Goal: Task Accomplishment & Management: Manage account settings

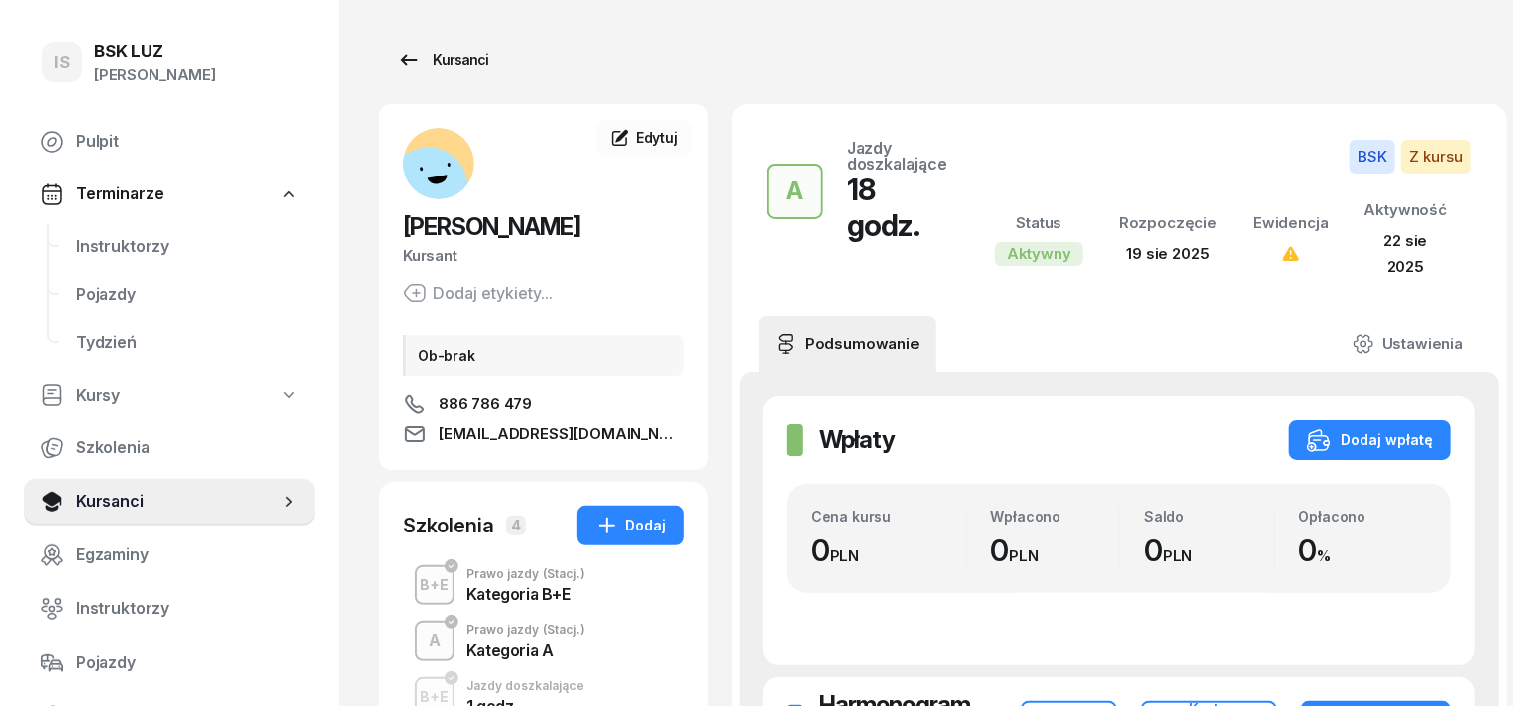
click at [415, 57] on div "Kursanci" at bounding box center [443, 60] width 92 height 24
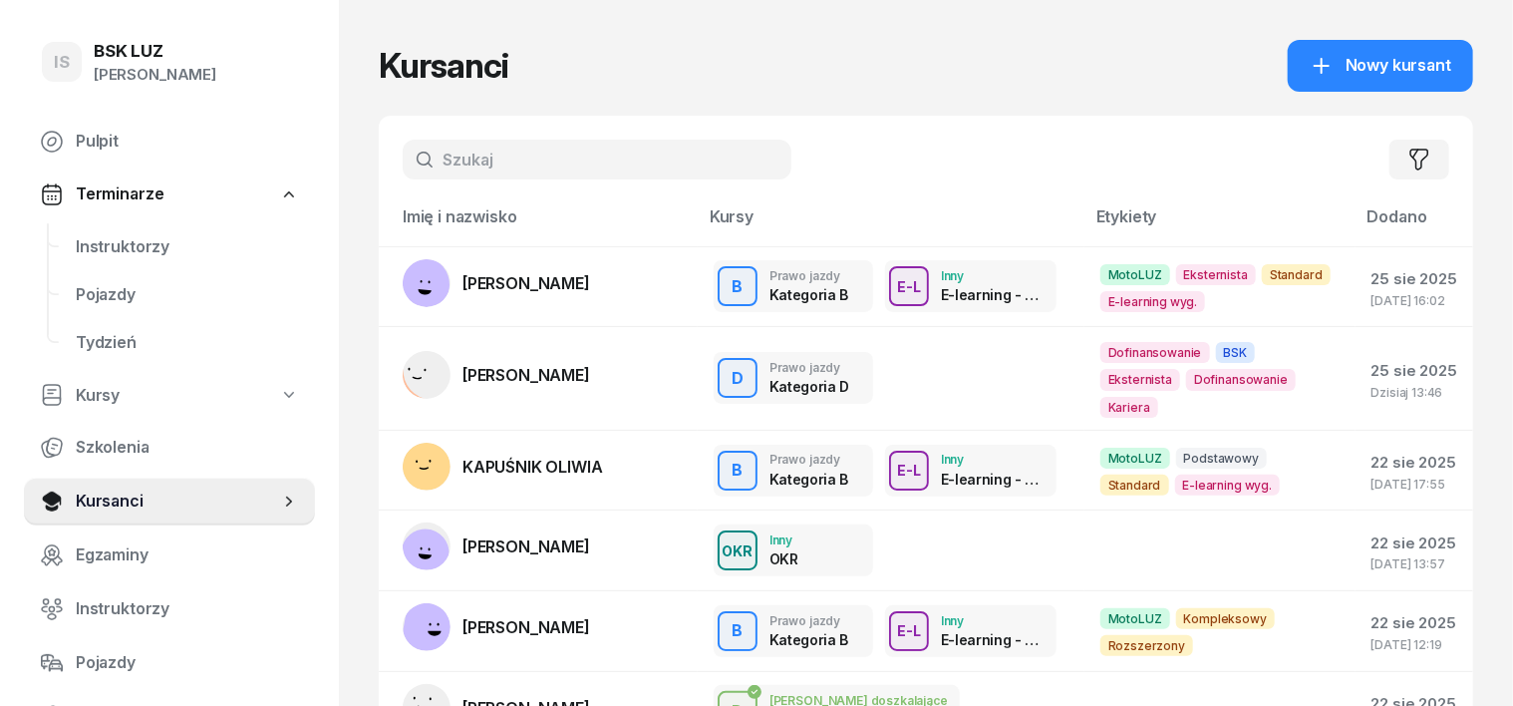
click at [412, 152] on input "text" at bounding box center [597, 160] width 389 height 40
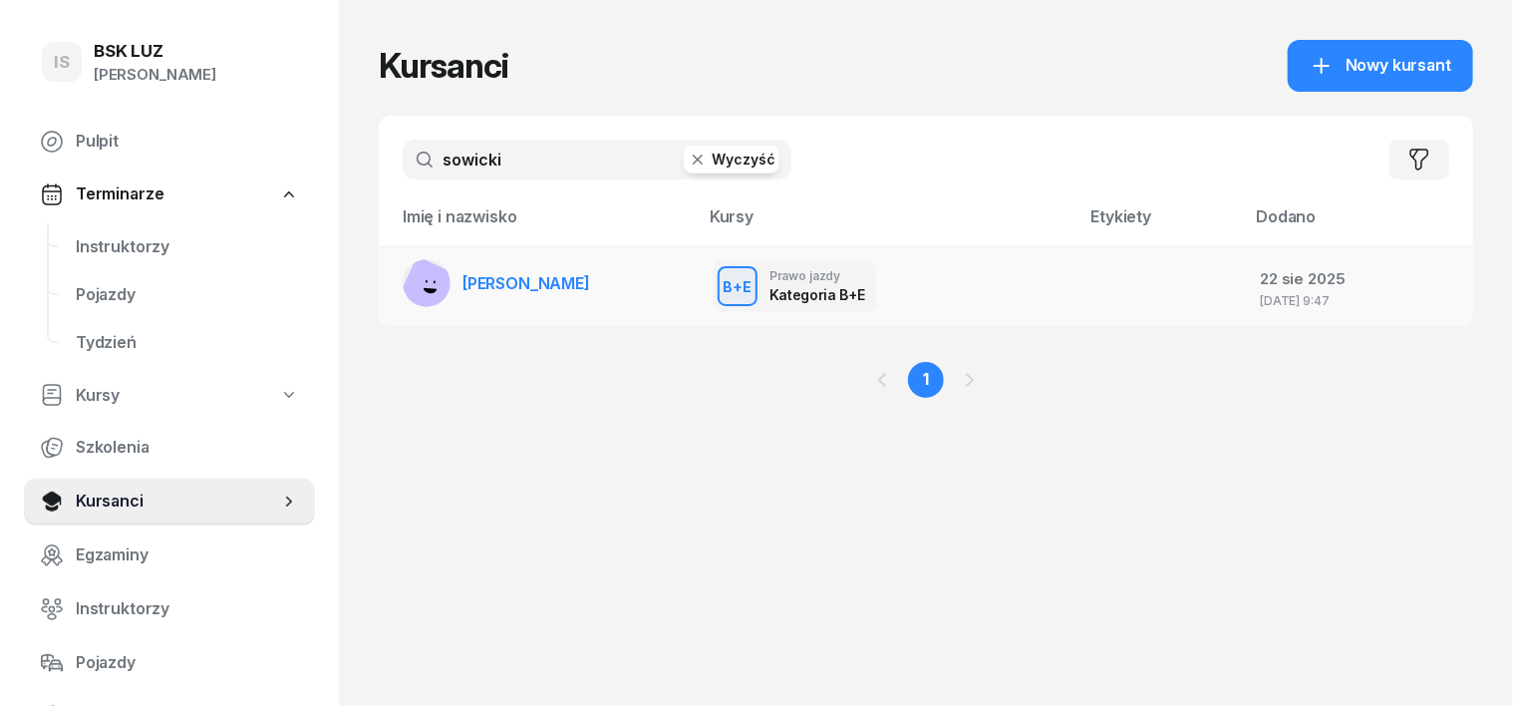
type input "sowicki"
click at [395, 286] on rect at bounding box center [430, 290] width 70 height 70
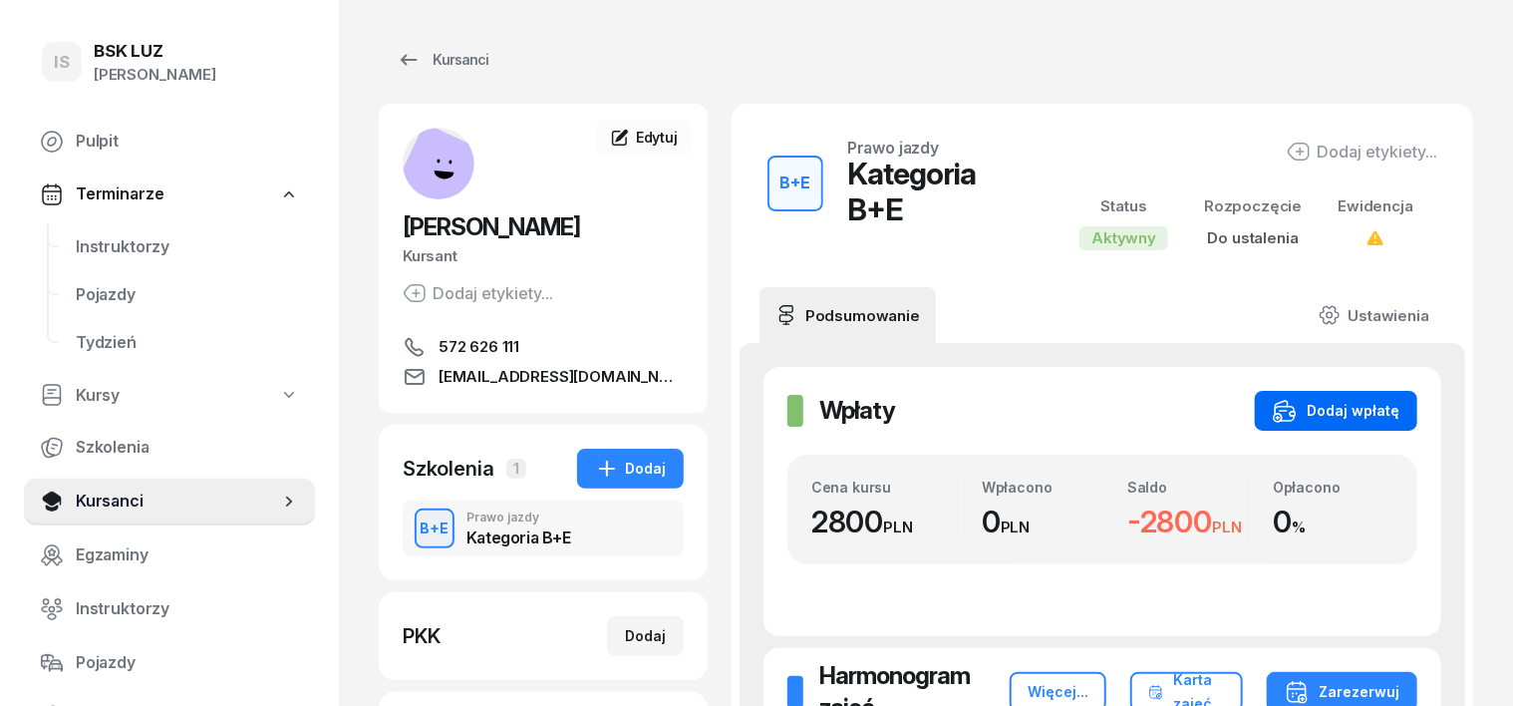
click at [1387, 415] on div "Dodaj wpłatę" at bounding box center [1336, 411] width 127 height 24
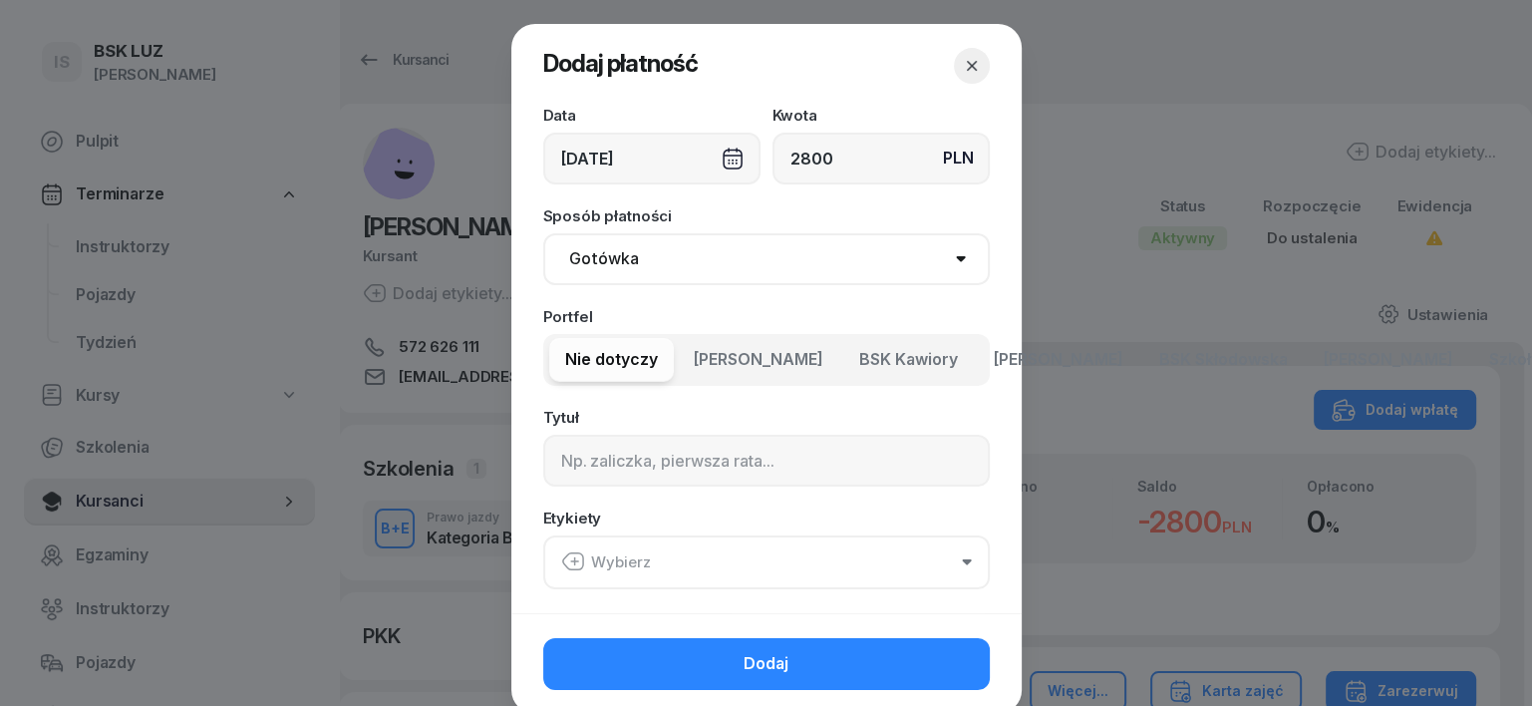
type input "2800"
click at [586, 260] on select "Gotówka Karta Przelew Płatności online BLIK" at bounding box center [766, 259] width 446 height 52
select select "transfer"
click at [543, 233] on select "Gotówka Karta Przelew Płatności online BLIK" at bounding box center [766, 259] width 446 height 52
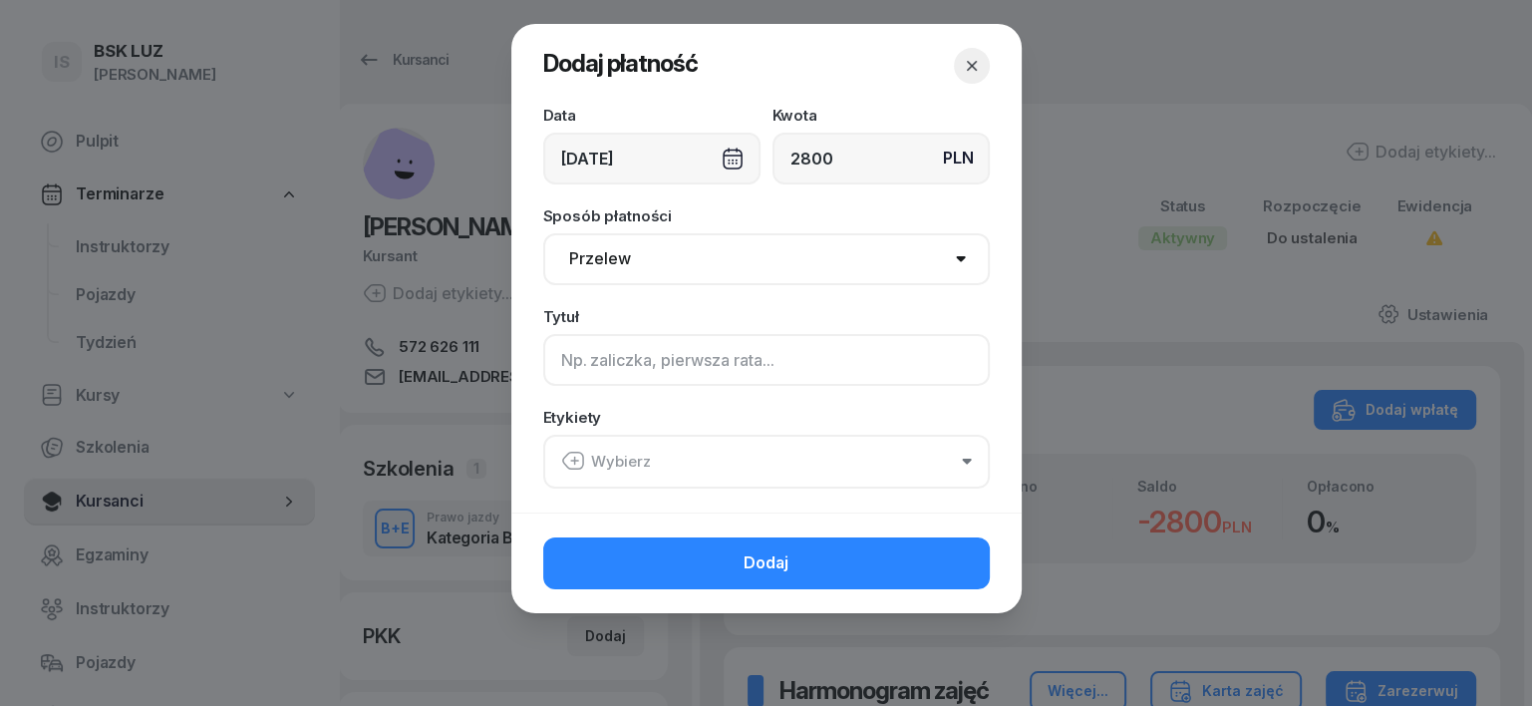
click at [571, 355] on input at bounding box center [766, 360] width 446 height 52
type input "BE"
click at [580, 458] on icon "button" at bounding box center [573, 460] width 24 height 24
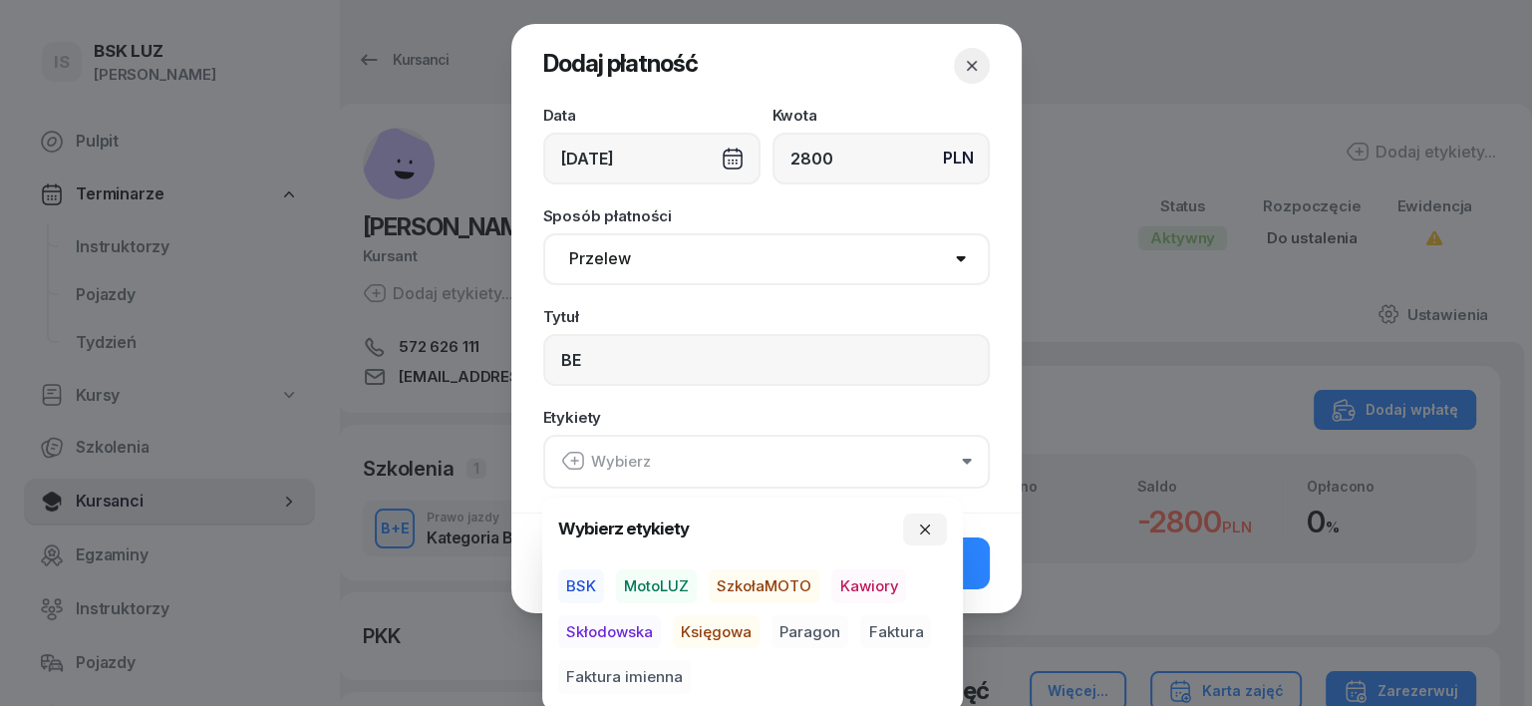
click at [651, 578] on span "MotoLUZ" at bounding box center [656, 586] width 81 height 34
drag, startPoint x: 699, startPoint y: 630, endPoint x: 794, endPoint y: 652, distance: 98.2
click at [705, 630] on span "Księgowa" at bounding box center [716, 631] width 87 height 34
click at [818, 627] on span "Paragon" at bounding box center [809, 631] width 77 height 34
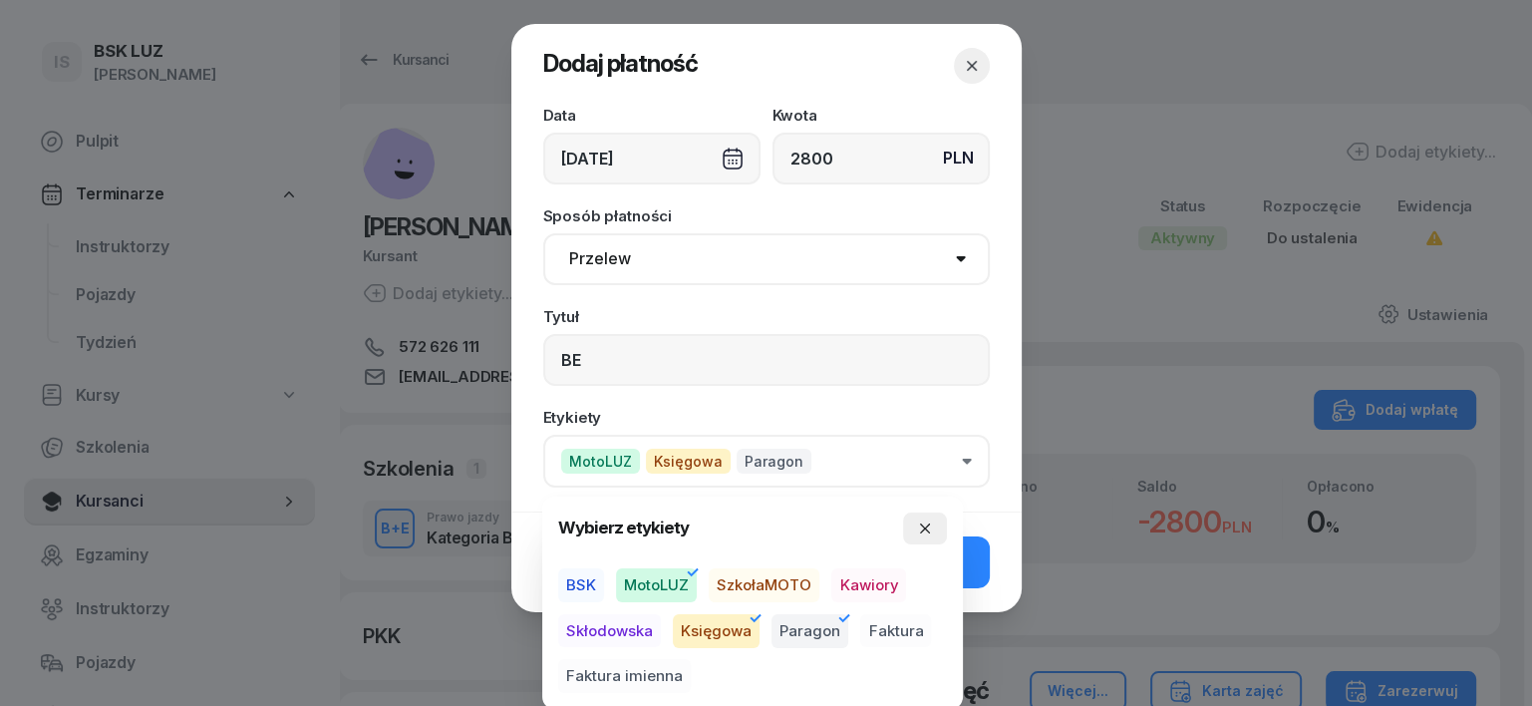
click at [925, 515] on button "button" at bounding box center [925, 528] width 44 height 32
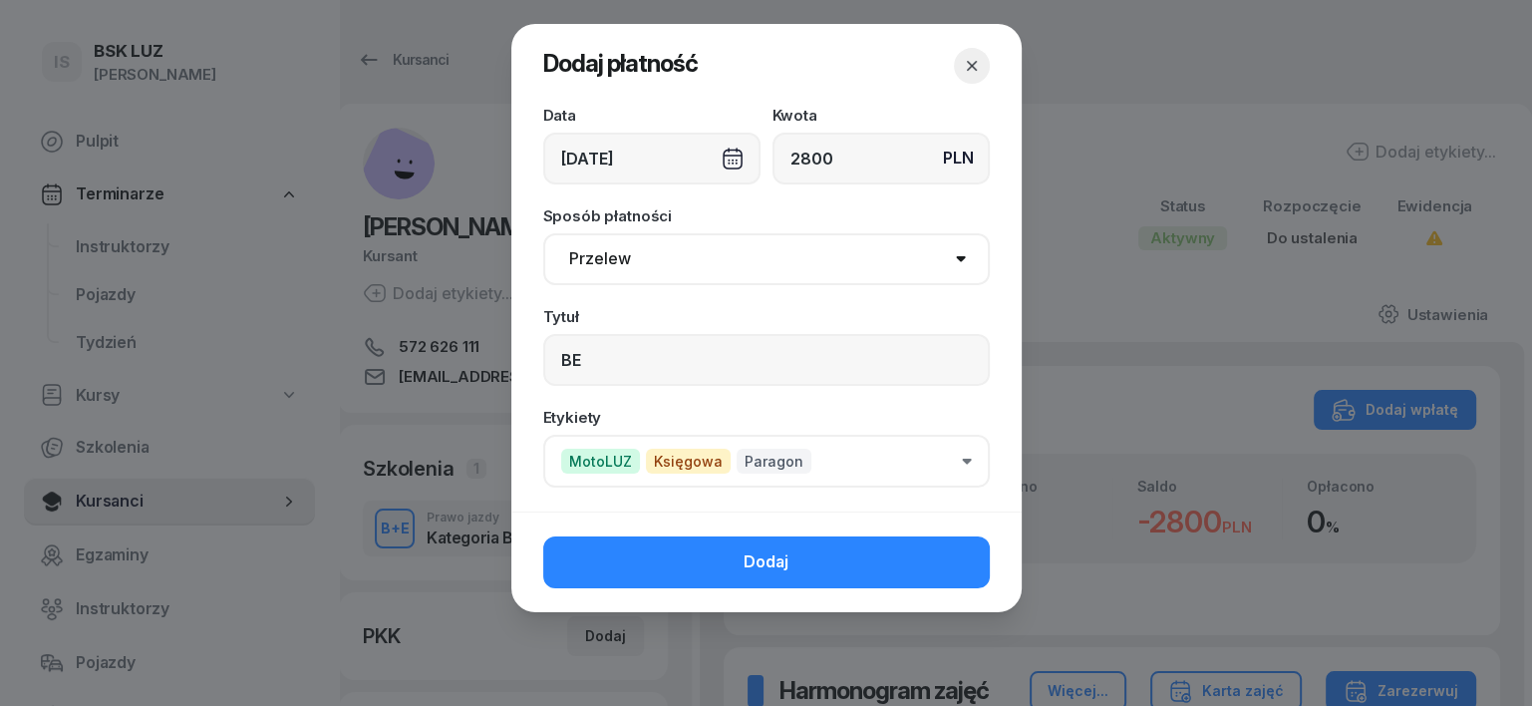
click at [943, 551] on button "Dodaj" at bounding box center [766, 562] width 446 height 52
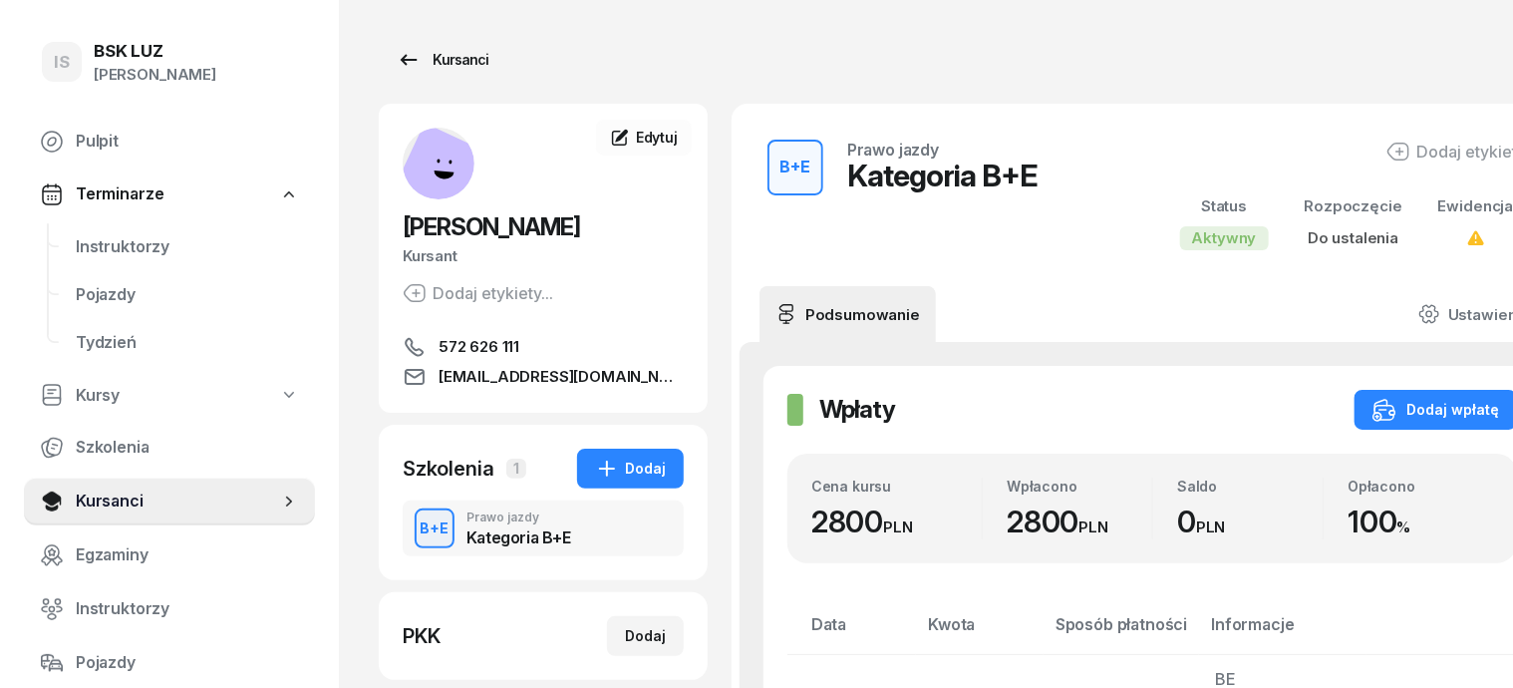
click at [427, 55] on div "Kursanci" at bounding box center [443, 60] width 92 height 24
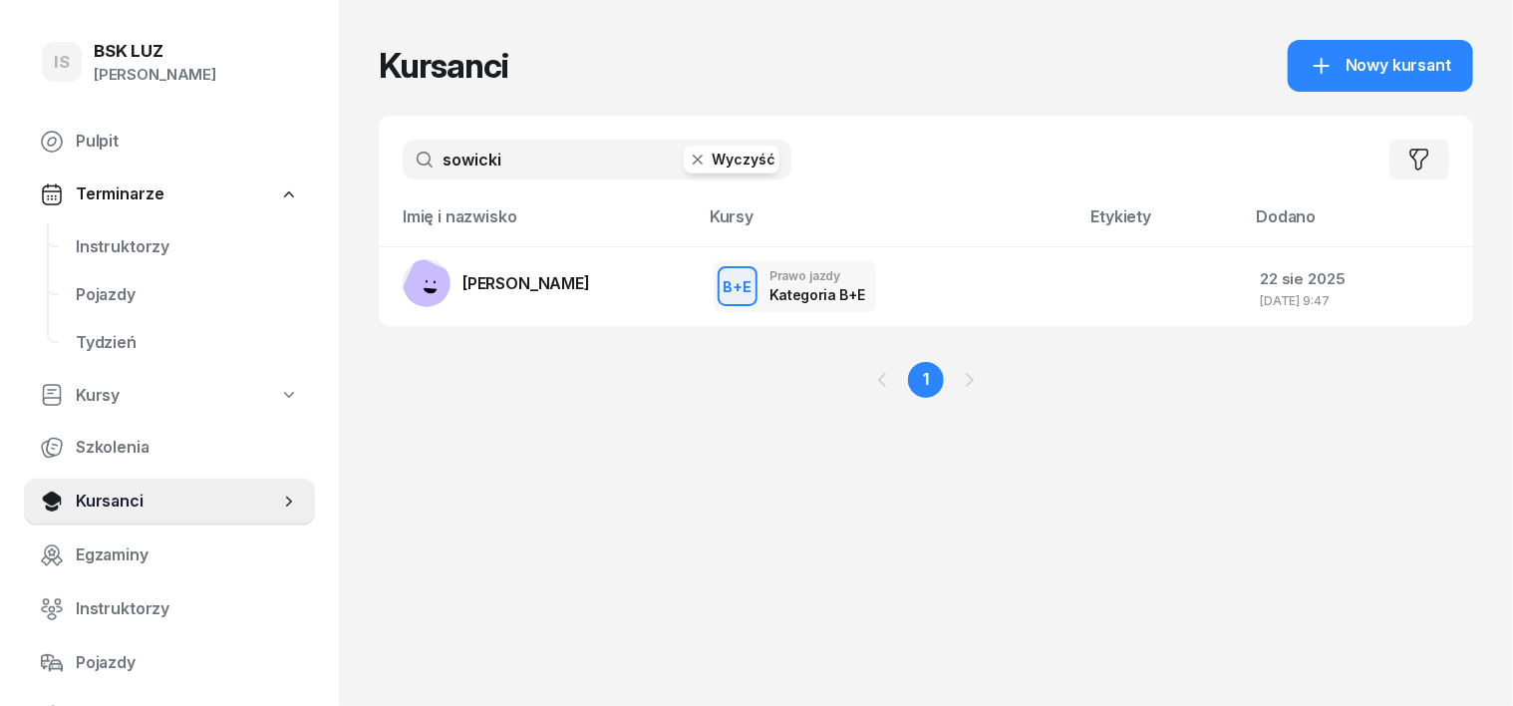
click at [688, 163] on icon "button" at bounding box center [698, 159] width 20 height 20
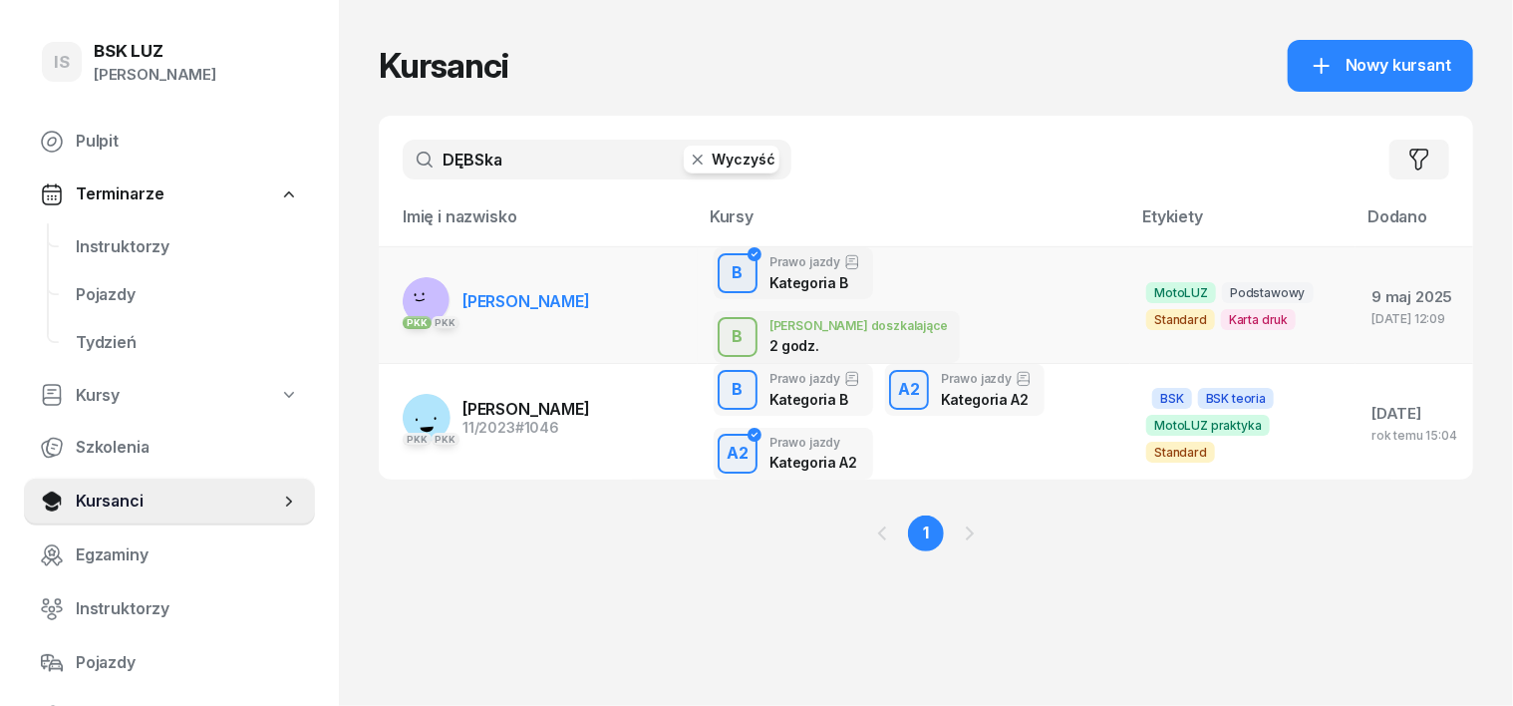
type input "DĘBSka"
click at [396, 281] on rect at bounding box center [425, 299] width 59 height 59
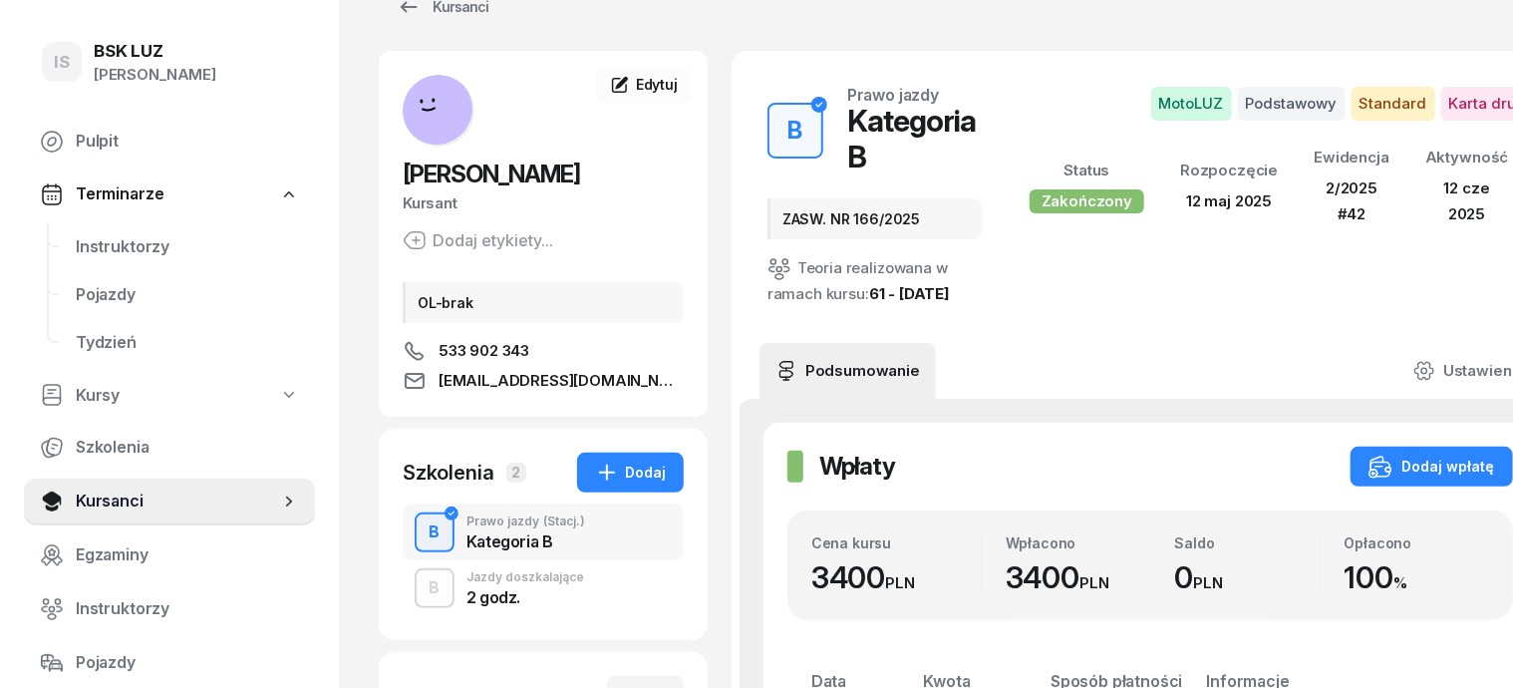
scroll to position [124, 0]
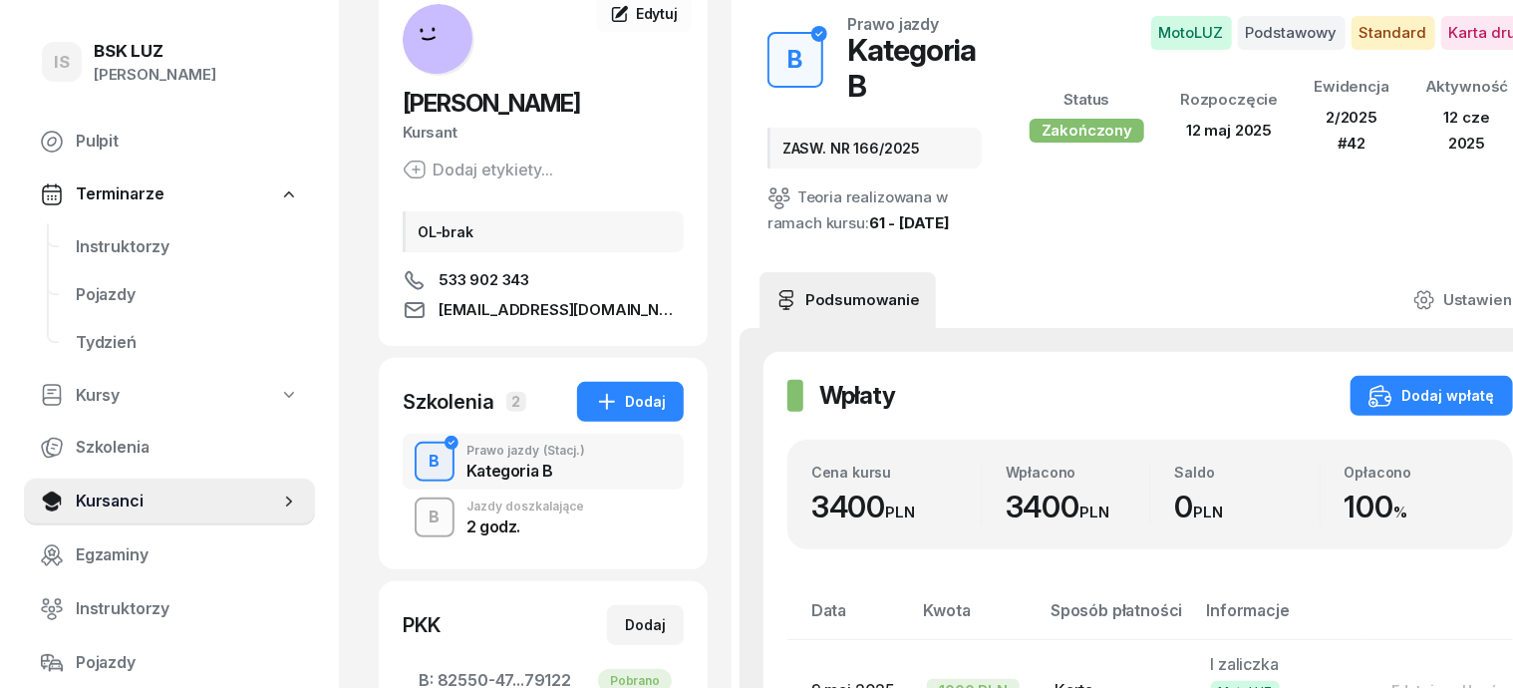
click at [422, 522] on div "B" at bounding box center [435, 517] width 27 height 34
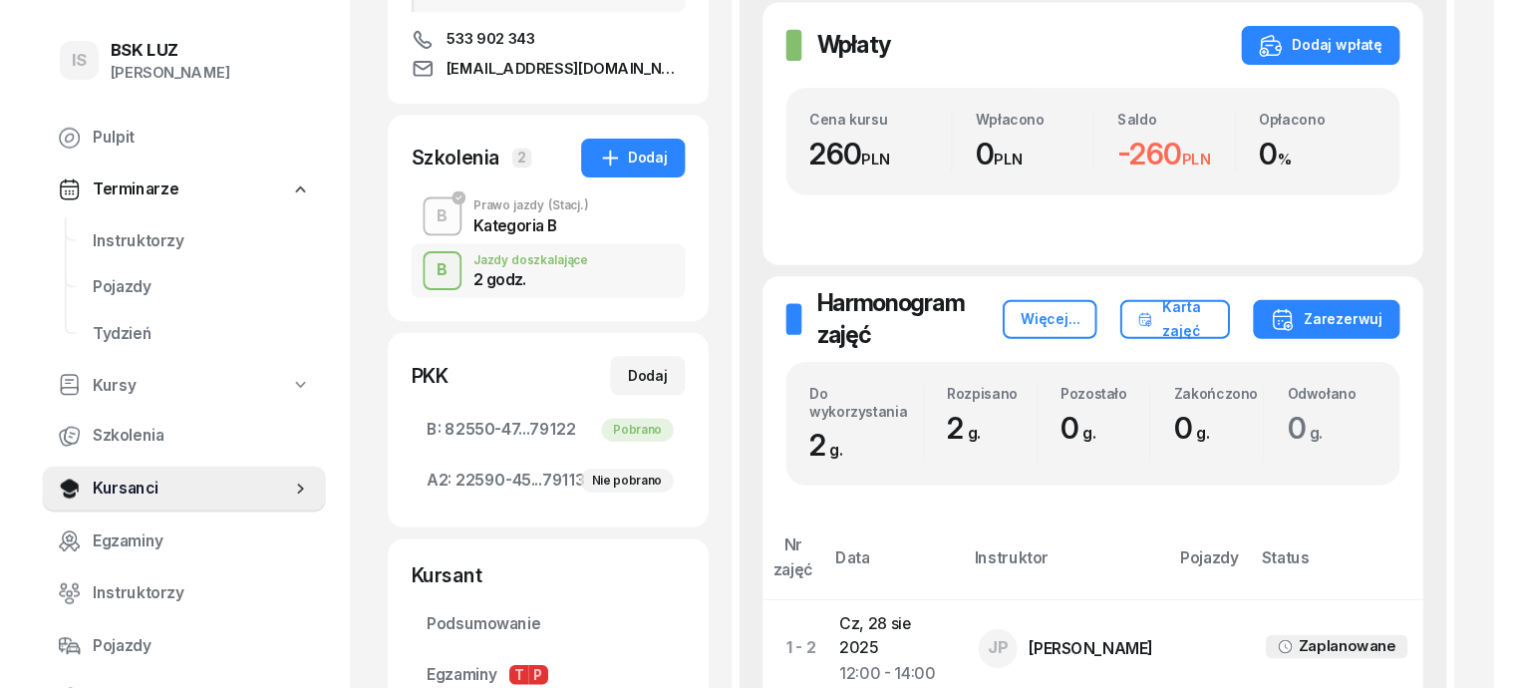
scroll to position [374, 0]
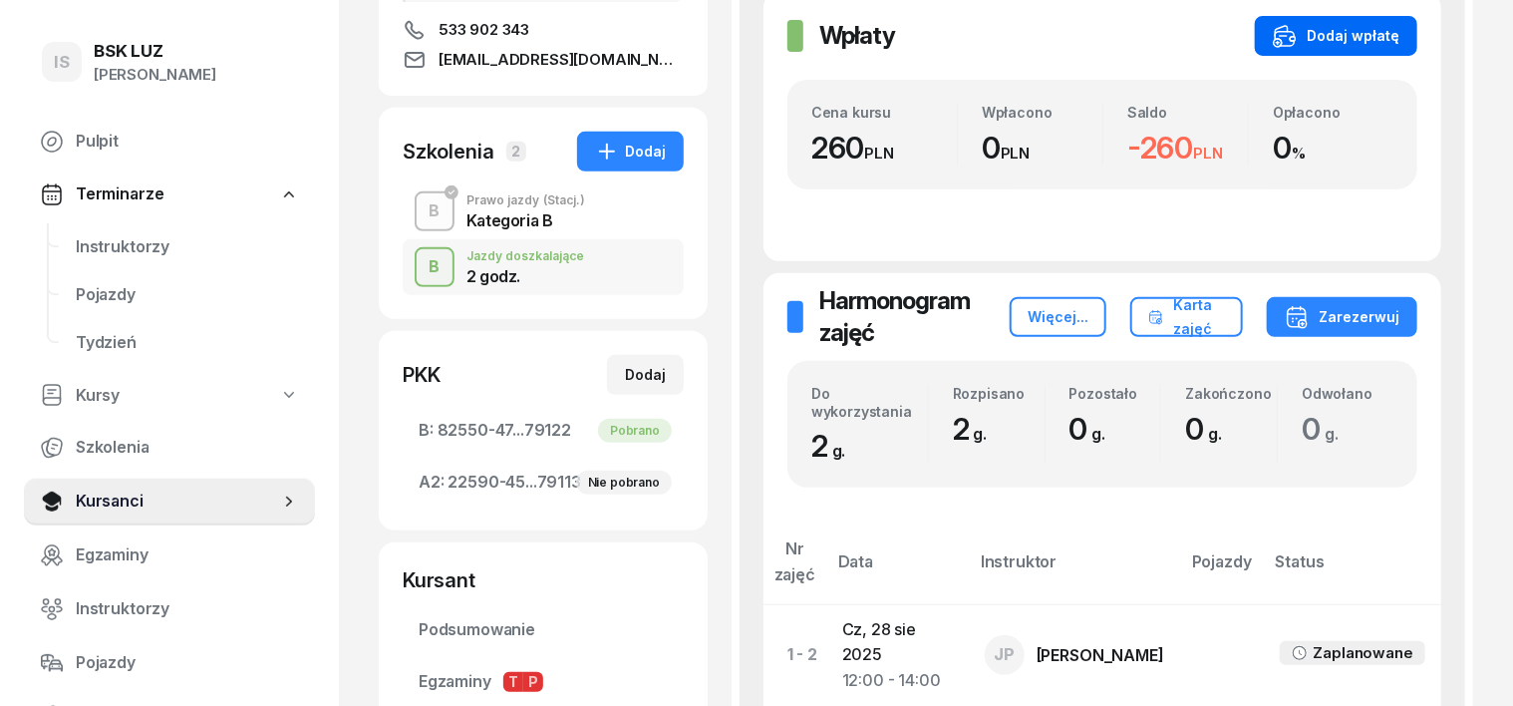
click at [1399, 28] on div "Dodaj wpłatę" at bounding box center [1336, 36] width 127 height 24
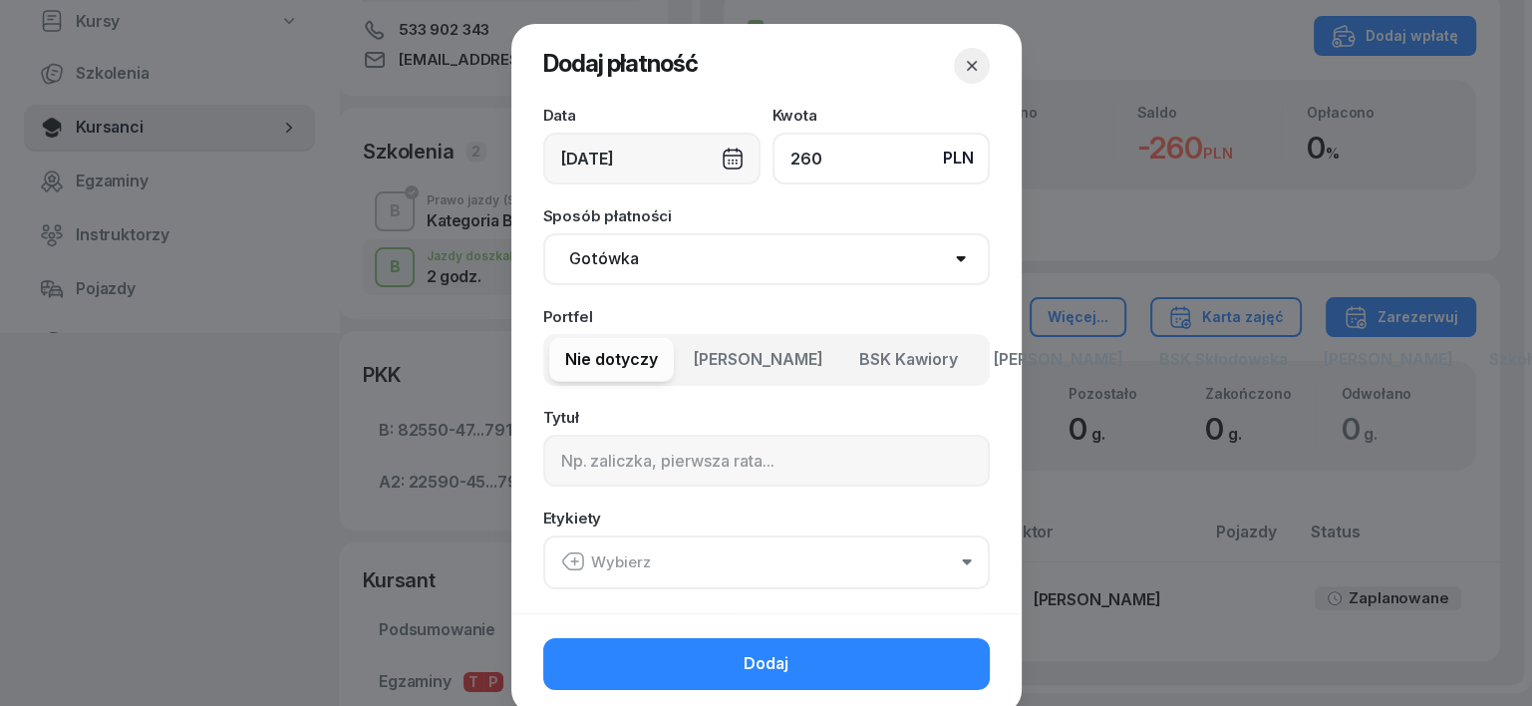
type input "260"
click at [584, 252] on select "Gotówka Karta Przelew Płatności online BLIK" at bounding box center [766, 259] width 446 height 52
select select "transfer"
click at [543, 233] on select "Gotówka Karta Przelew Płatności online BLIK" at bounding box center [766, 259] width 446 height 52
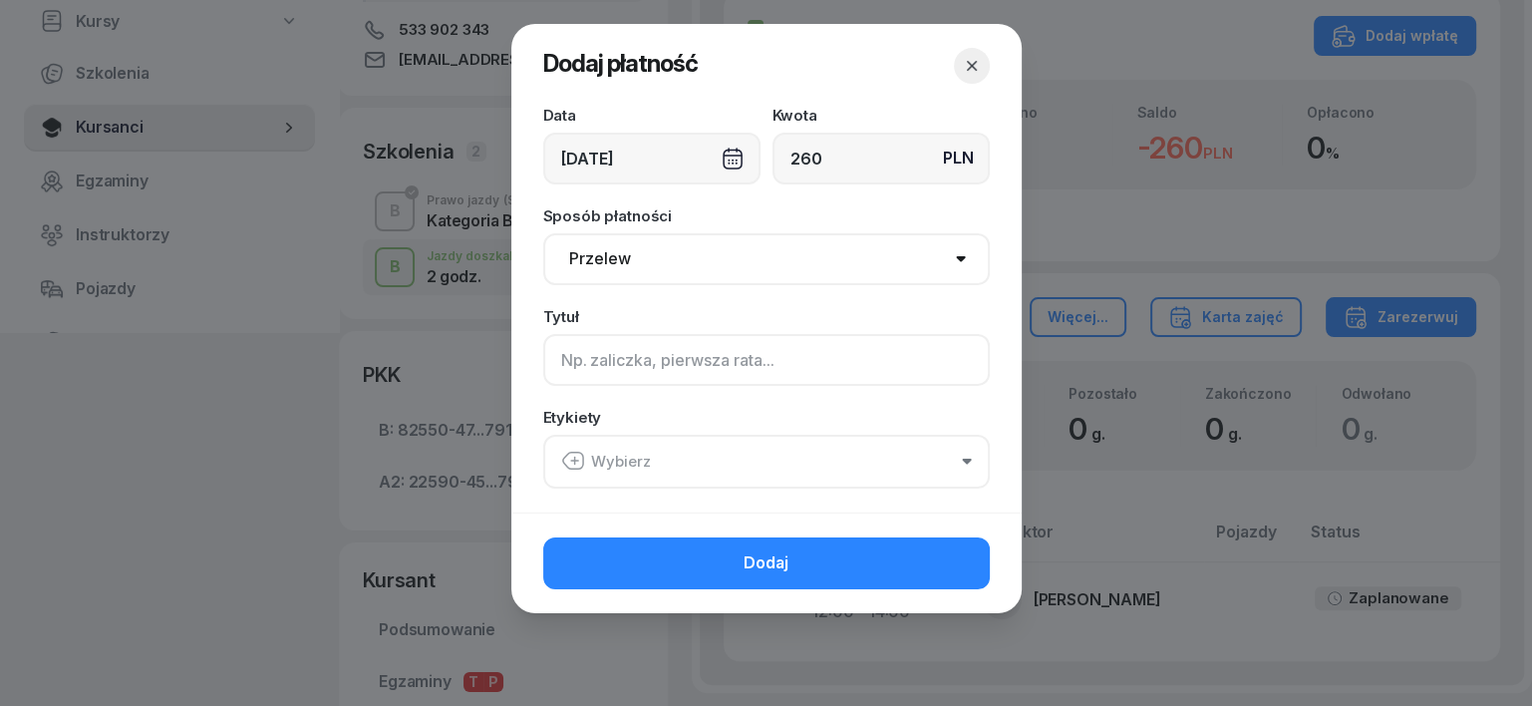
click at [565, 359] on input at bounding box center [766, 360] width 446 height 52
type input "B"
click at [579, 456] on icon "button" at bounding box center [573, 460] width 24 height 24
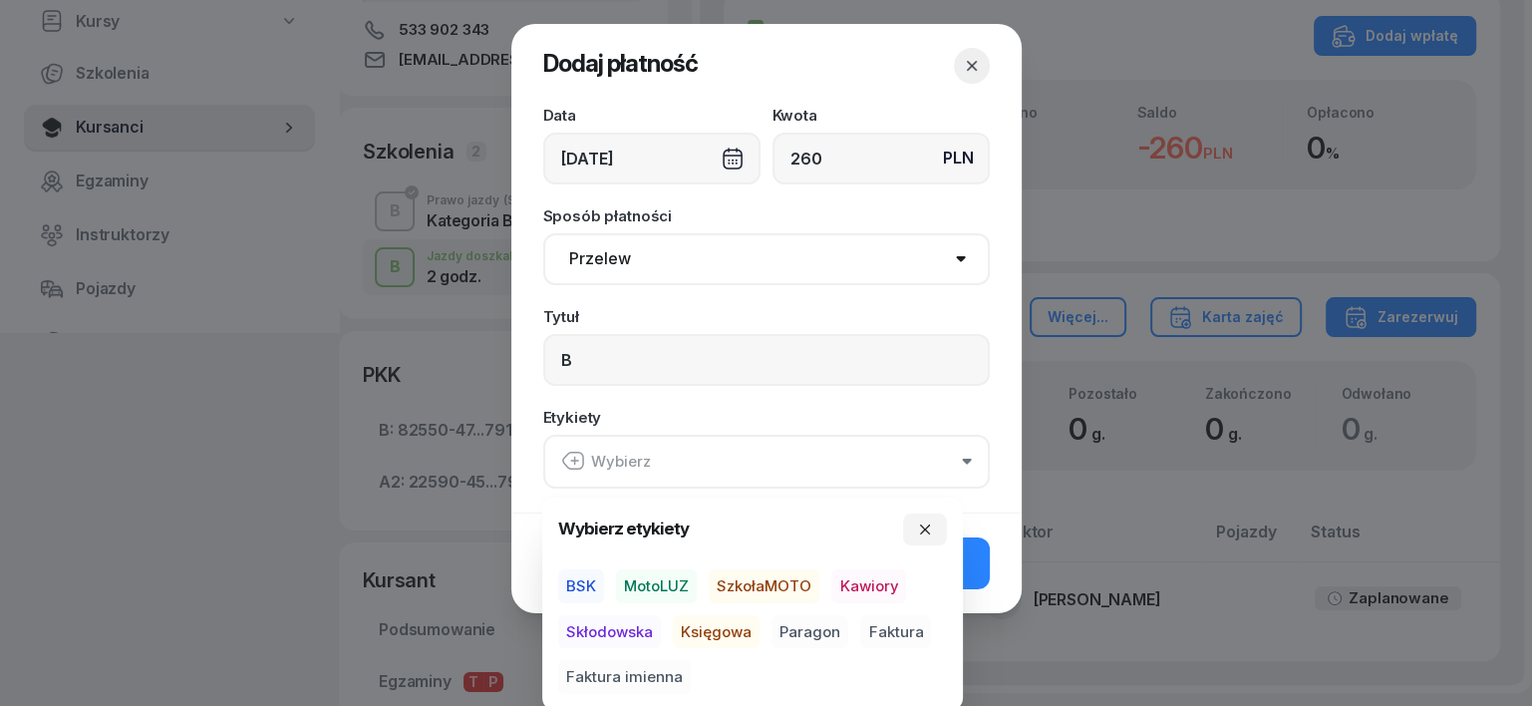
click at [671, 580] on span "MotoLUZ" at bounding box center [656, 586] width 81 height 34
drag, startPoint x: 702, startPoint y: 628, endPoint x: 788, endPoint y: 641, distance: 87.7
click at [711, 631] on span "Księgowa" at bounding box center [716, 631] width 87 height 34
click at [804, 625] on span "Paragon" at bounding box center [809, 631] width 77 height 34
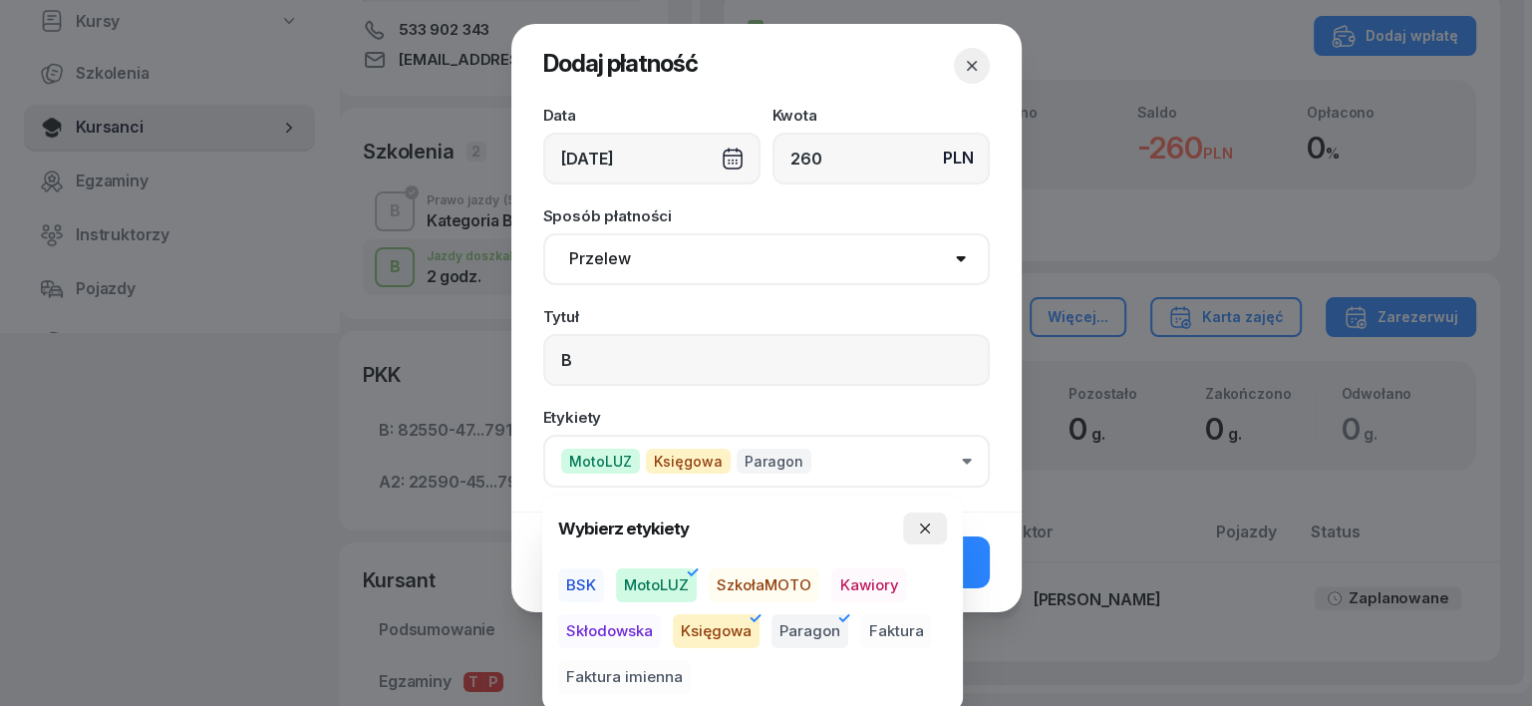
click at [925, 528] on icon "button" at bounding box center [925, 528] width 10 height 10
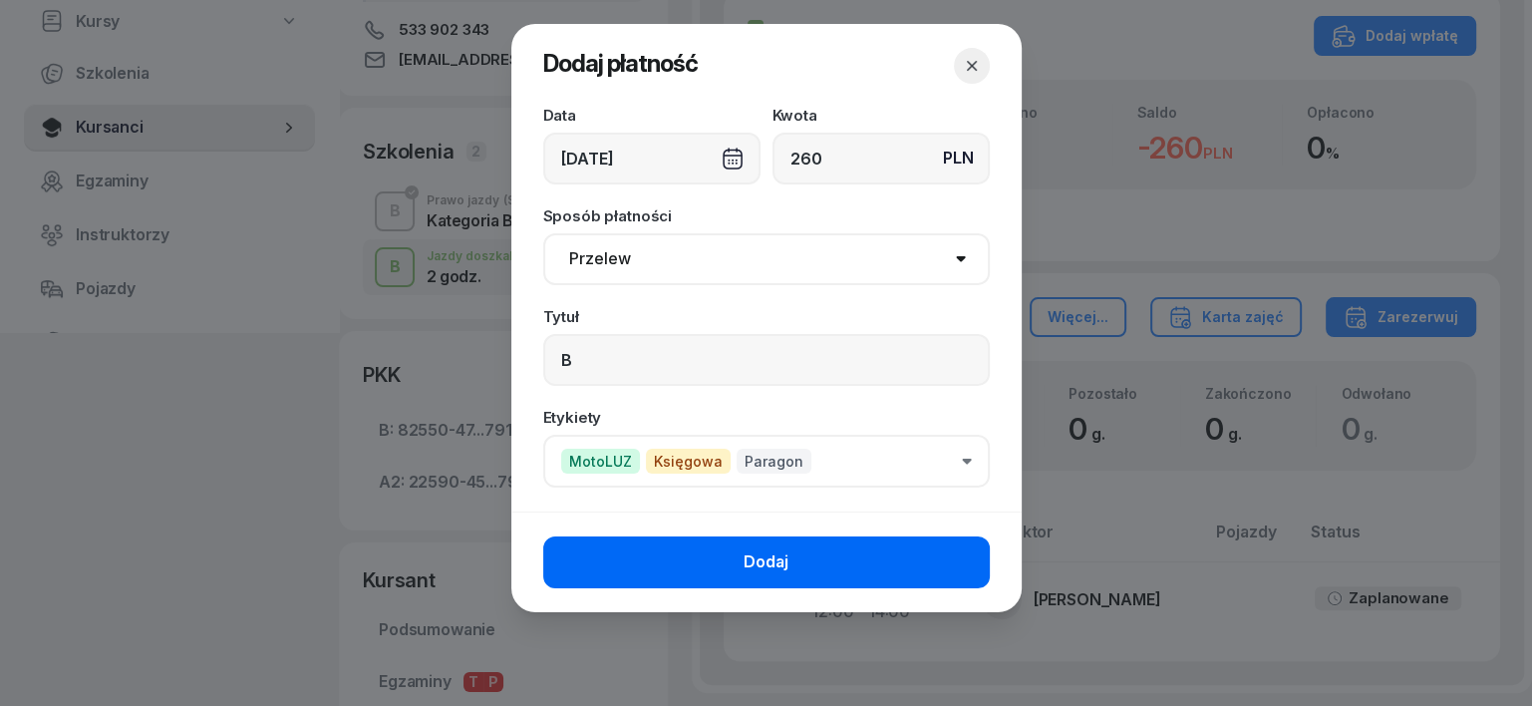
click at [941, 555] on button "Dodaj" at bounding box center [766, 562] width 446 height 52
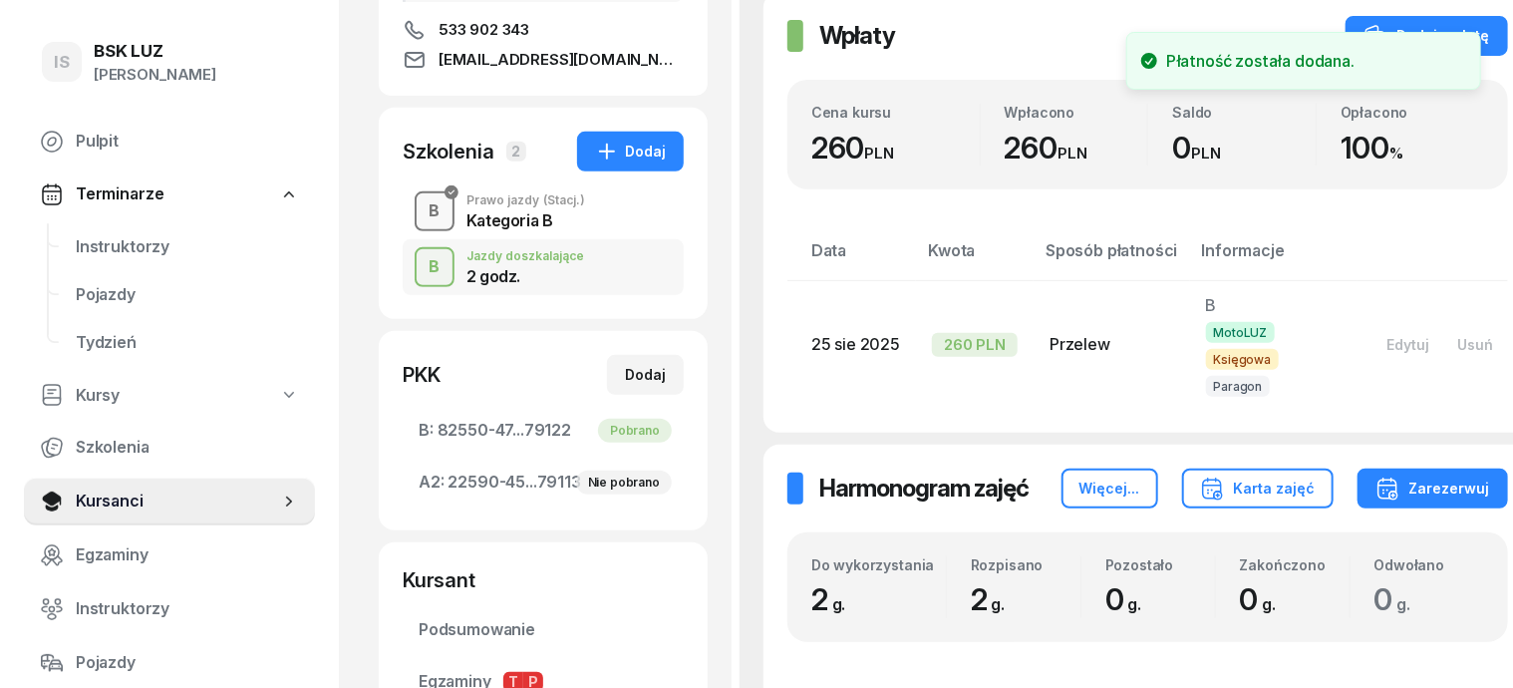
click at [422, 215] on div "B" at bounding box center [435, 211] width 27 height 34
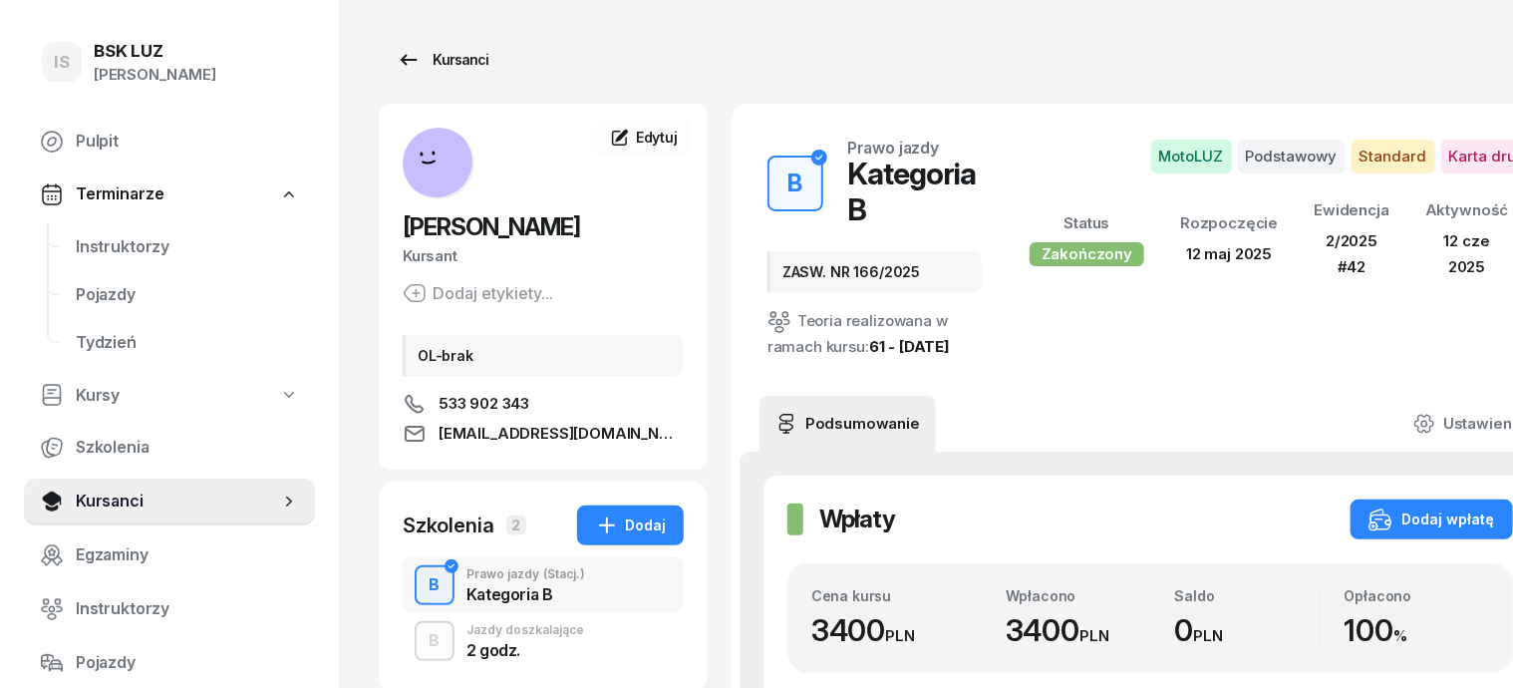
click at [432, 64] on div "Kursanci" at bounding box center [443, 60] width 92 height 24
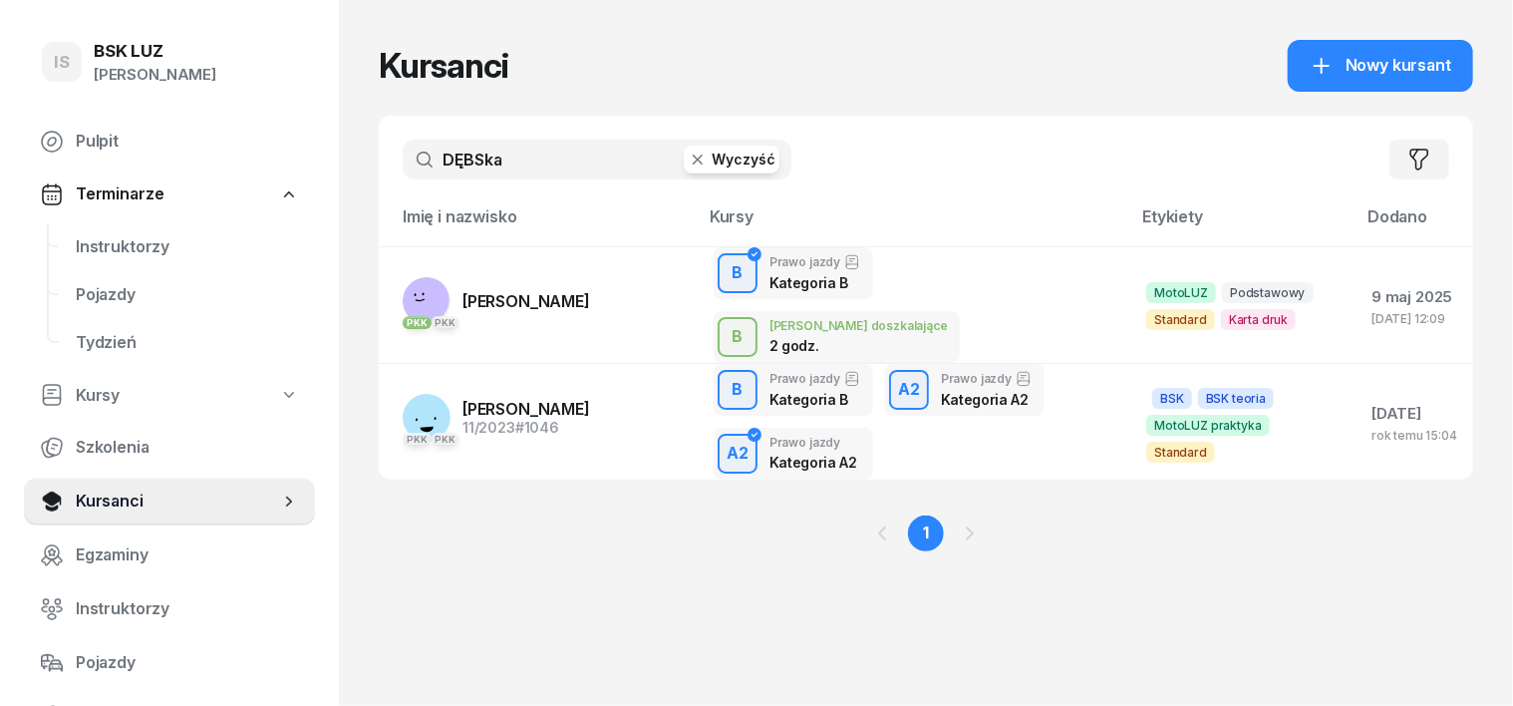
click at [688, 155] on icon "button" at bounding box center [698, 159] width 20 height 20
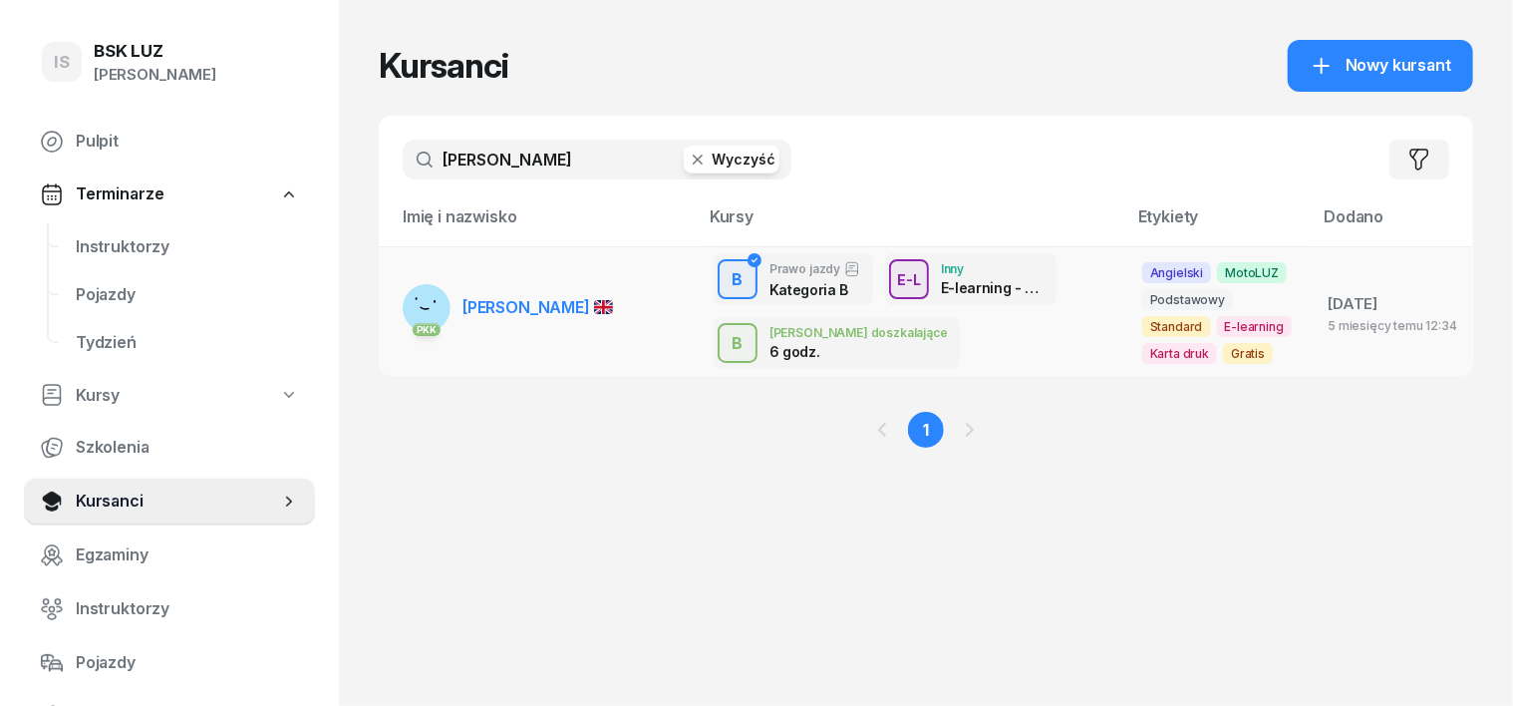
type input "[PERSON_NAME]"
click at [387, 306] on rect at bounding box center [426, 302] width 79 height 79
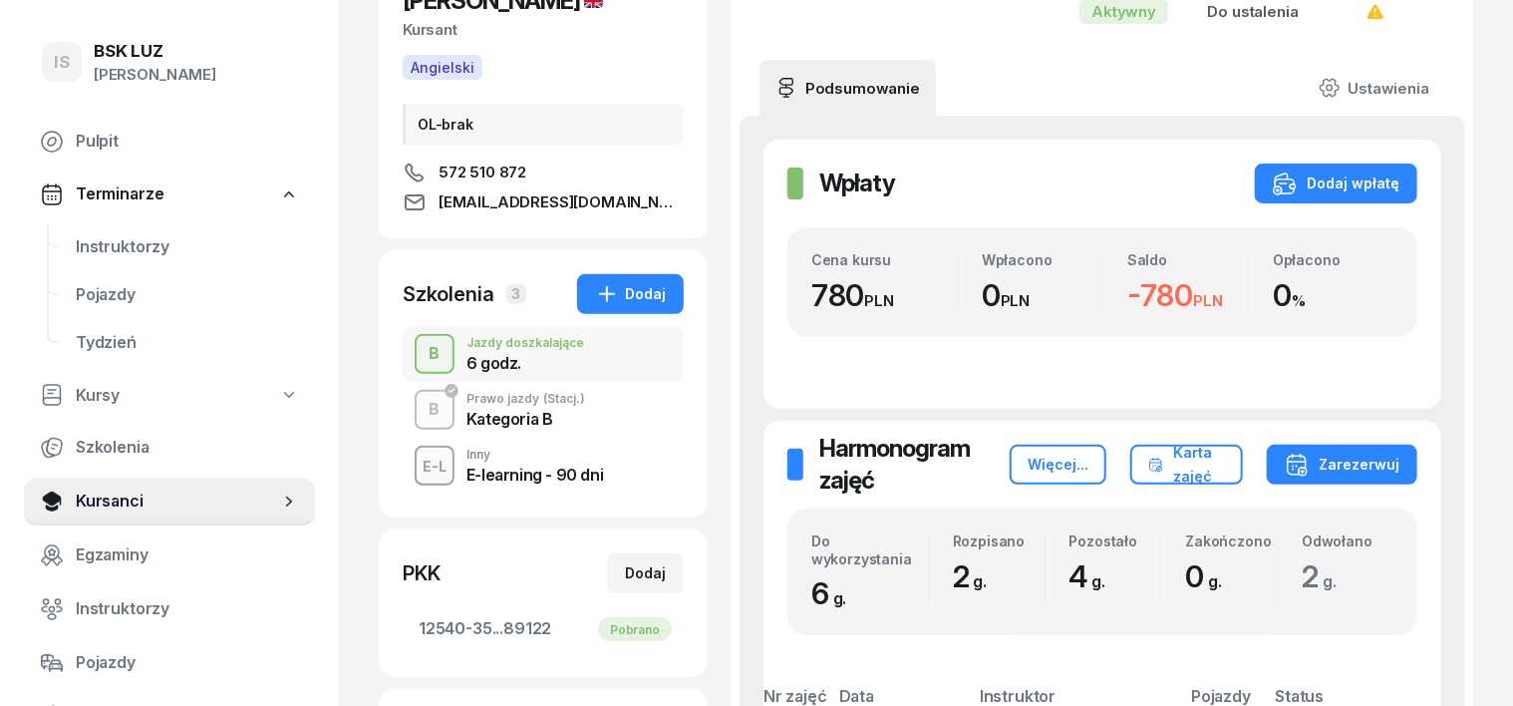
scroll to position [249, 0]
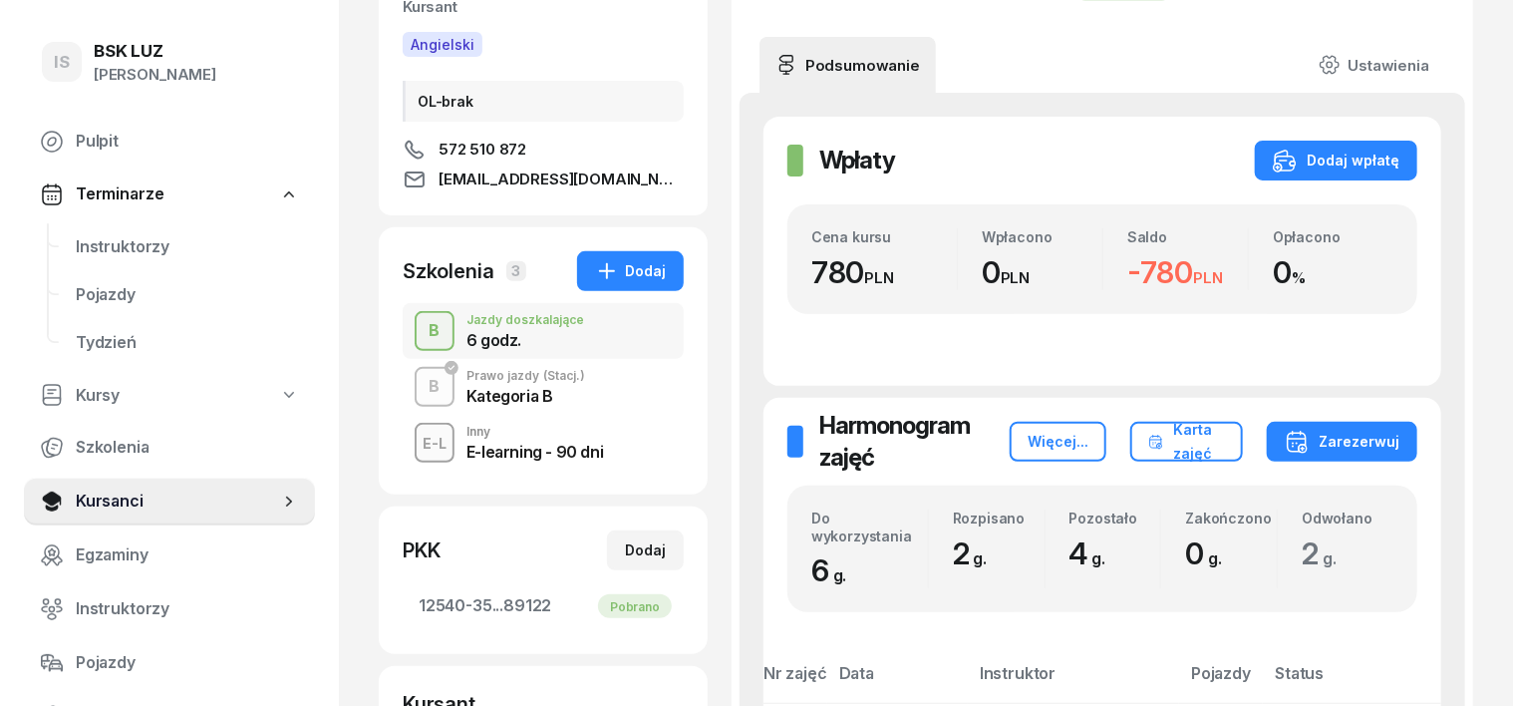
click at [422, 382] on div "B" at bounding box center [435, 387] width 27 height 34
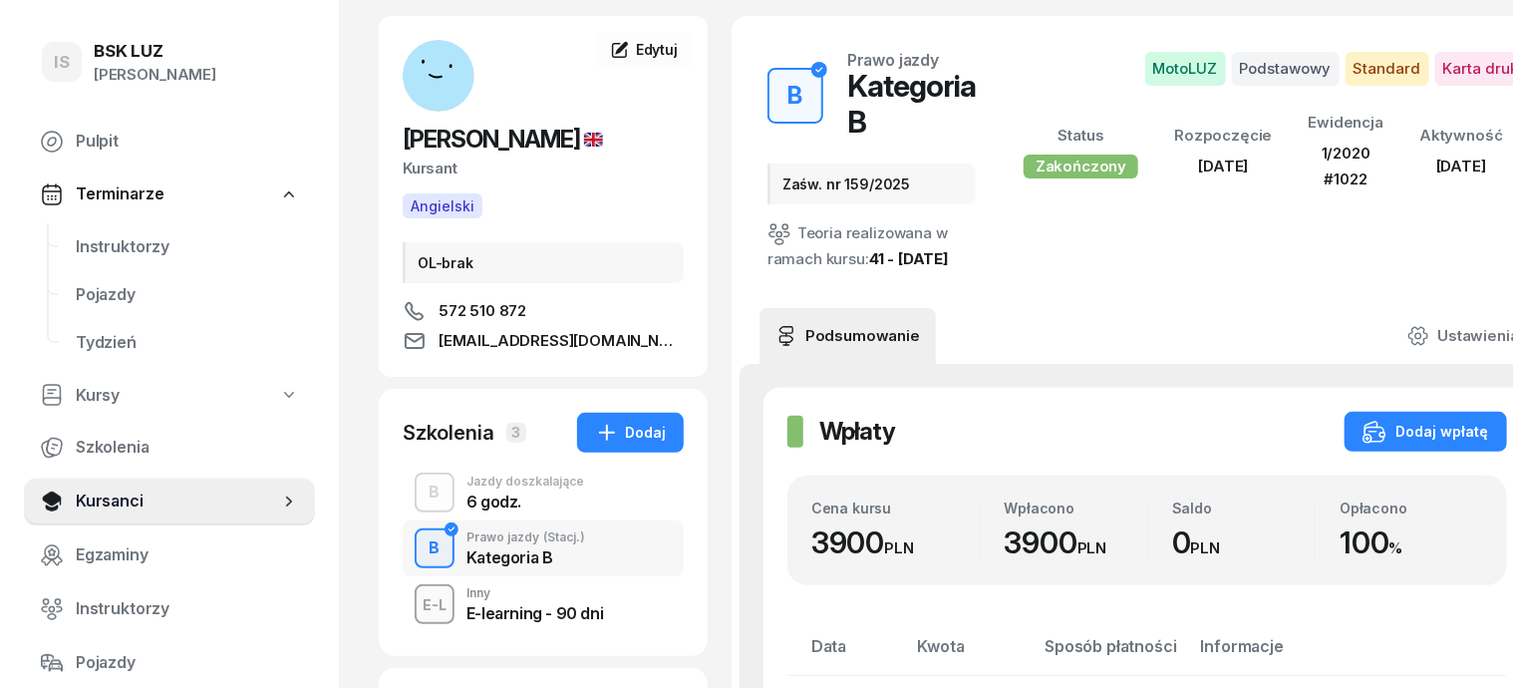
scroll to position [124, 0]
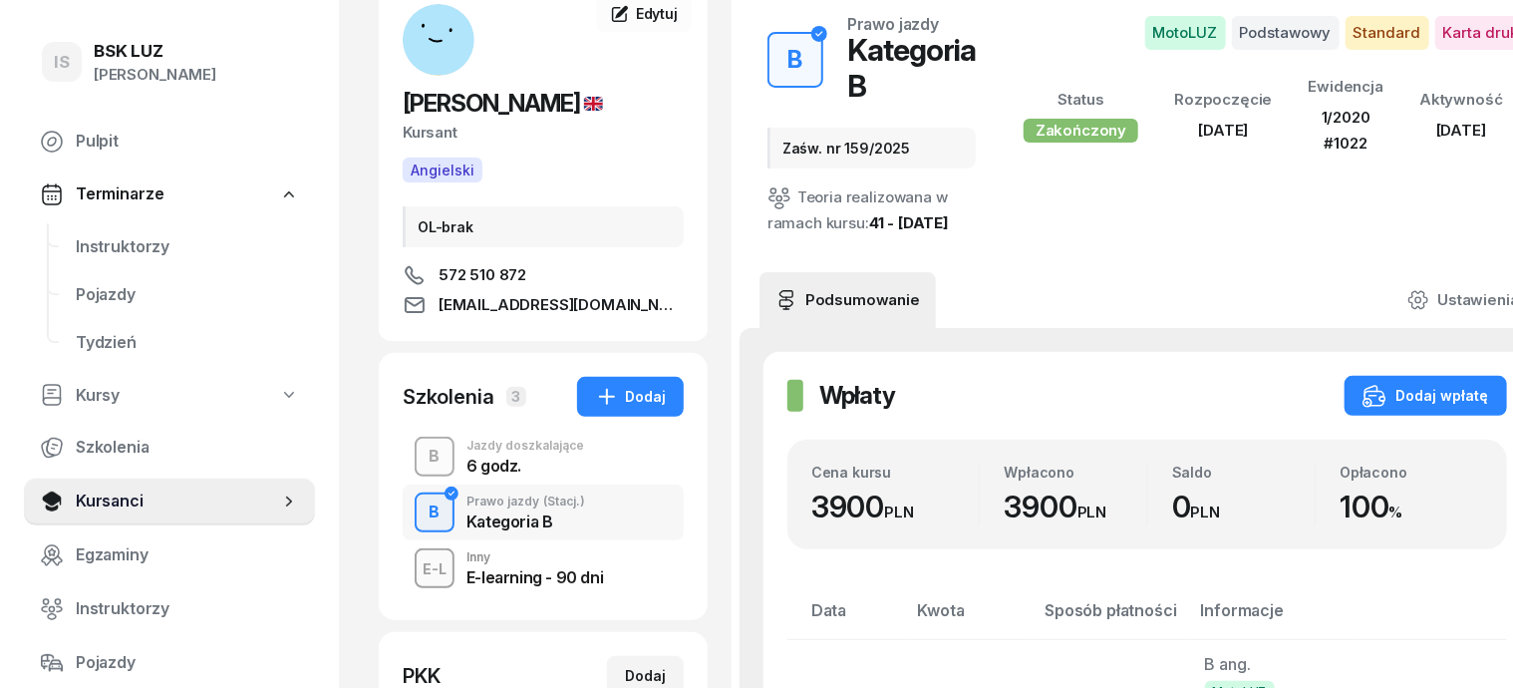
click at [422, 462] on div "B" at bounding box center [435, 457] width 27 height 34
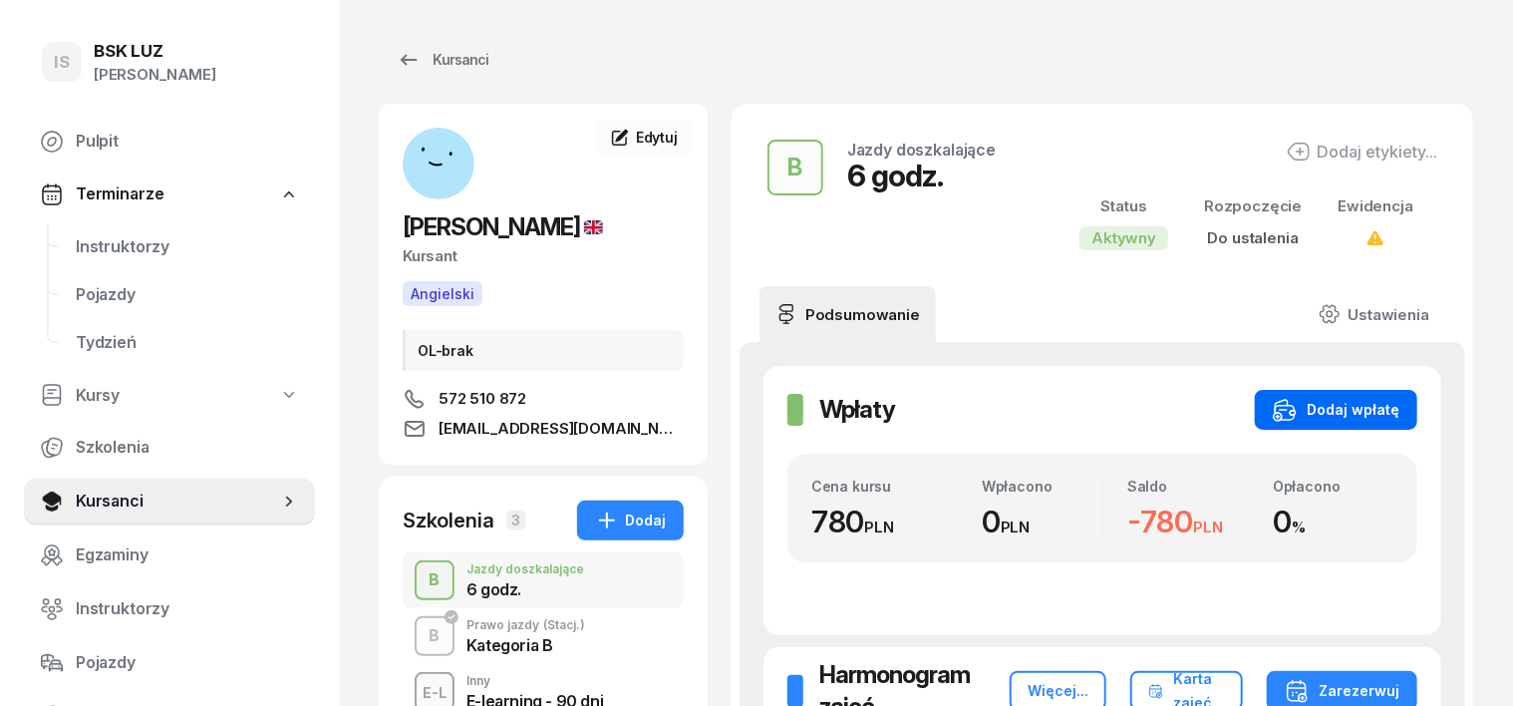
click at [1381, 402] on div "Dodaj wpłatę" at bounding box center [1336, 410] width 127 height 24
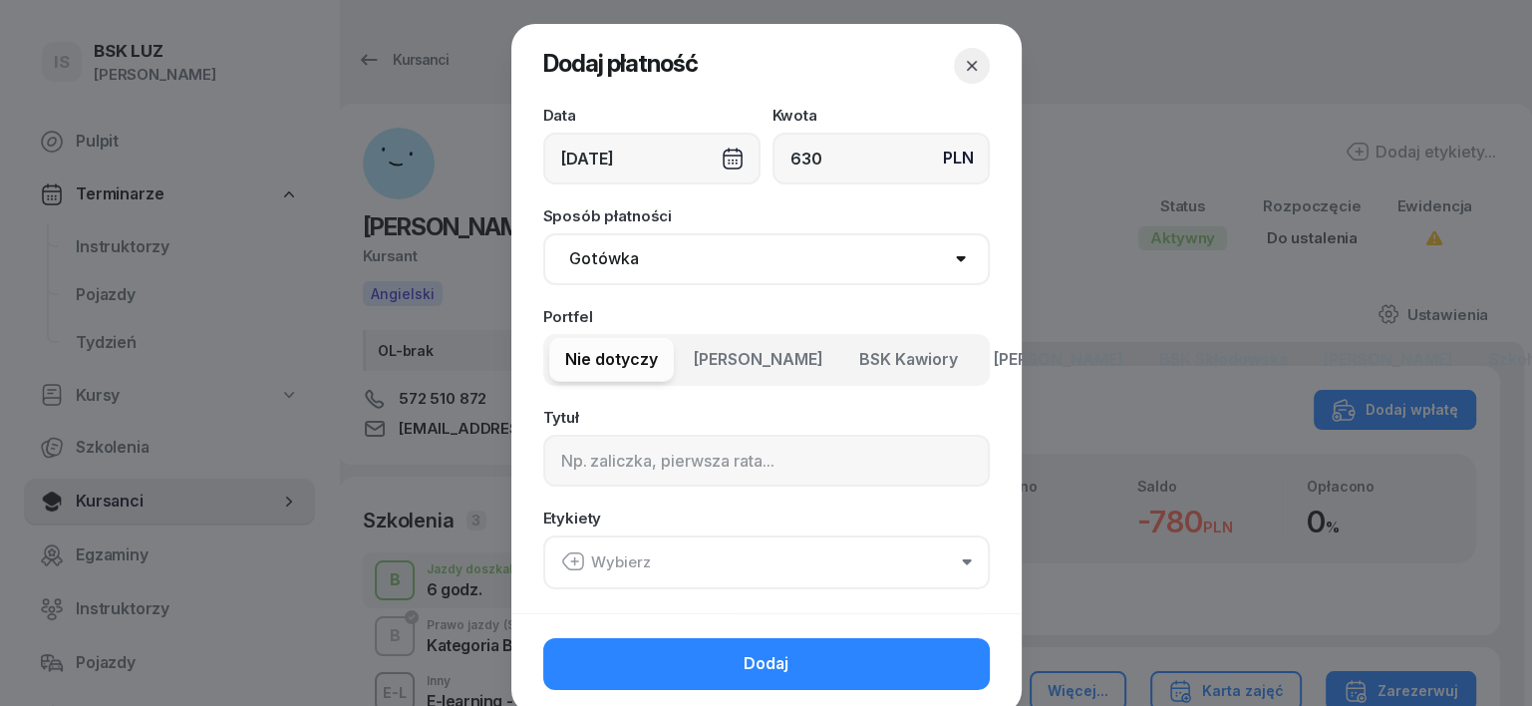
type input "630"
click at [586, 251] on select "Gotówka Karta Przelew Płatności online BLIK" at bounding box center [766, 259] width 446 height 52
select select "transfer"
click at [543, 233] on select "Gotówka Karta Przelew Płatności online BLIK" at bounding box center [766, 259] width 446 height 52
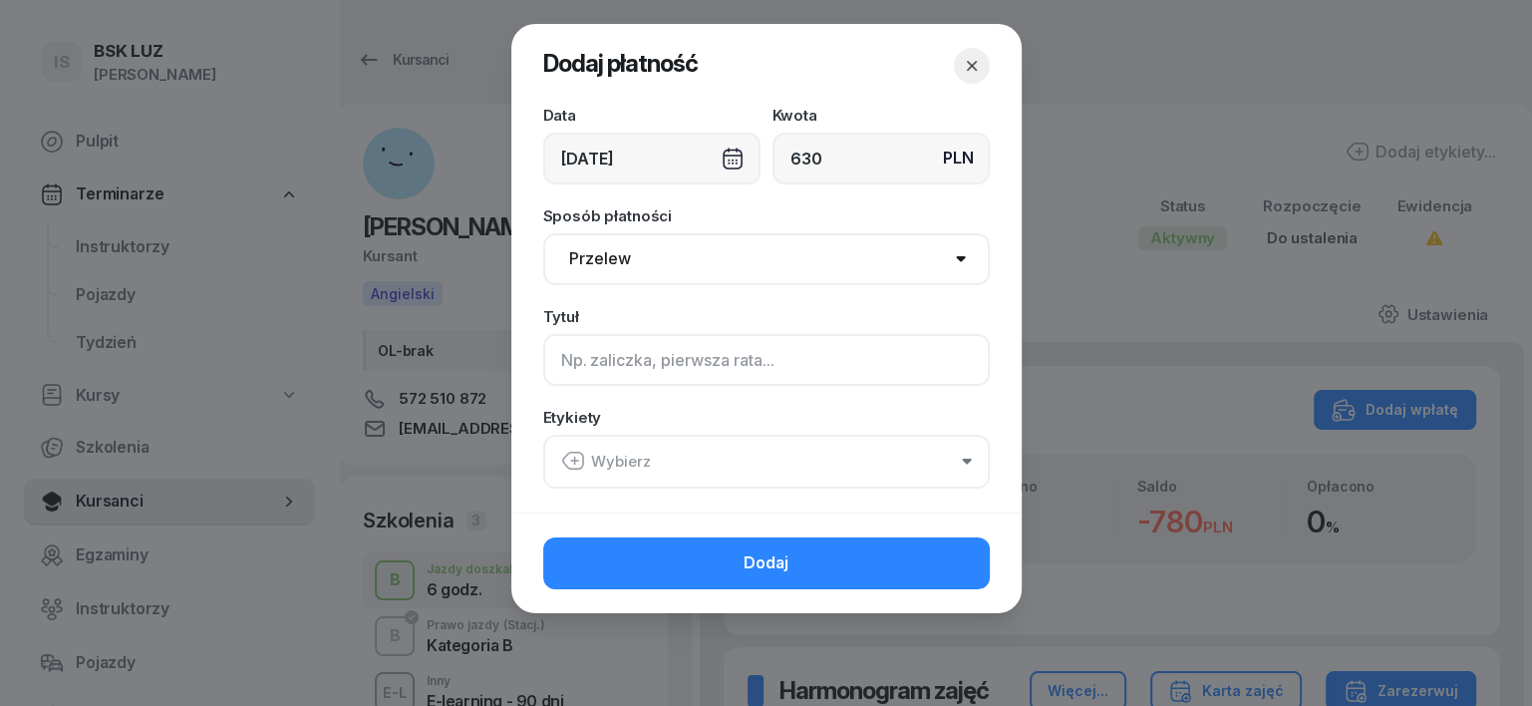
click at [570, 355] on input at bounding box center [766, 360] width 446 height 52
type input "B"
click at [574, 462] on icon "button" at bounding box center [574, 460] width 0 height 7
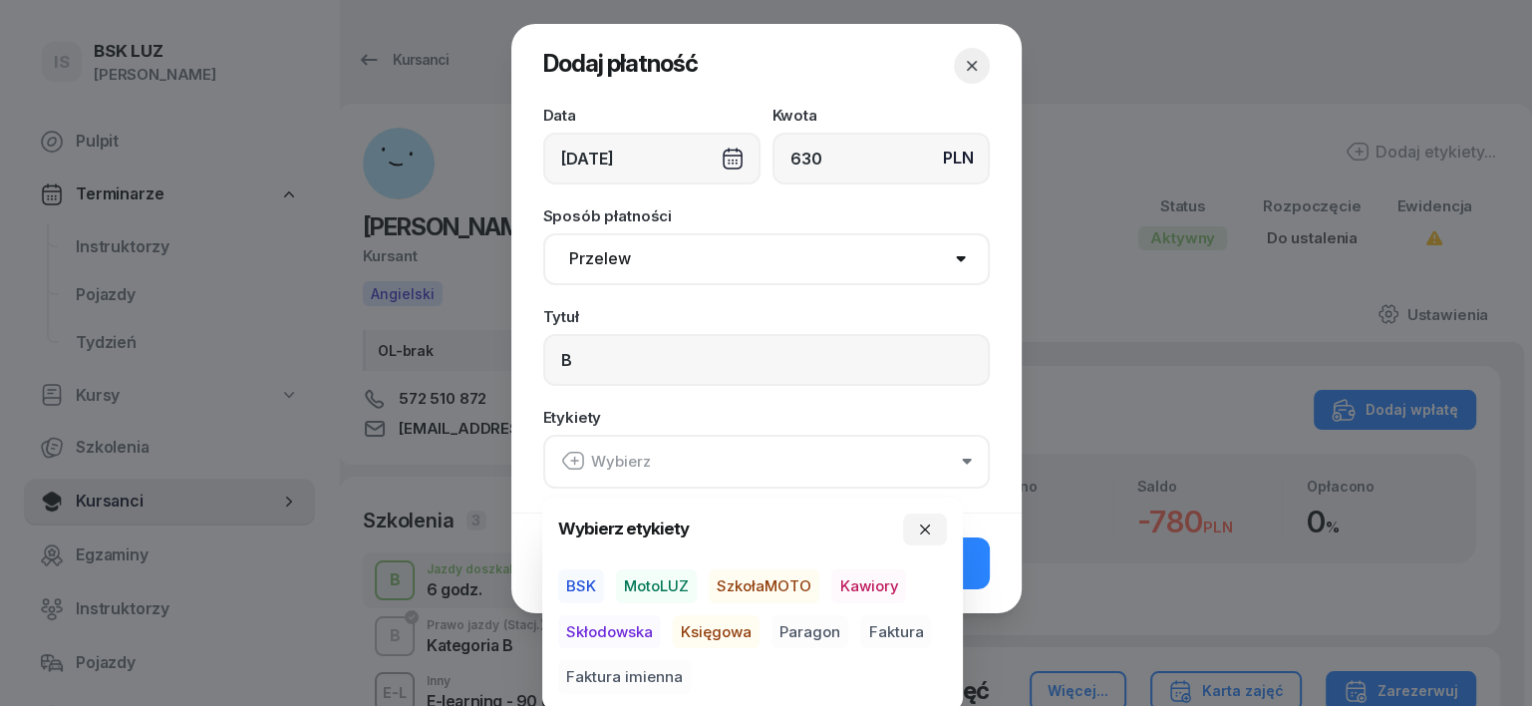
drag, startPoint x: 667, startPoint y: 588, endPoint x: 674, endPoint y: 610, distance: 23.0
click at [666, 590] on span "MotoLUZ" at bounding box center [656, 586] width 81 height 34
click at [712, 629] on span "Księgowa" at bounding box center [716, 631] width 87 height 34
click at [820, 627] on span "Paragon" at bounding box center [809, 631] width 77 height 34
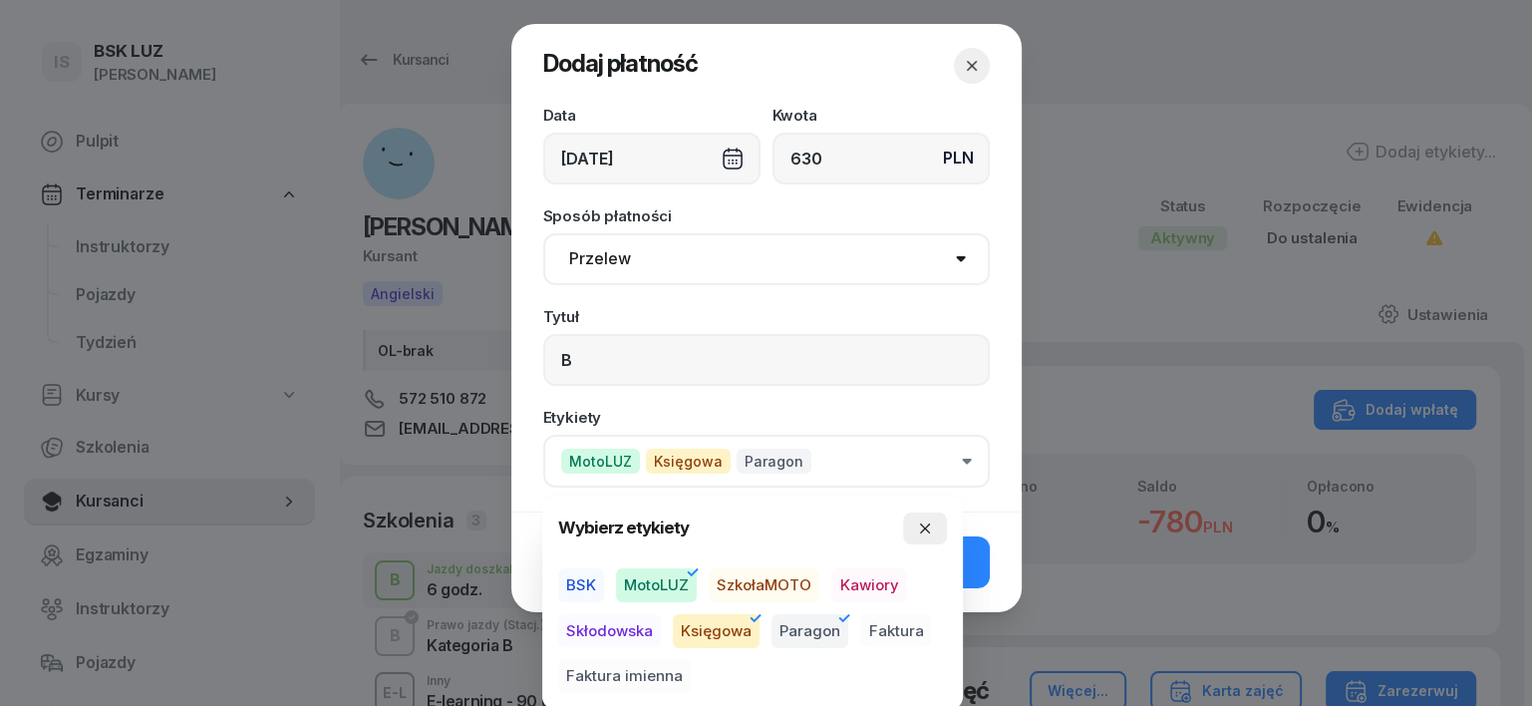
click at [927, 524] on icon "button" at bounding box center [925, 528] width 16 height 16
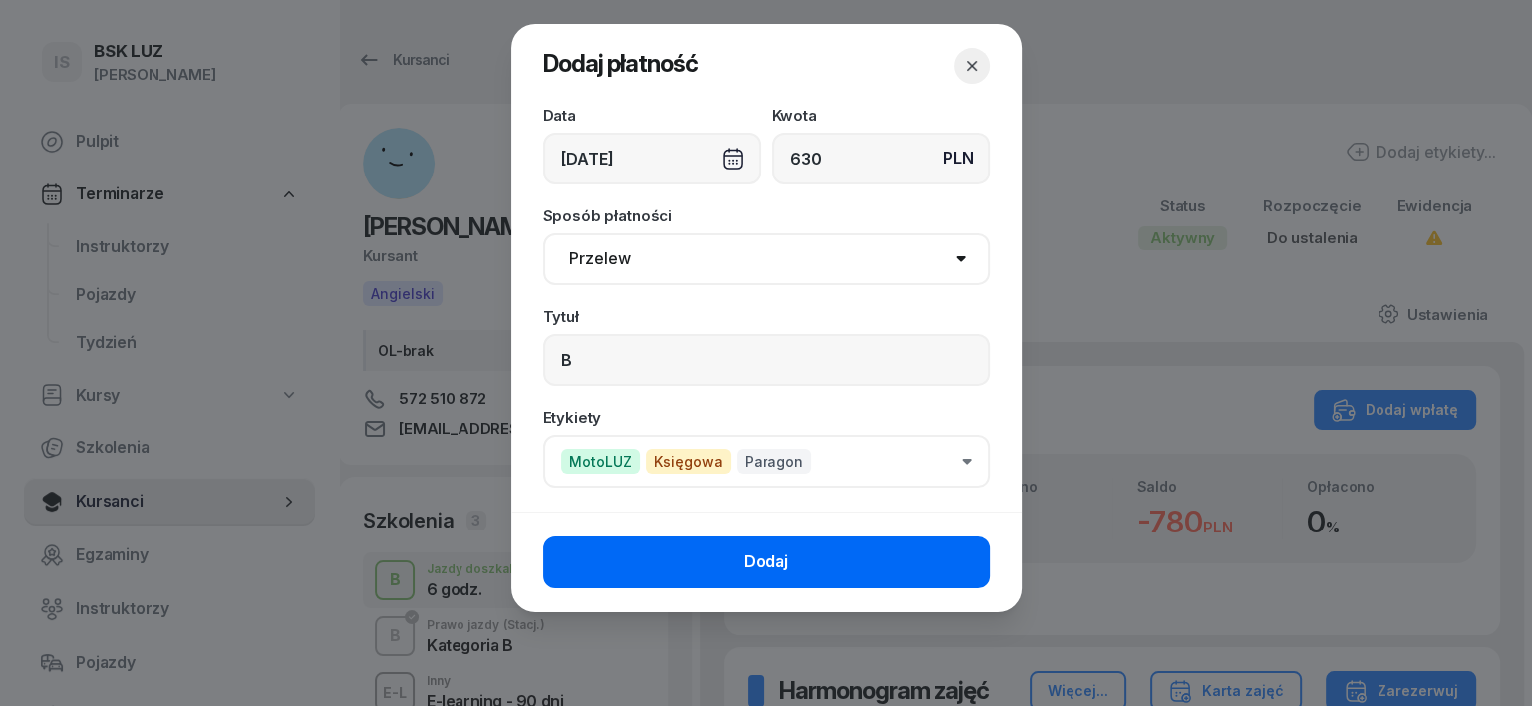
click at [915, 580] on button "Dodaj" at bounding box center [766, 562] width 446 height 52
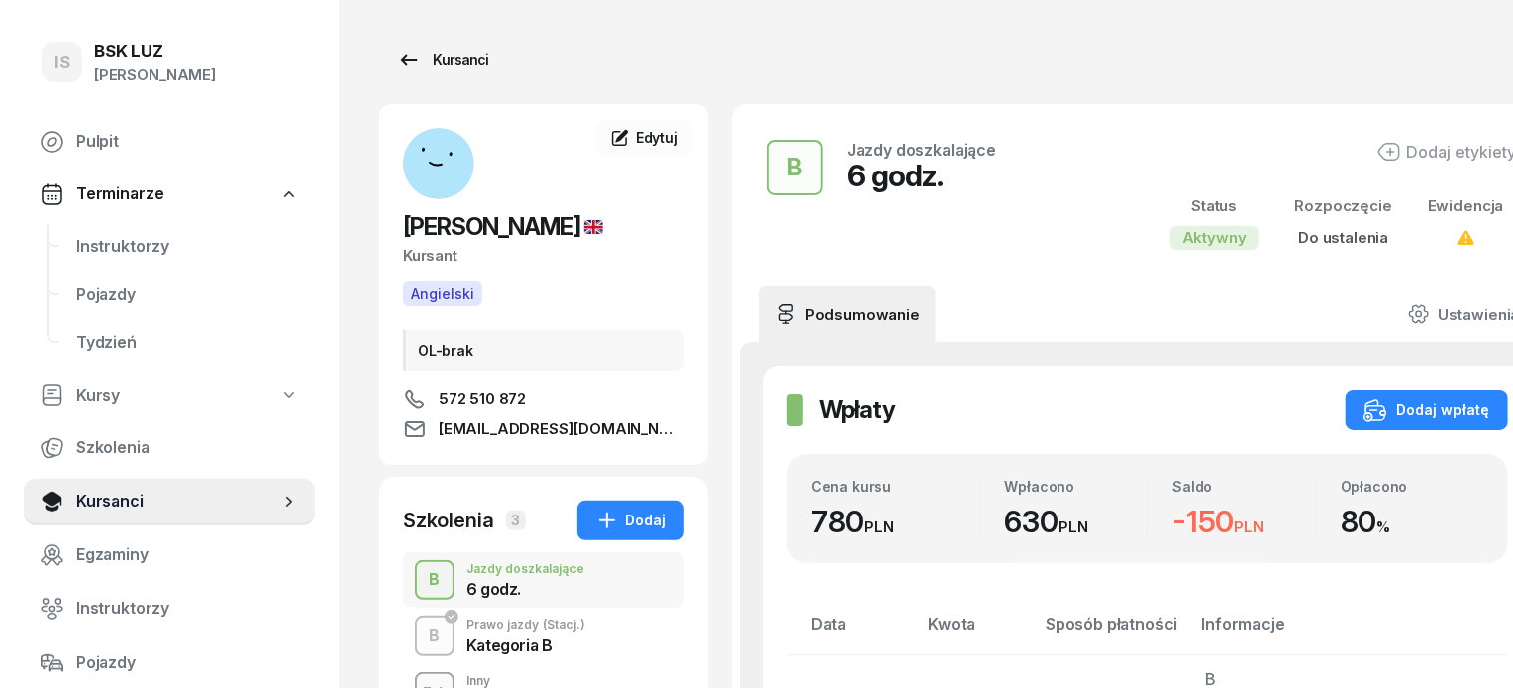
click at [433, 59] on div "Kursanci" at bounding box center [443, 60] width 92 height 24
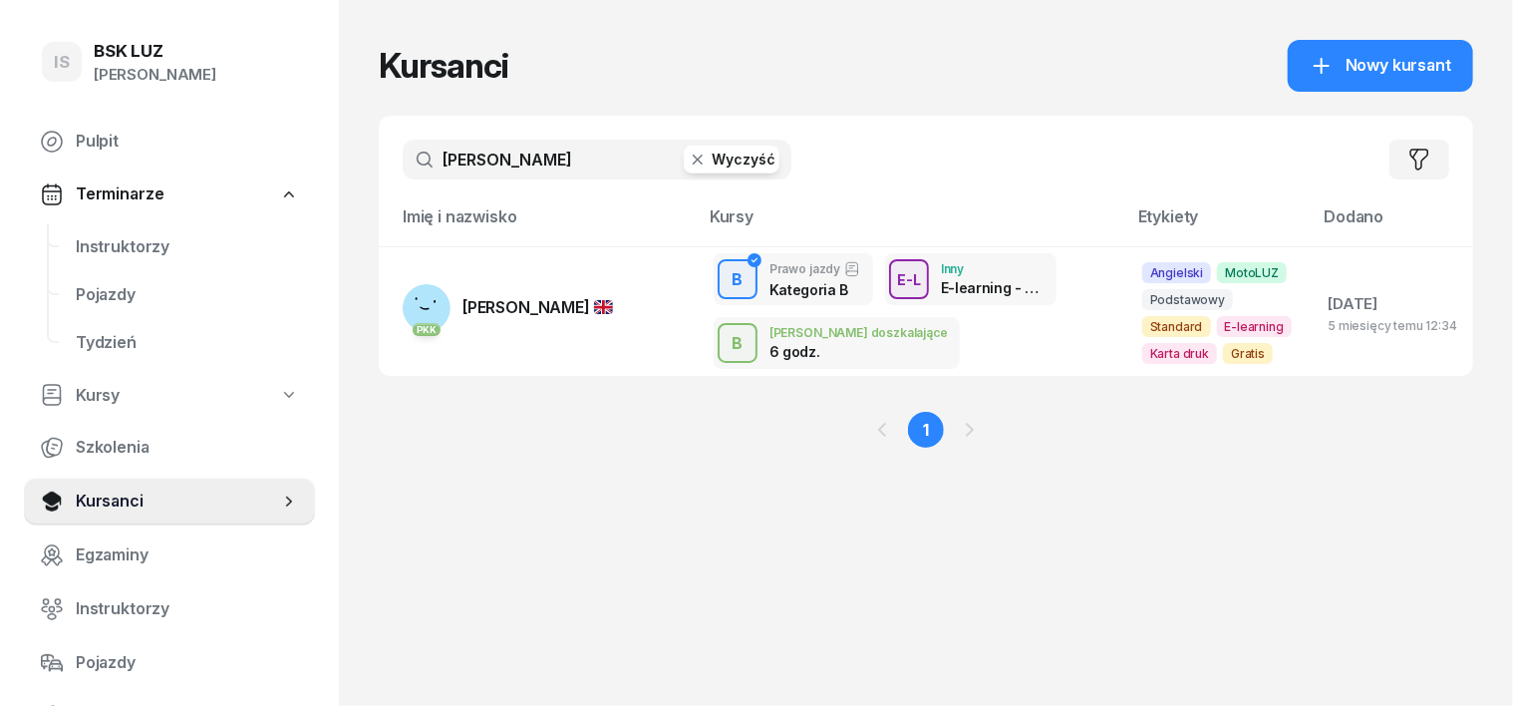
click at [688, 157] on icon "button" at bounding box center [698, 159] width 20 height 20
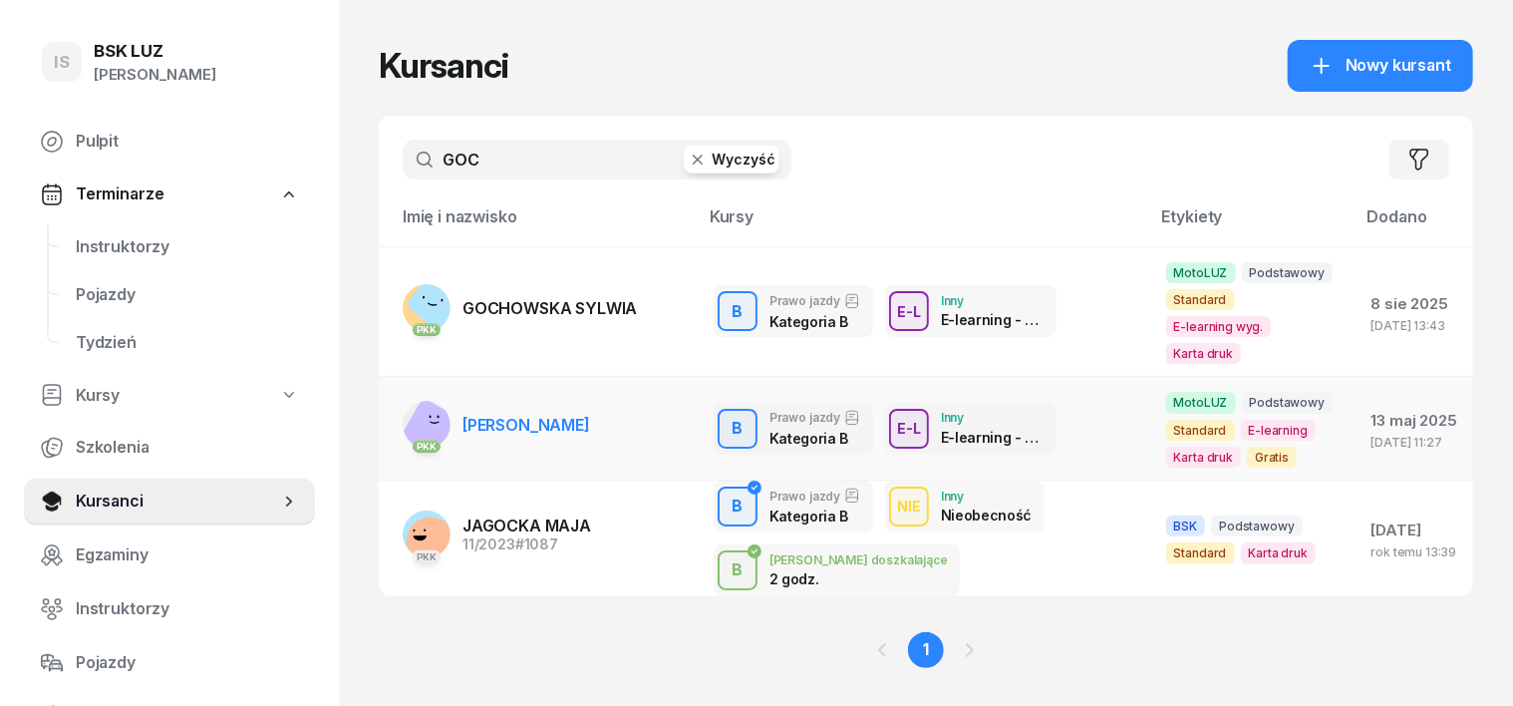
type input "GOC"
click at [400, 397] on rect at bounding box center [433, 430] width 66 height 66
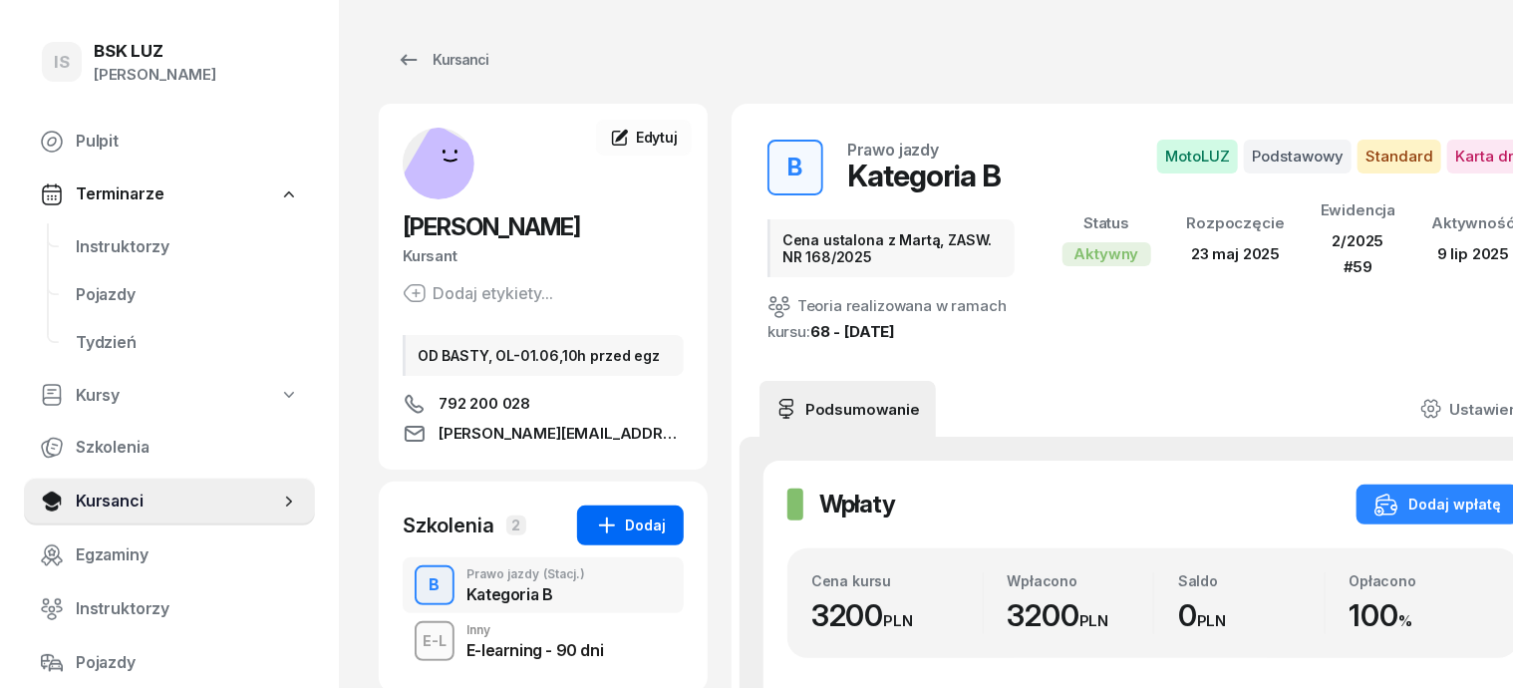
click at [600, 520] on div "Dodaj" at bounding box center [630, 525] width 71 height 24
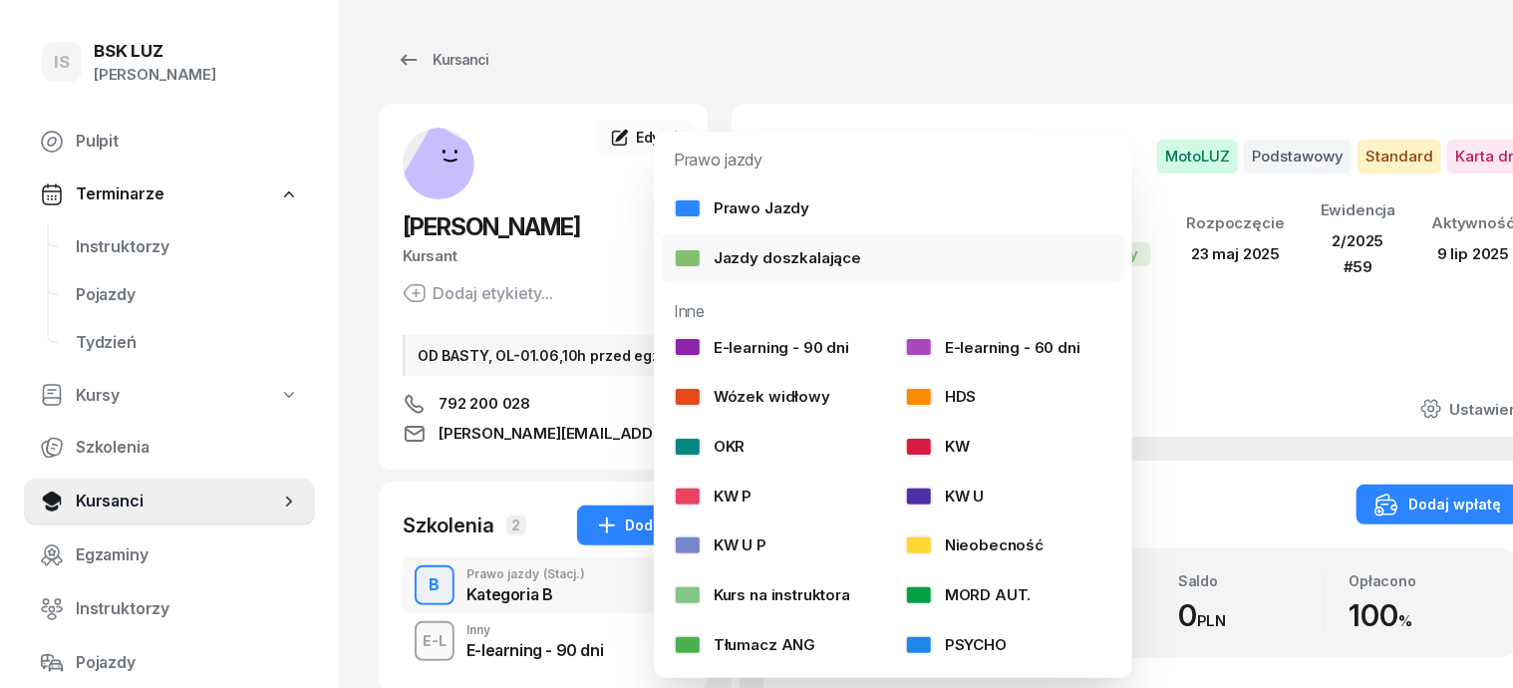
click at [768, 255] on div "Jazdy doszkalające" at bounding box center [767, 258] width 187 height 26
select select "B"
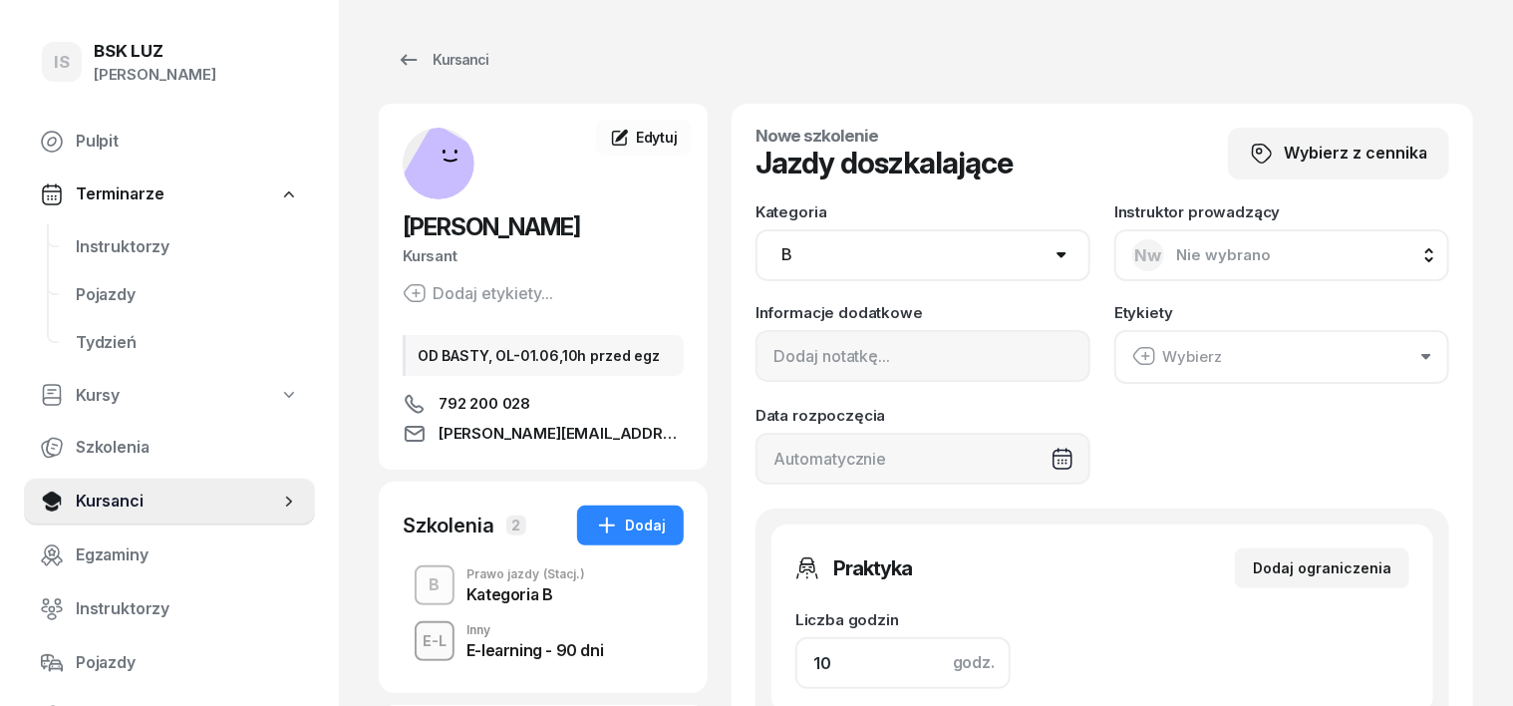
click at [804, 662] on input "10" at bounding box center [902, 663] width 215 height 52
type input "1"
type input "120"
type input "2"
type input "240"
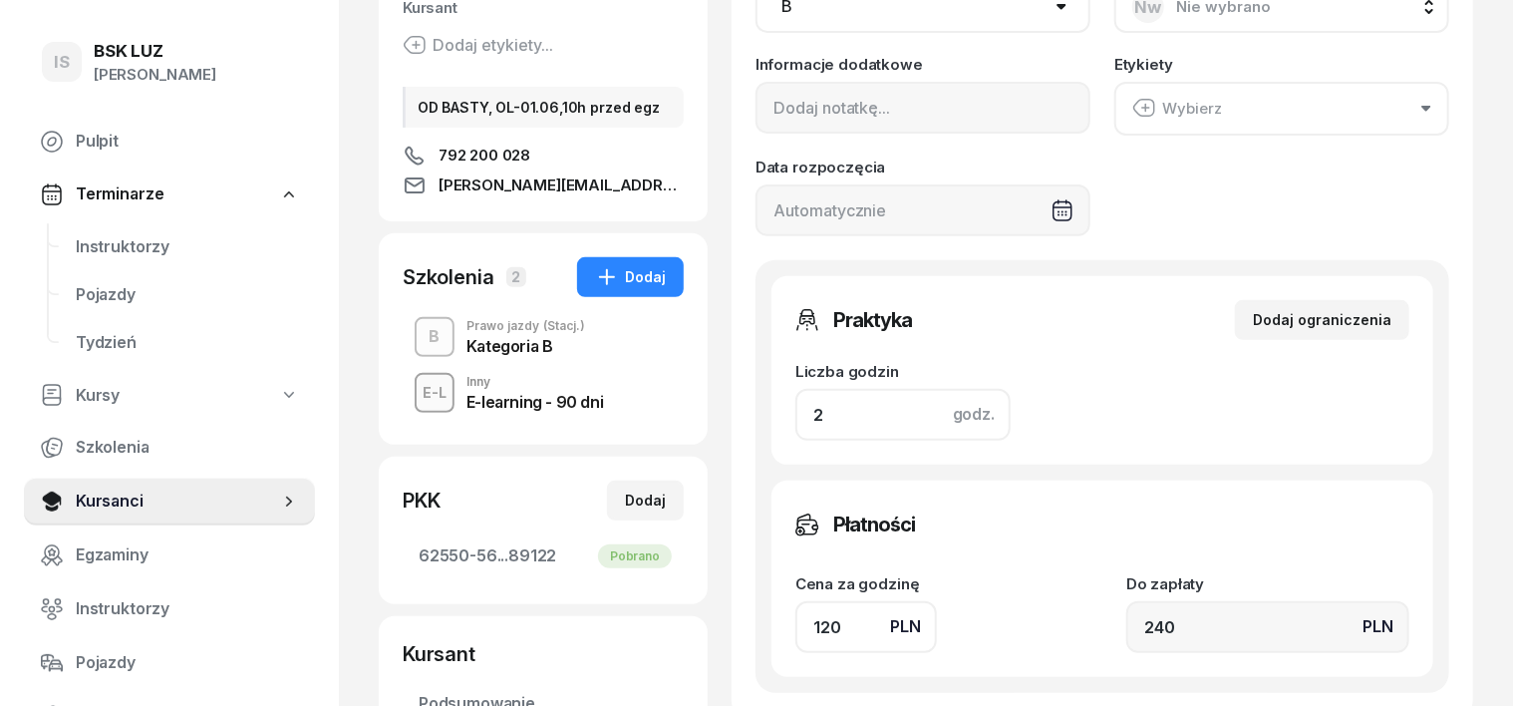
scroll to position [249, 0]
type input "2"
click at [795, 618] on input "120" at bounding box center [866, 626] width 142 height 52
click at [795, 614] on input "120" at bounding box center [866, 626] width 142 height 52
type input "10"
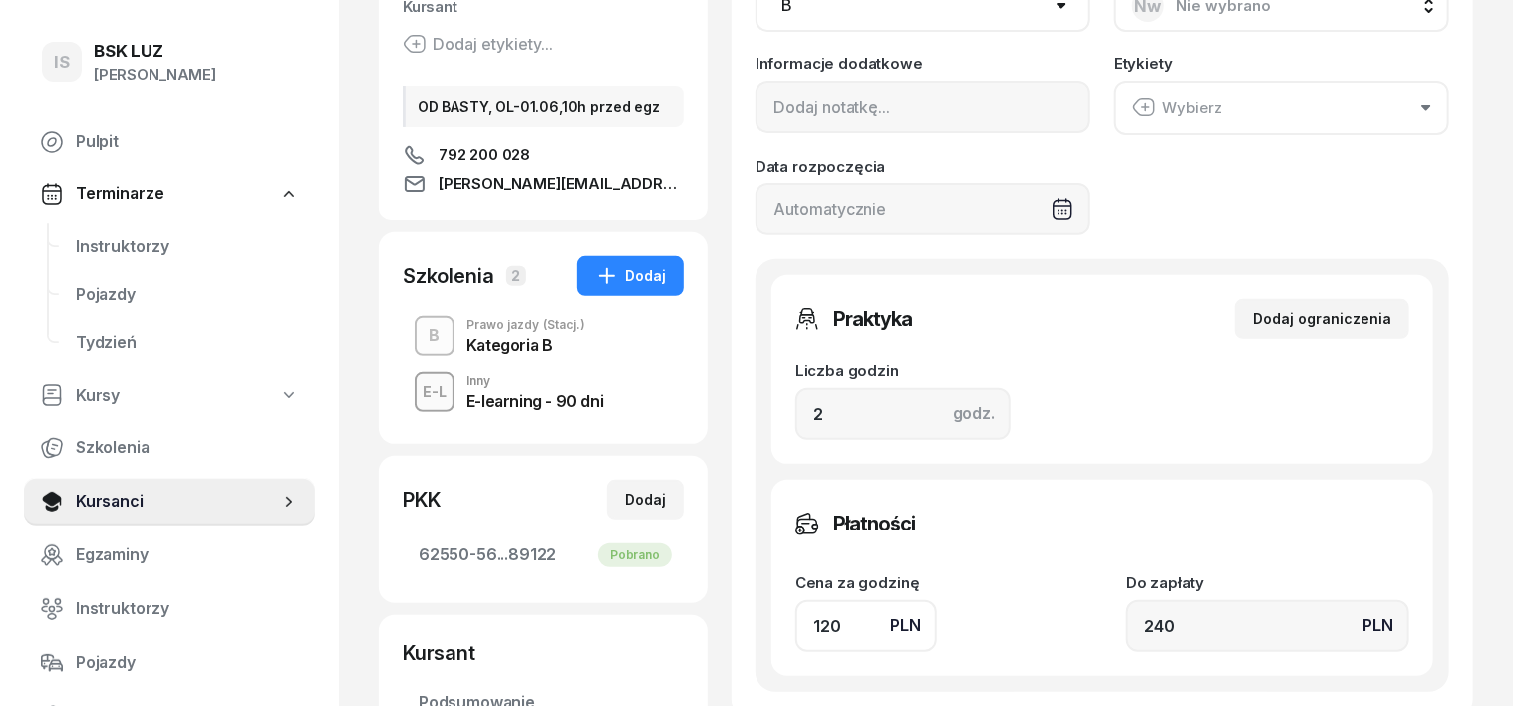
type input "20"
type input "130"
type input "260"
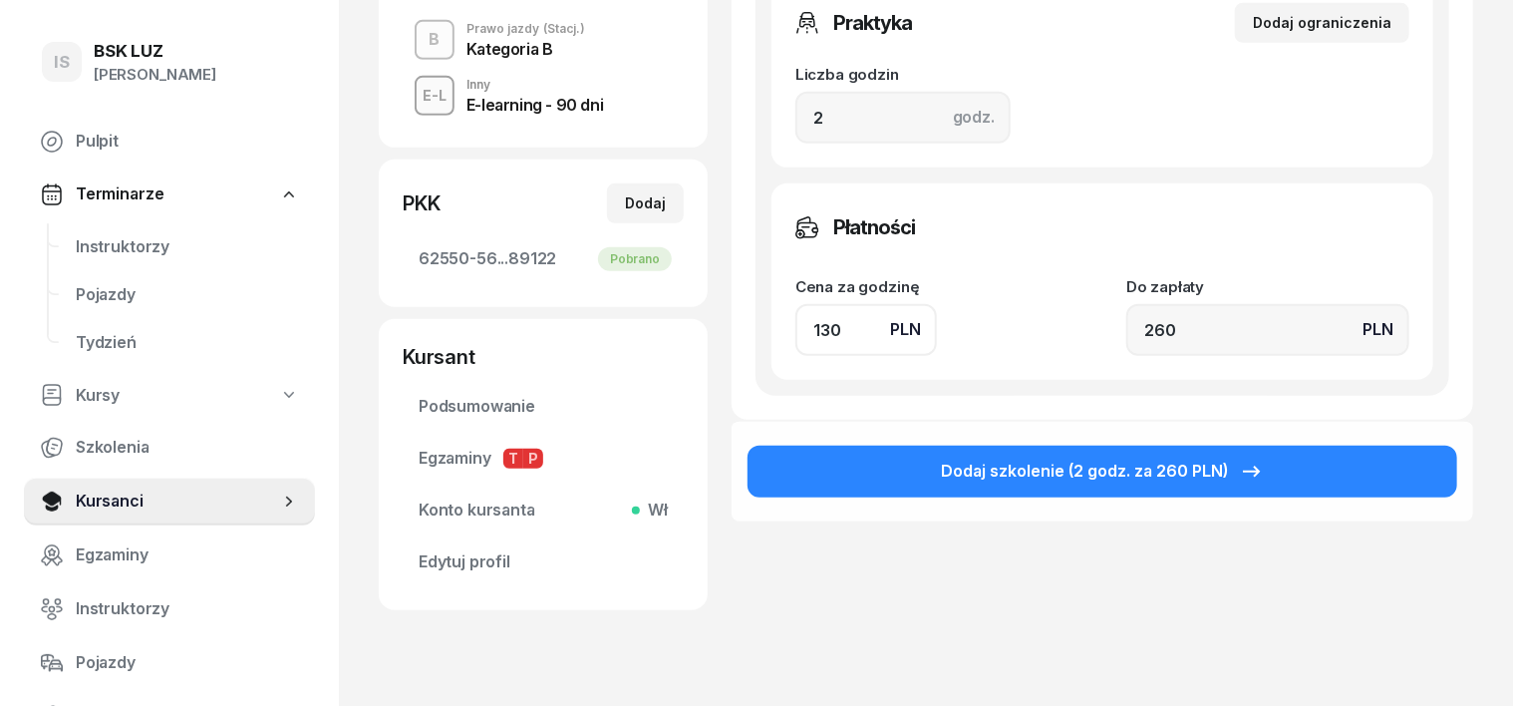
scroll to position [602, 0]
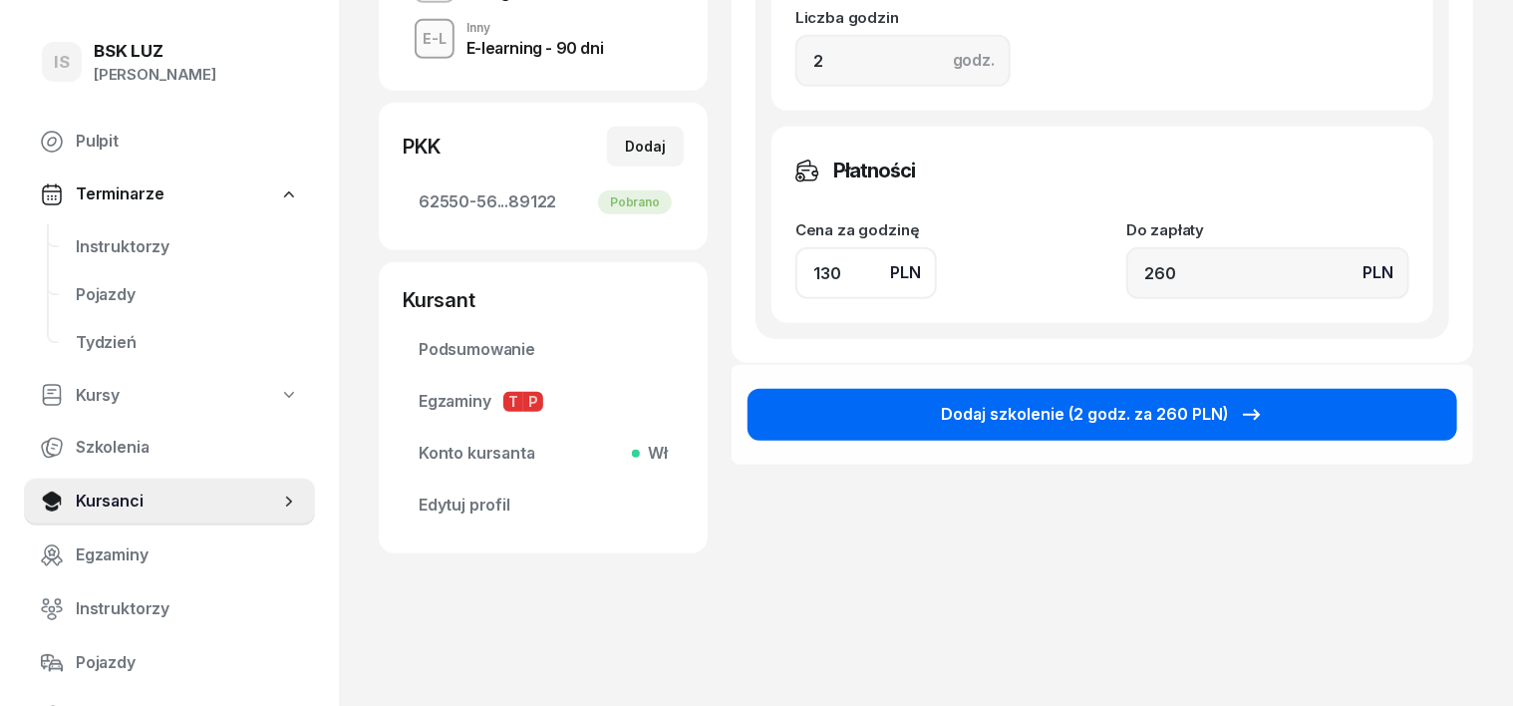
type input "130"
click at [1307, 399] on button "Dodaj szkolenie (2 godz. za 260 PLN)" at bounding box center [1102, 415] width 710 height 52
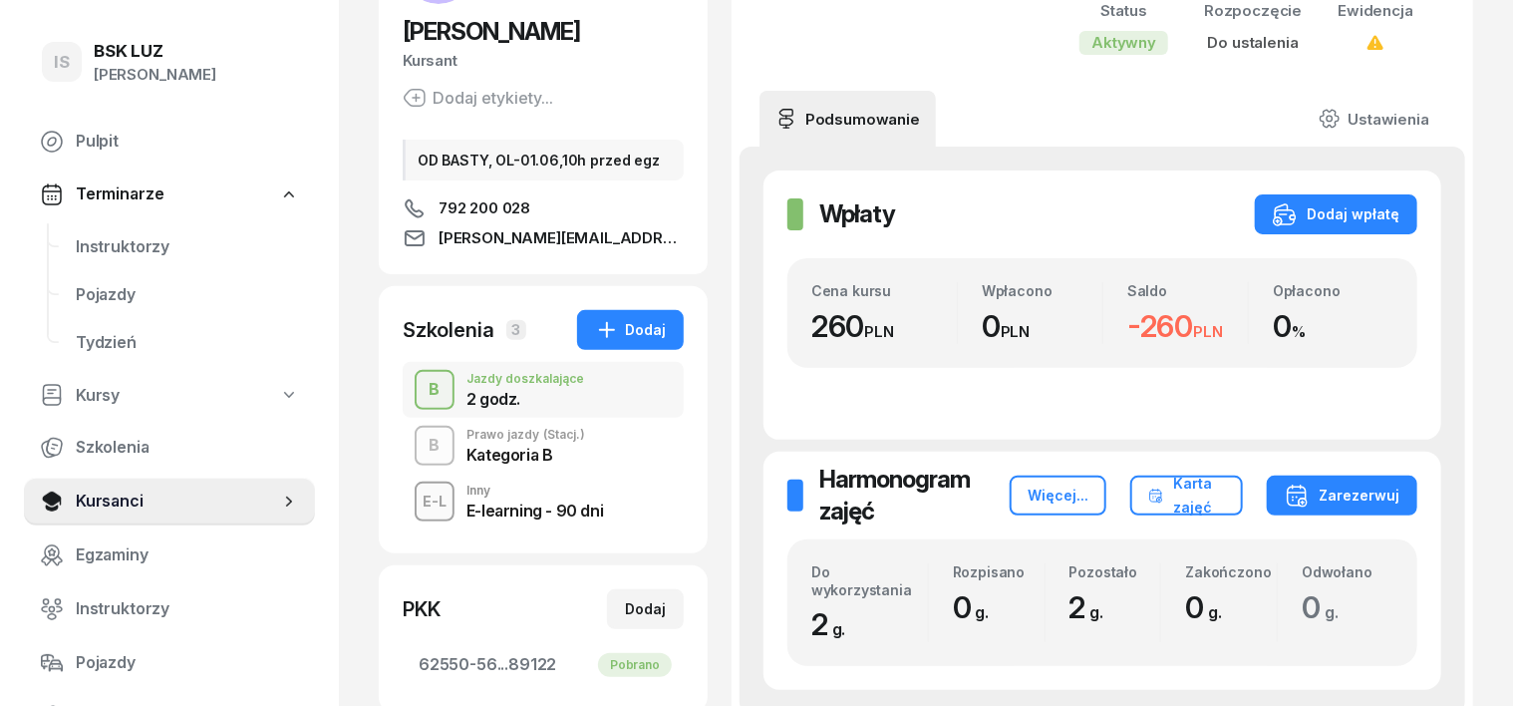
scroll to position [249, 0]
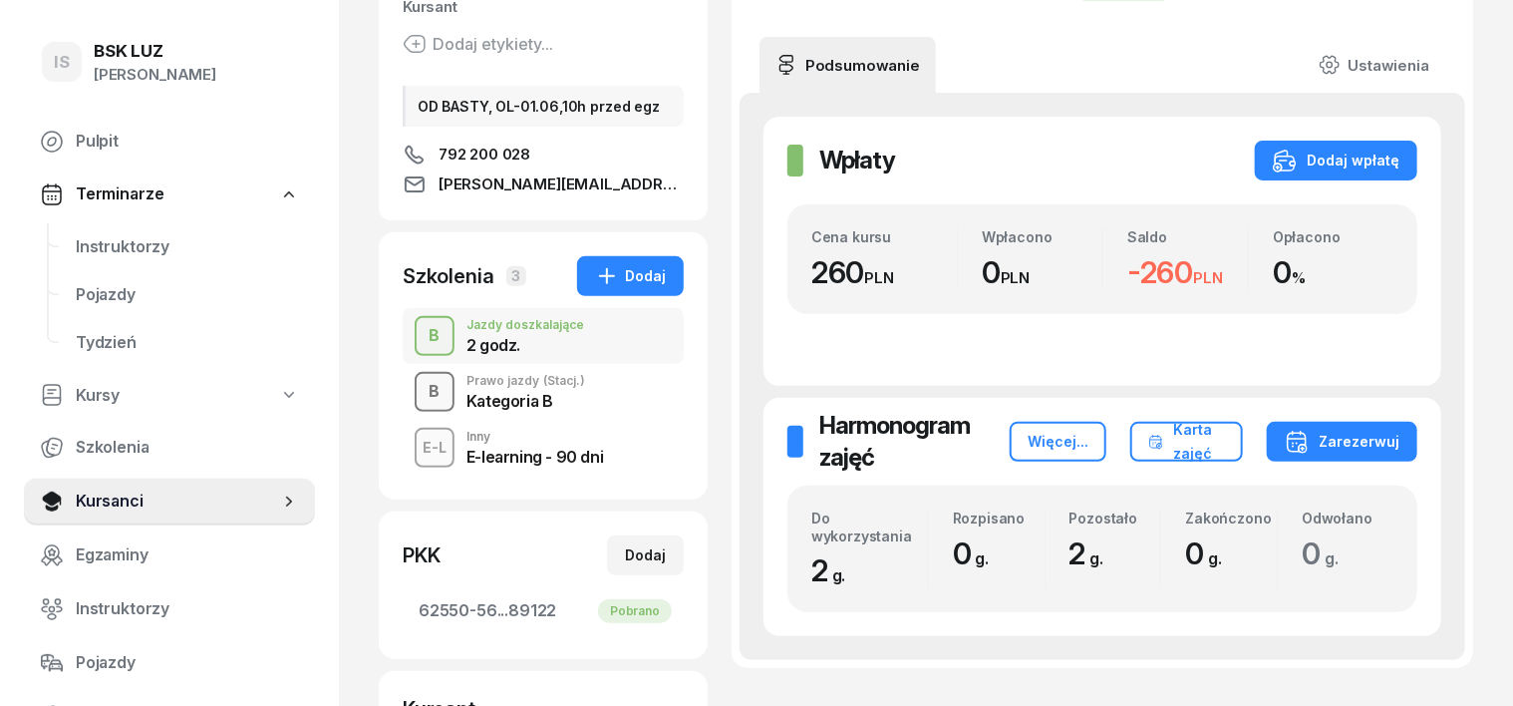
click at [422, 385] on div "B" at bounding box center [435, 392] width 27 height 34
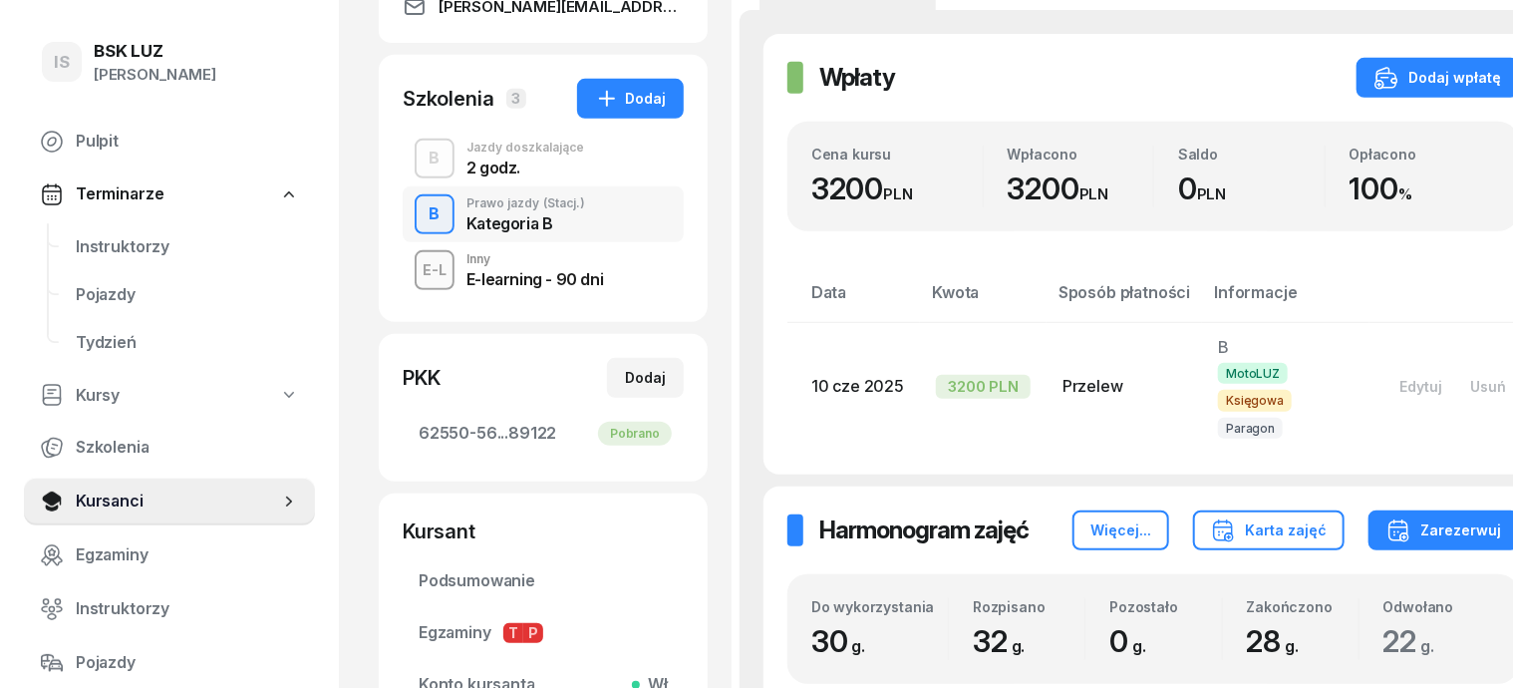
scroll to position [374, 0]
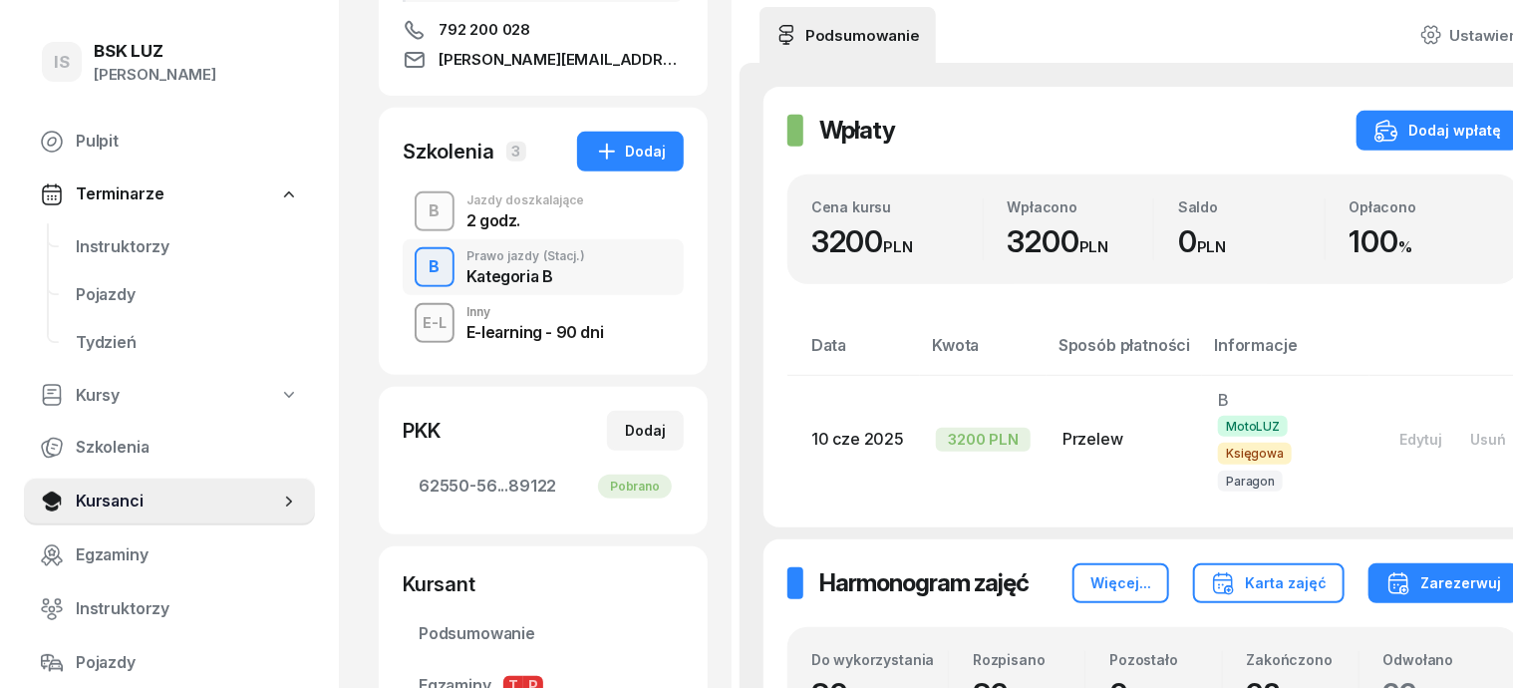
click at [422, 219] on div "B" at bounding box center [435, 211] width 27 height 34
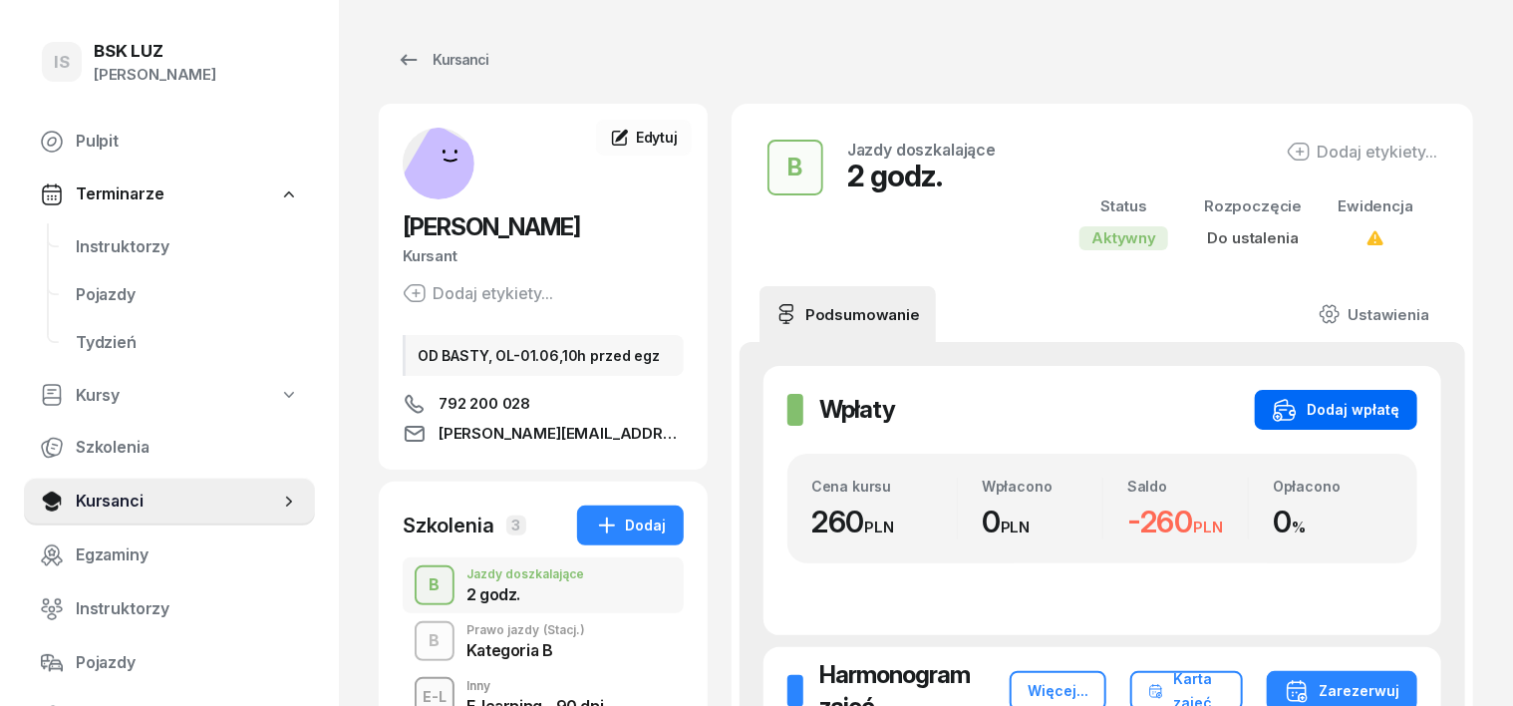
click at [1399, 407] on div "Dodaj wpłatę" at bounding box center [1336, 410] width 127 height 24
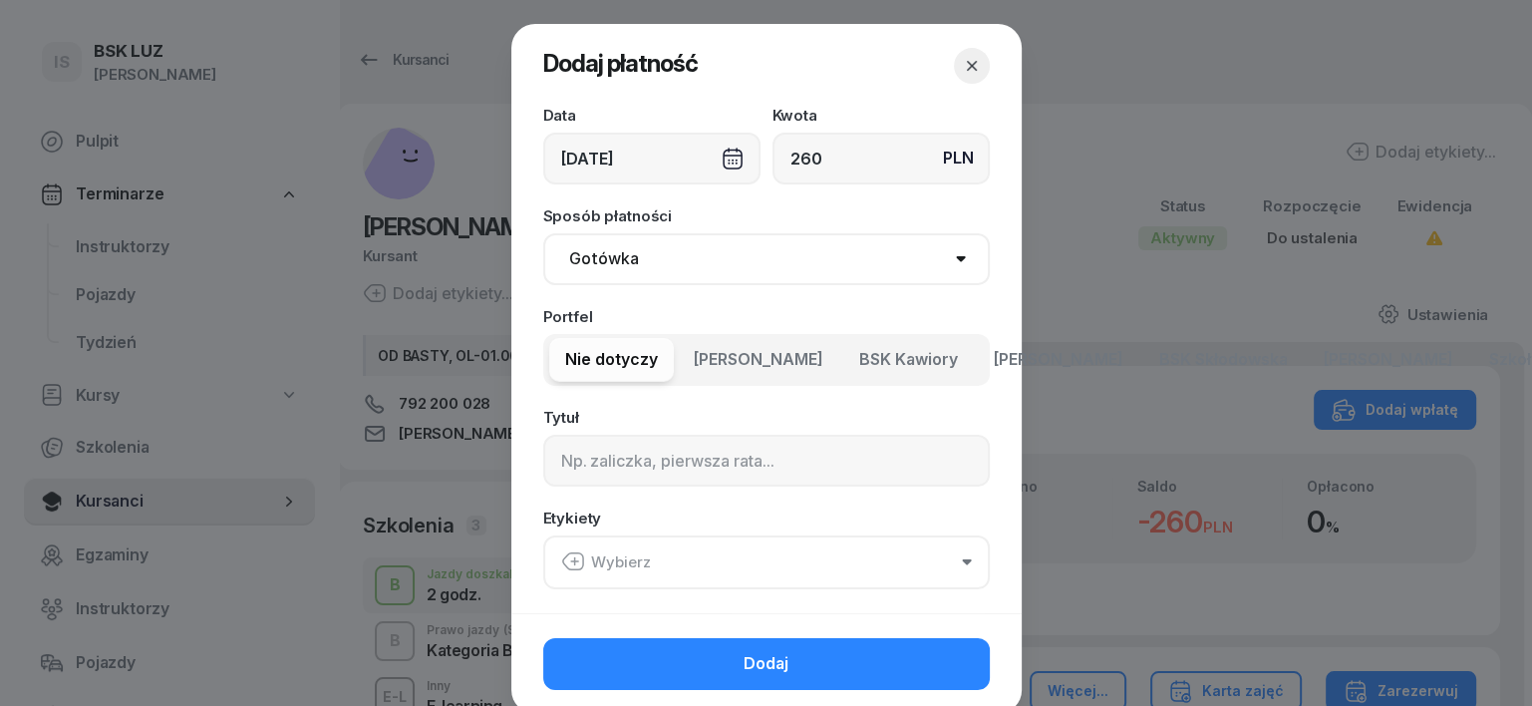
type input "260"
click at [576, 263] on select "Gotówka Karta Przelew Płatności online BLIK" at bounding box center [766, 259] width 446 height 52
select select "transfer"
click at [543, 233] on select "Gotówka Karta Przelew Płatności online BLIK" at bounding box center [766, 259] width 446 height 52
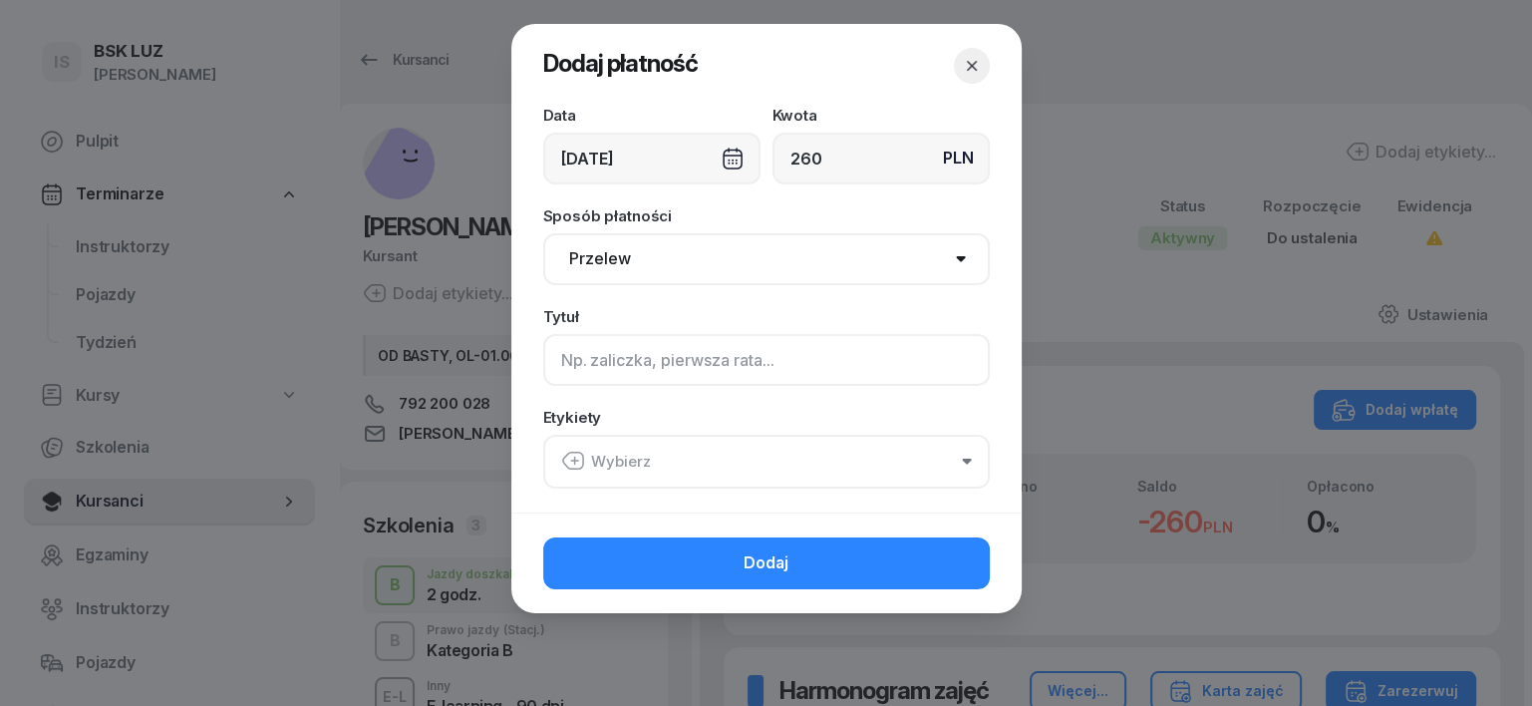
click at [570, 365] on input at bounding box center [766, 360] width 446 height 52
type input "B uzup. -2 godz. zaplanowane [DATE]"
click at [570, 454] on icon "button" at bounding box center [573, 460] width 24 height 24
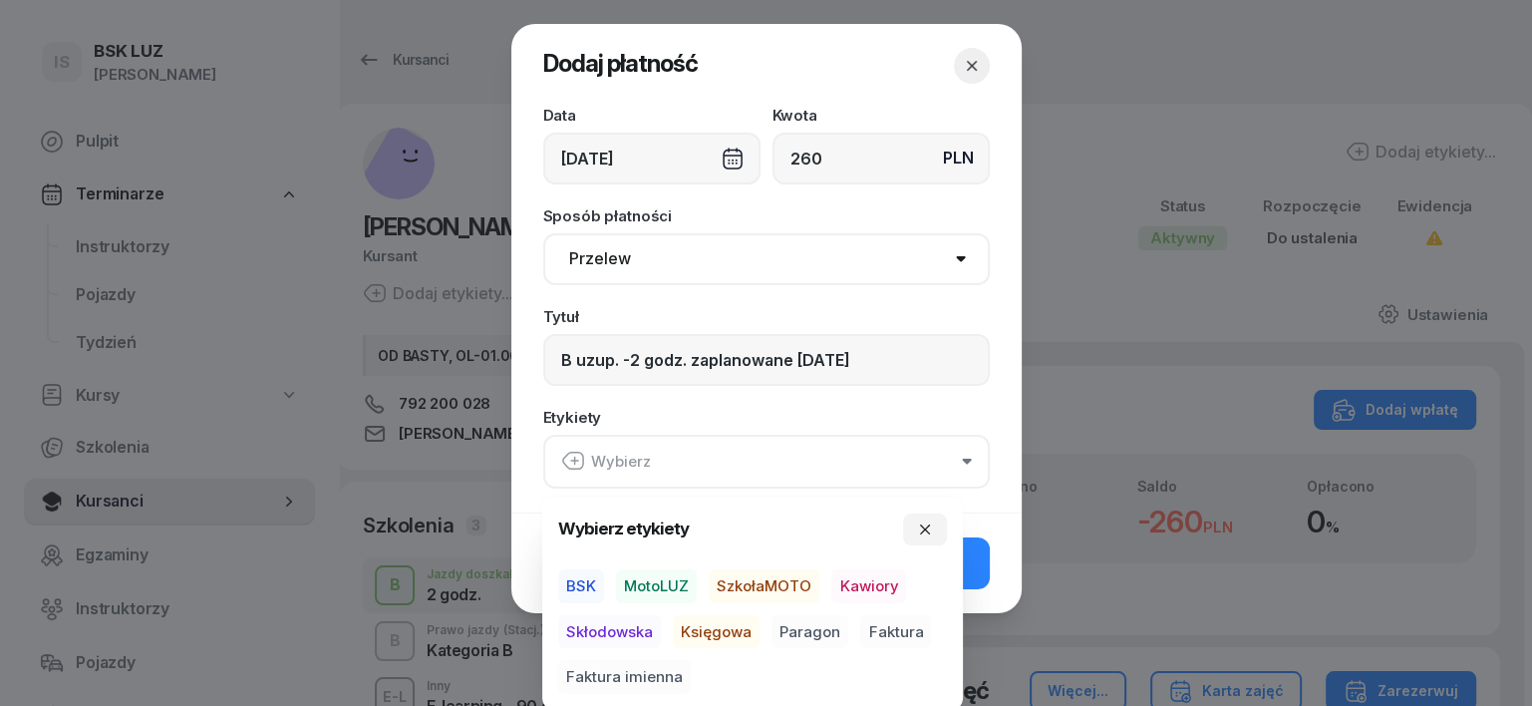
click at [661, 582] on span "MotoLUZ" at bounding box center [656, 586] width 81 height 34
drag, startPoint x: 705, startPoint y: 628, endPoint x: 756, endPoint y: 652, distance: 57.1
click at [706, 629] on span "Księgowa" at bounding box center [716, 631] width 87 height 34
click at [797, 639] on span "Paragon" at bounding box center [809, 631] width 77 height 34
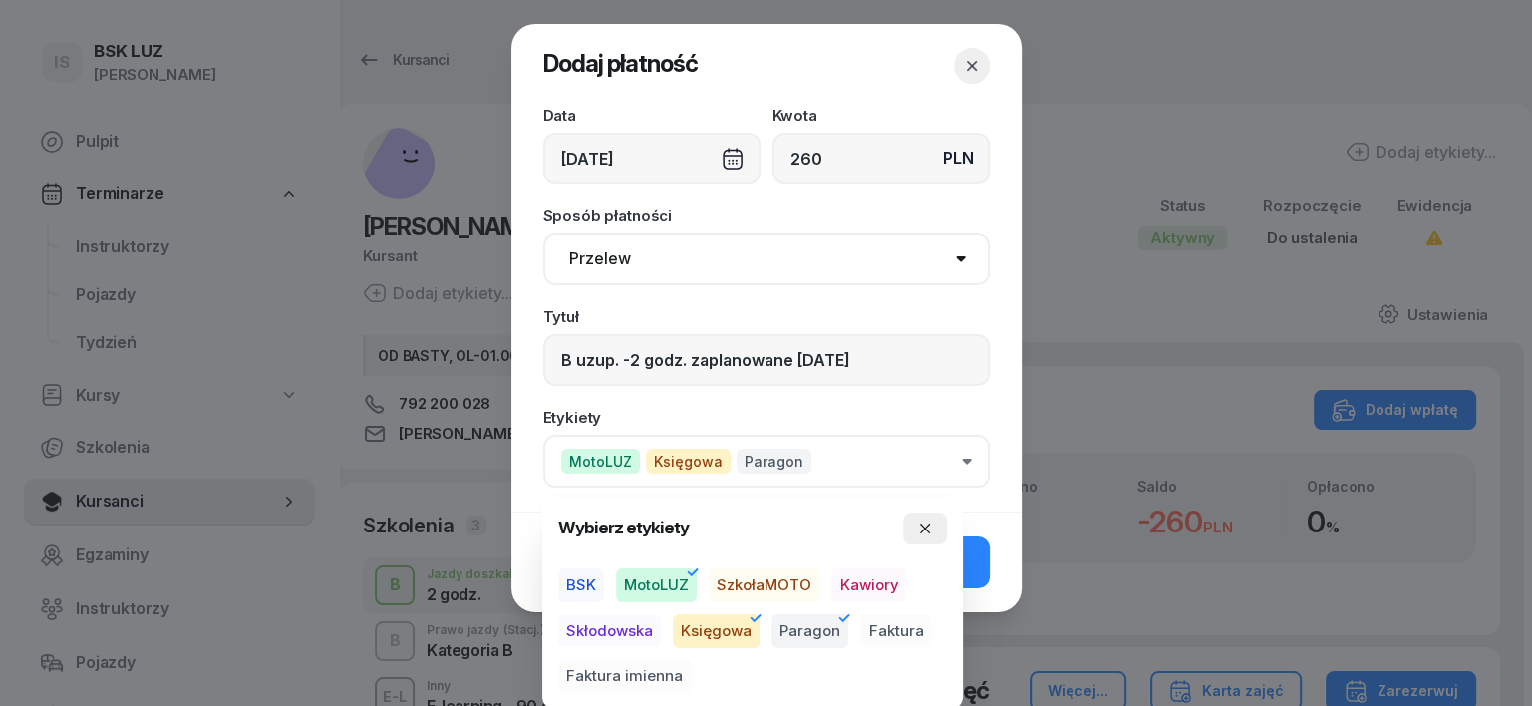
click at [933, 516] on button "button" at bounding box center [925, 528] width 44 height 32
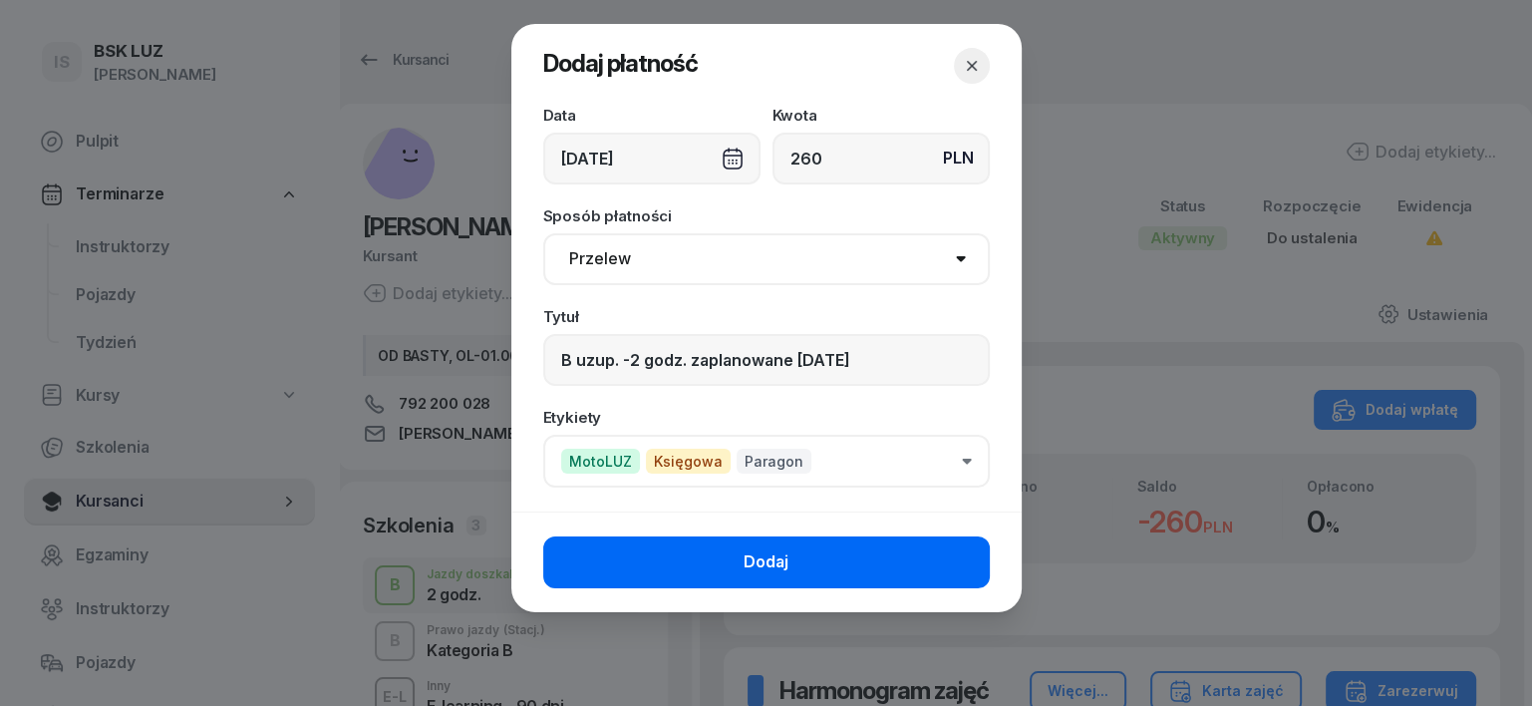
click at [949, 562] on button "Dodaj" at bounding box center [766, 562] width 446 height 52
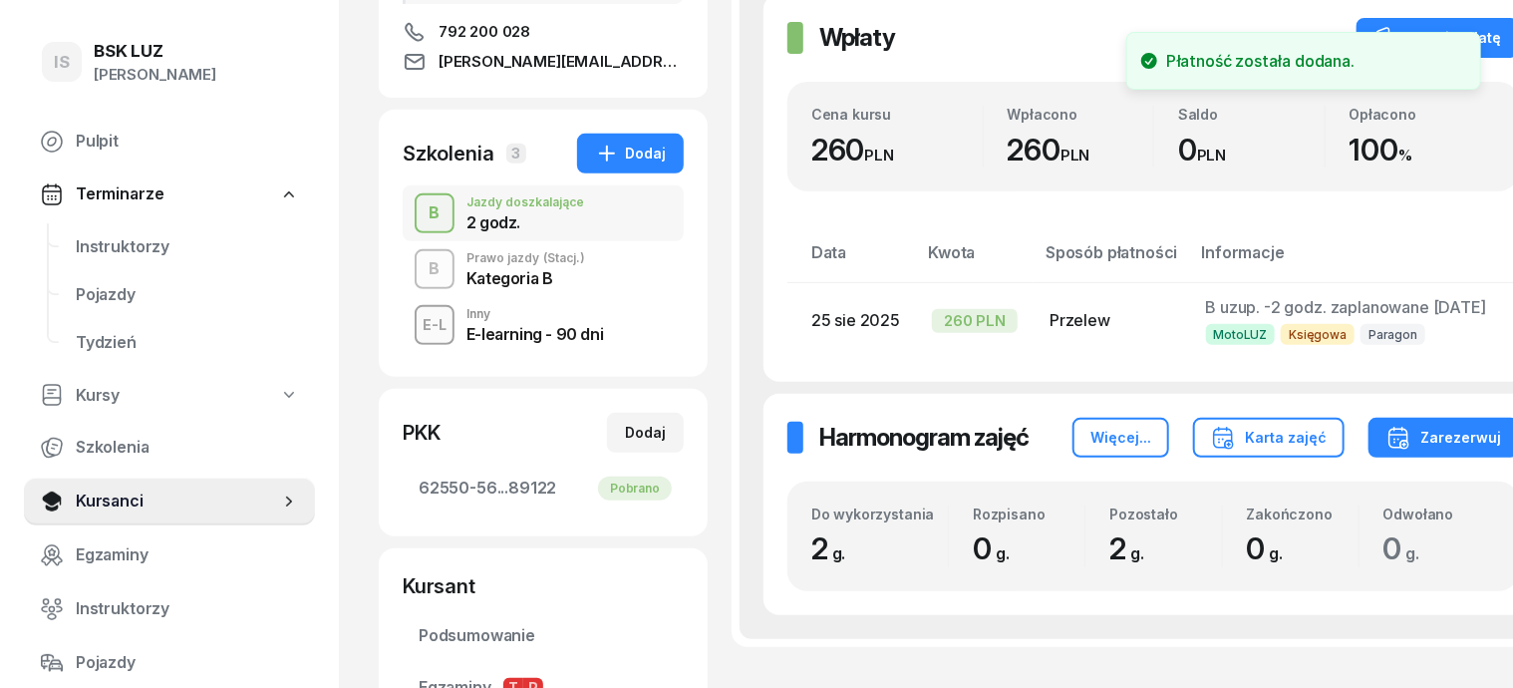
scroll to position [374, 0]
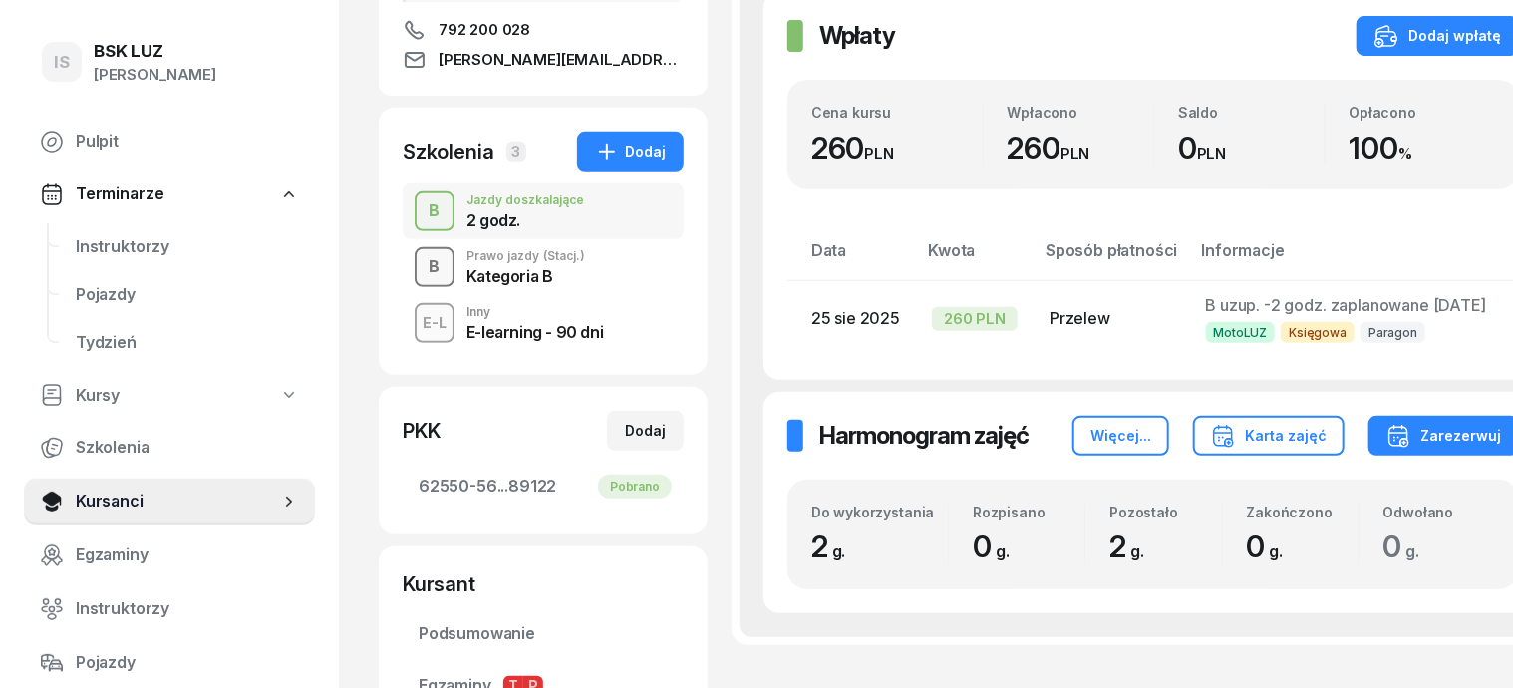
click at [422, 275] on div "B" at bounding box center [435, 267] width 27 height 34
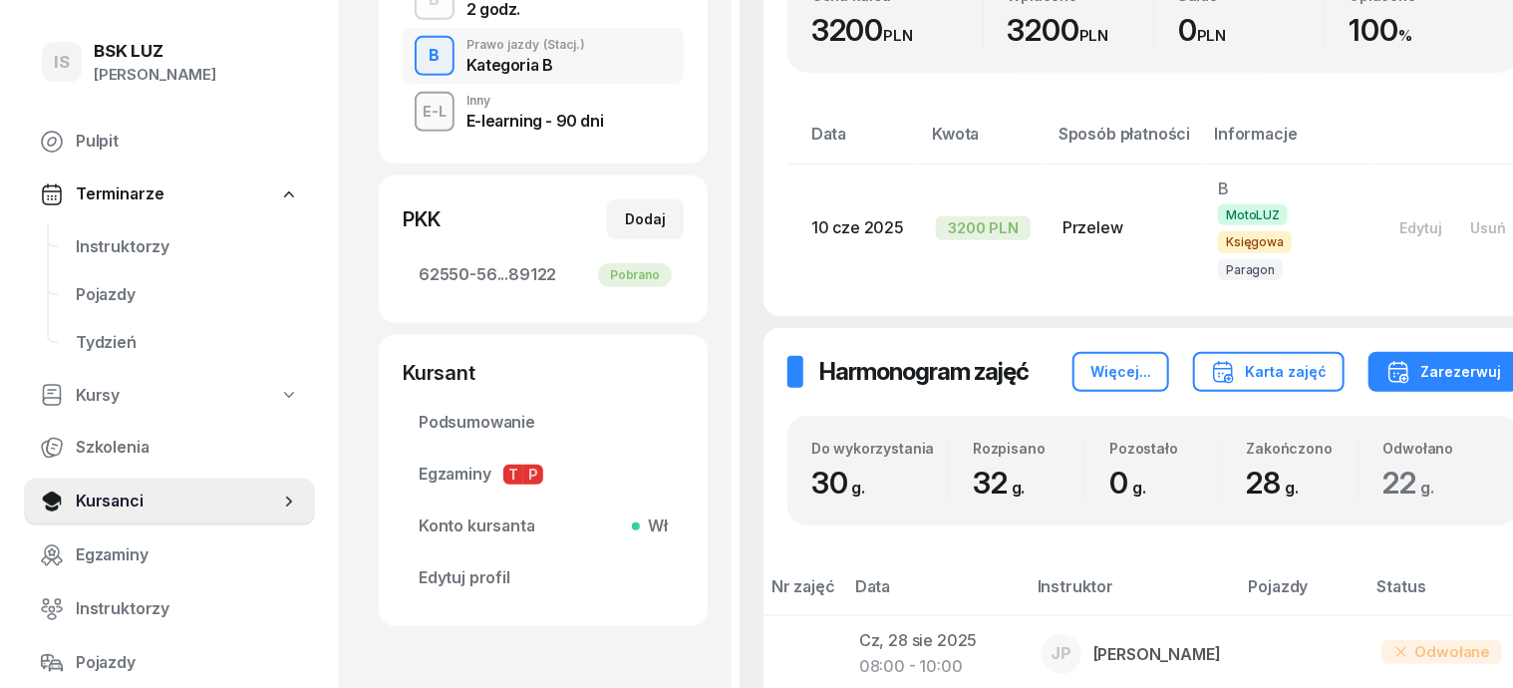
scroll to position [498, 0]
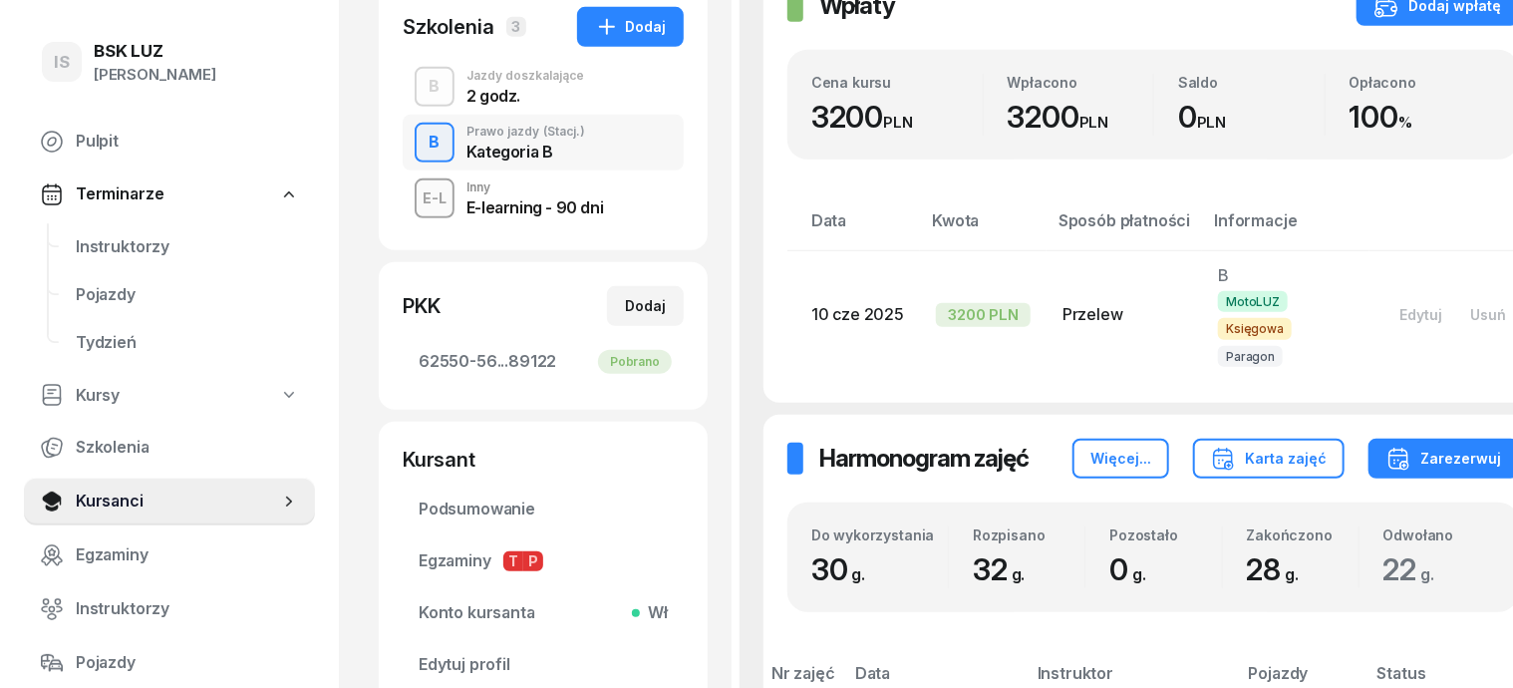
click at [417, 92] on div "button" at bounding box center [435, 87] width 36 height 36
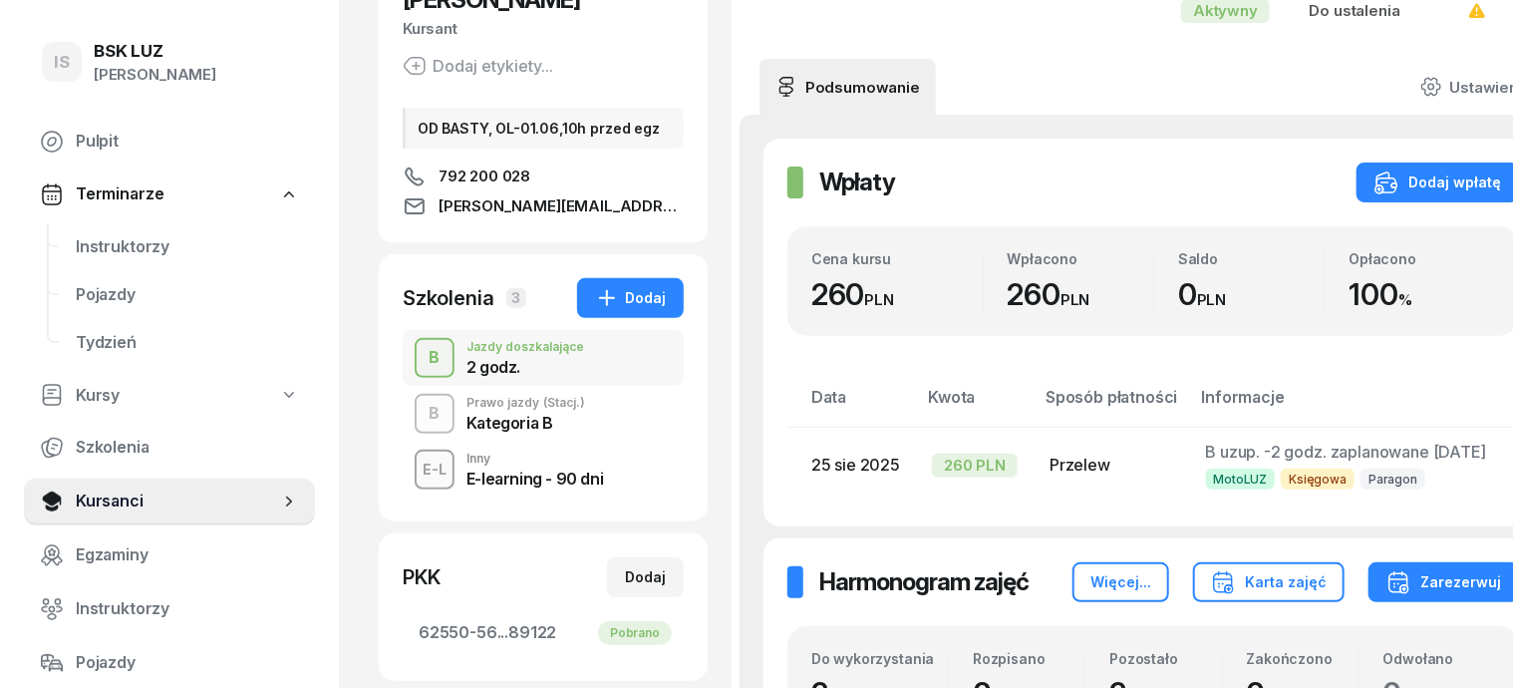
scroll to position [249, 0]
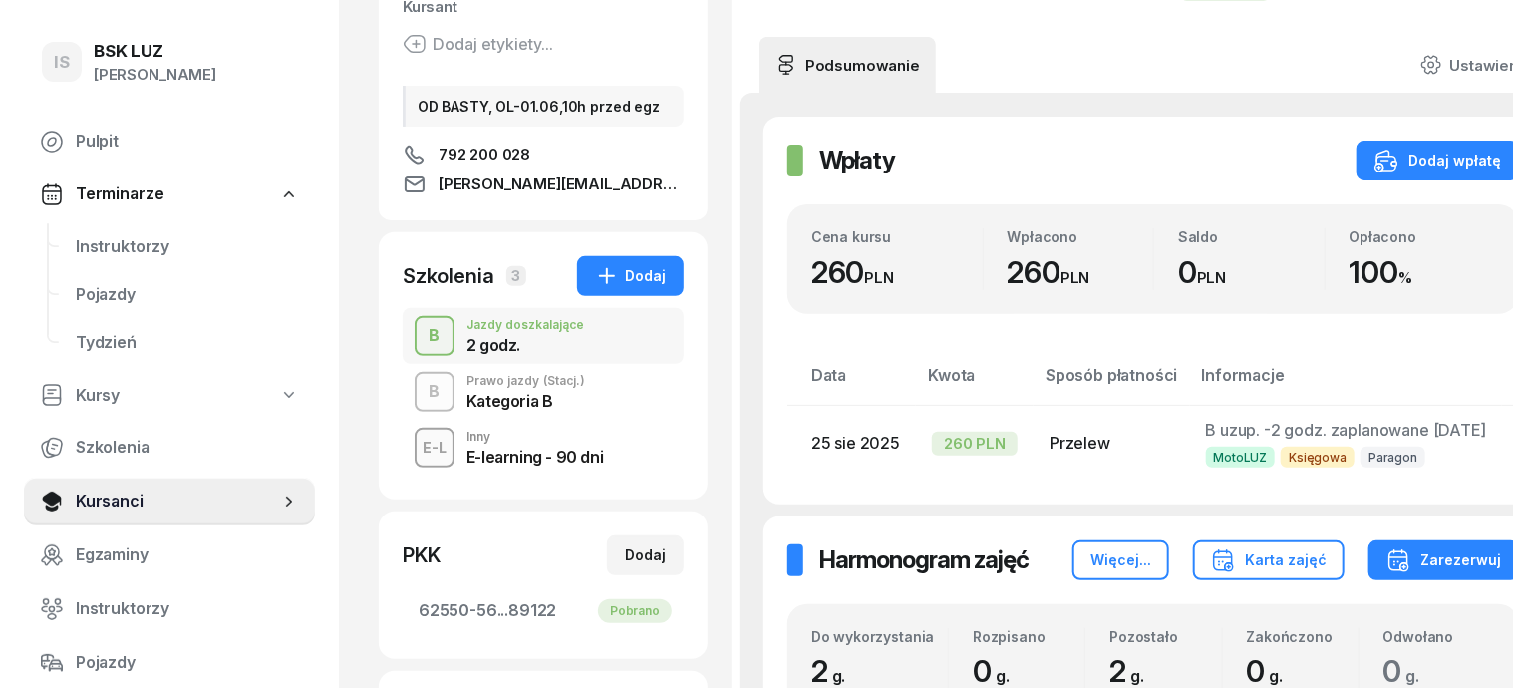
select select "transfer"
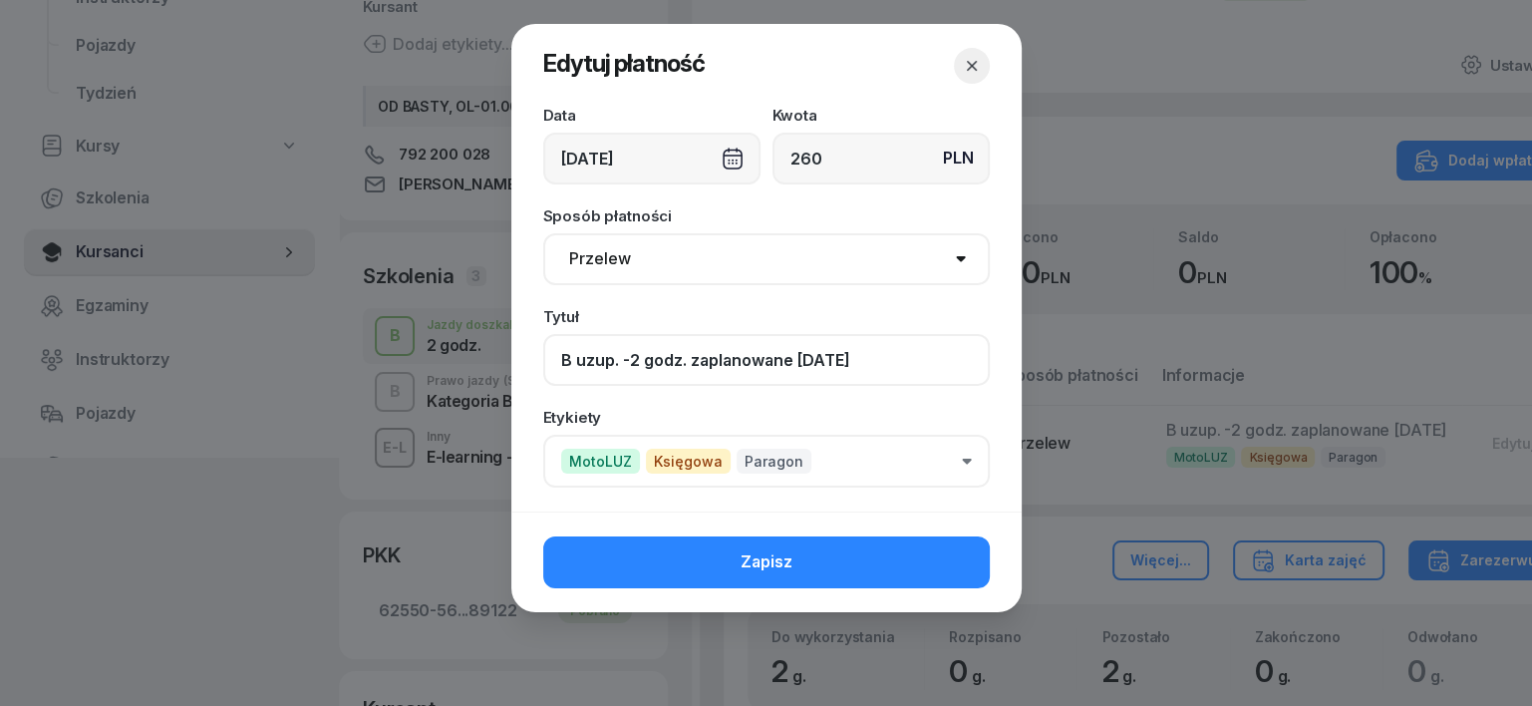
click at [808, 356] on input "B uzup. -2 godz. zaplanowane [DATE]" at bounding box center [766, 360] width 446 height 52
click at [812, 351] on input "B uzup. -2 godz. zaplanowane [DATE]" at bounding box center [766, 360] width 446 height 52
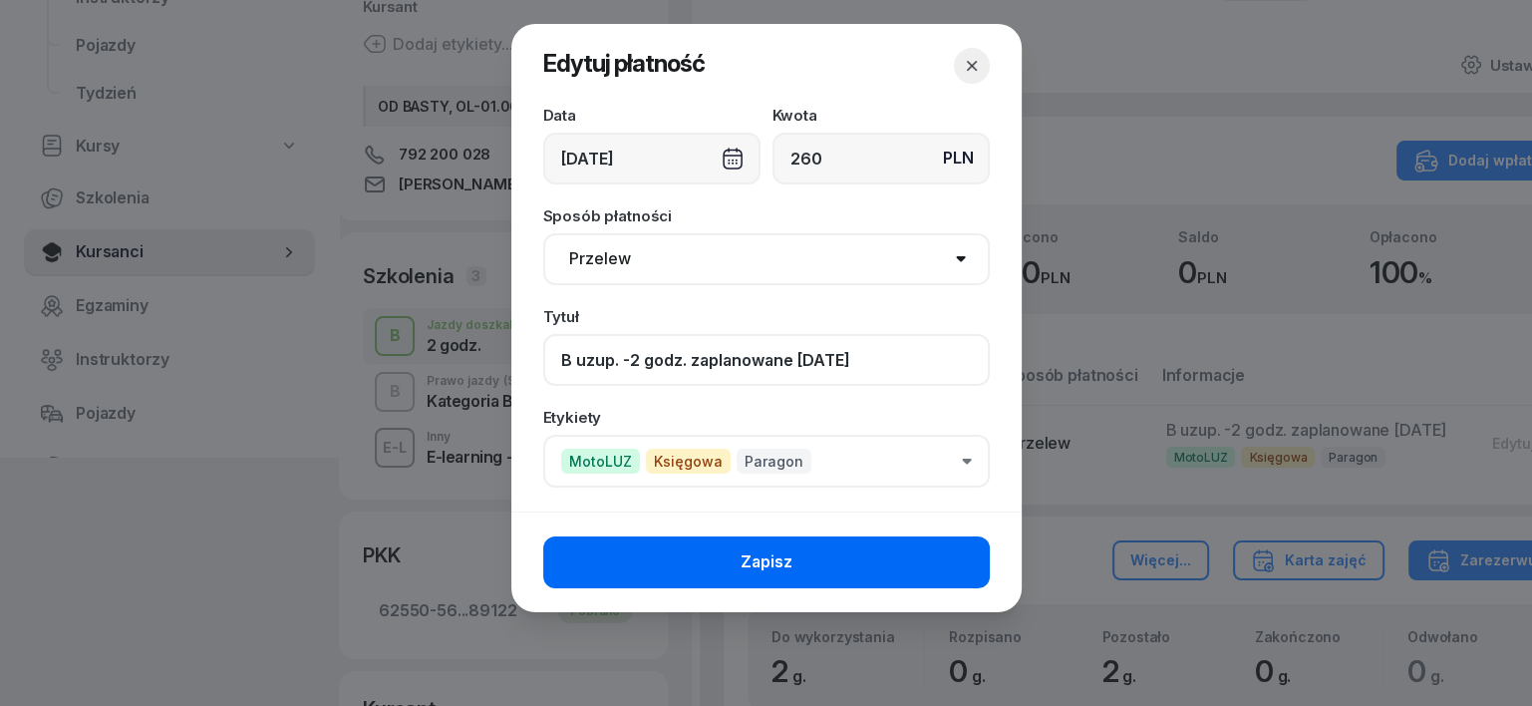
type input "B uzup. -2 godz. zaplanowane [DATE]"
click at [855, 567] on button "Zapisz" at bounding box center [766, 562] width 446 height 52
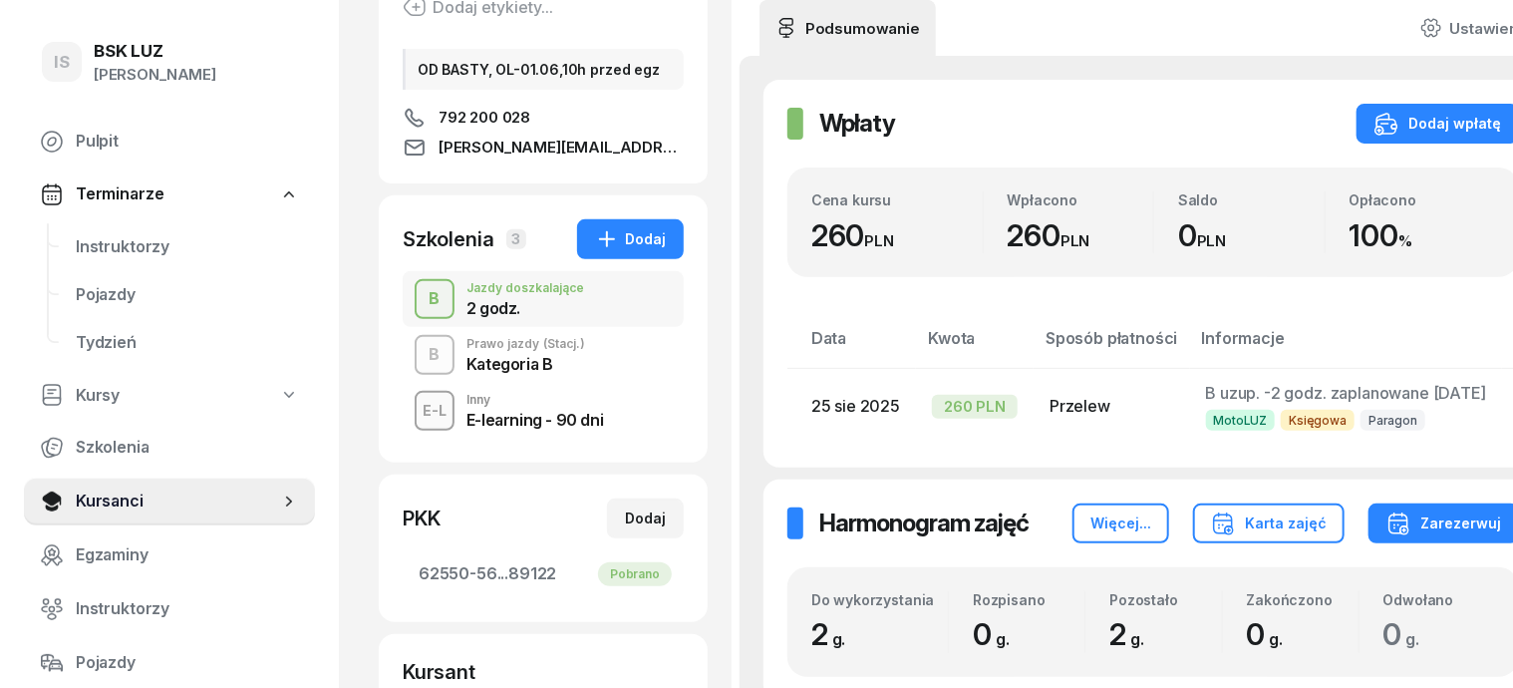
scroll to position [0, 0]
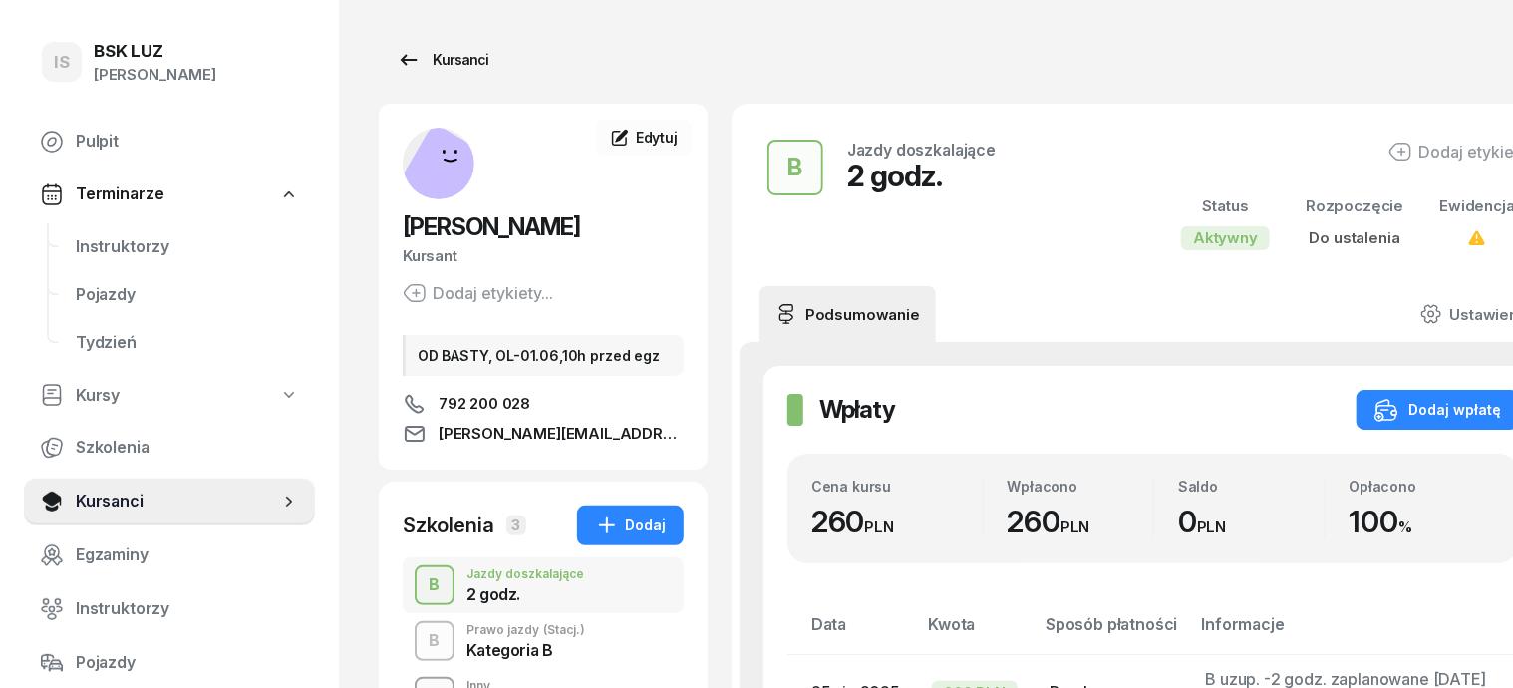
click at [410, 59] on div "Kursanci" at bounding box center [443, 60] width 92 height 24
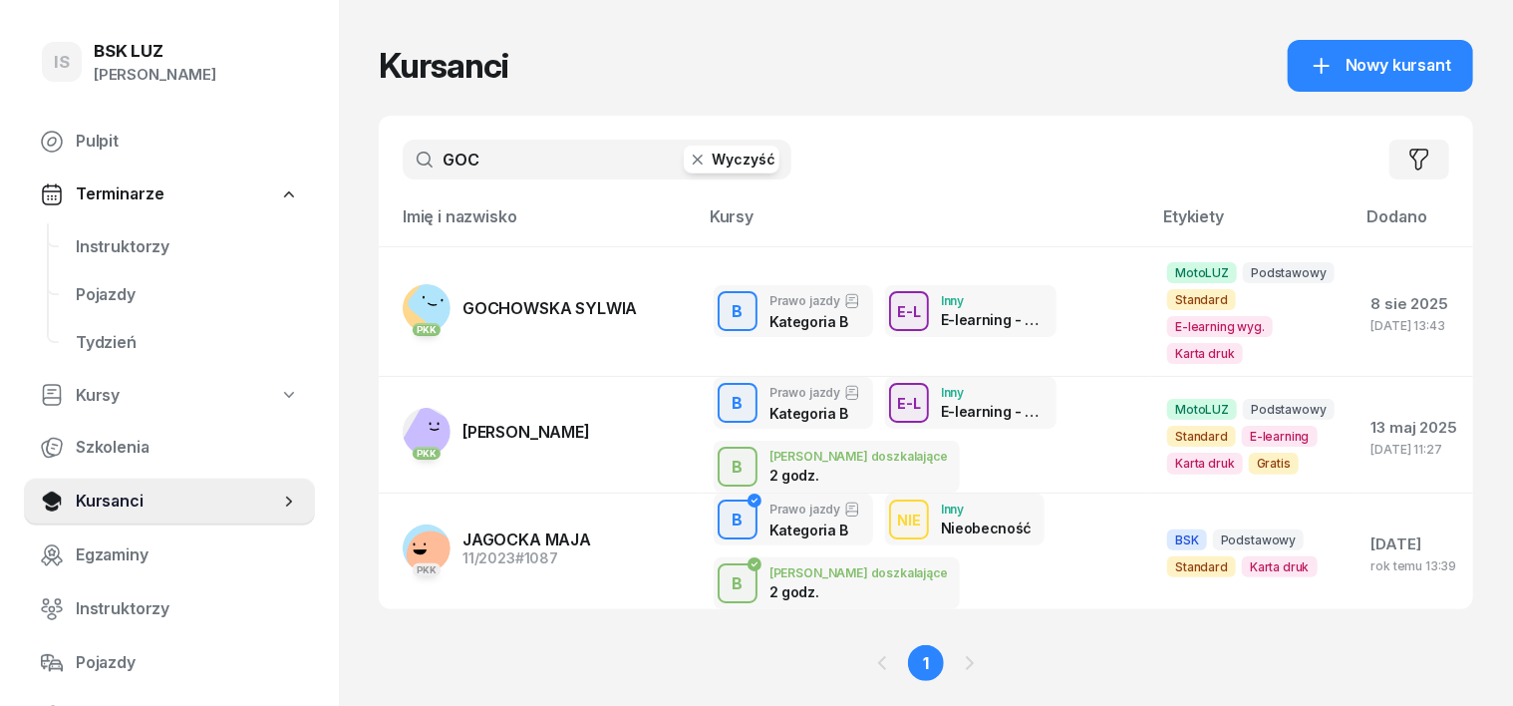
click at [688, 163] on icon "button" at bounding box center [698, 159] width 20 height 20
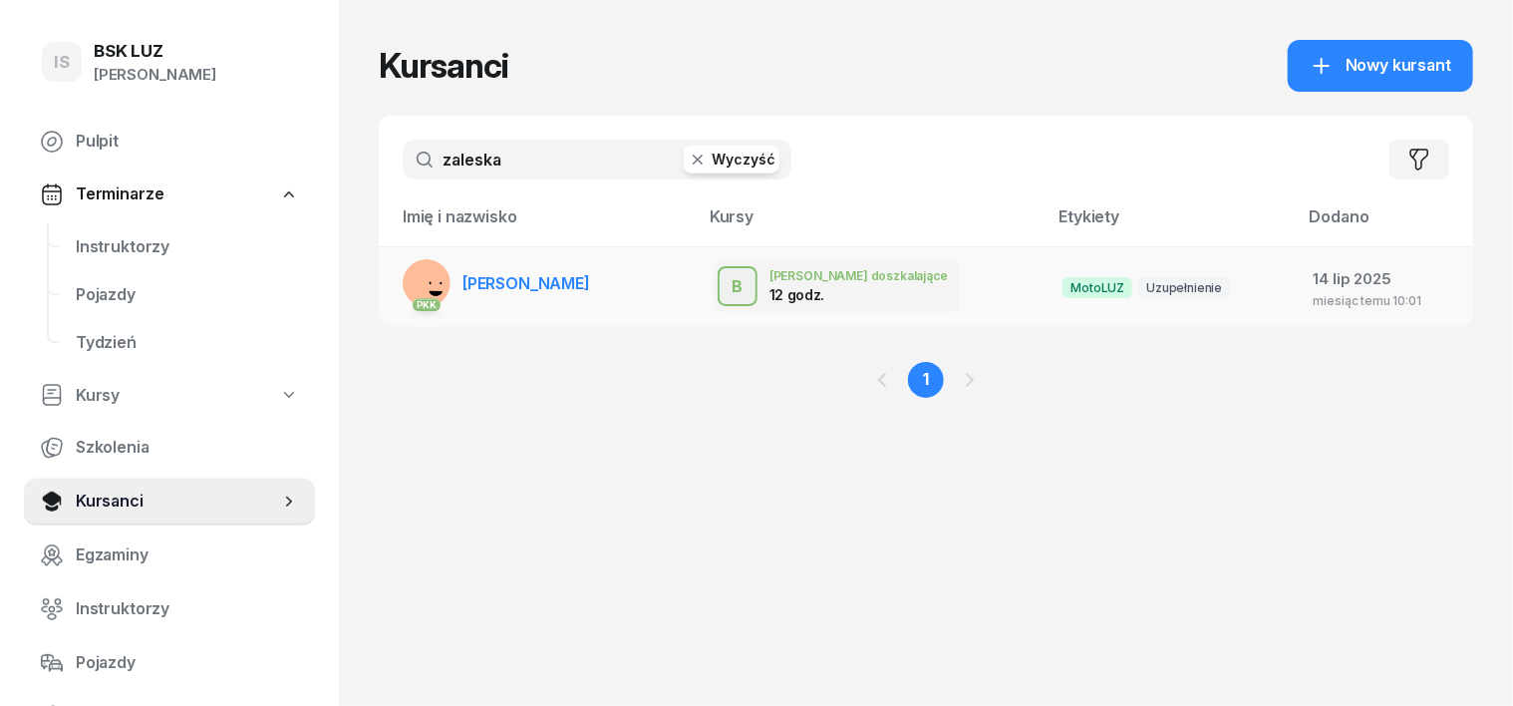
type input "zaleska"
click at [396, 278] on rect at bounding box center [430, 284] width 68 height 68
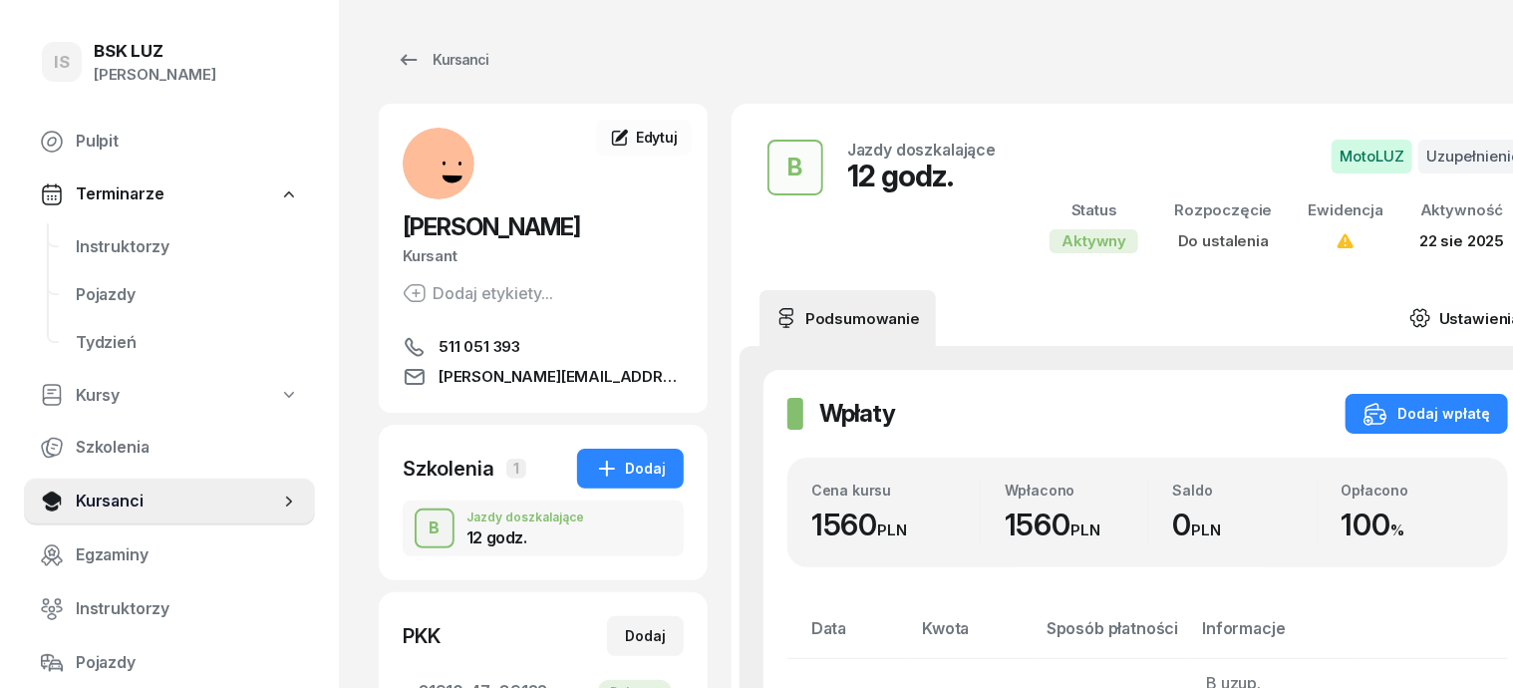
click at [1409, 311] on icon at bounding box center [1420, 318] width 22 height 22
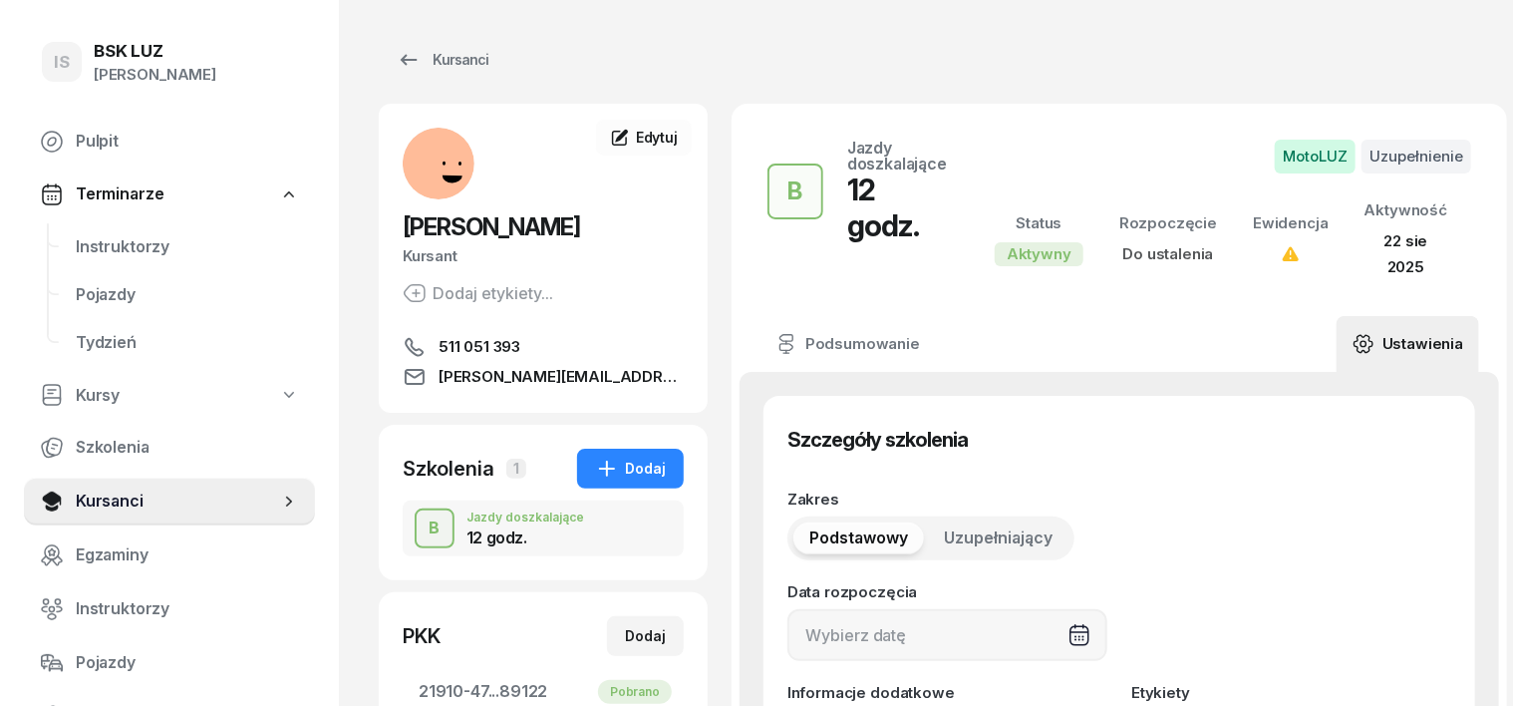
type input "12"
type input "21910"
type input "47030"
type input "65043"
type input "89122"
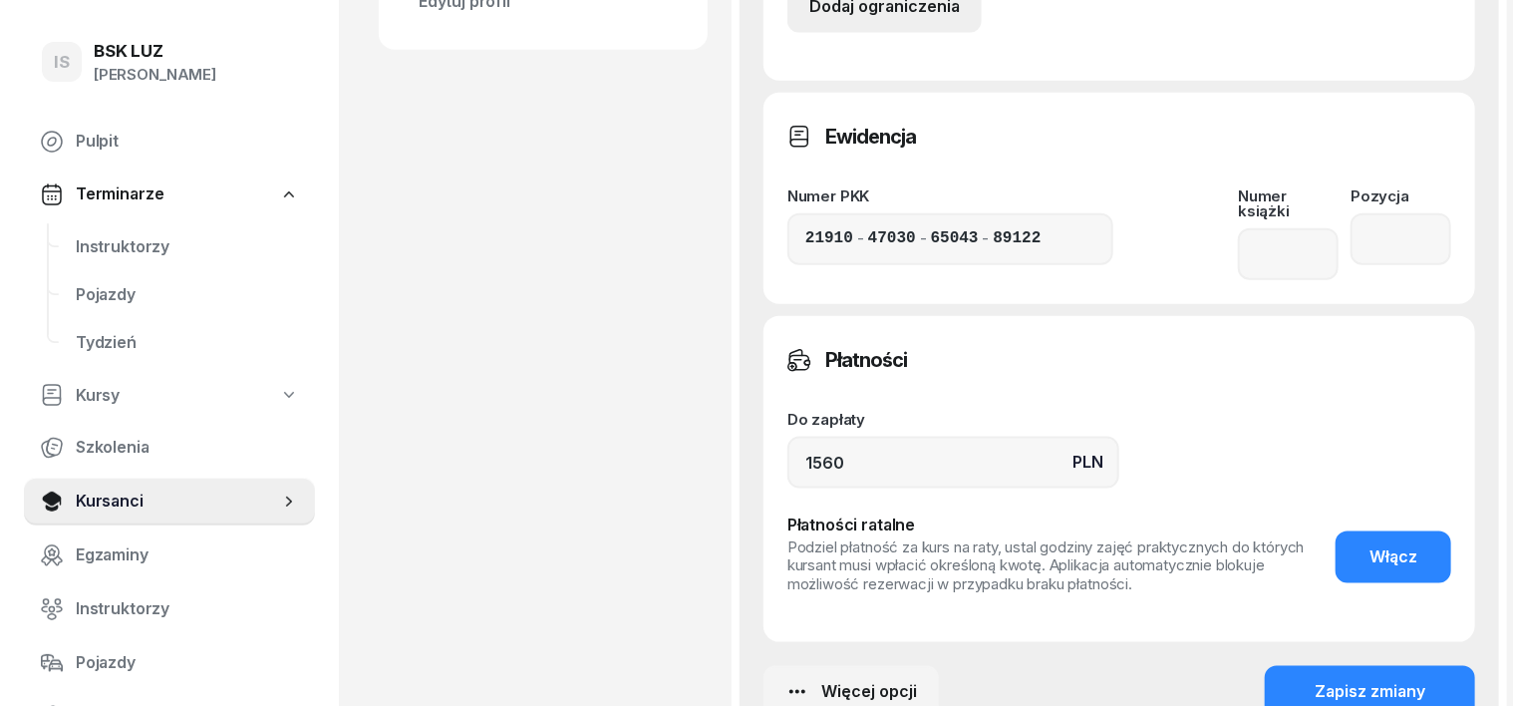
scroll to position [997, 0]
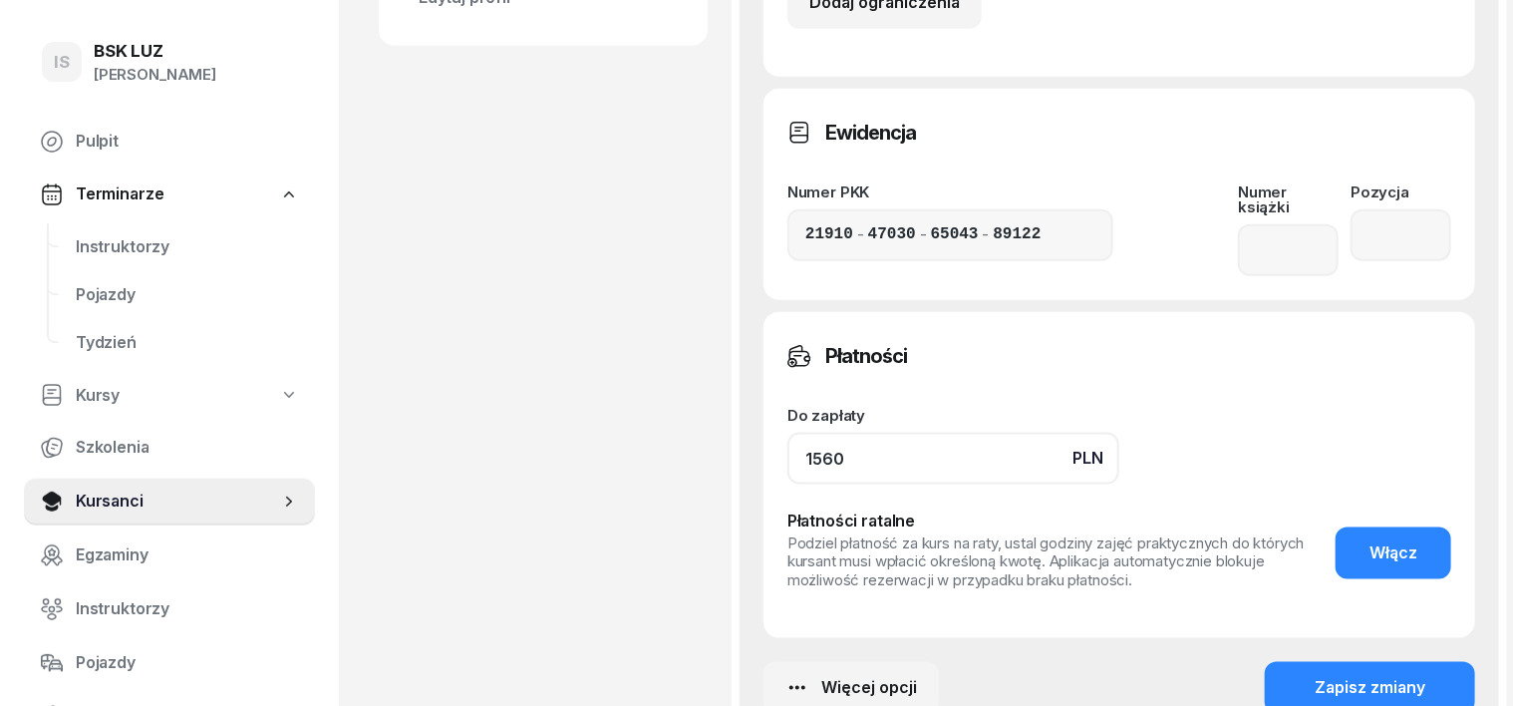
click at [806, 433] on input "1560" at bounding box center [953, 459] width 332 height 52
type input "1"
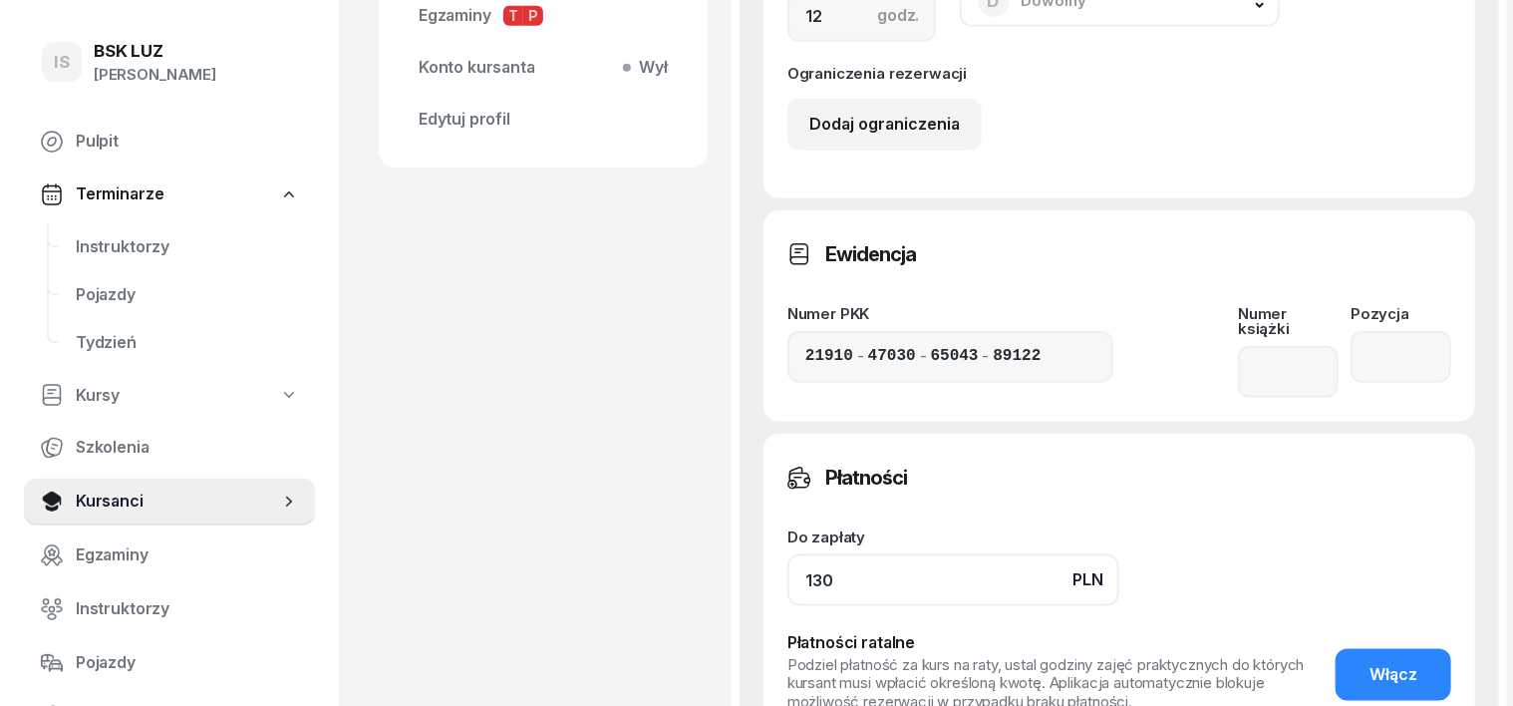
scroll to position [622, 0]
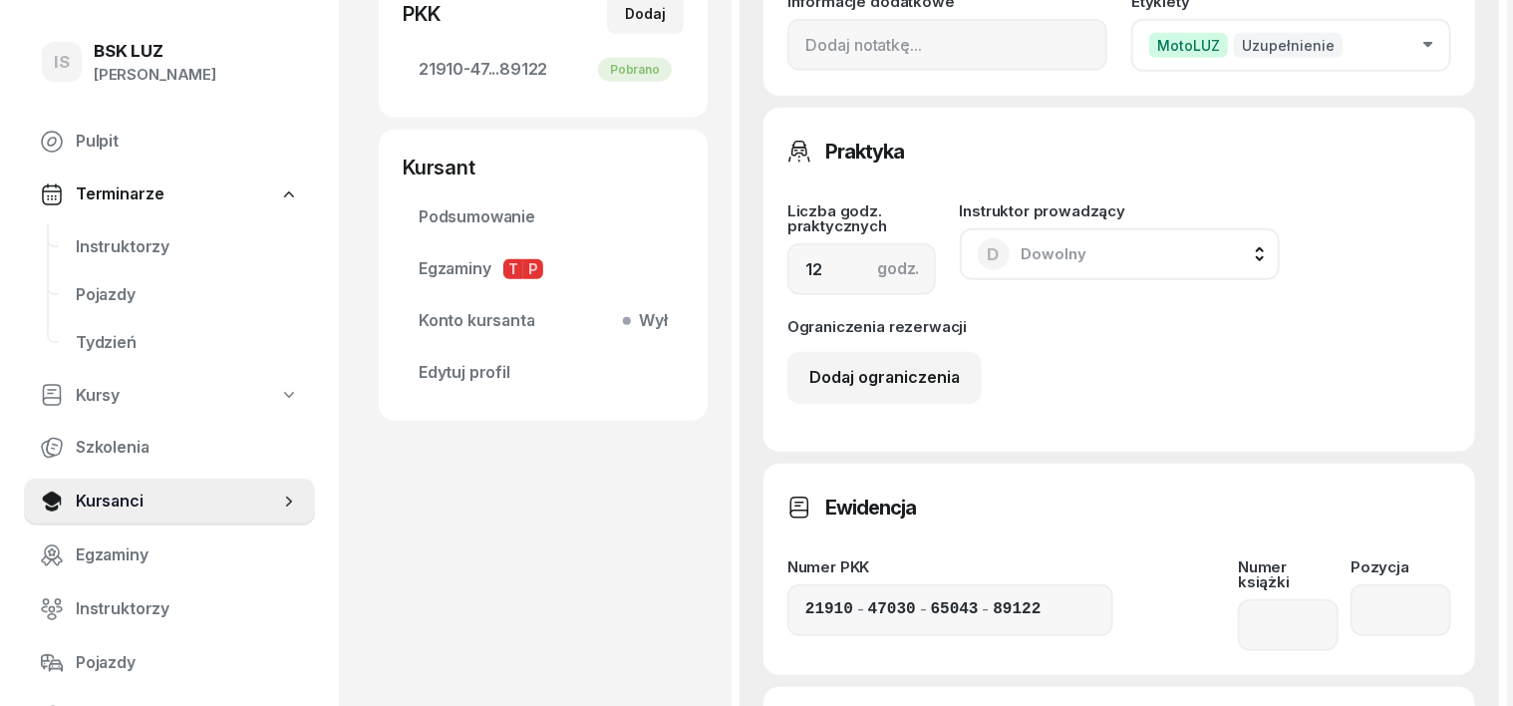
type input "130"
click at [787, 243] on input "12" at bounding box center [861, 269] width 148 height 52
type input "1"
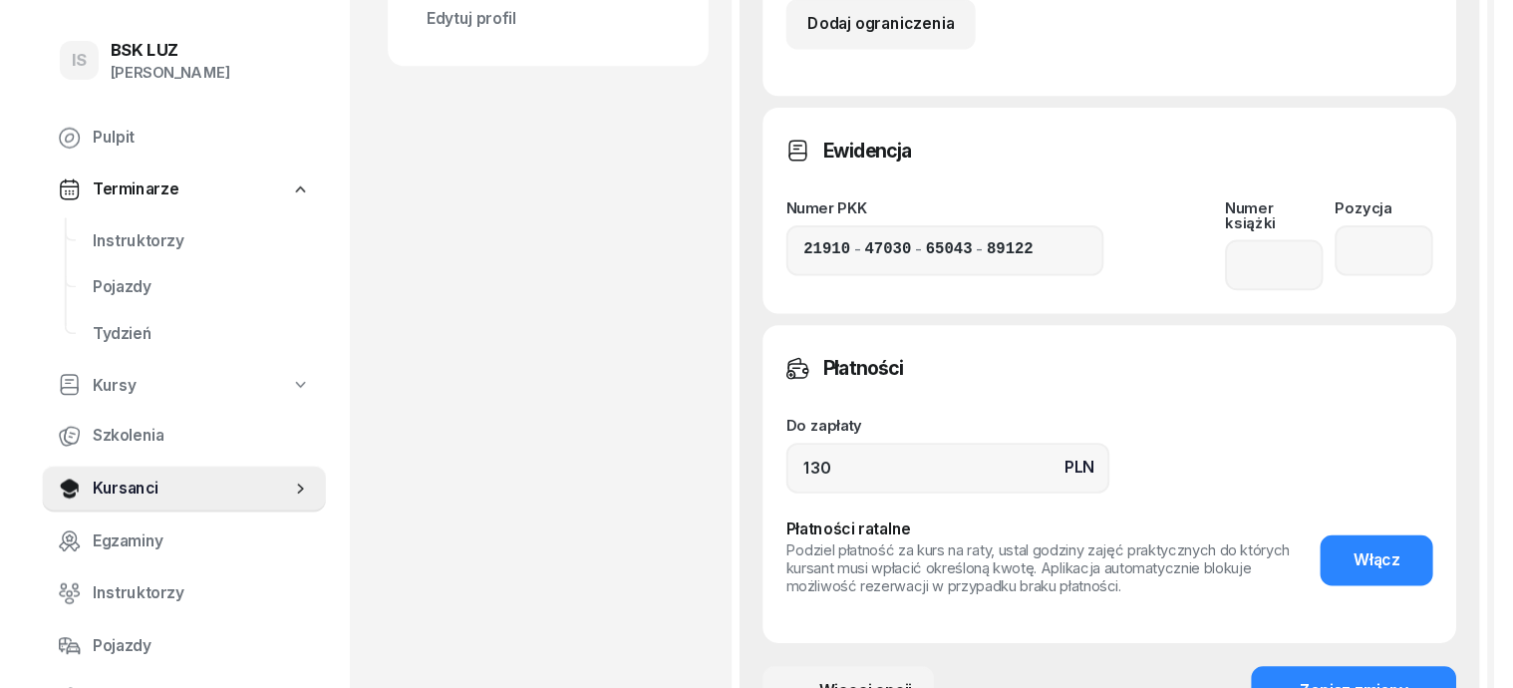
scroll to position [997, 0]
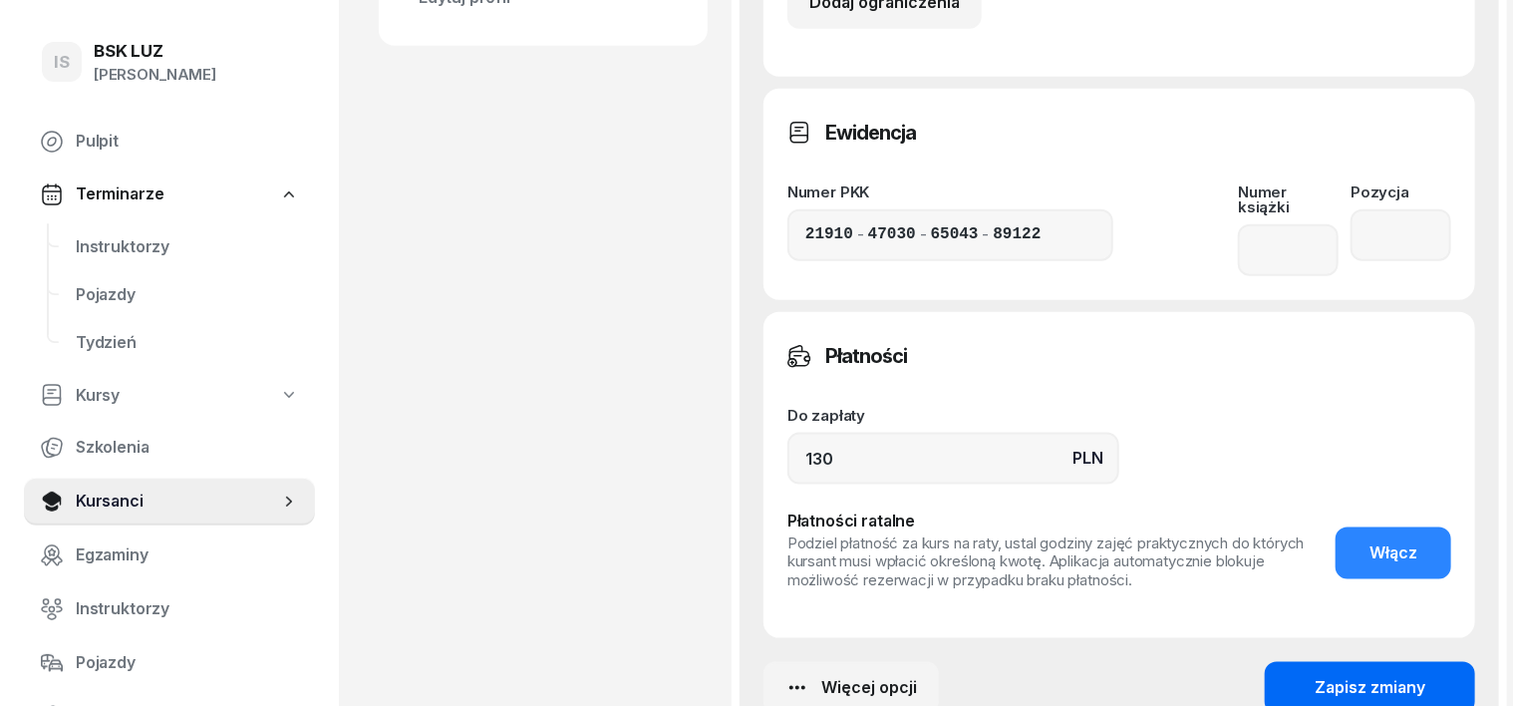
type input "20"
click at [1372, 675] on div "Zapisz zmiany" at bounding box center [1370, 688] width 111 height 26
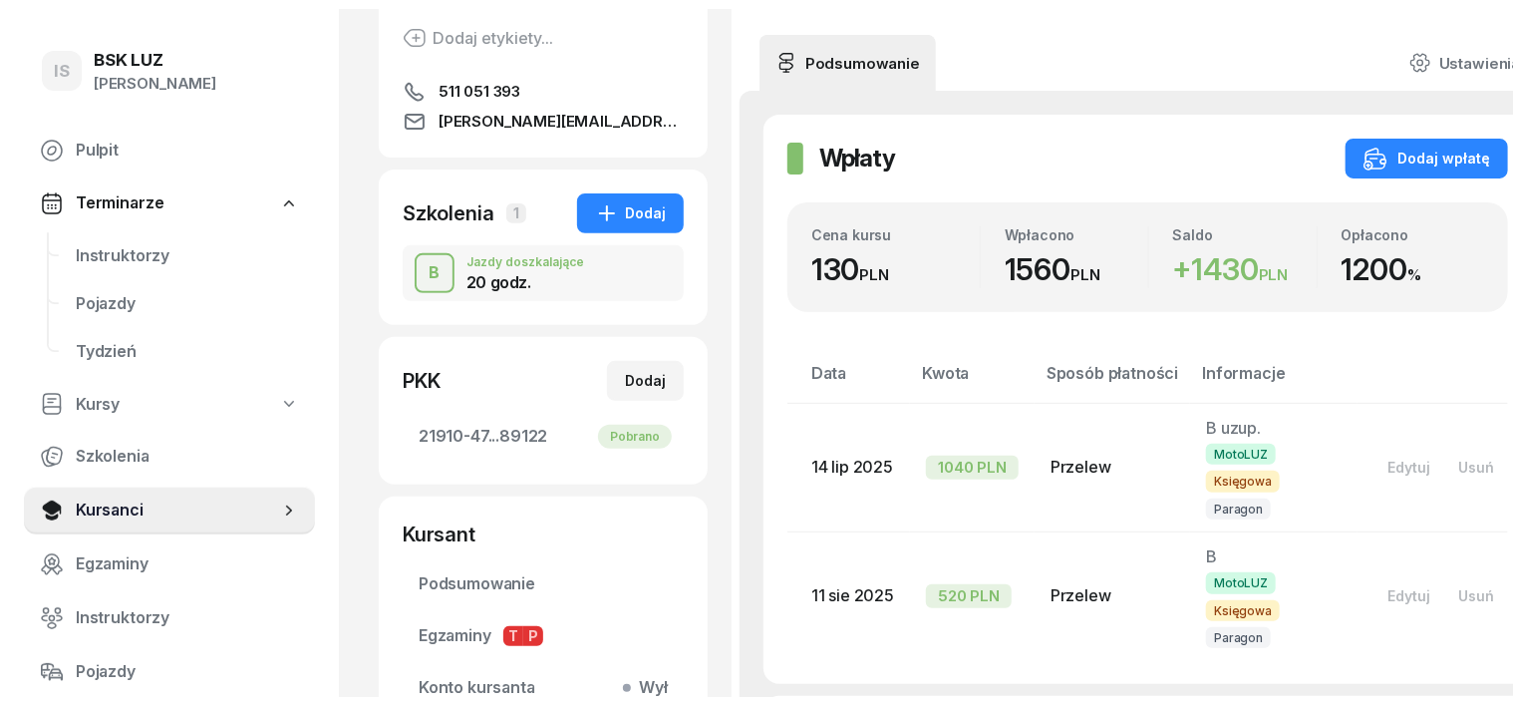
scroll to position [249, 0]
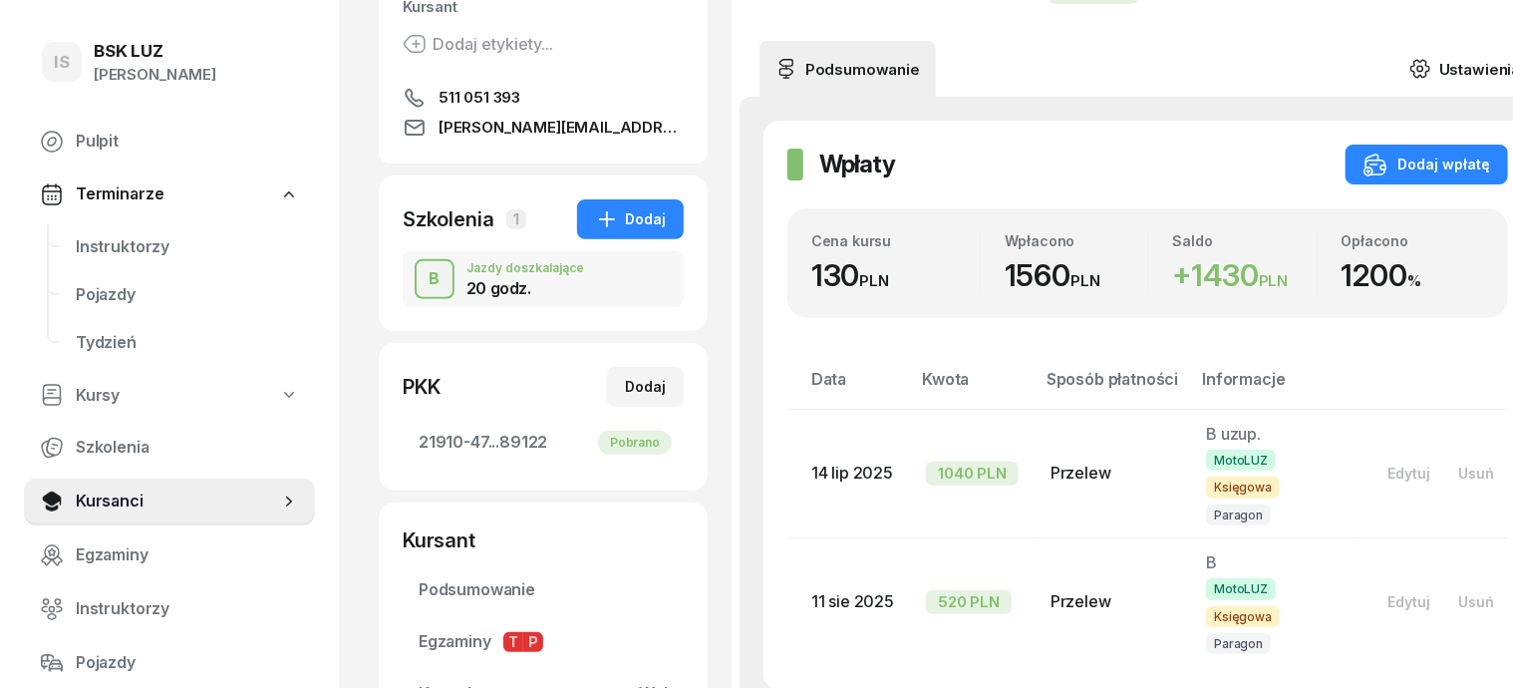
click at [1409, 63] on icon at bounding box center [1420, 69] width 22 height 22
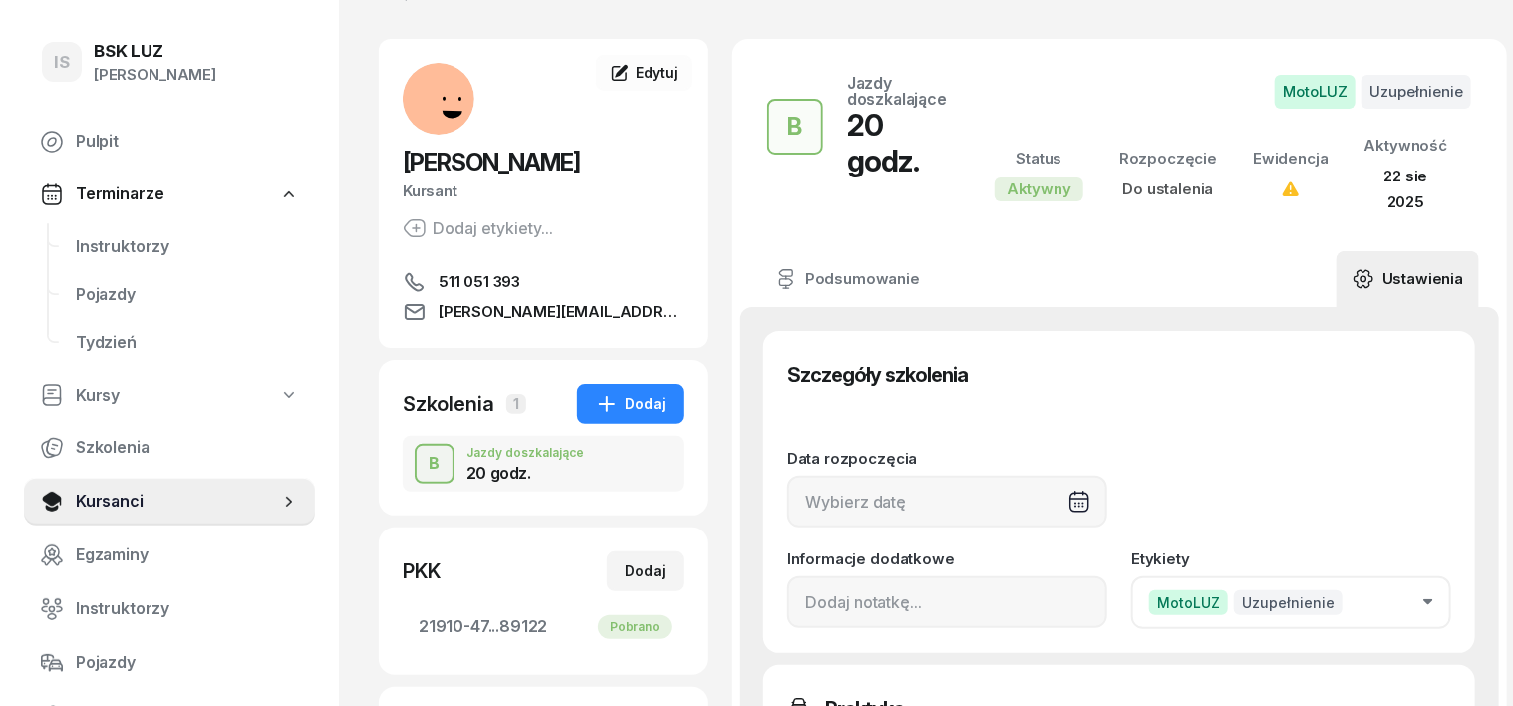
scroll to position [0, 0]
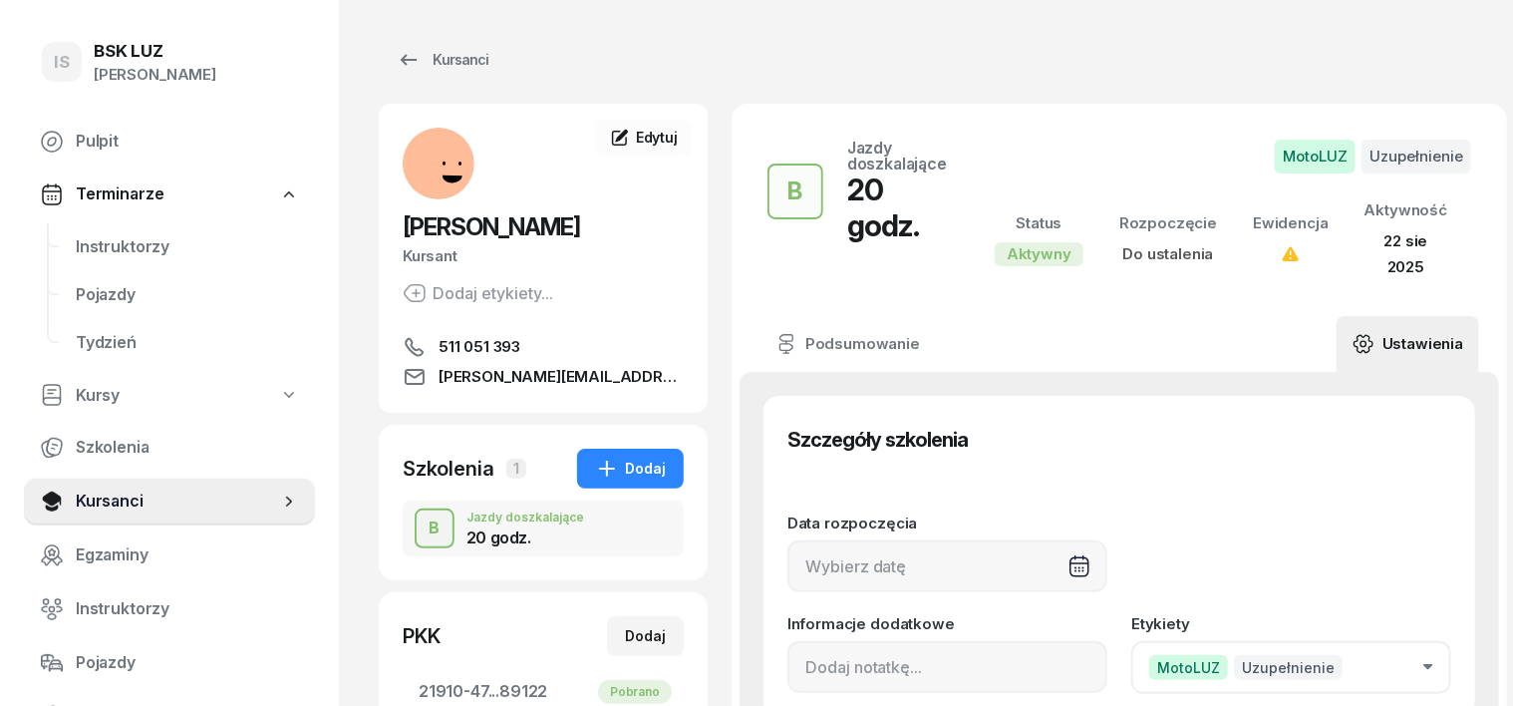
click at [422, 533] on div "B" at bounding box center [435, 528] width 27 height 34
click at [1372, 333] on icon at bounding box center [1363, 344] width 22 height 22
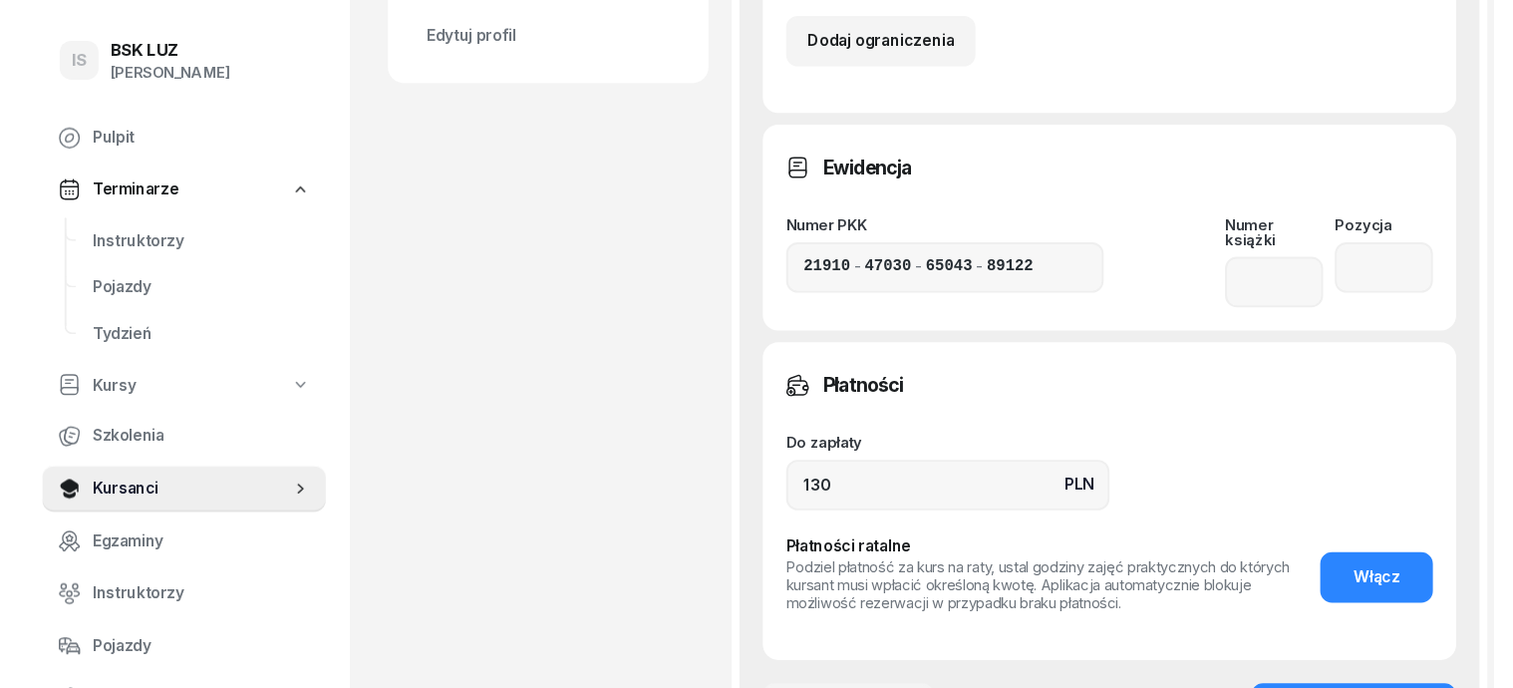
scroll to position [997, 0]
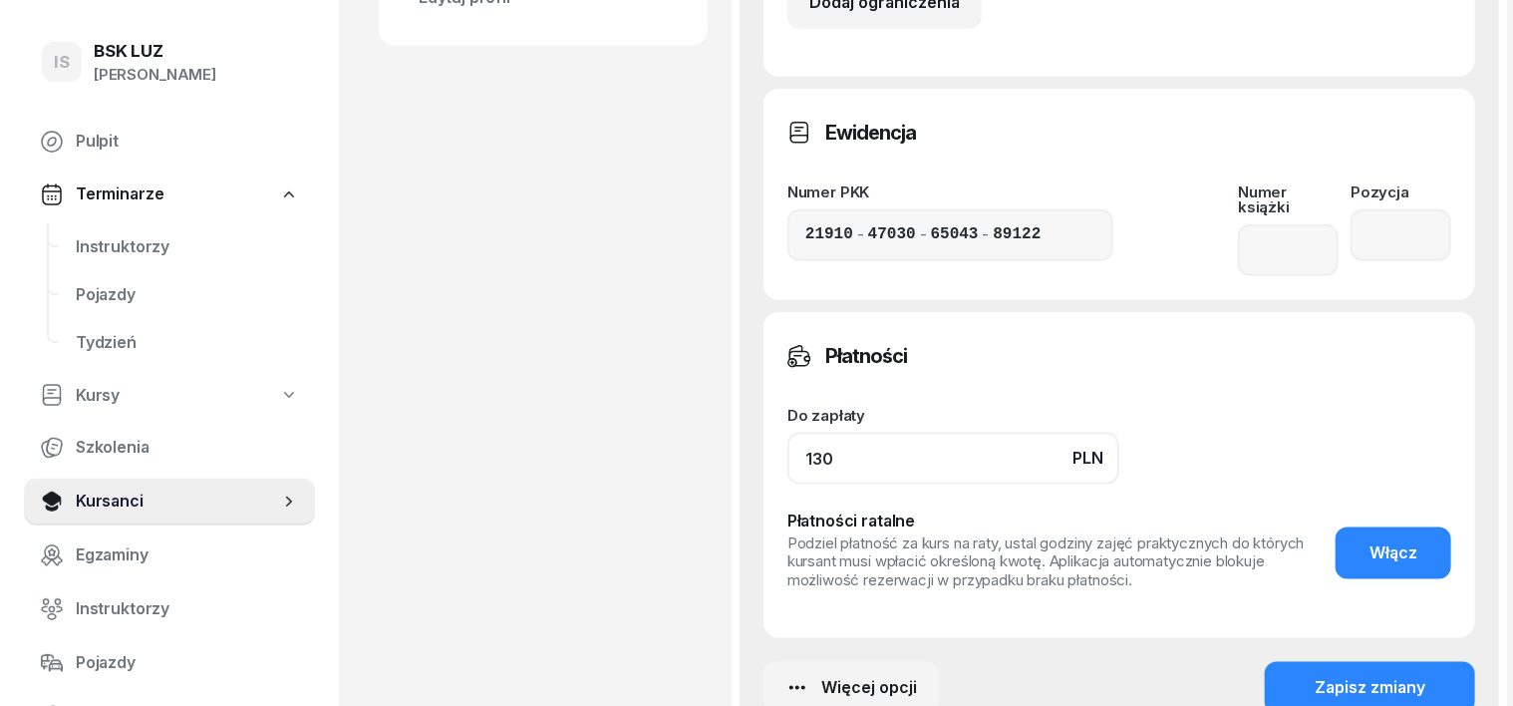
click at [793, 433] on input "130" at bounding box center [953, 459] width 332 height 52
type input "1"
type input "2600"
click at [1358, 675] on div "Zapisz zmiany" at bounding box center [1370, 688] width 111 height 26
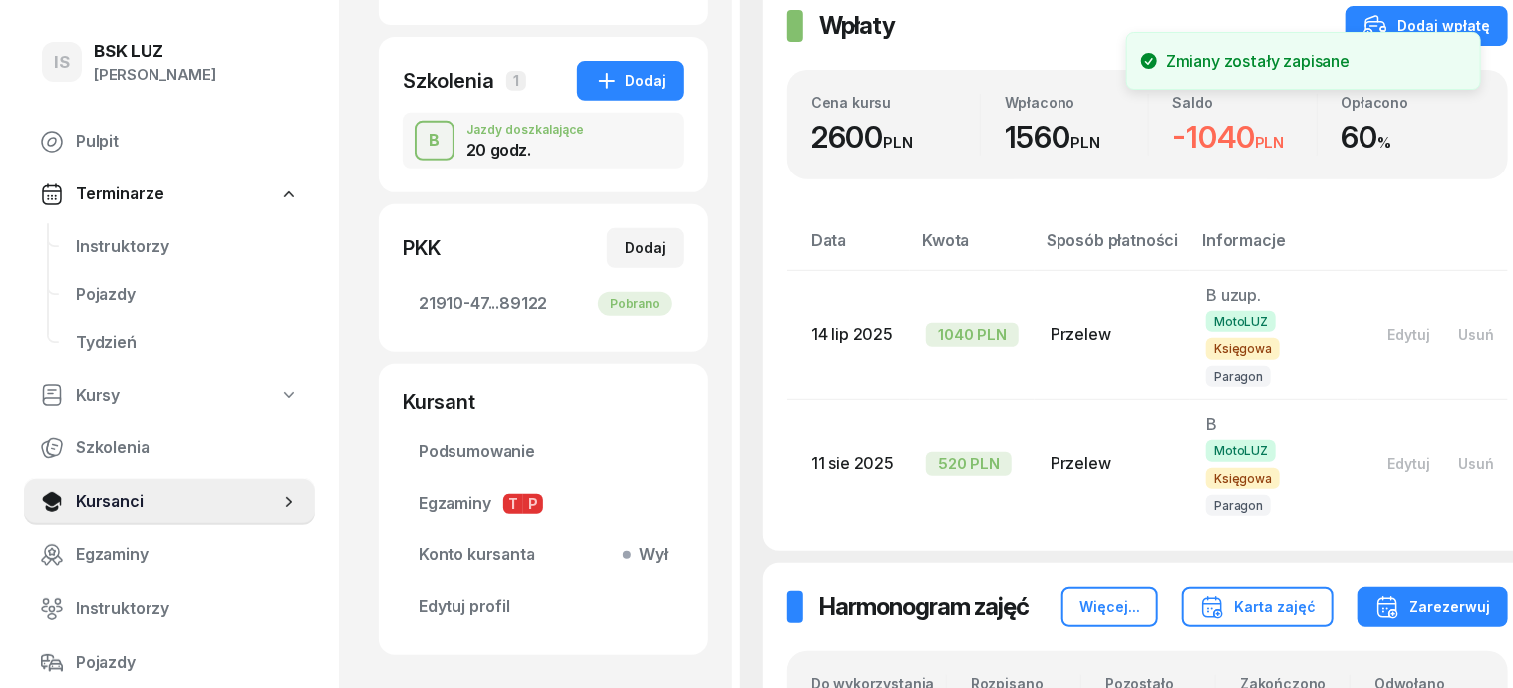
scroll to position [249, 0]
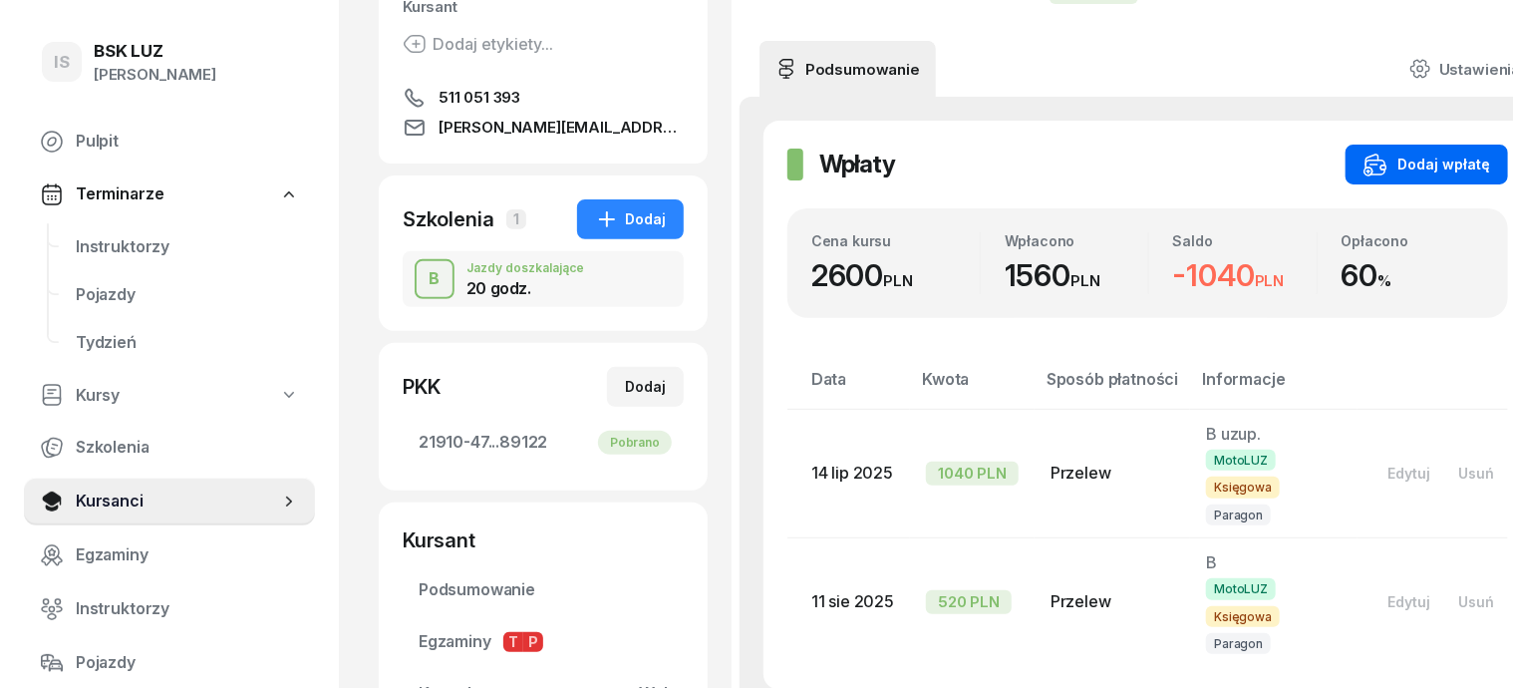
click at [1435, 155] on div "Dodaj wpłatę" at bounding box center [1426, 164] width 127 height 24
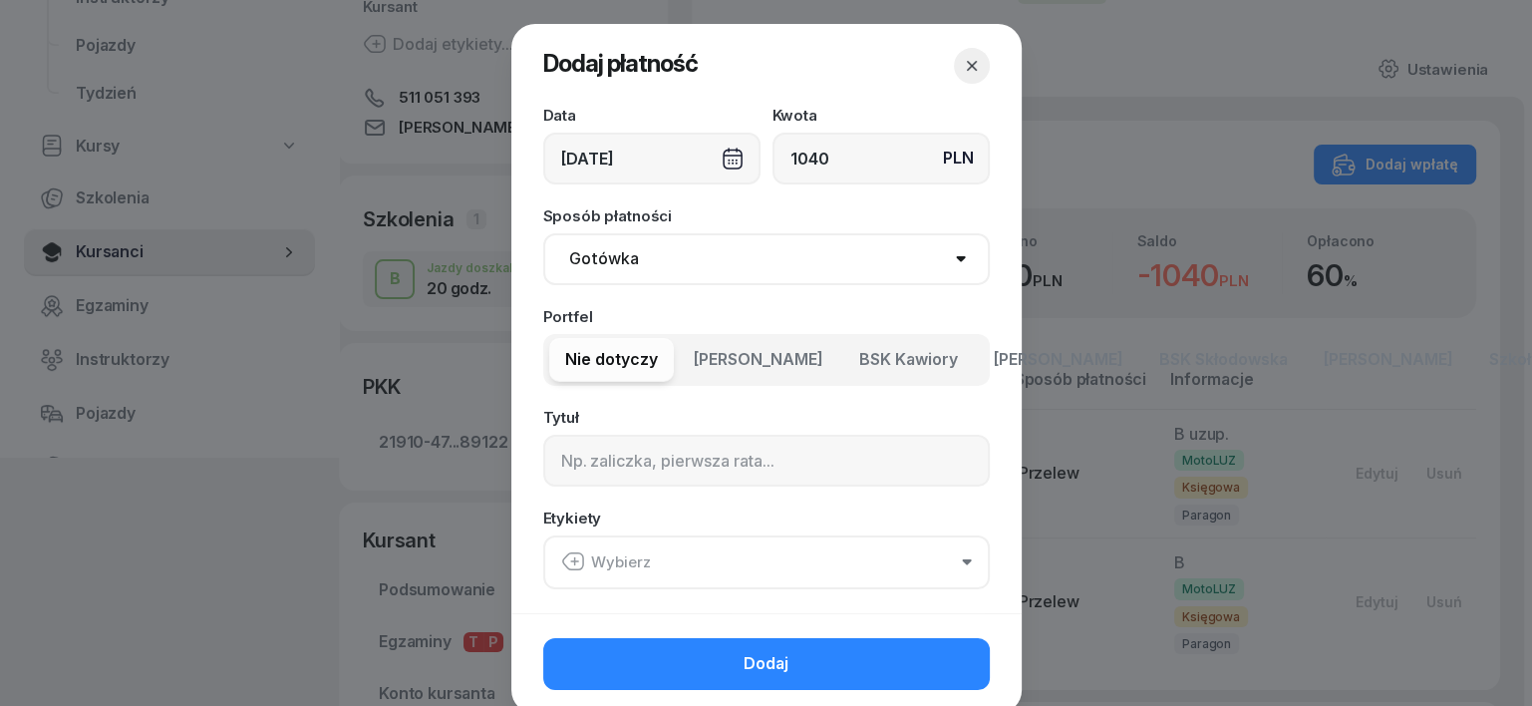
type input "1040"
drag, startPoint x: 602, startPoint y: 249, endPoint x: 589, endPoint y: 283, distance: 36.3
click at [600, 259] on select "Gotówka Karta Przelew Płatności online BLIK" at bounding box center [766, 259] width 446 height 52
select select "transfer"
click at [543, 233] on select "Gotówka Karta Przelew Płatności online BLIK" at bounding box center [766, 259] width 446 height 52
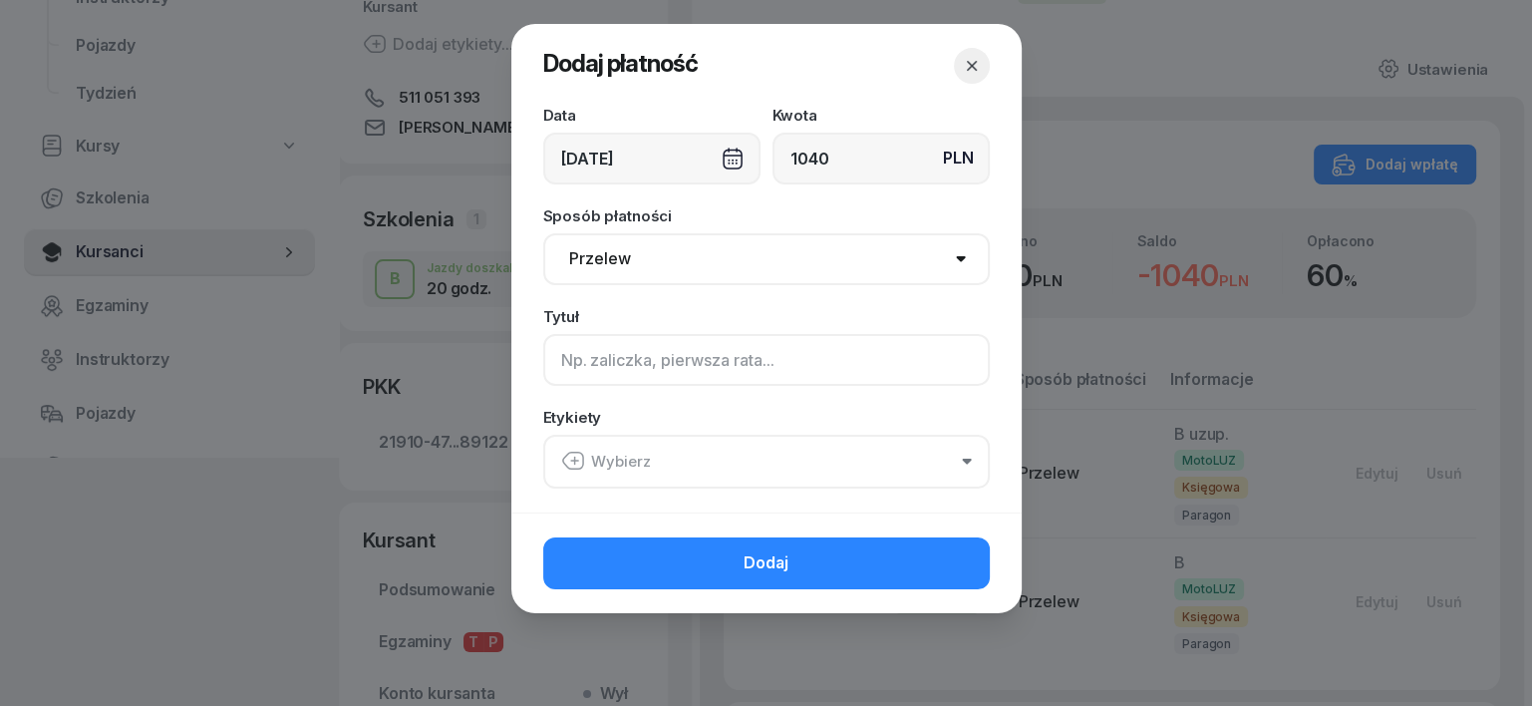
drag, startPoint x: 562, startPoint y: 361, endPoint x: 510, endPoint y: 364, distance: 51.9
click at [561, 358] on input at bounding box center [766, 360] width 446 height 52
type input "B"
click at [575, 454] on icon "button" at bounding box center [573, 460] width 24 height 24
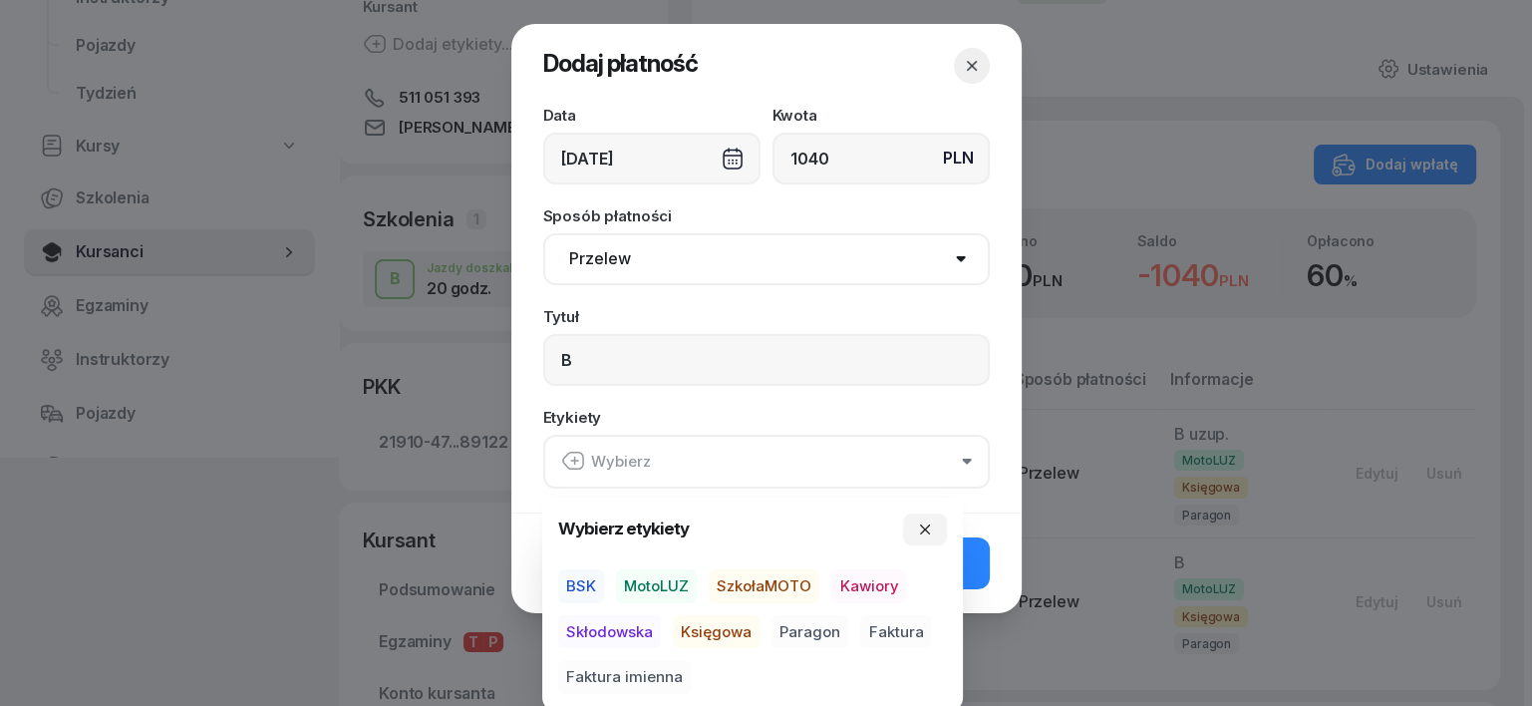
drag, startPoint x: 654, startPoint y: 585, endPoint x: 654, endPoint y: 602, distance: 16.9
click at [653, 598] on span "MotoLUZ" at bounding box center [656, 586] width 81 height 34
drag, startPoint x: 719, startPoint y: 634, endPoint x: 784, endPoint y: 634, distance: 65.8
click at [732, 634] on span "Księgowa" at bounding box center [716, 631] width 87 height 34
drag, startPoint x: 824, startPoint y: 627, endPoint x: 874, endPoint y: 604, distance: 54.9
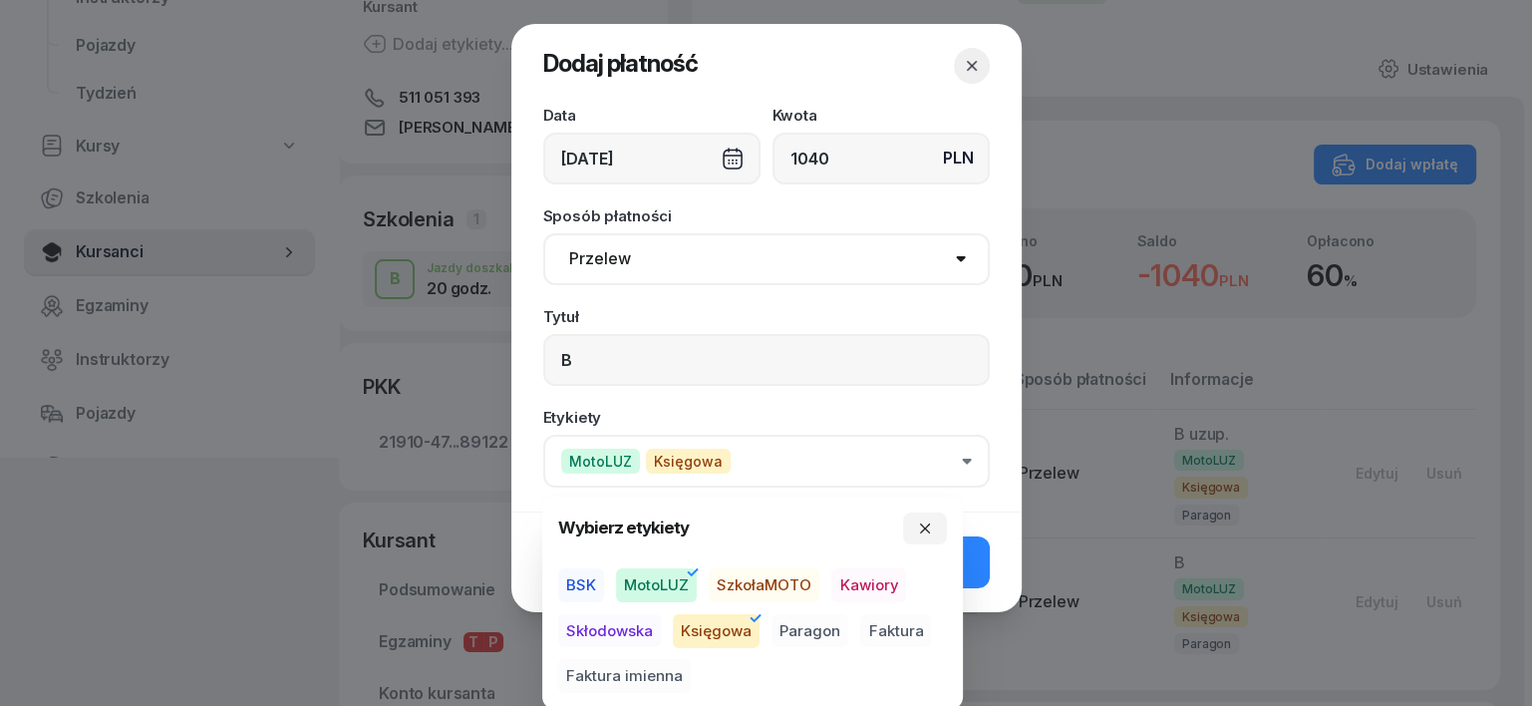
click at [827, 630] on span "Paragon" at bounding box center [809, 631] width 77 height 34
click at [933, 525] on button "button" at bounding box center [925, 528] width 44 height 32
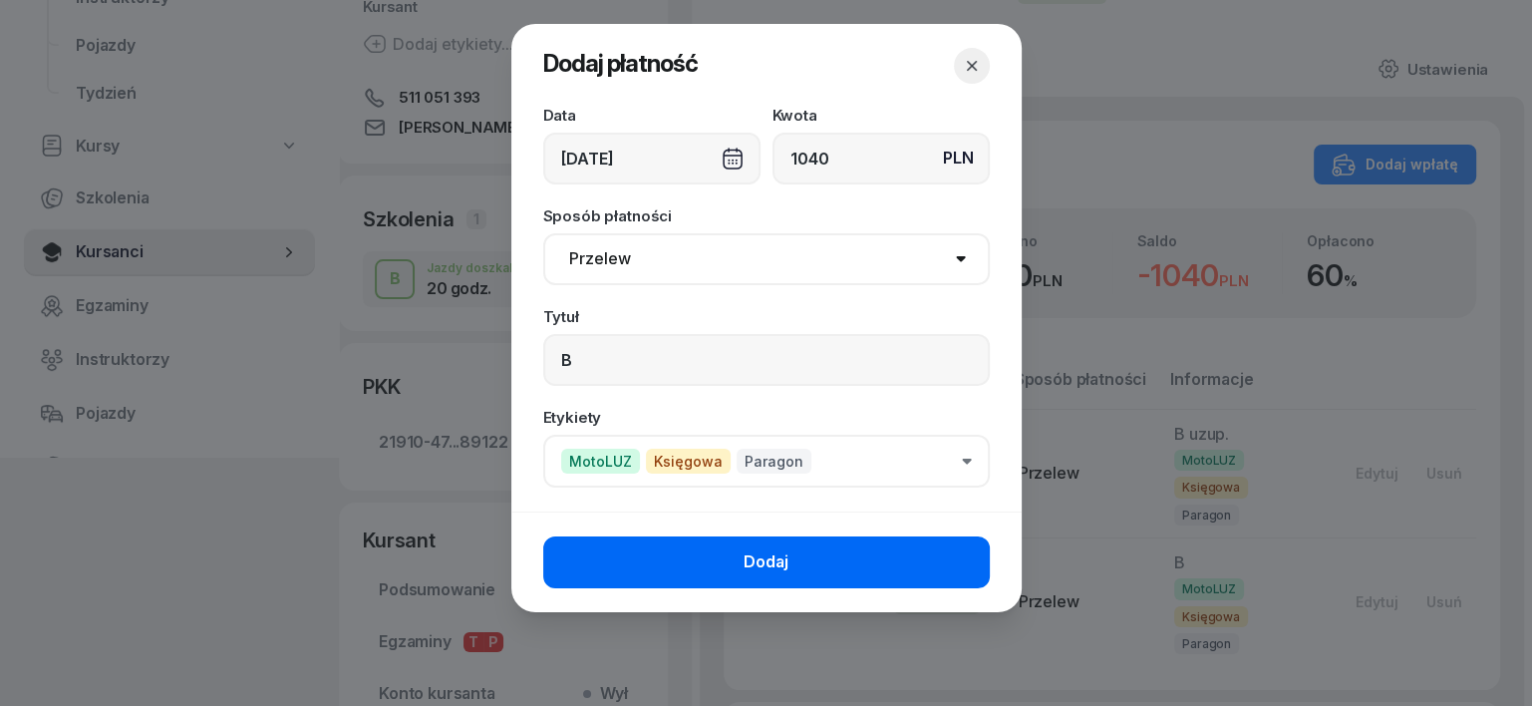
click at [953, 570] on button "Dodaj" at bounding box center [766, 562] width 446 height 52
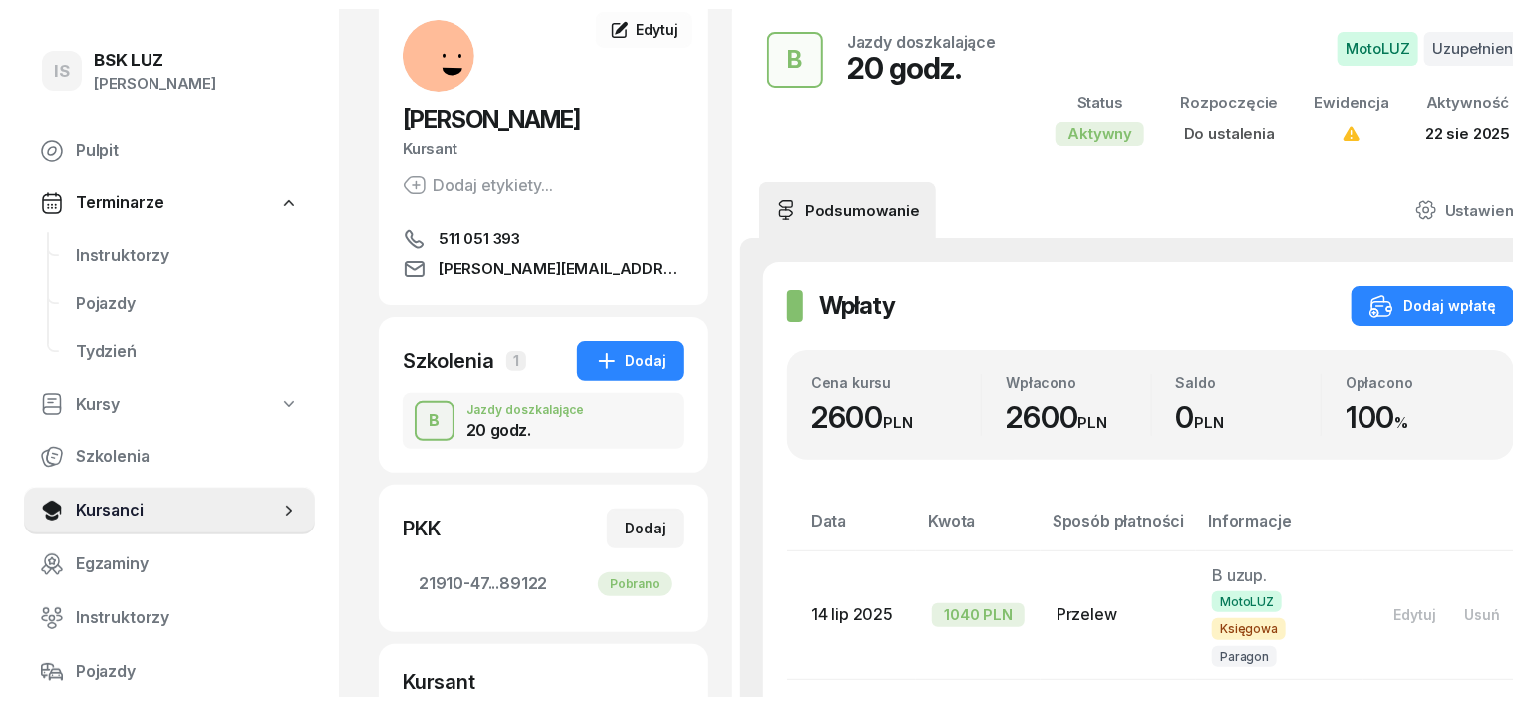
scroll to position [0, 0]
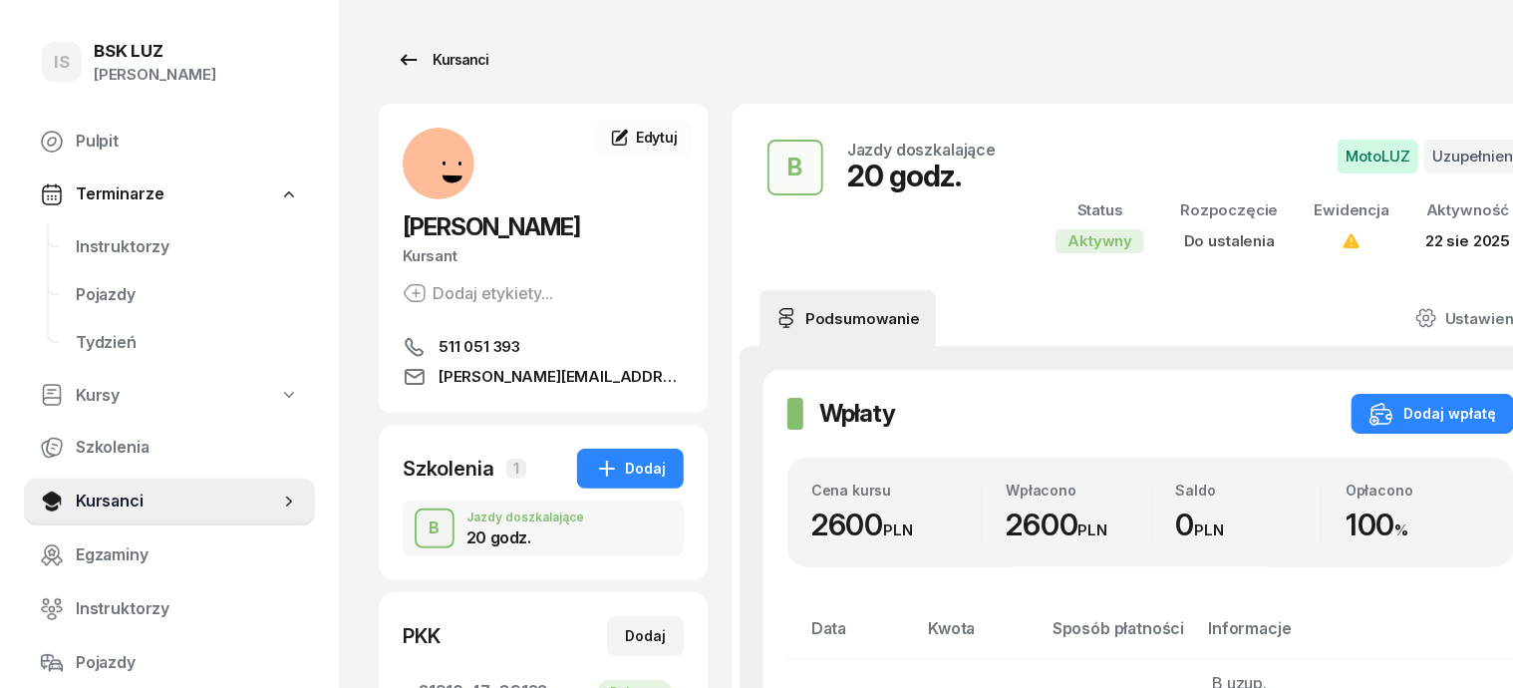
click at [435, 57] on div "Kursanci" at bounding box center [443, 60] width 92 height 24
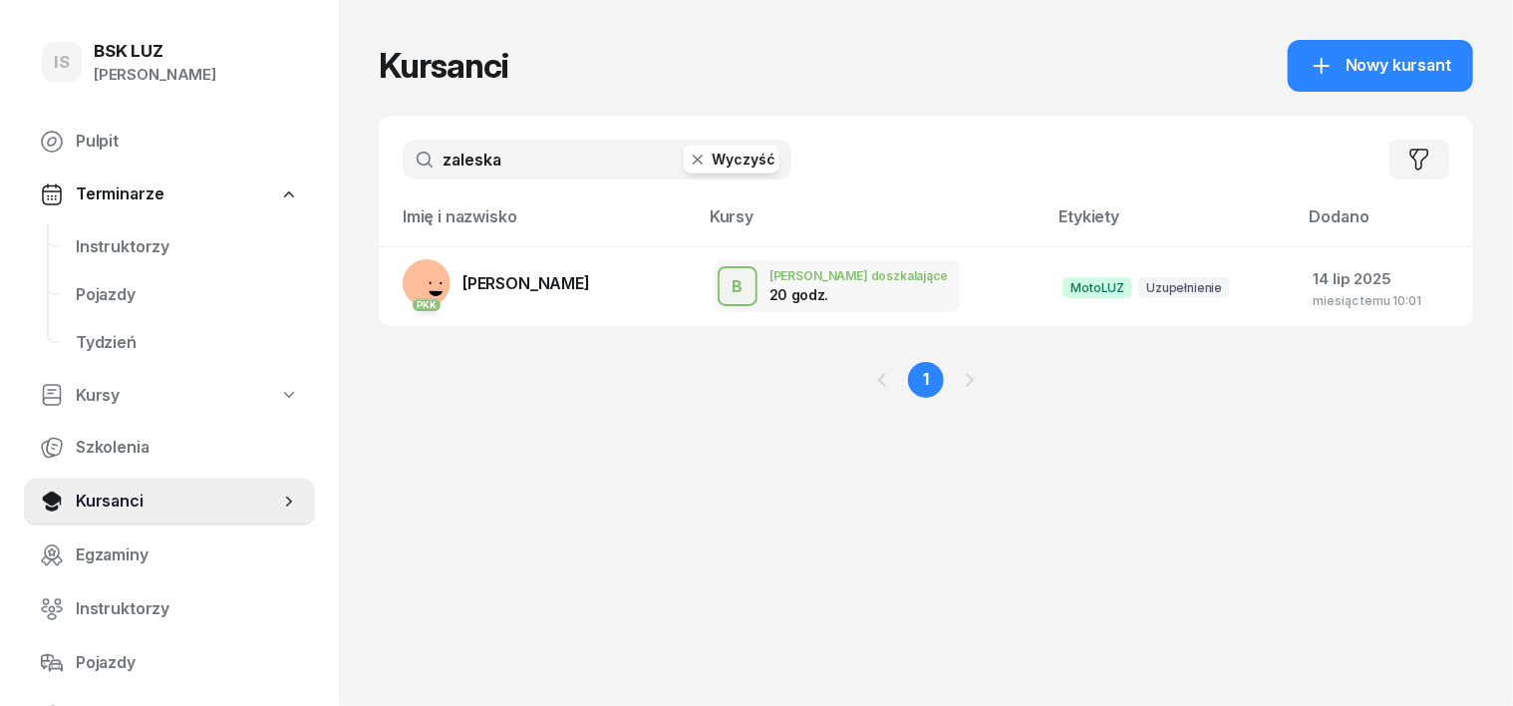
click at [693, 163] on icon "button" at bounding box center [698, 159] width 10 height 10
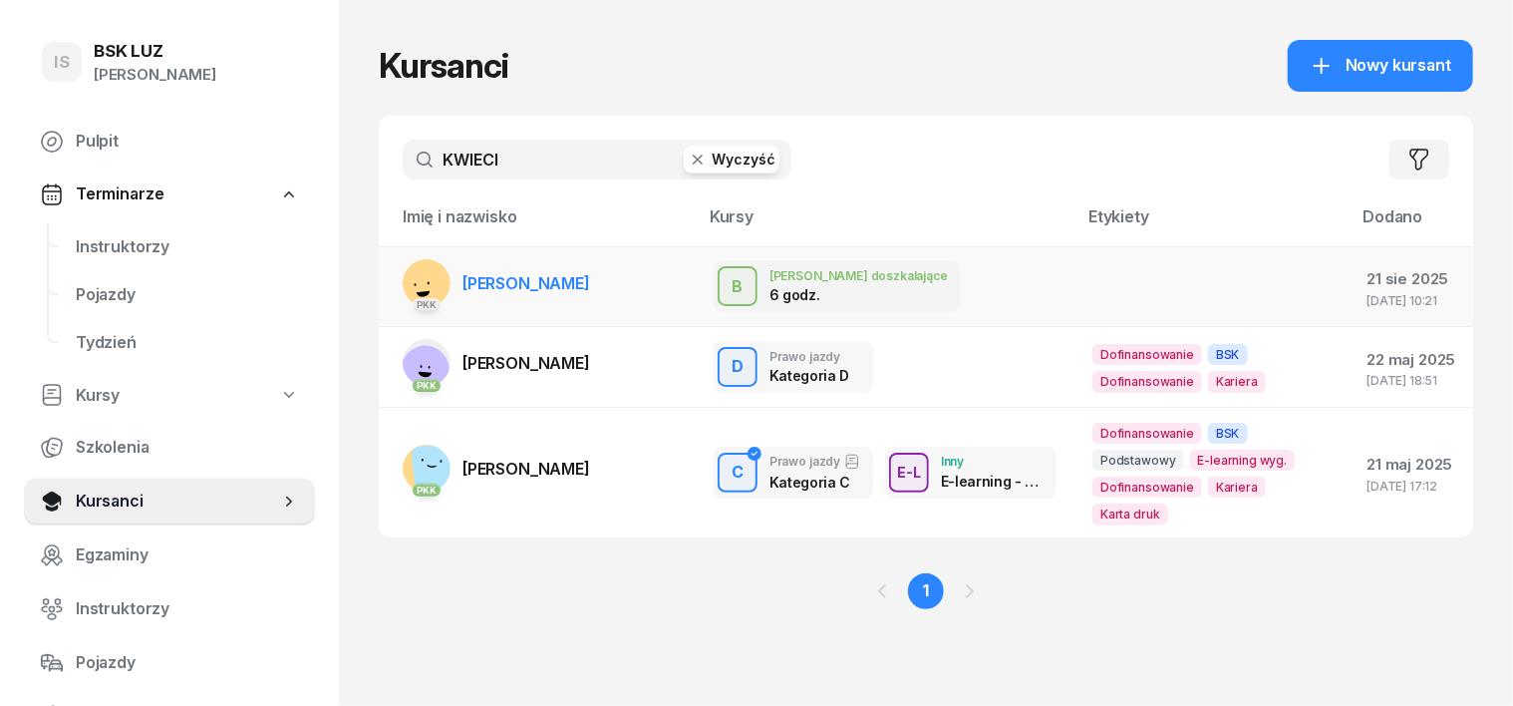
type input "KWIECI"
click at [389, 268] on rect at bounding box center [423, 284] width 81 height 81
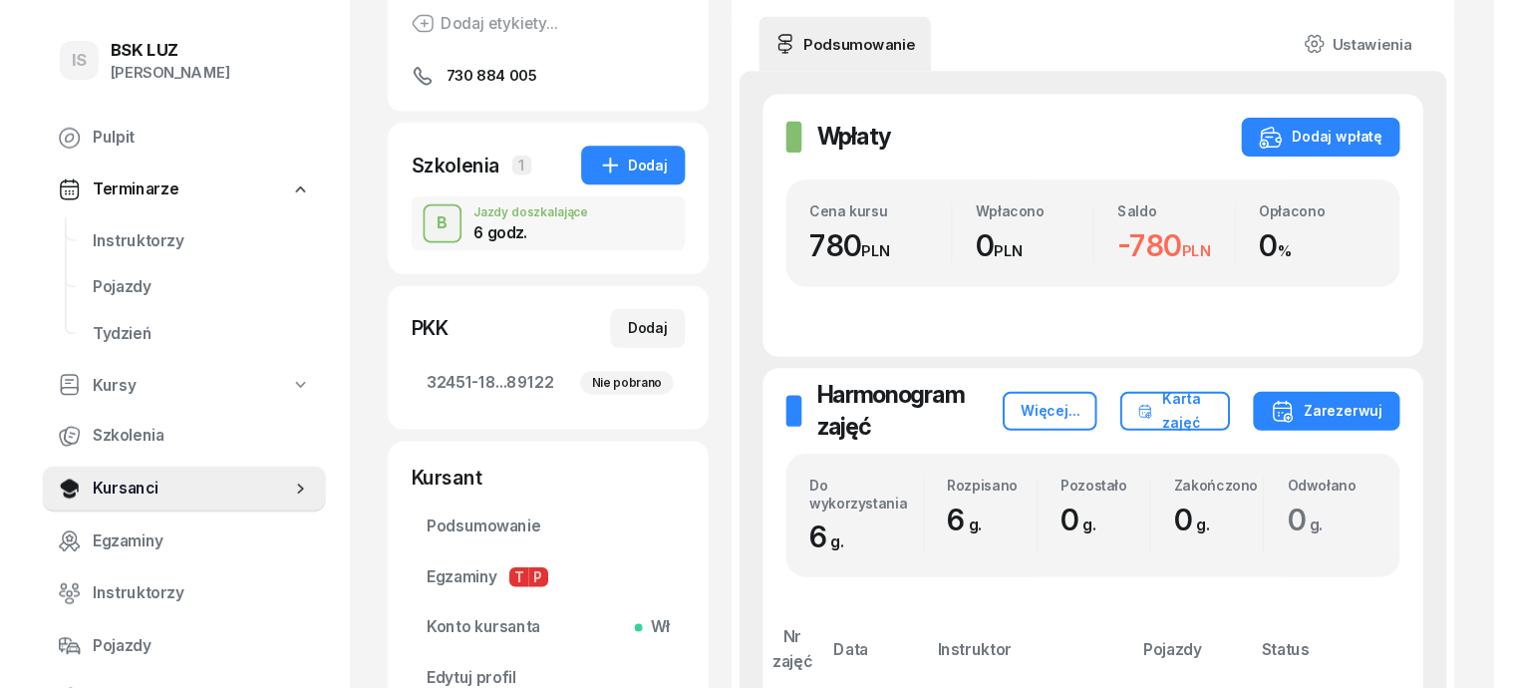
scroll to position [249, 0]
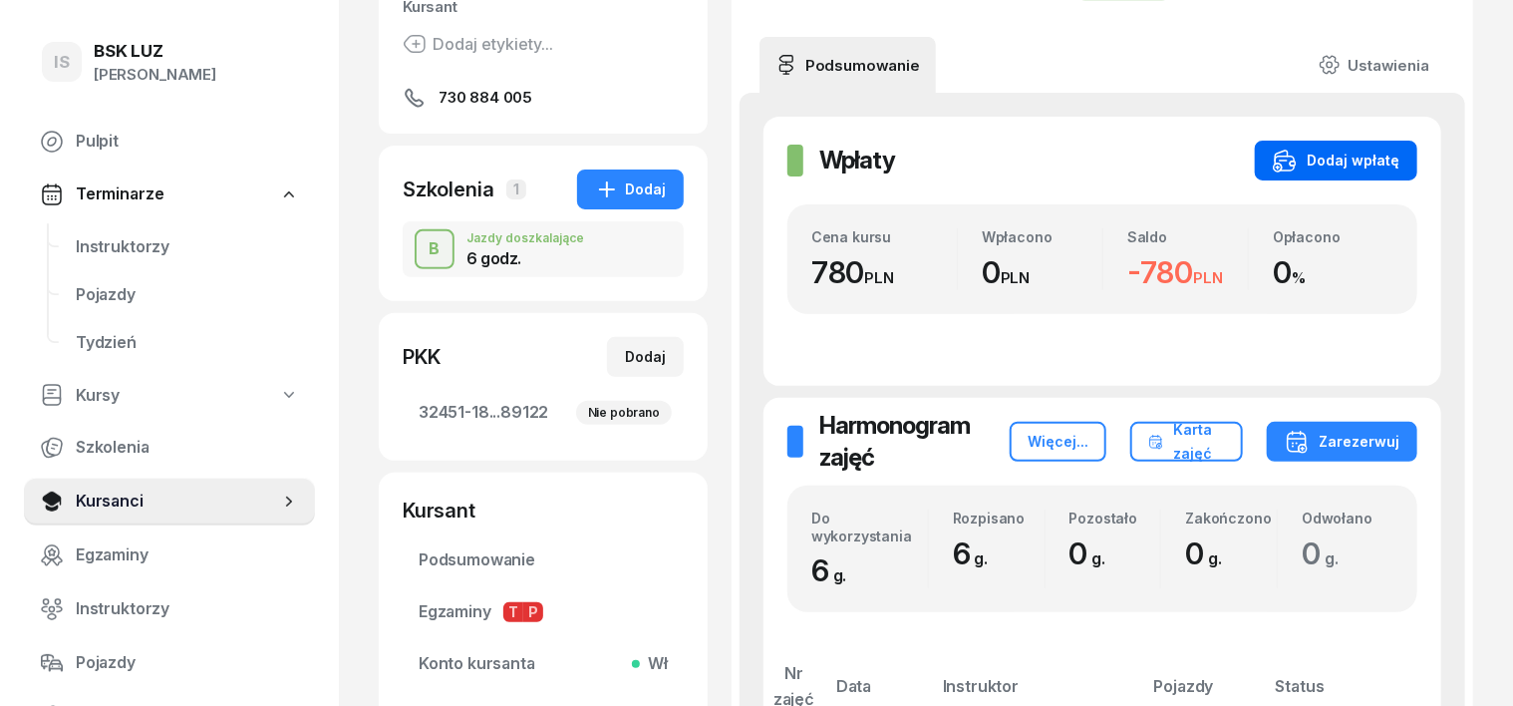
click at [1368, 151] on div "Dodaj wpłatę" at bounding box center [1336, 160] width 127 height 24
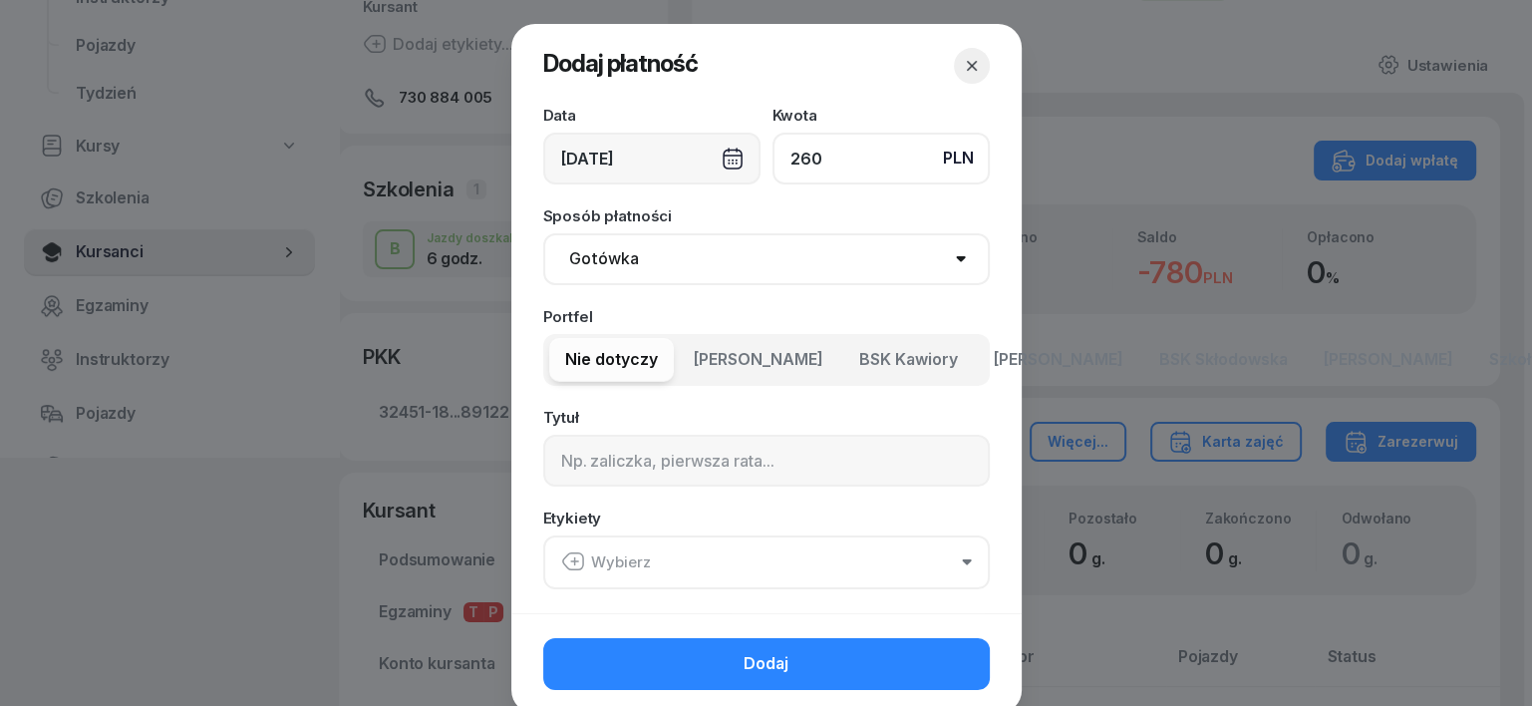
type input "260"
drag, startPoint x: 586, startPoint y: 253, endPoint x: 570, endPoint y: 283, distance: 33.9
click at [582, 255] on select "Gotówka Karta Przelew Płatności online BLIK" at bounding box center [766, 259] width 446 height 52
select select "transfer"
click at [543, 233] on select "Gotówka Karta Przelew Płatności online BLIK" at bounding box center [766, 259] width 446 height 52
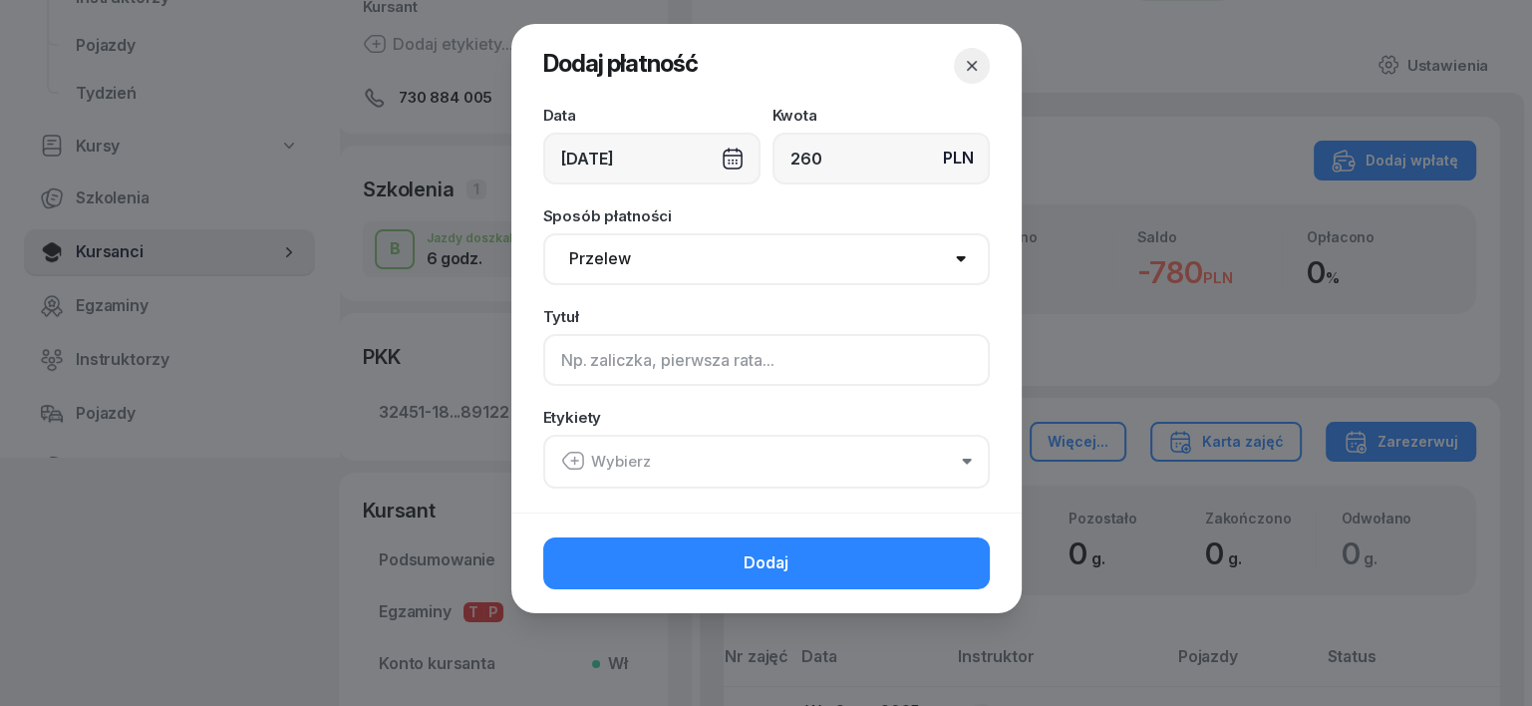
click at [577, 353] on input at bounding box center [766, 360] width 446 height 52
type input "B"
drag, startPoint x: 566, startPoint y: 453, endPoint x: 594, endPoint y: 461, distance: 29.0
click at [566, 454] on icon "button" at bounding box center [573, 460] width 24 height 24
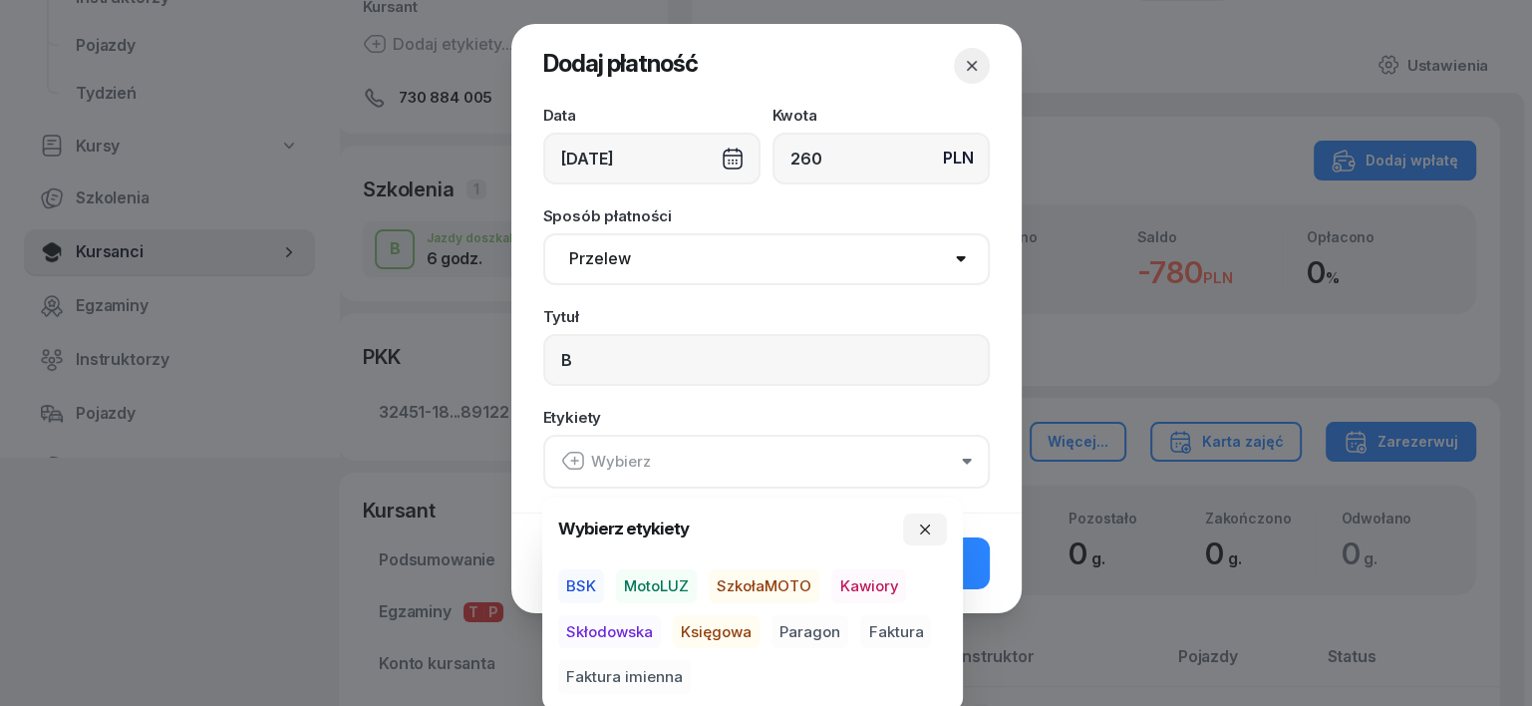
click at [660, 582] on span "MotoLUZ" at bounding box center [656, 586] width 81 height 34
drag, startPoint x: 736, startPoint y: 632, endPoint x: 743, endPoint y: 640, distance: 11.3
click at [741, 638] on span "Księgowa" at bounding box center [716, 631] width 87 height 34
drag, startPoint x: 804, startPoint y: 630, endPoint x: 816, endPoint y: 625, distance: 13.0
click at [806, 633] on span "Paragon" at bounding box center [809, 631] width 77 height 34
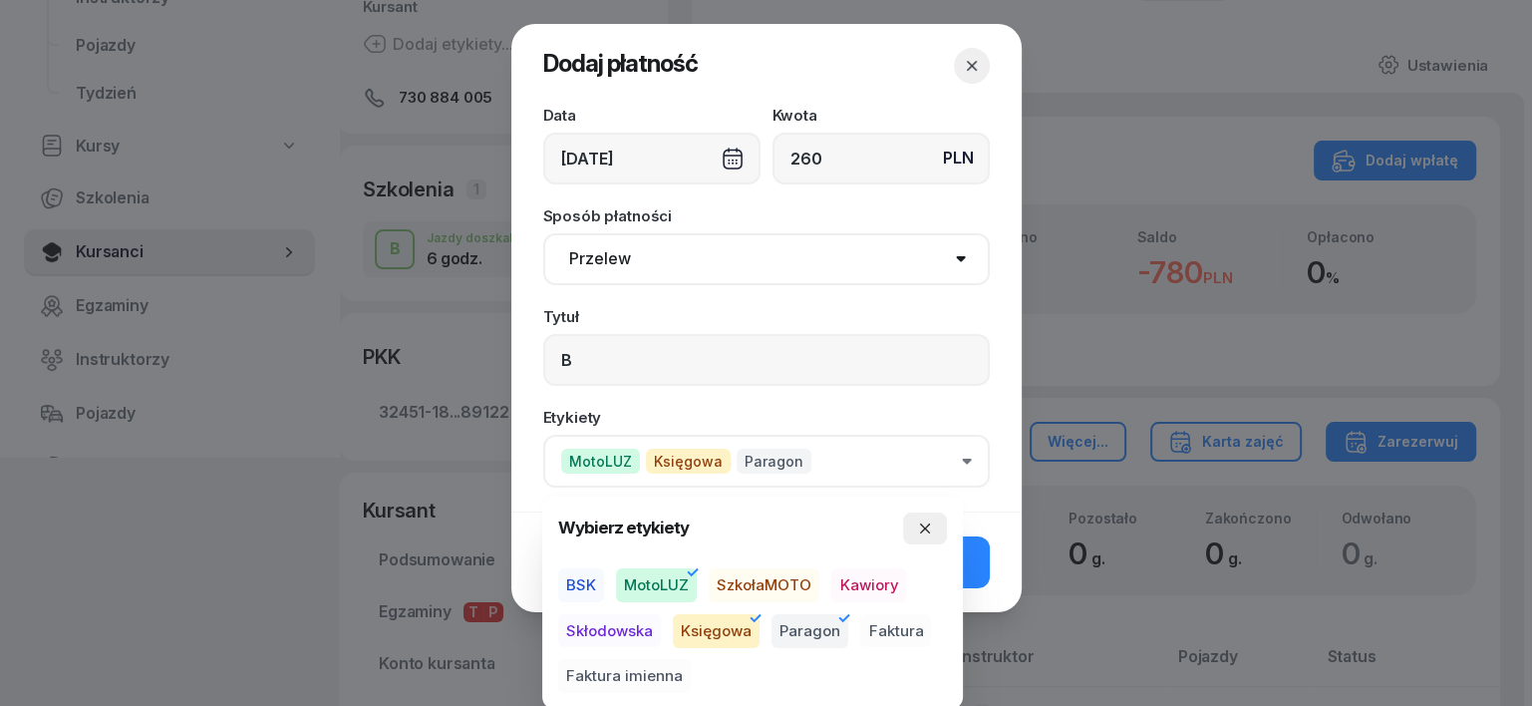
click at [927, 532] on icon "button" at bounding box center [925, 528] width 16 height 16
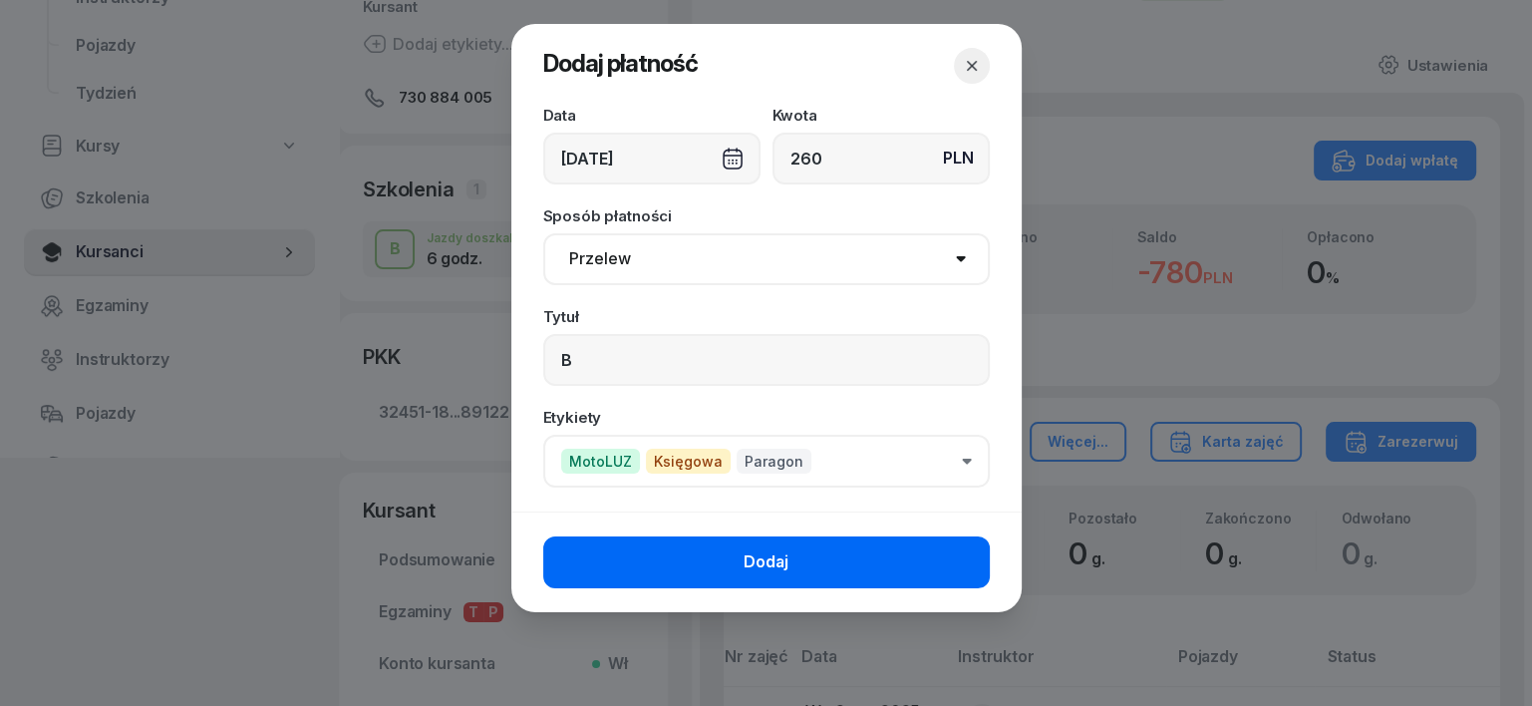
click at [964, 571] on button "Dodaj" at bounding box center [766, 562] width 446 height 52
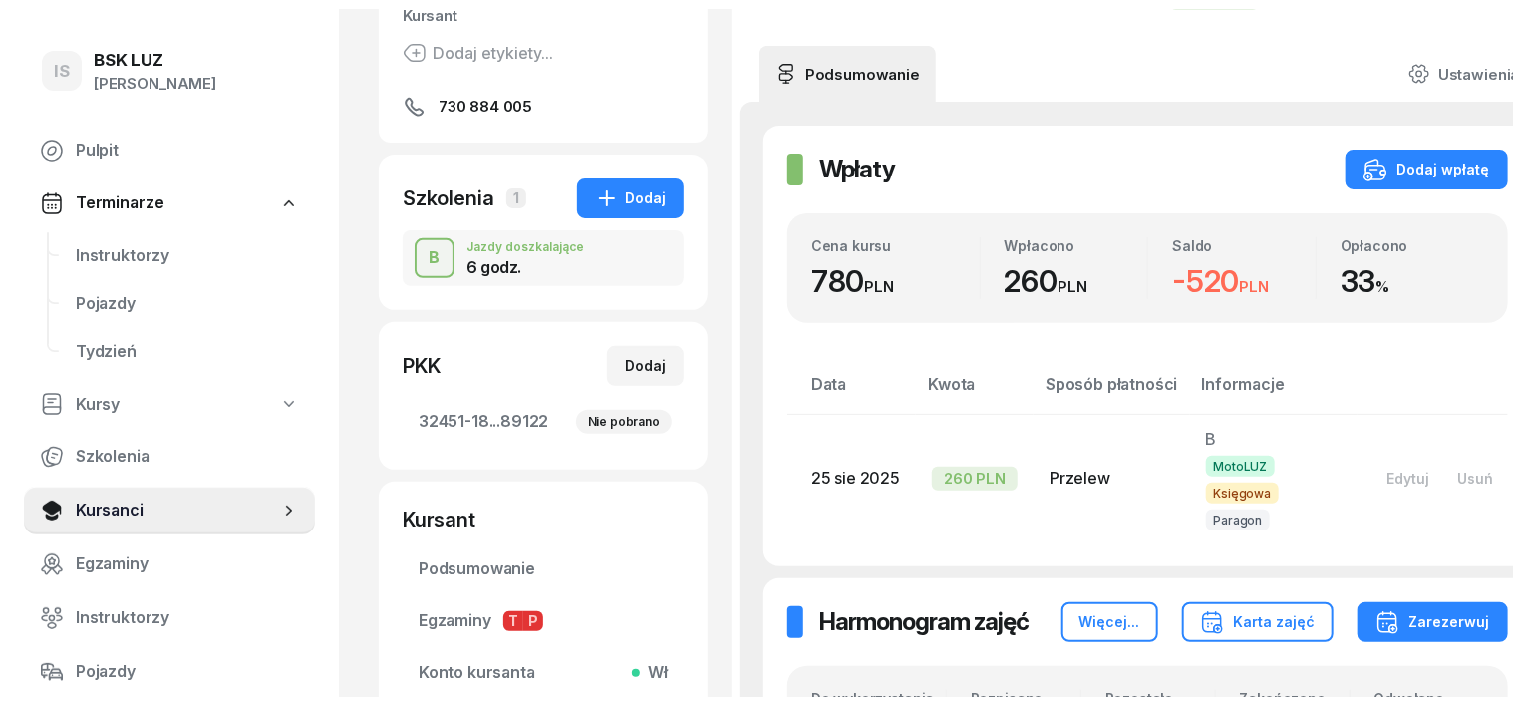
scroll to position [0, 0]
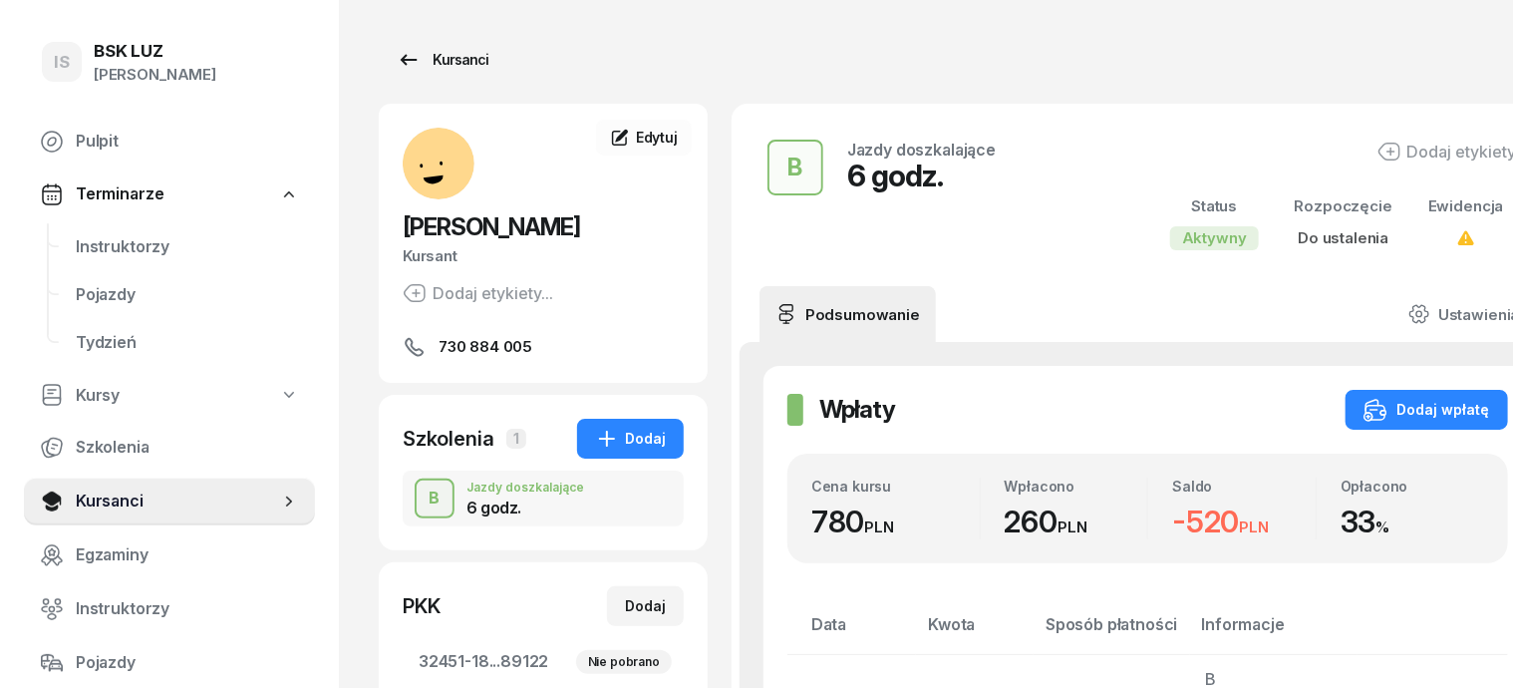
click at [420, 58] on div "Kursanci" at bounding box center [443, 60] width 92 height 24
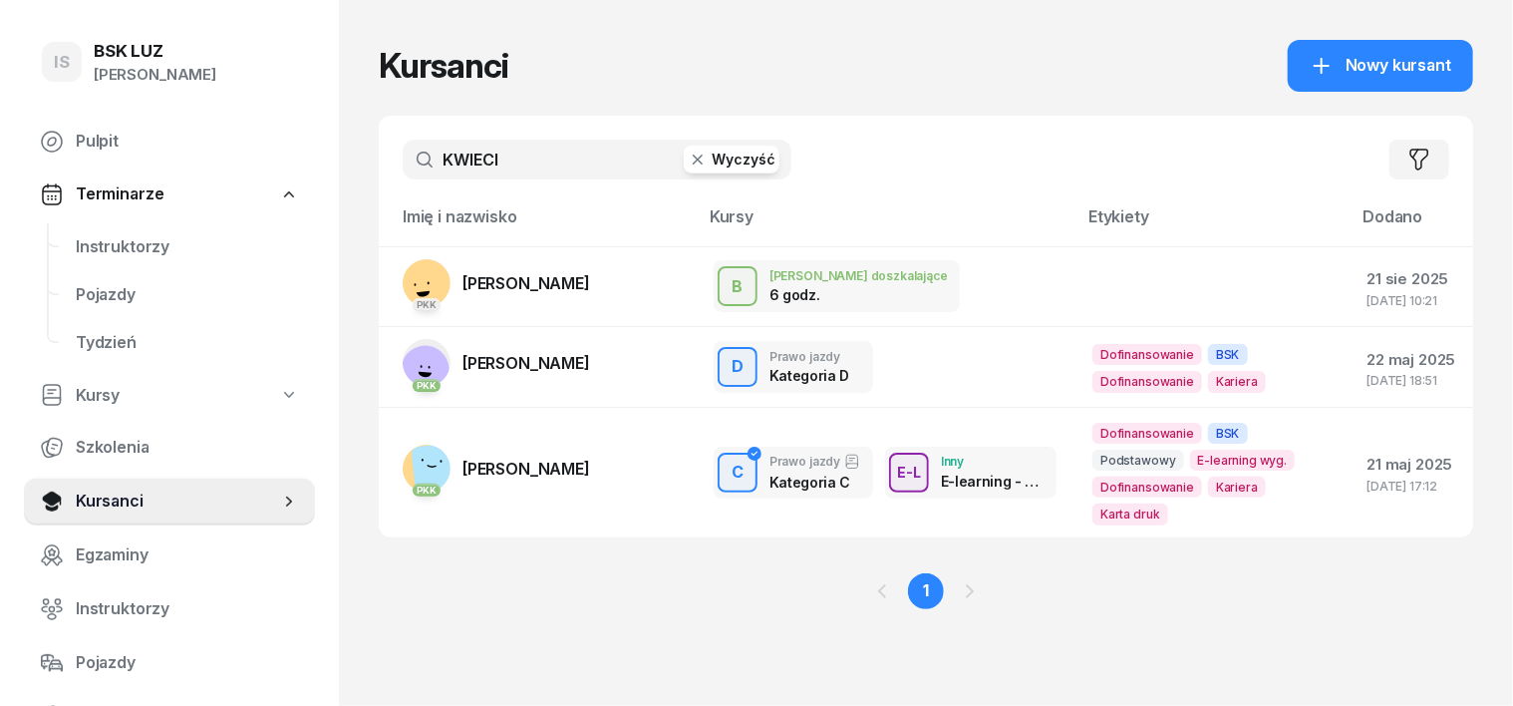
click at [688, 159] on icon "button" at bounding box center [698, 159] width 20 height 20
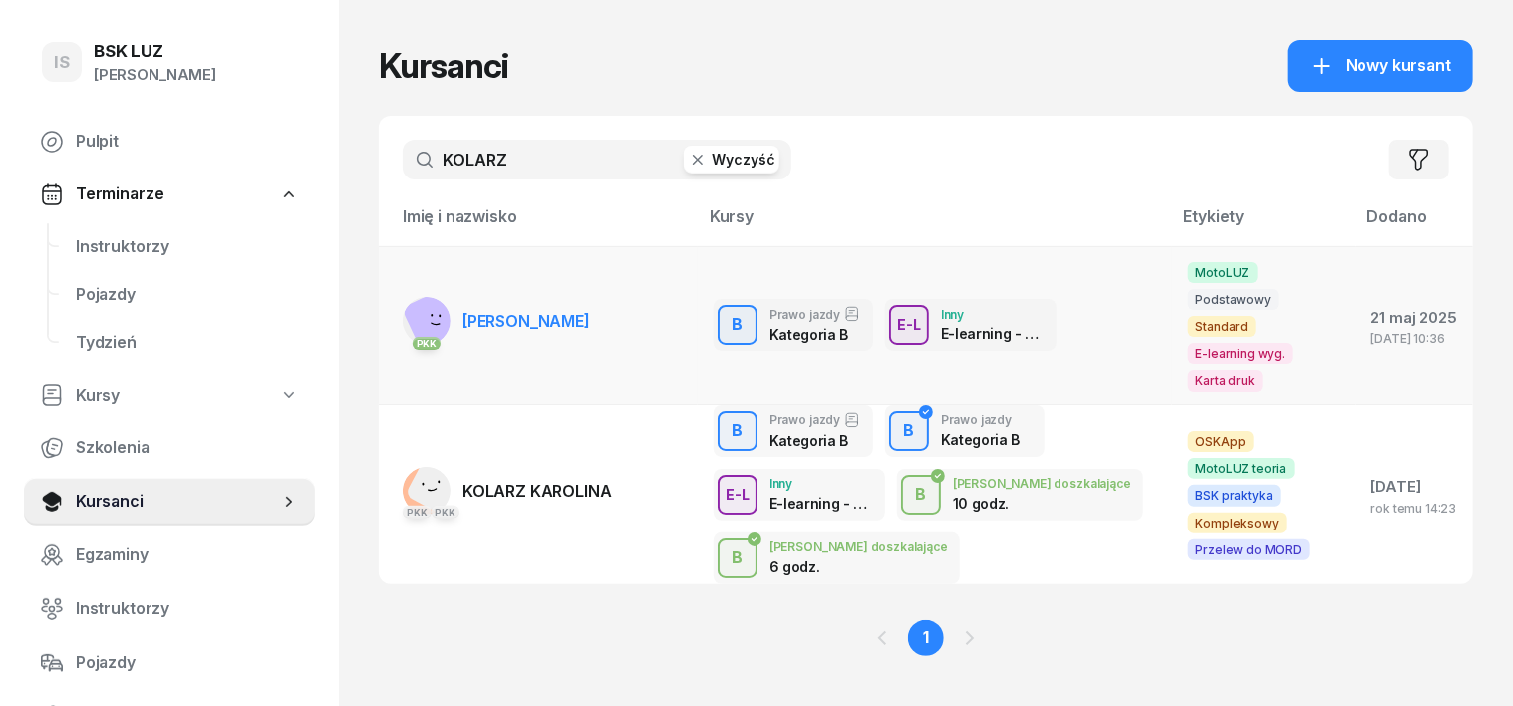
type input "KOLARZ"
click at [402, 302] on rect at bounding box center [440, 322] width 77 height 77
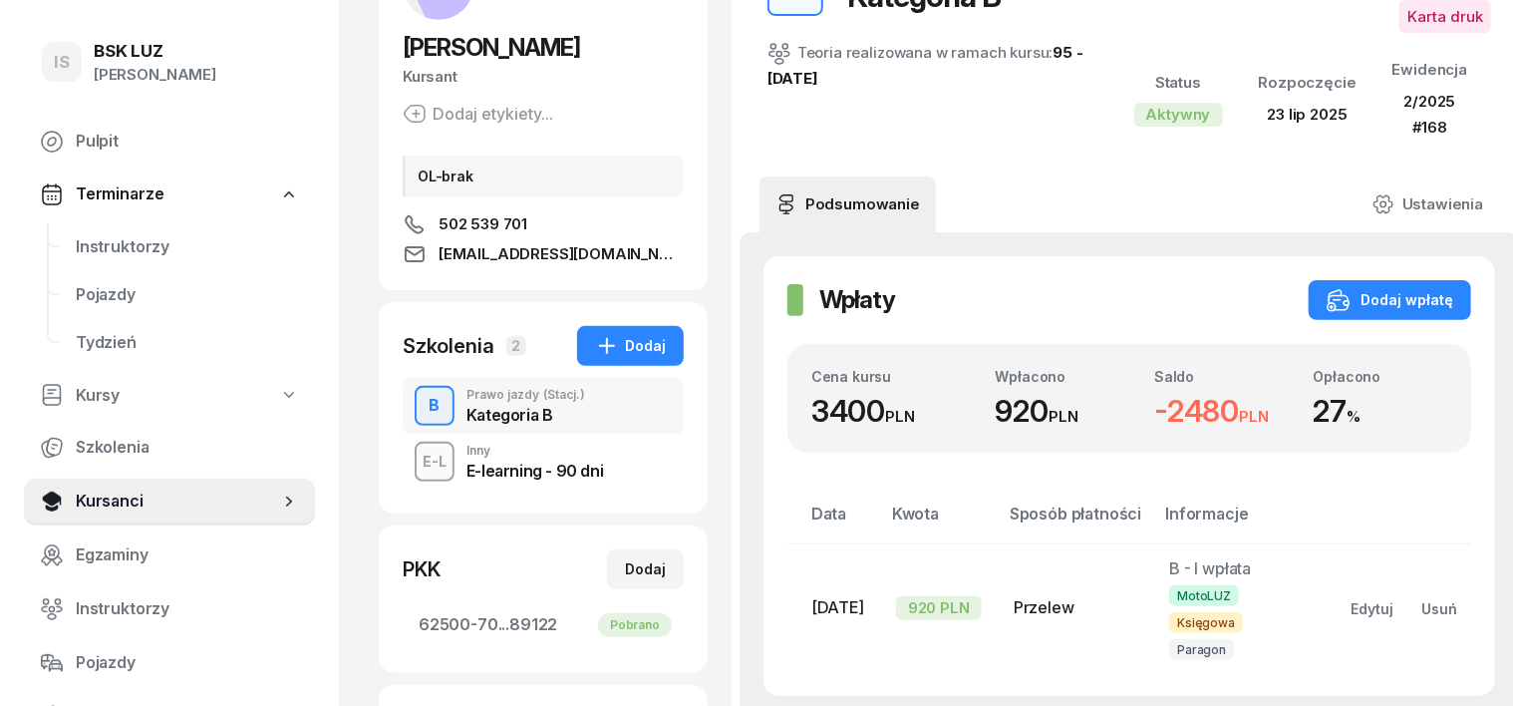
scroll to position [249, 0]
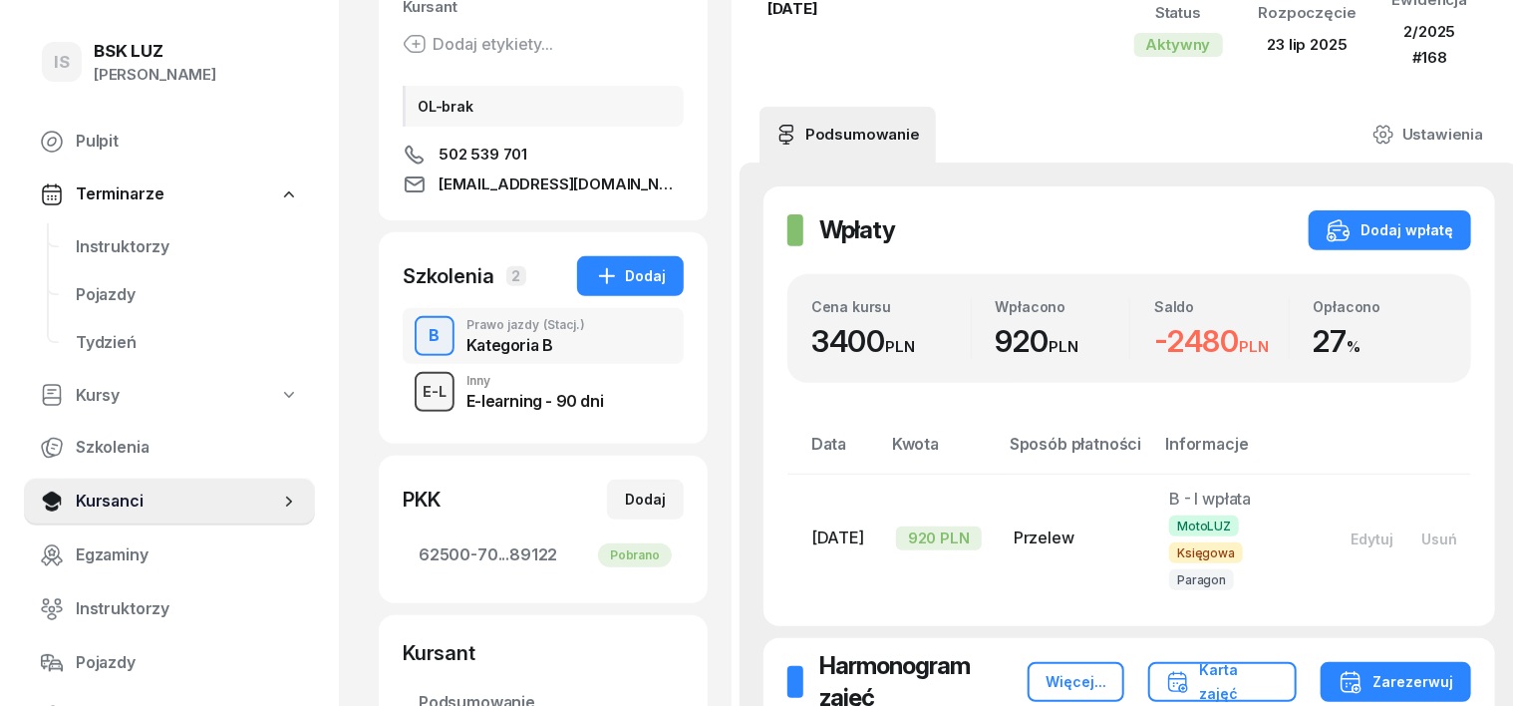
click at [415, 391] on div "E-L" at bounding box center [435, 391] width 40 height 25
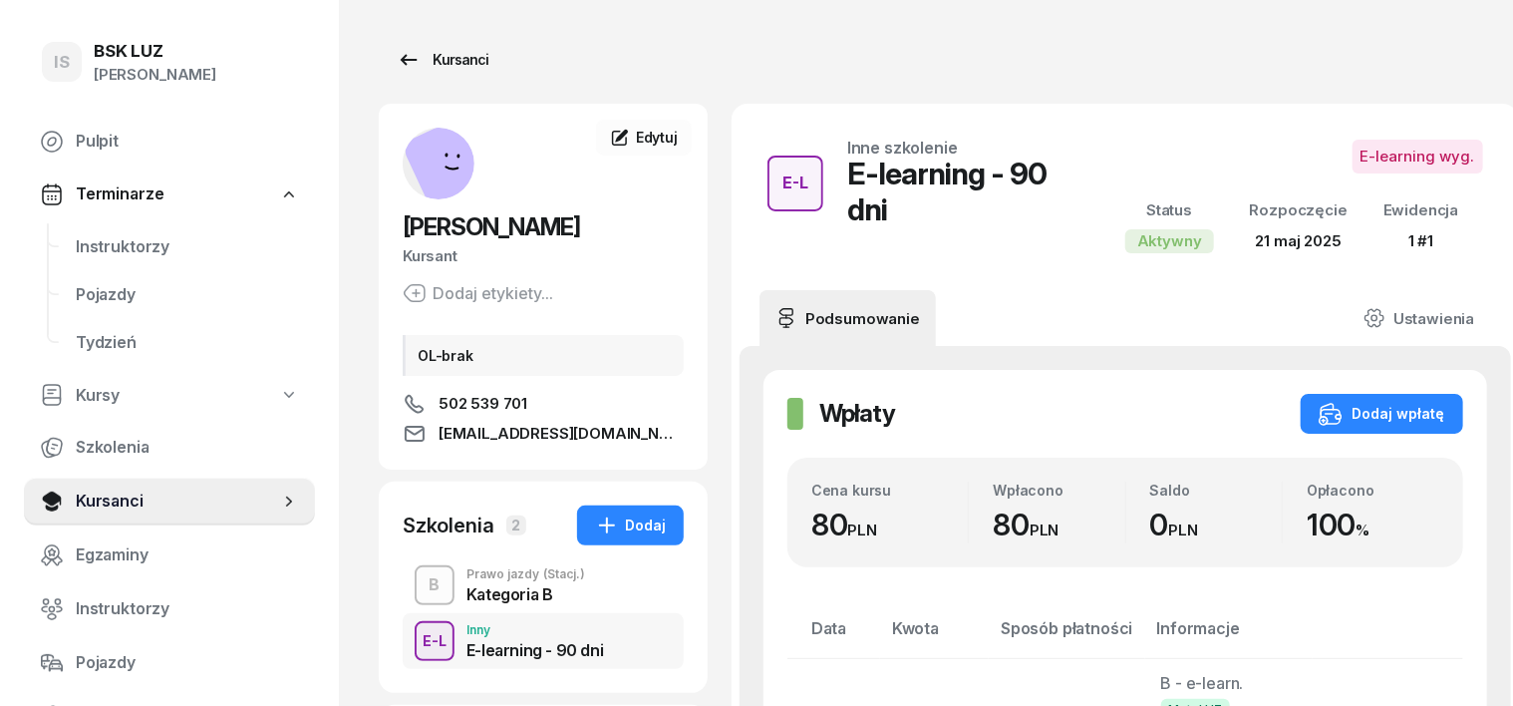
click at [428, 60] on div "Kursanci" at bounding box center [443, 60] width 92 height 24
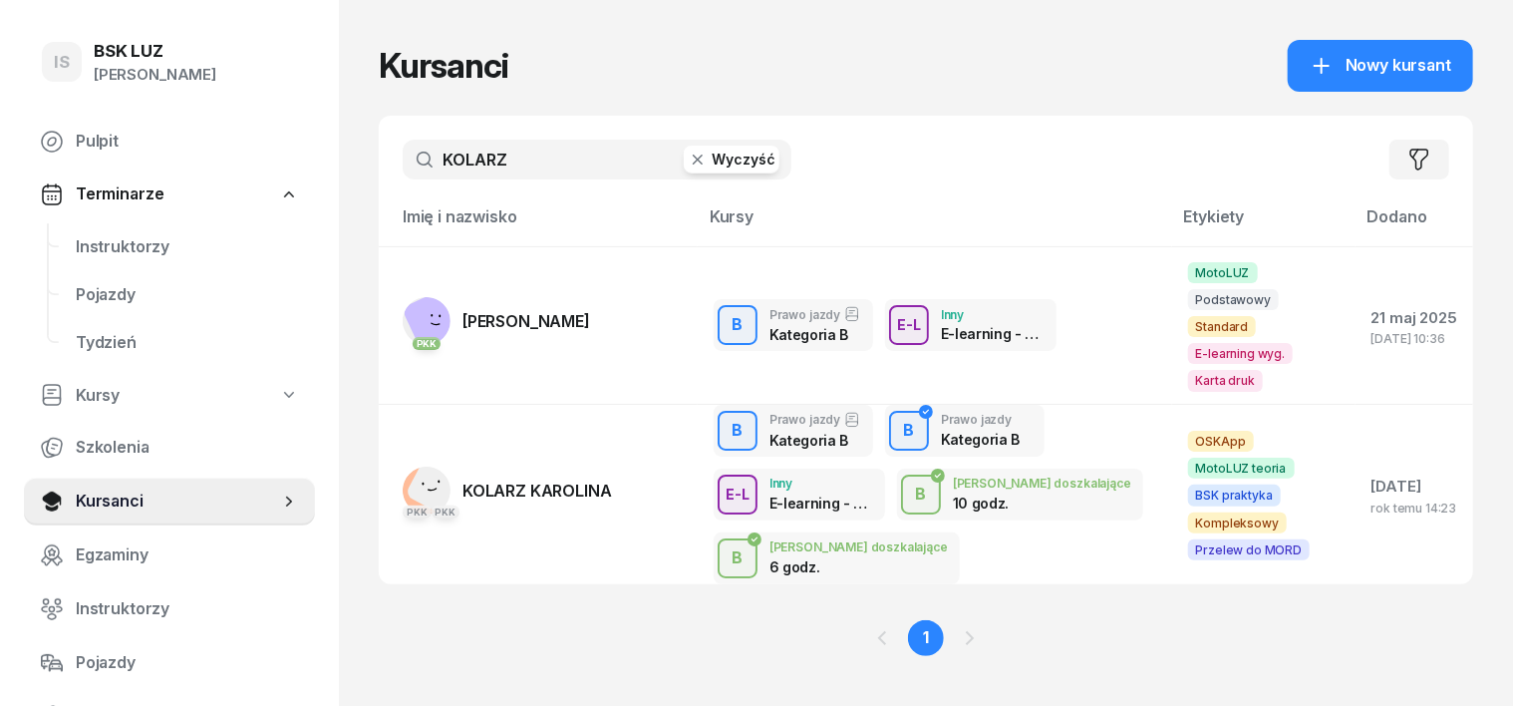
click at [693, 159] on icon "button" at bounding box center [698, 159] width 10 height 10
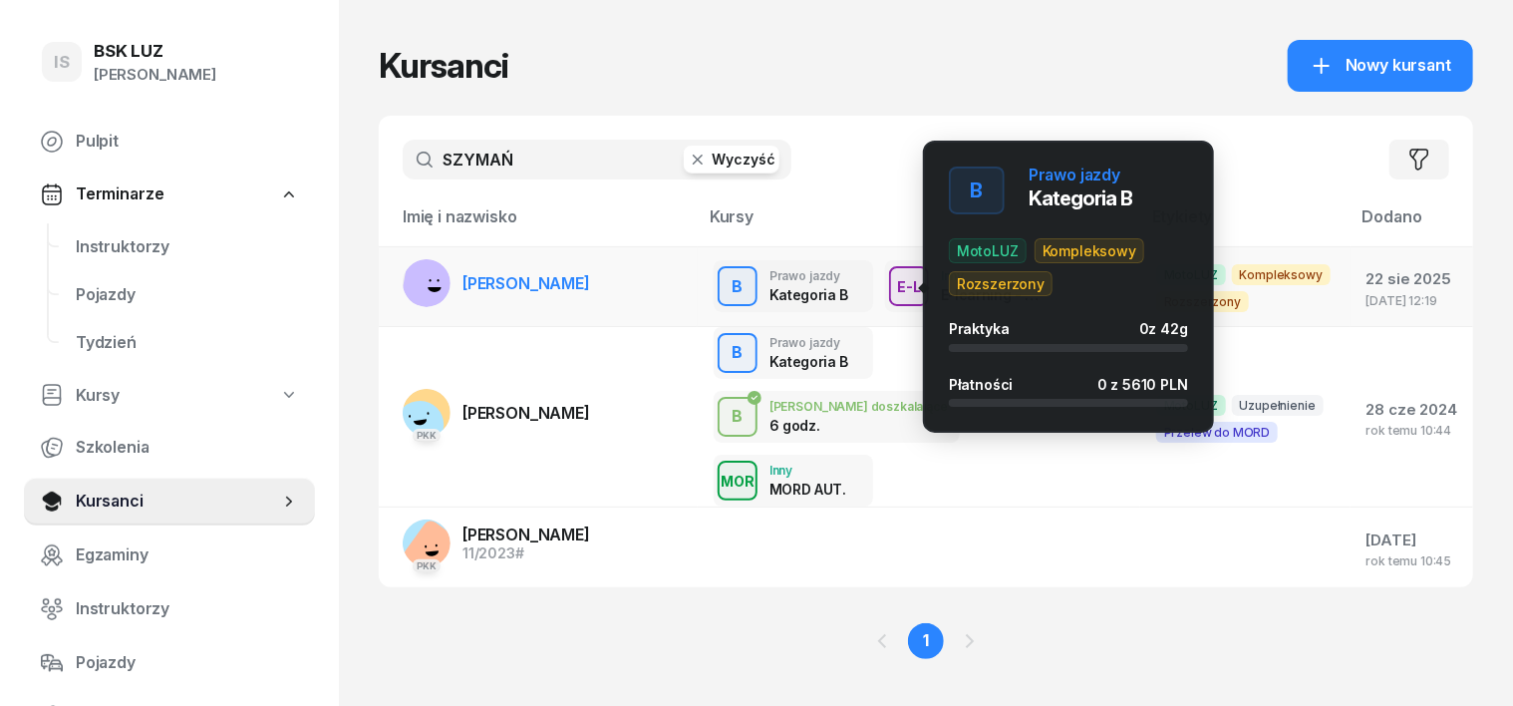
type input "SZYMAŃ"
click at [738, 282] on div "B" at bounding box center [738, 287] width 27 height 34
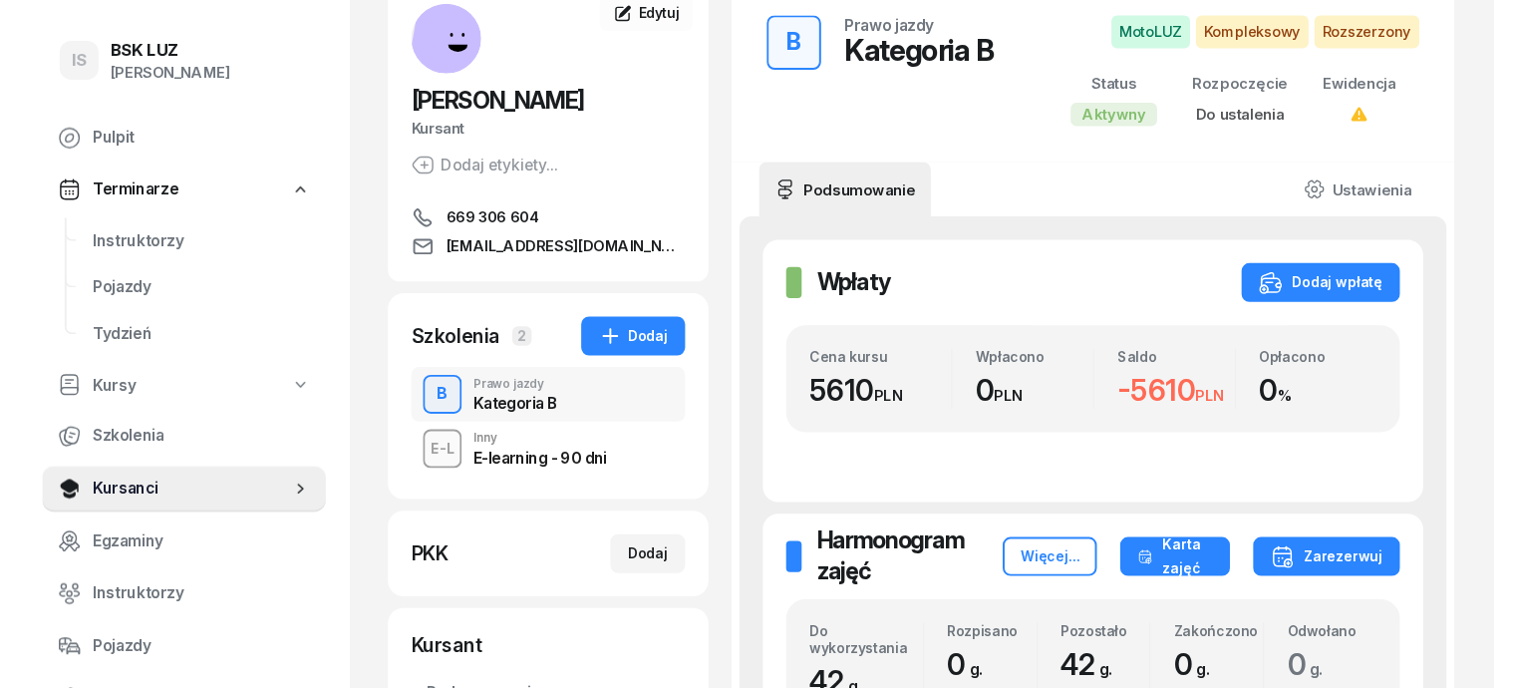
scroll to position [249, 0]
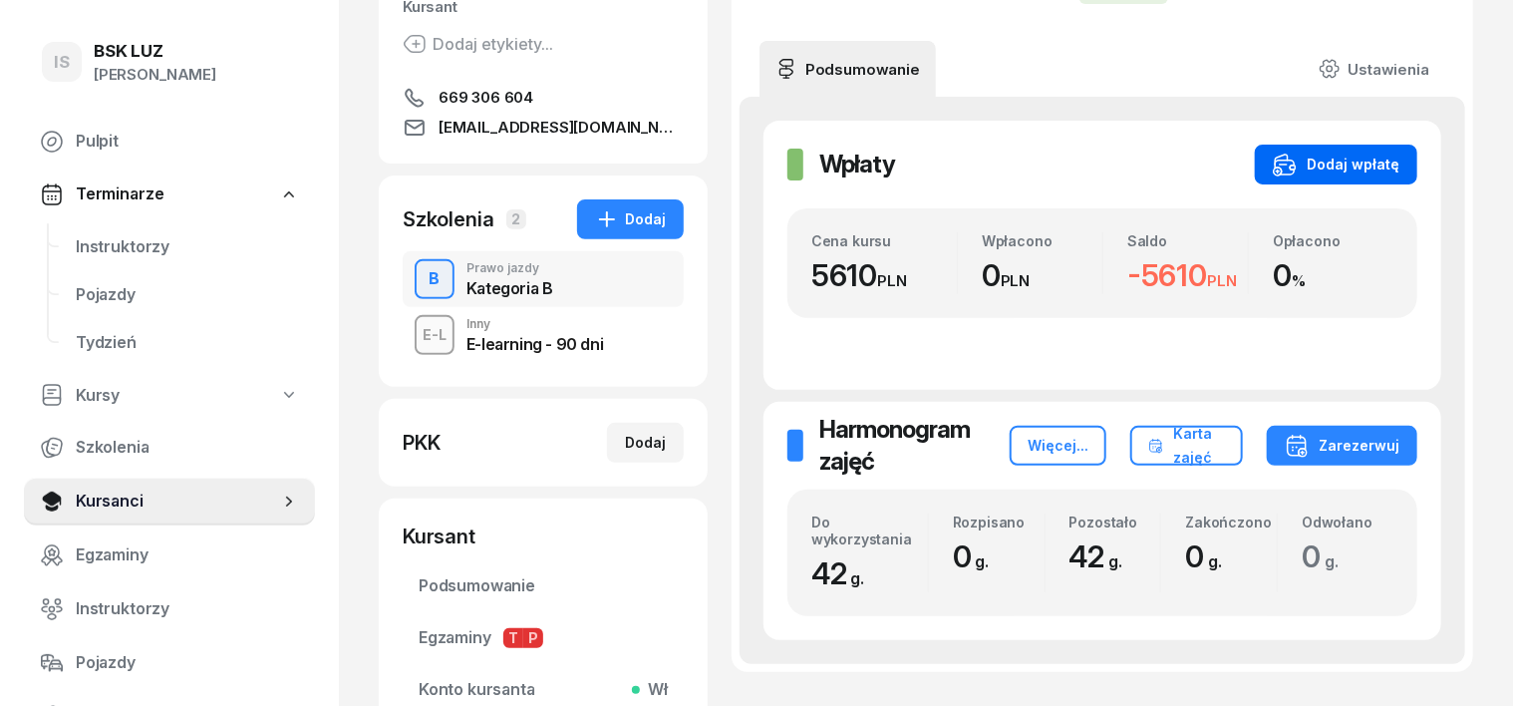
click at [1399, 169] on div "Dodaj wpłatę" at bounding box center [1336, 164] width 127 height 24
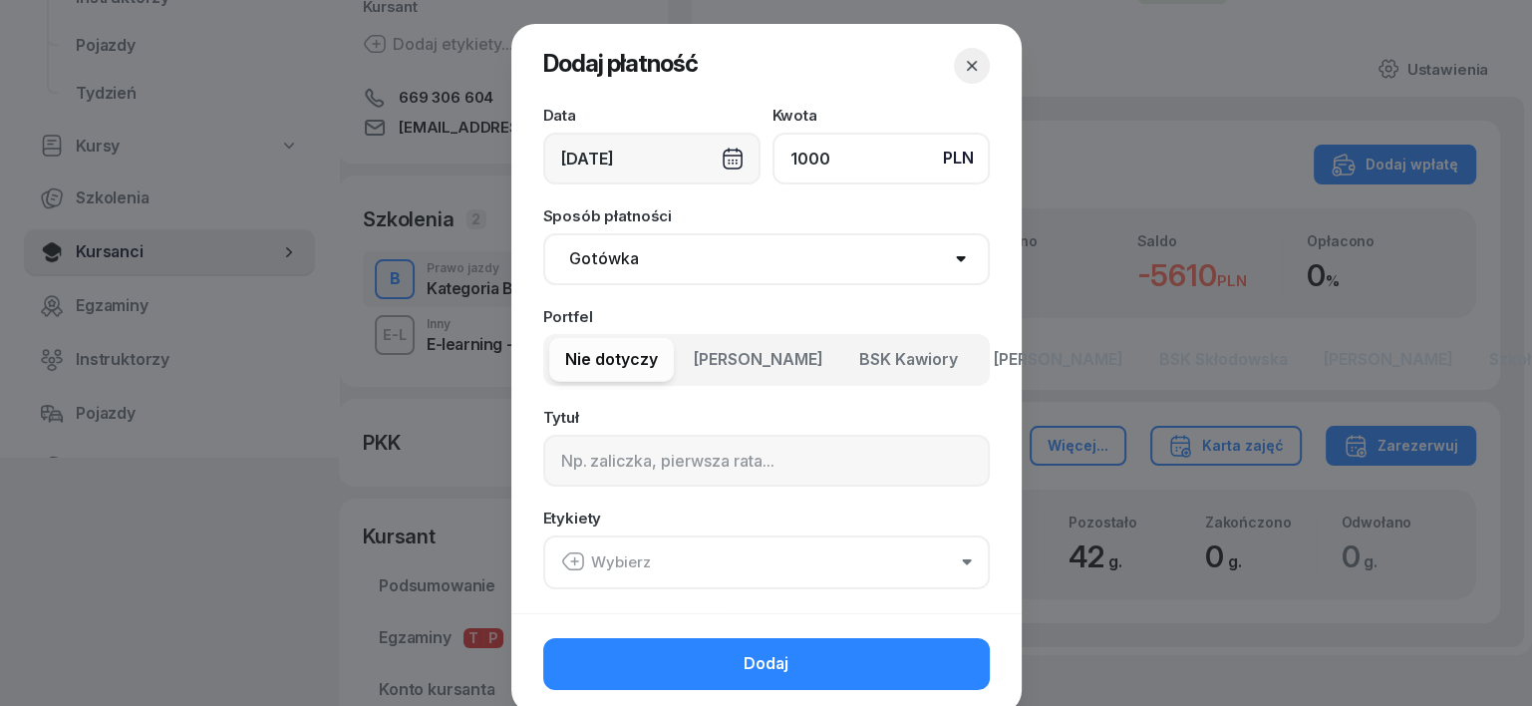
type input "1000"
drag, startPoint x: 607, startPoint y: 262, endPoint x: 591, endPoint y: 279, distance: 23.3
click at [591, 279] on select "Gotówka Karta Przelew Płatności online BLIK" at bounding box center [766, 259] width 446 height 52
select select "transfer"
click at [543, 233] on select "Gotówka Karta Przelew Płatności online BLIK" at bounding box center [766, 259] width 446 height 52
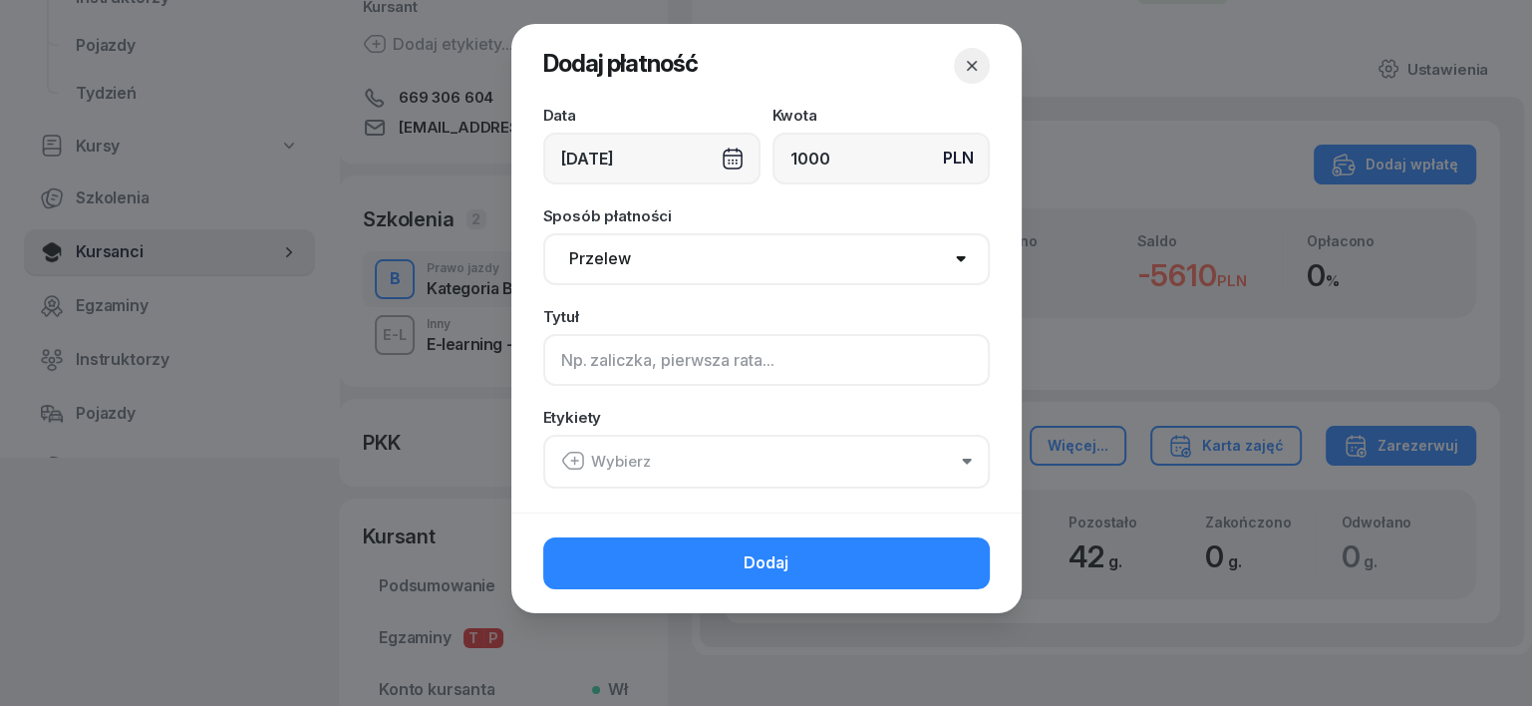
click at [574, 360] on input at bounding box center [766, 360] width 446 height 52
type input "B"
click at [569, 467] on icon "button" at bounding box center [573, 460] width 24 height 24
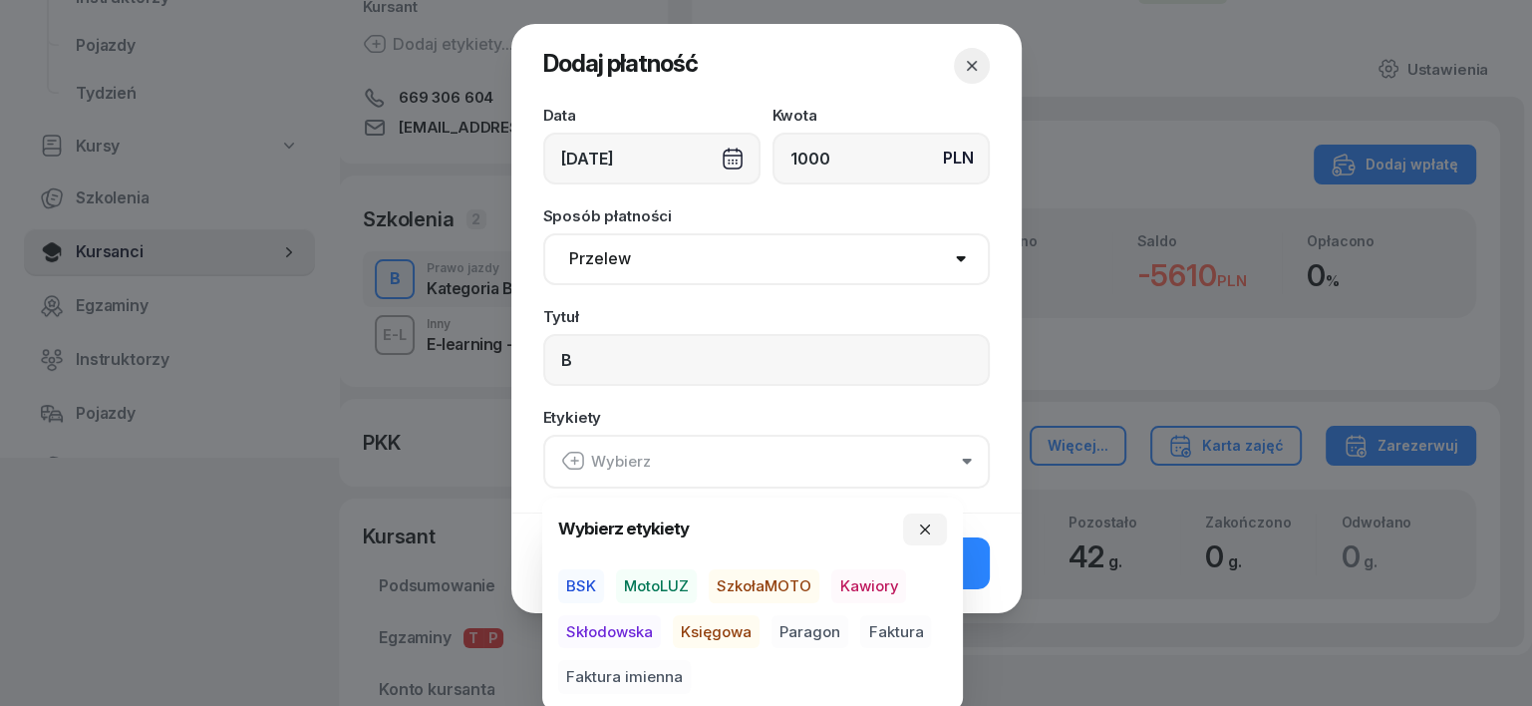
drag, startPoint x: 676, startPoint y: 582, endPoint x: 673, endPoint y: 592, distance: 10.4
click at [674, 590] on span "MotoLUZ" at bounding box center [656, 586] width 81 height 34
drag, startPoint x: 694, startPoint y: 628, endPoint x: 841, endPoint y: 599, distance: 150.3
click at [742, 622] on span "Księgowa" at bounding box center [716, 631] width 87 height 34
click at [817, 630] on span "Paragon" at bounding box center [809, 631] width 77 height 34
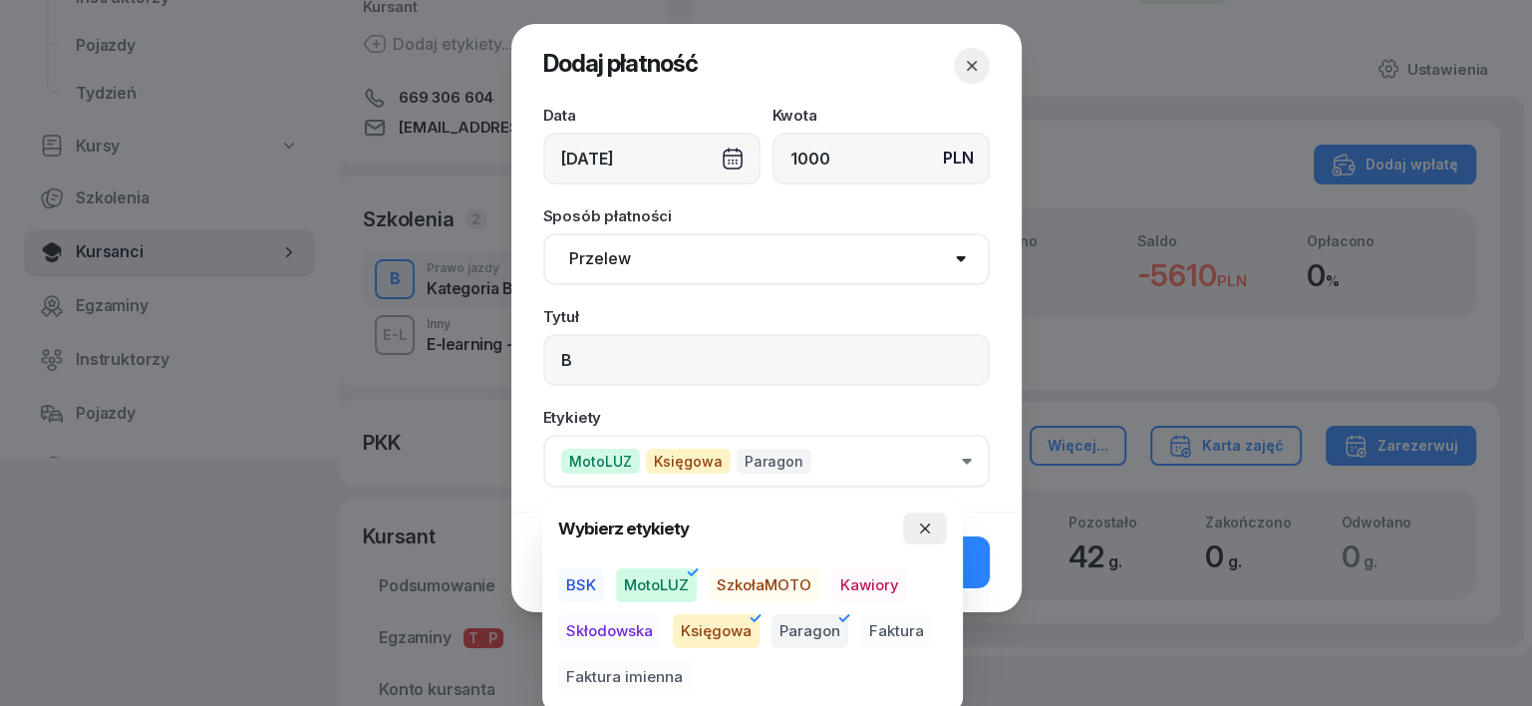
click at [922, 528] on icon "button" at bounding box center [925, 528] width 16 height 16
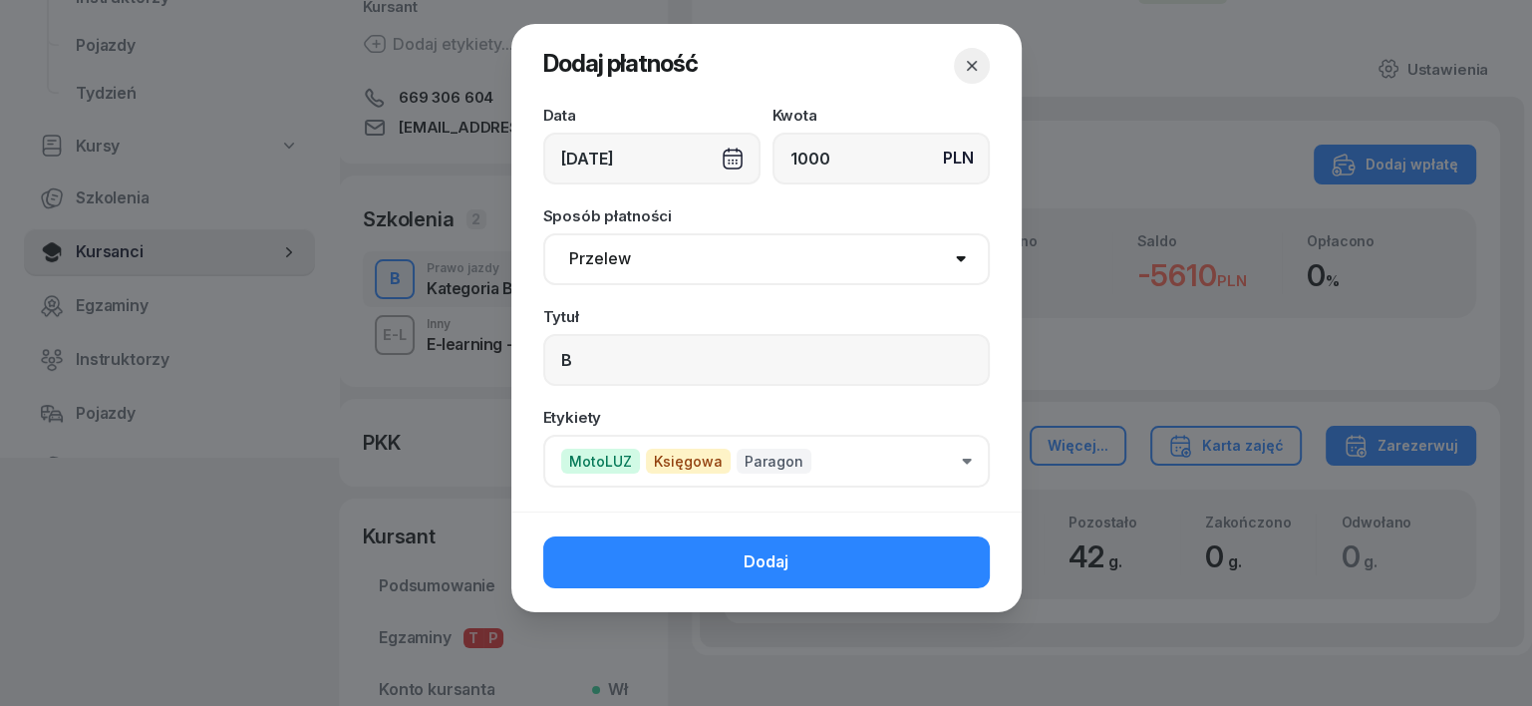
click at [922, 554] on button "Dodaj" at bounding box center [766, 562] width 446 height 52
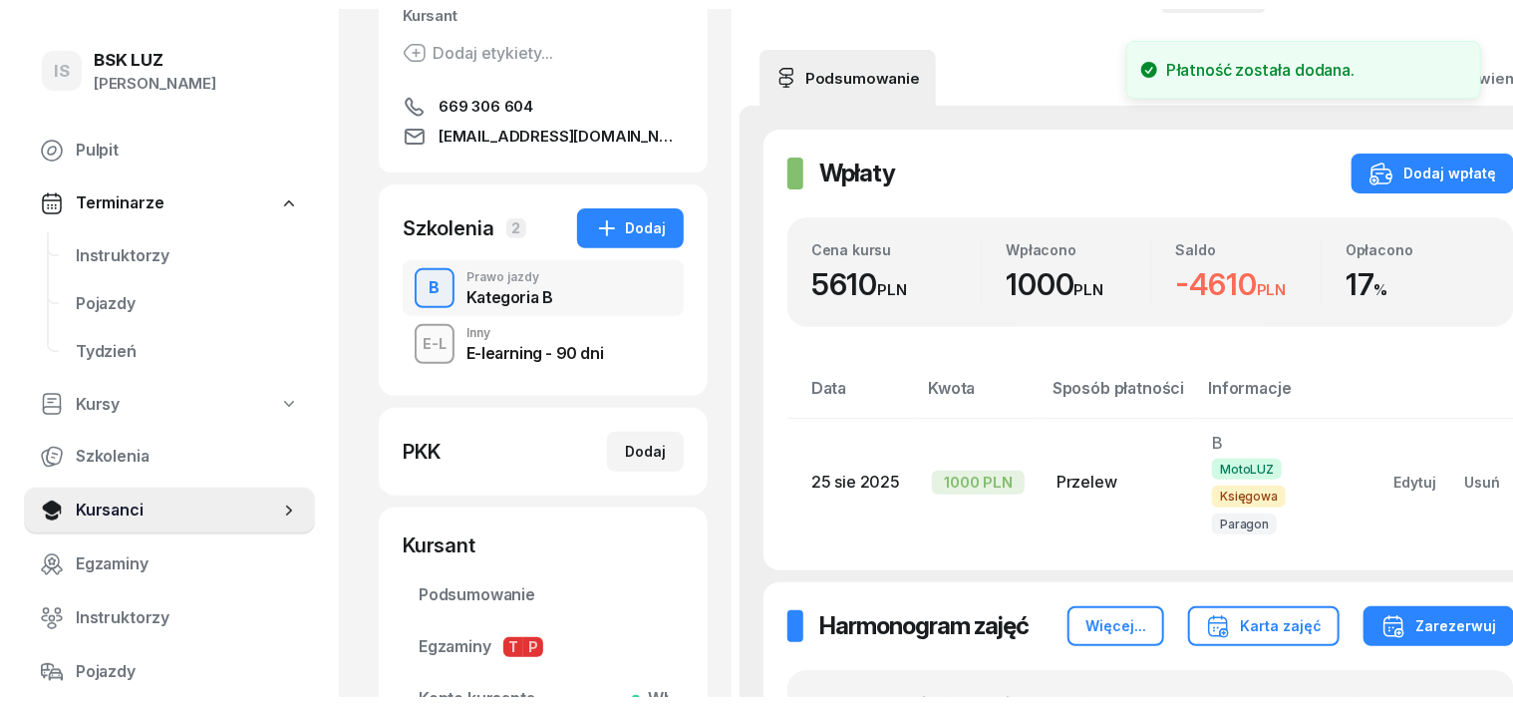
scroll to position [0, 0]
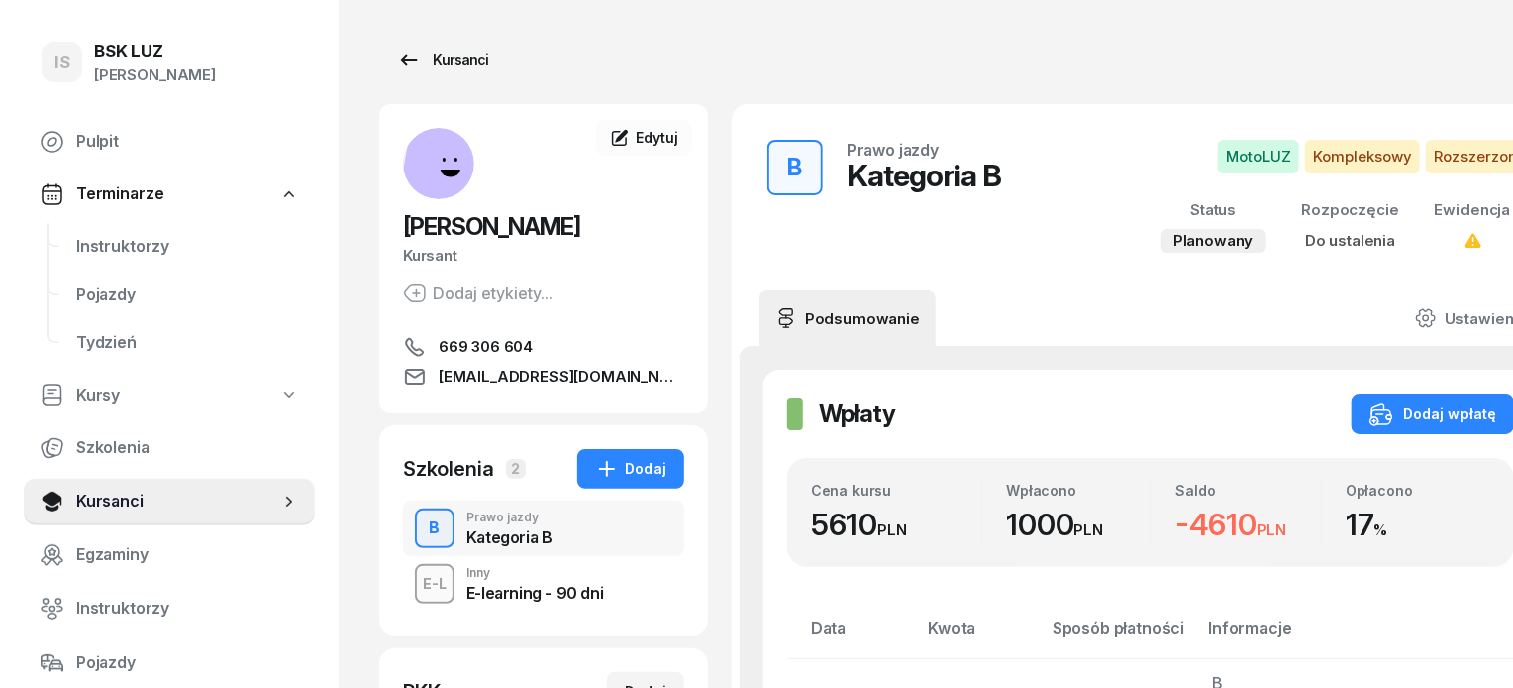
click at [439, 64] on div "Kursanci" at bounding box center [443, 60] width 92 height 24
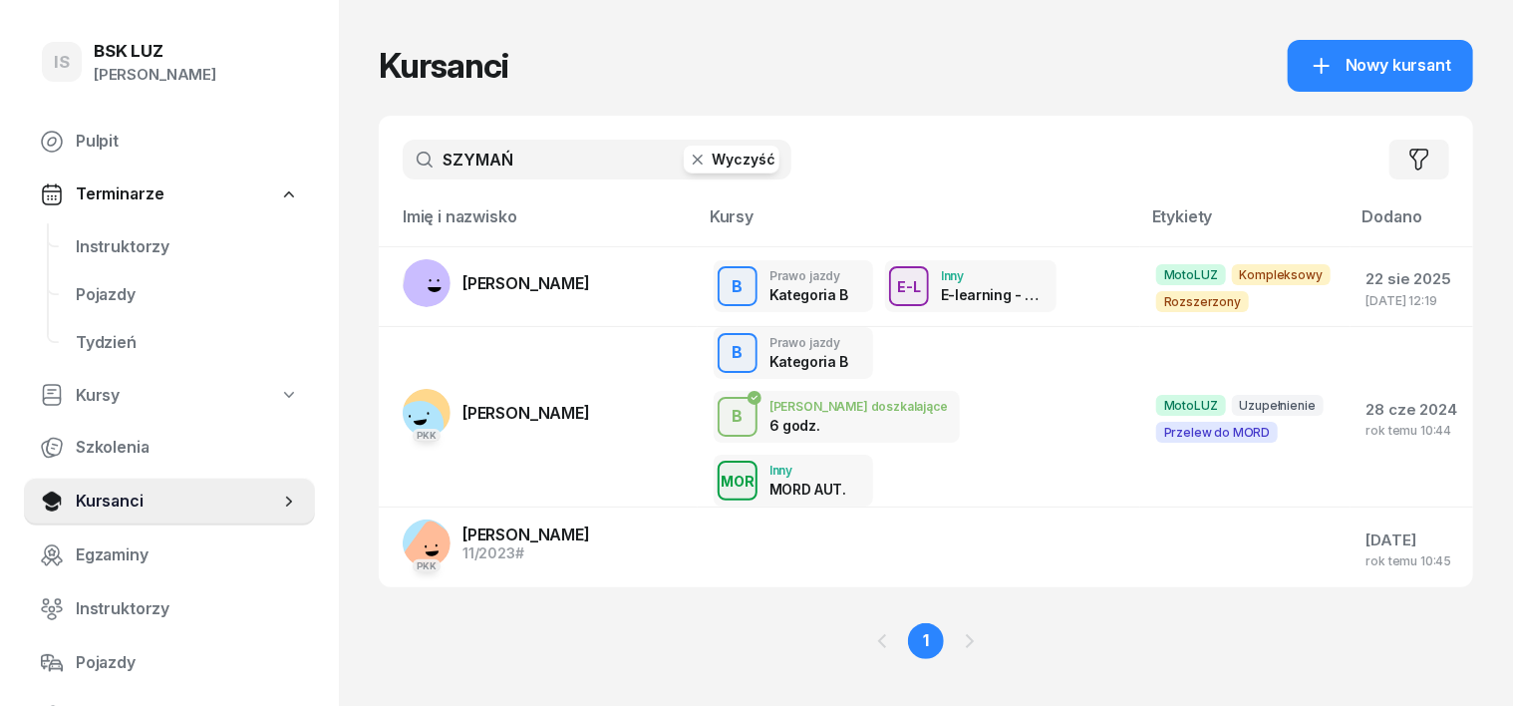
click at [693, 155] on icon "button" at bounding box center [698, 159] width 10 height 10
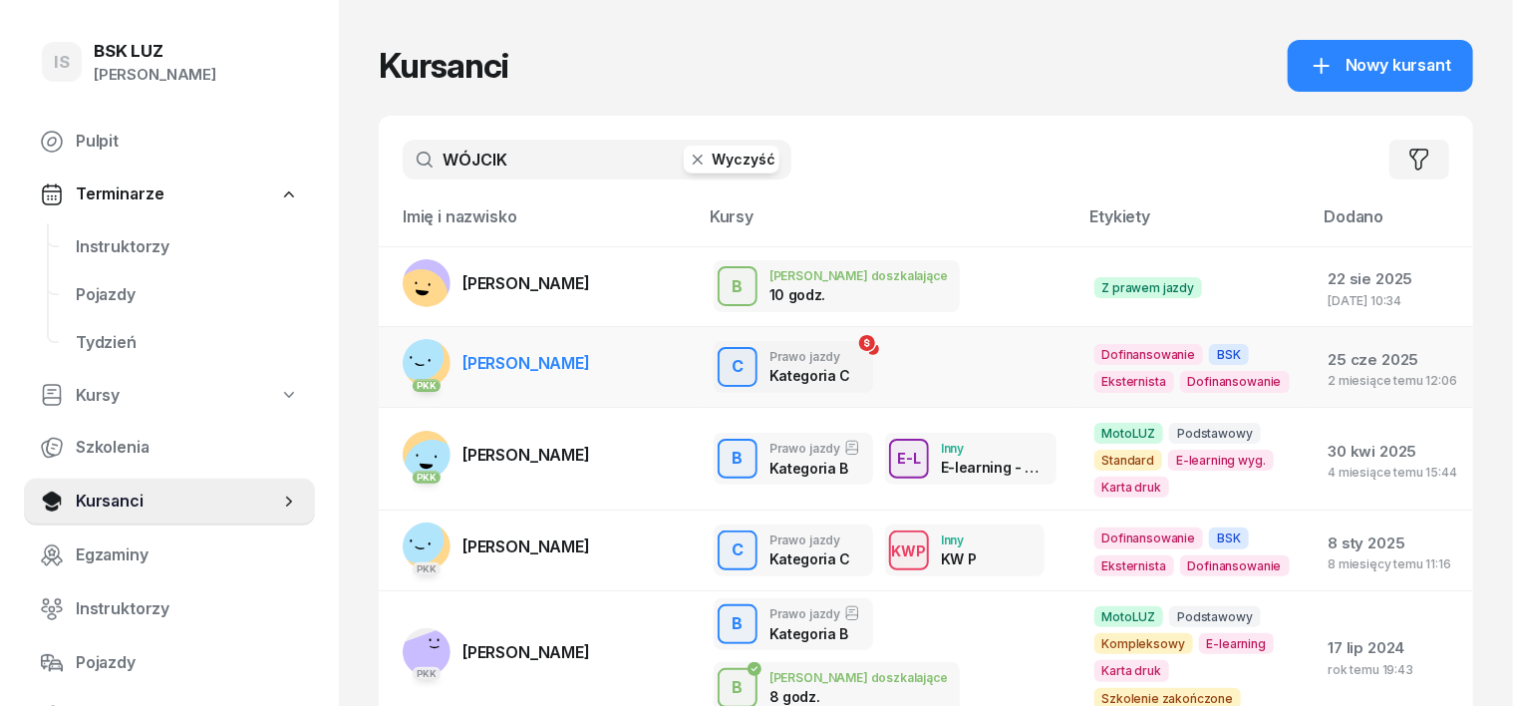
type input "WÓJCIK"
click at [391, 366] on rect at bounding box center [421, 357] width 68 height 68
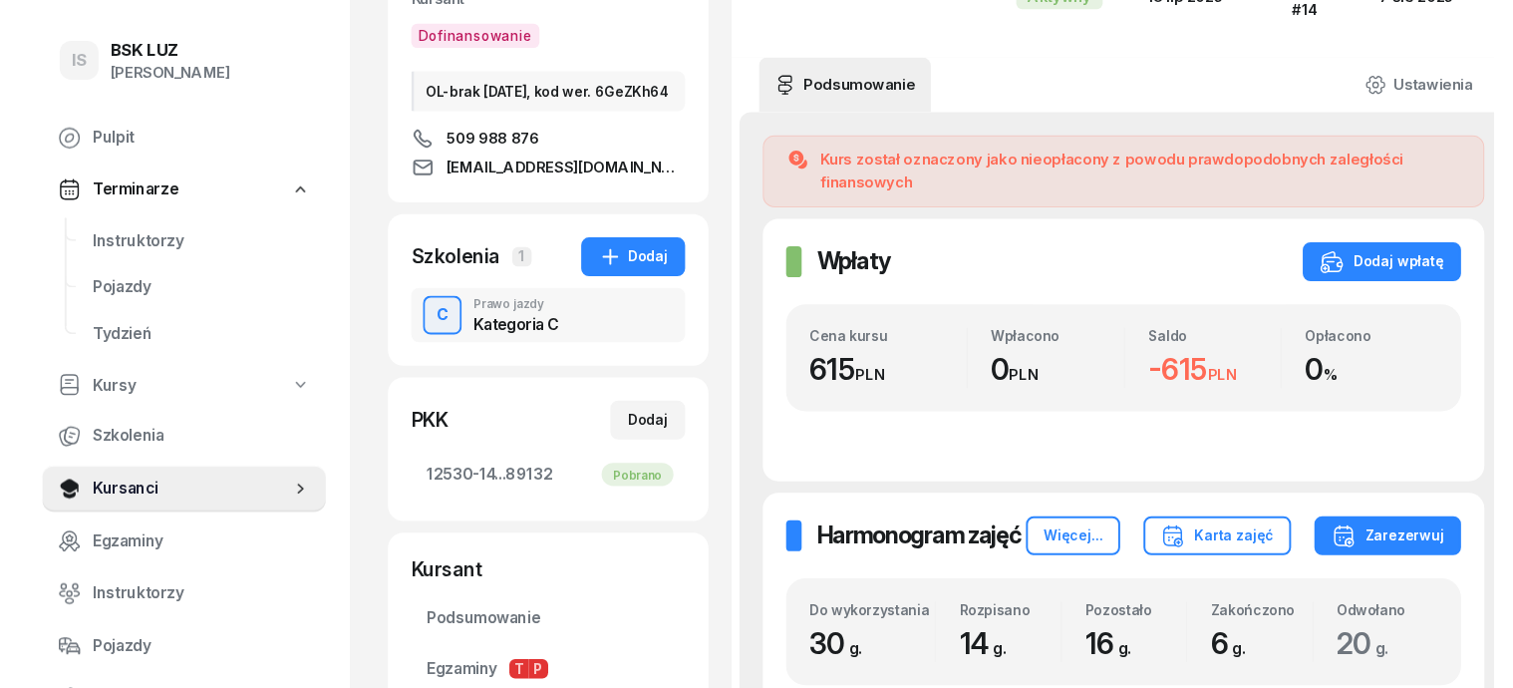
scroll to position [249, 0]
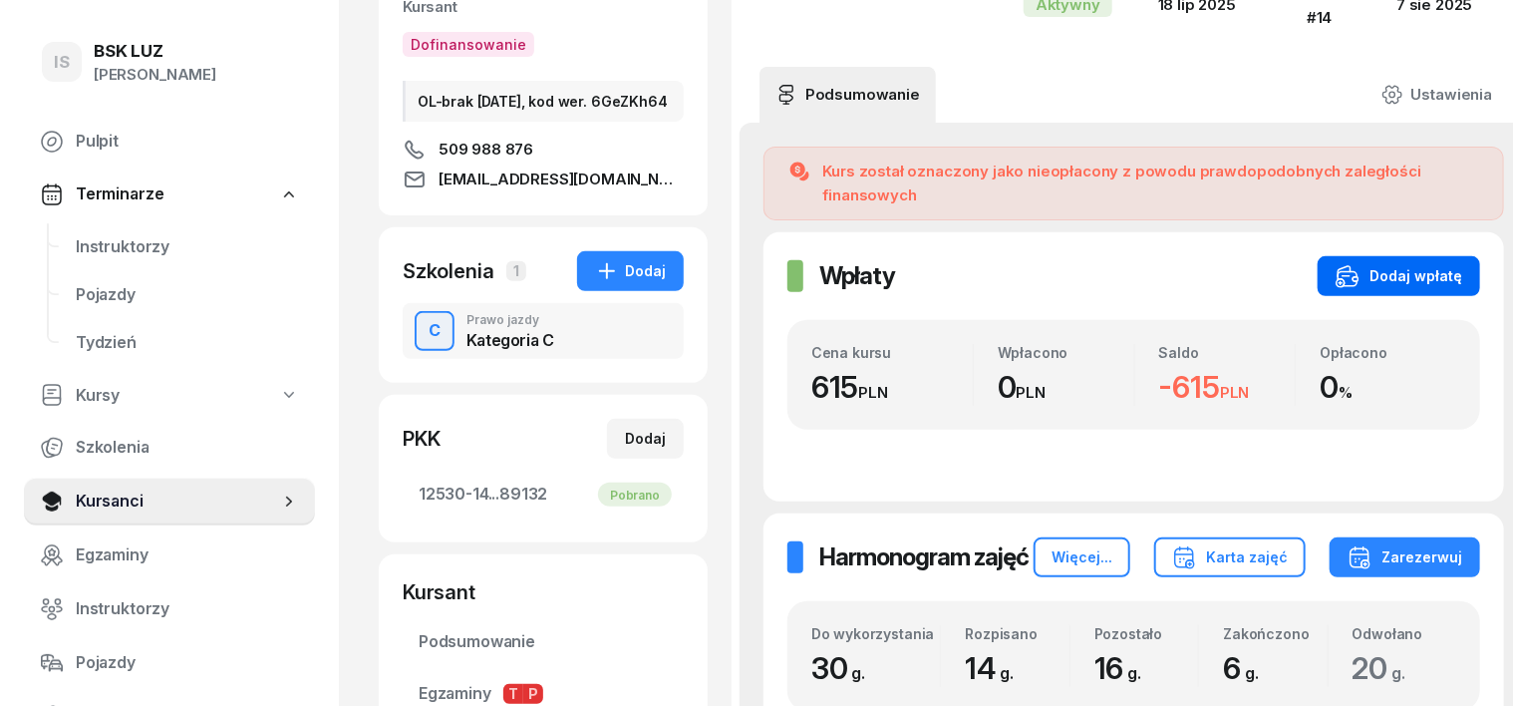
click at [1403, 256] on button "Dodaj wpłatę" at bounding box center [1399, 276] width 162 height 40
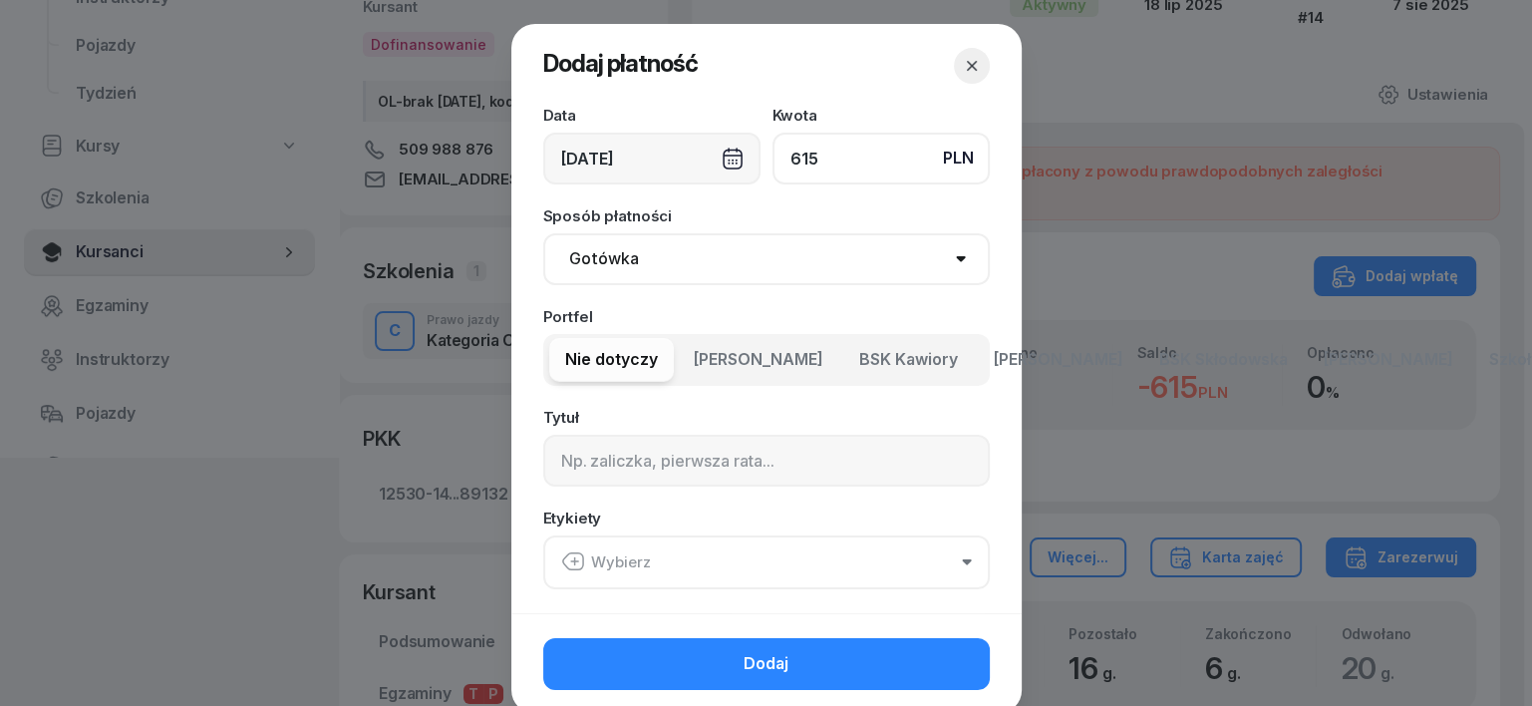
type input "615"
drag, startPoint x: 602, startPoint y: 255, endPoint x: 601, endPoint y: 277, distance: 21.9
click at [602, 256] on select "Gotówka Karta Przelew Płatności online BLIK" at bounding box center [766, 259] width 446 height 52
select select "transfer"
click at [543, 233] on select "Gotówka Karta Przelew Płatności online BLIK" at bounding box center [766, 259] width 446 height 52
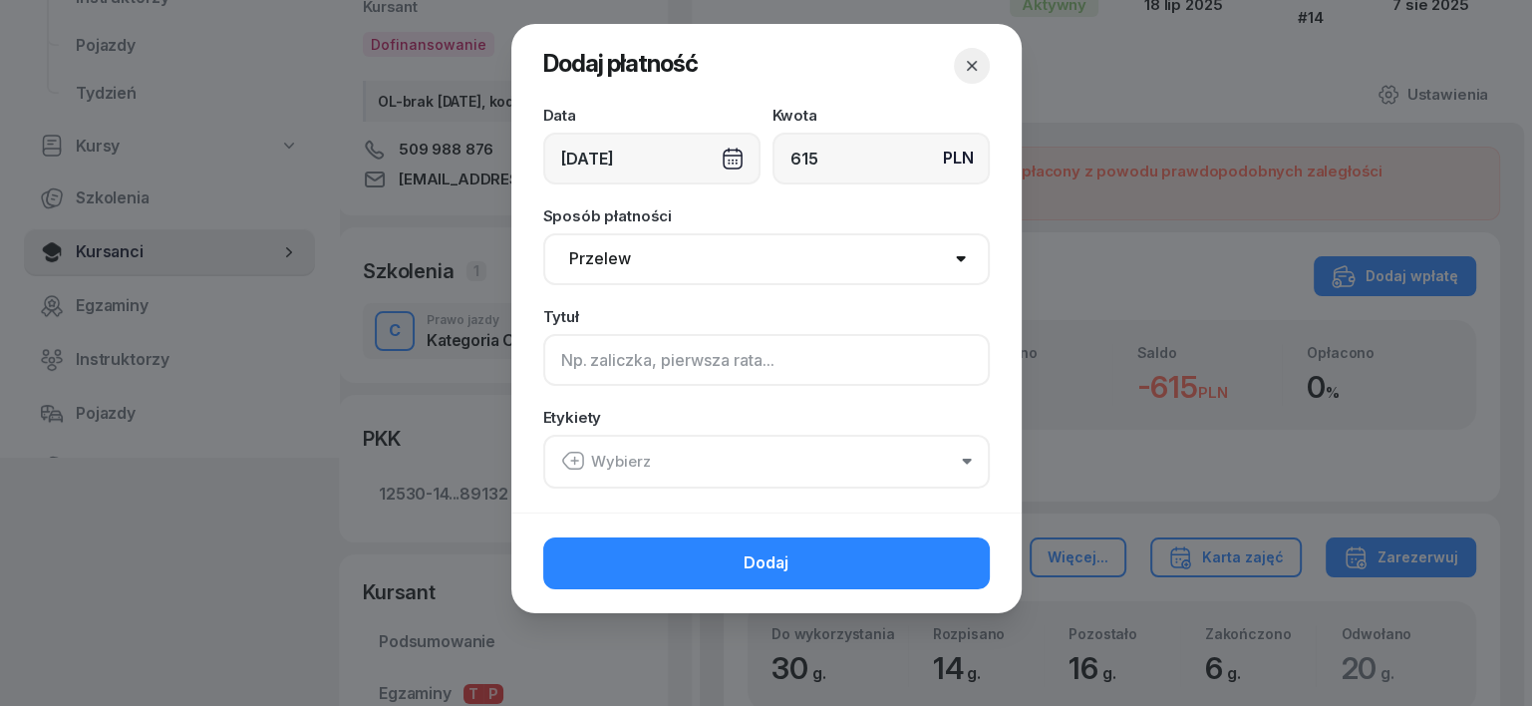
click at [568, 359] on input at bounding box center [766, 360] width 446 height 52
type input "C - dopłata Z/15/08/2025"
click at [574, 457] on icon "button" at bounding box center [574, 460] width 0 height 7
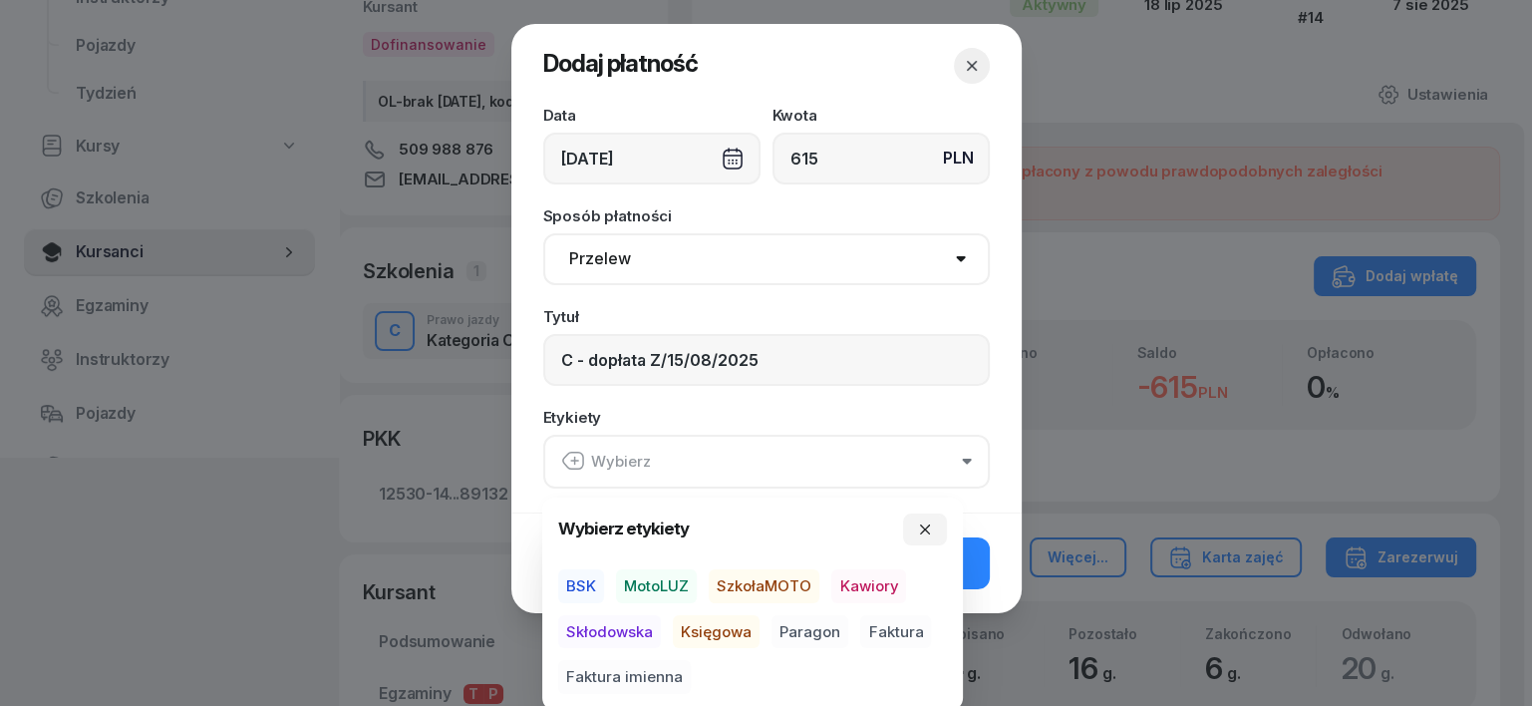
click at [579, 570] on span "BSK" at bounding box center [581, 586] width 46 height 34
click at [714, 634] on span "Księgowa" at bounding box center [716, 631] width 87 height 34
click at [665, 678] on span "Faktura imienna" at bounding box center [624, 677] width 133 height 34
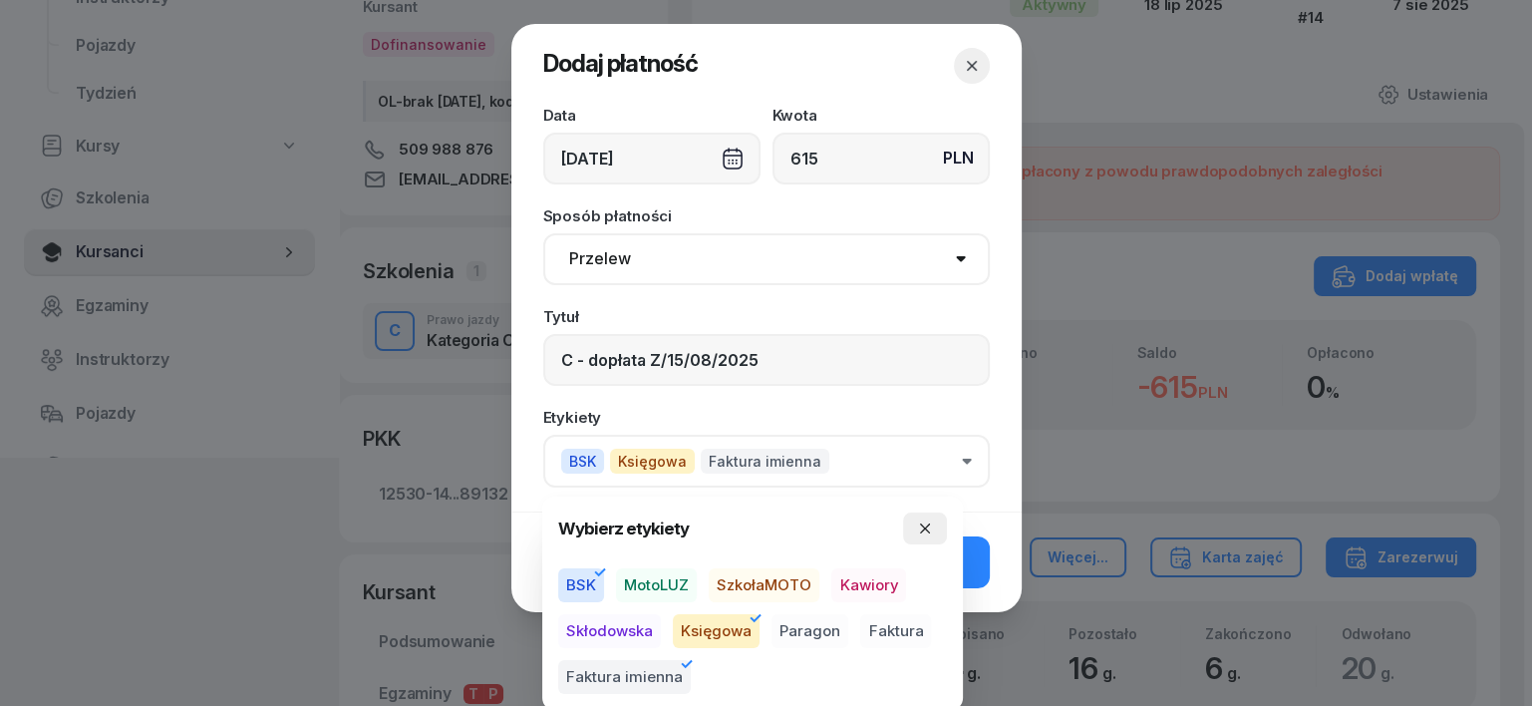
click at [928, 528] on icon "button" at bounding box center [925, 528] width 16 height 16
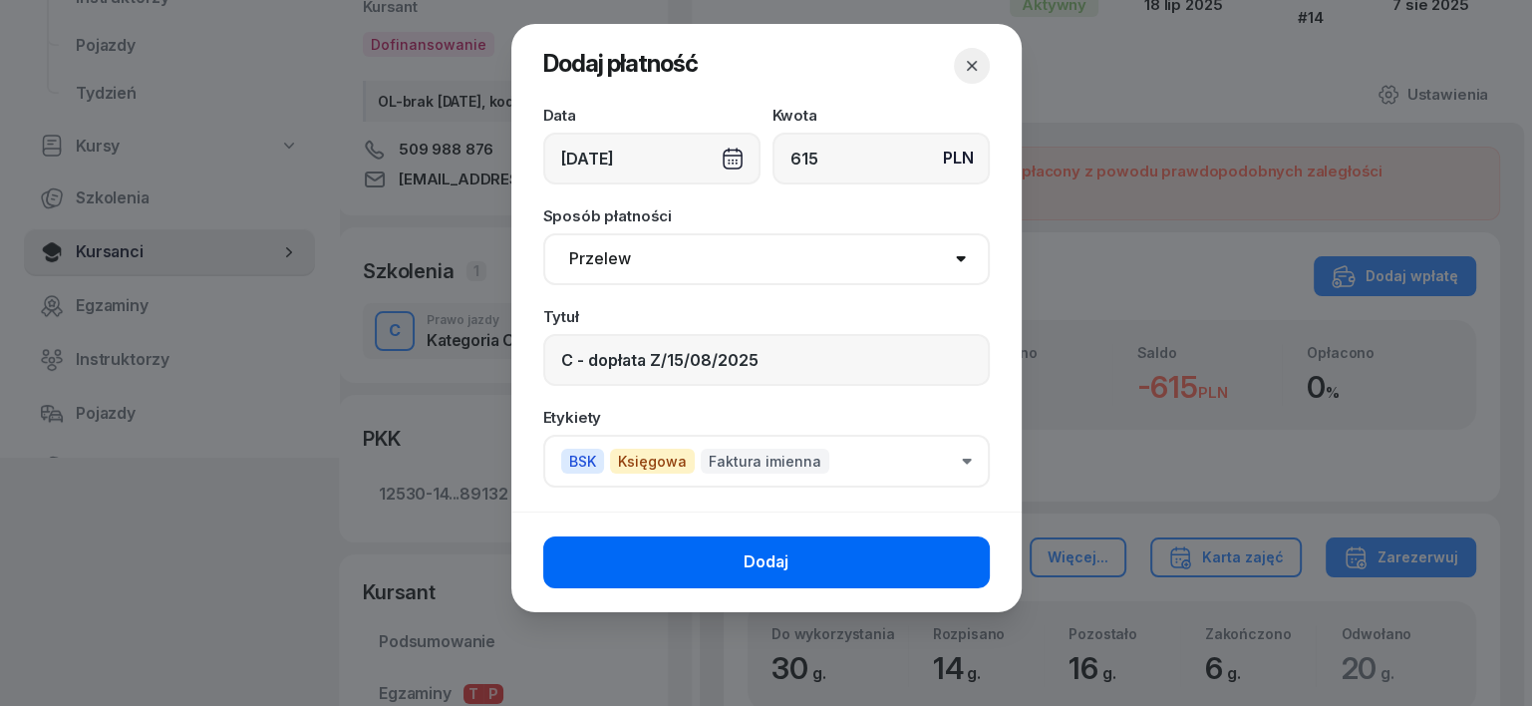
click at [946, 550] on button "Dodaj" at bounding box center [766, 562] width 446 height 52
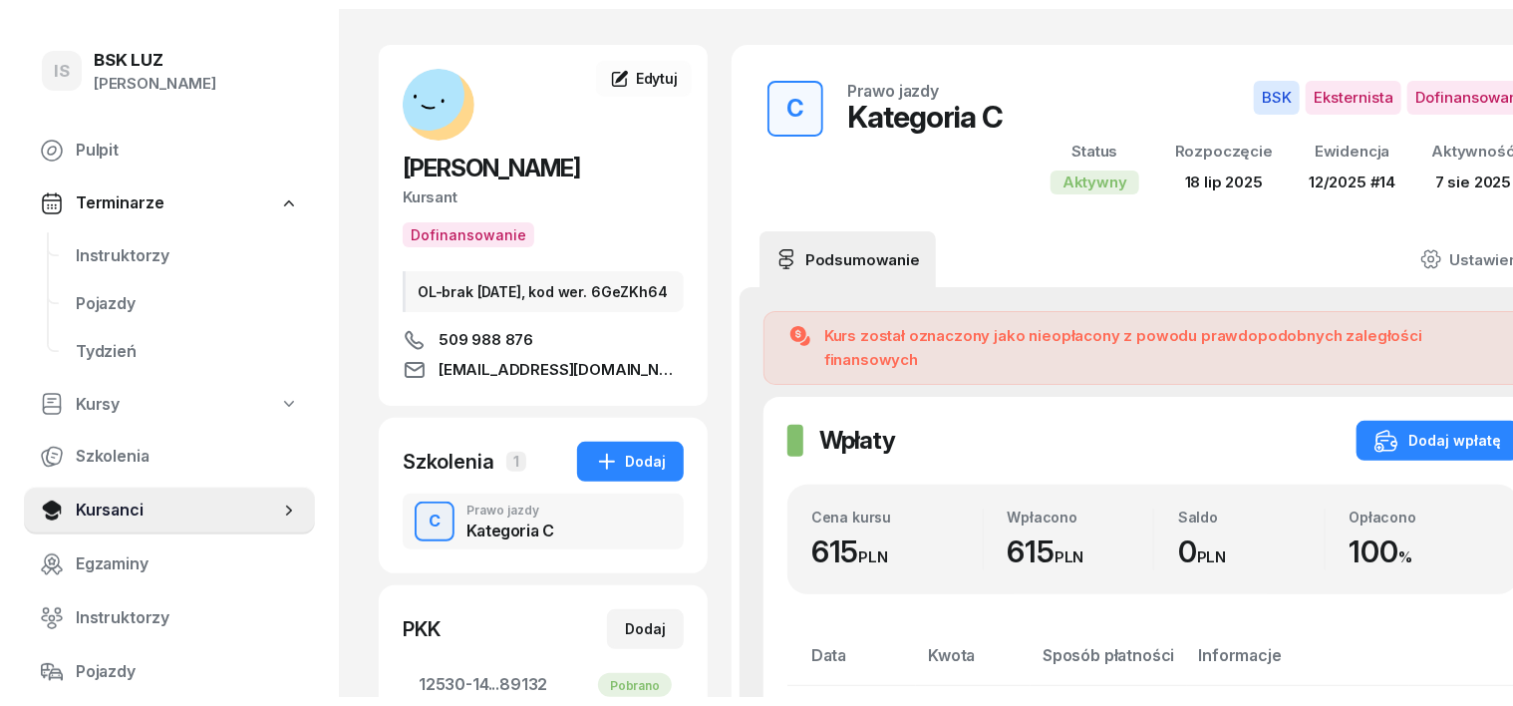
scroll to position [0, 0]
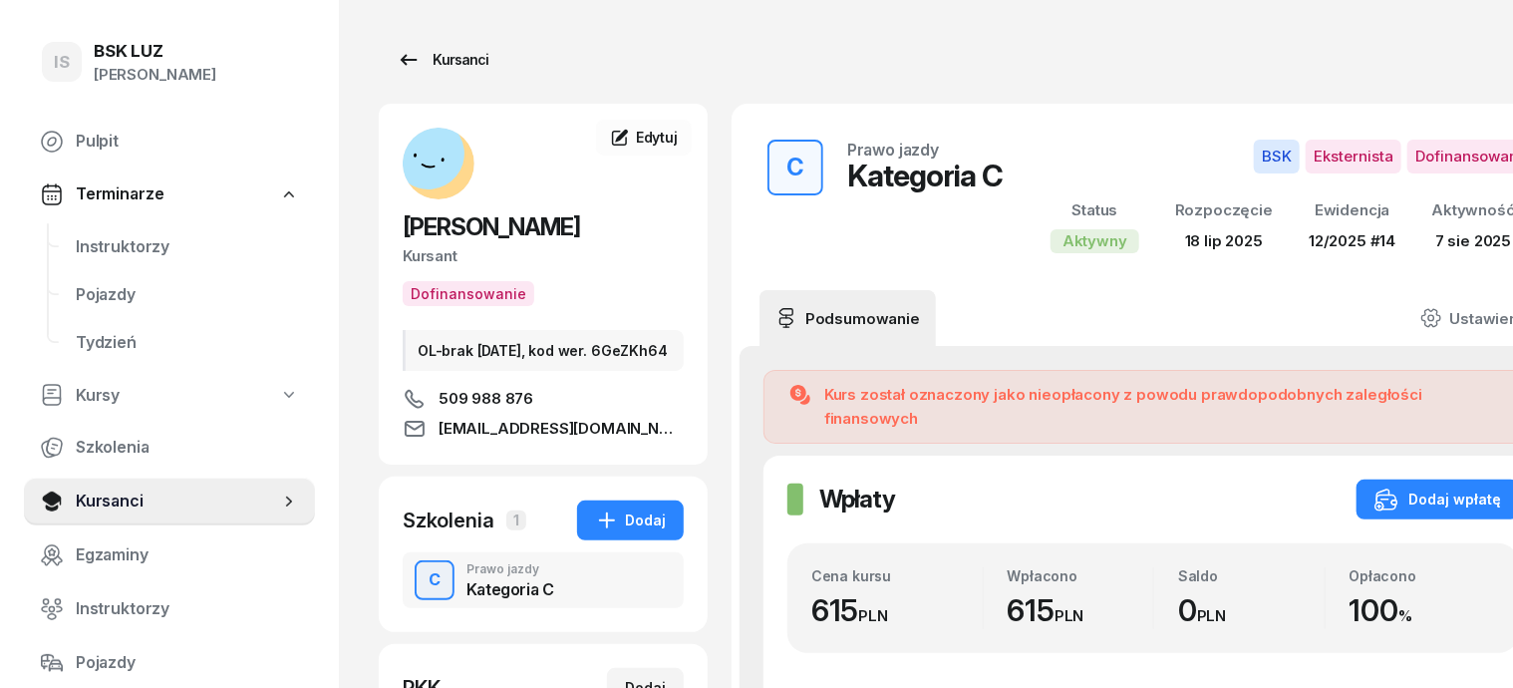
click at [435, 60] on div "Kursanci" at bounding box center [443, 60] width 92 height 24
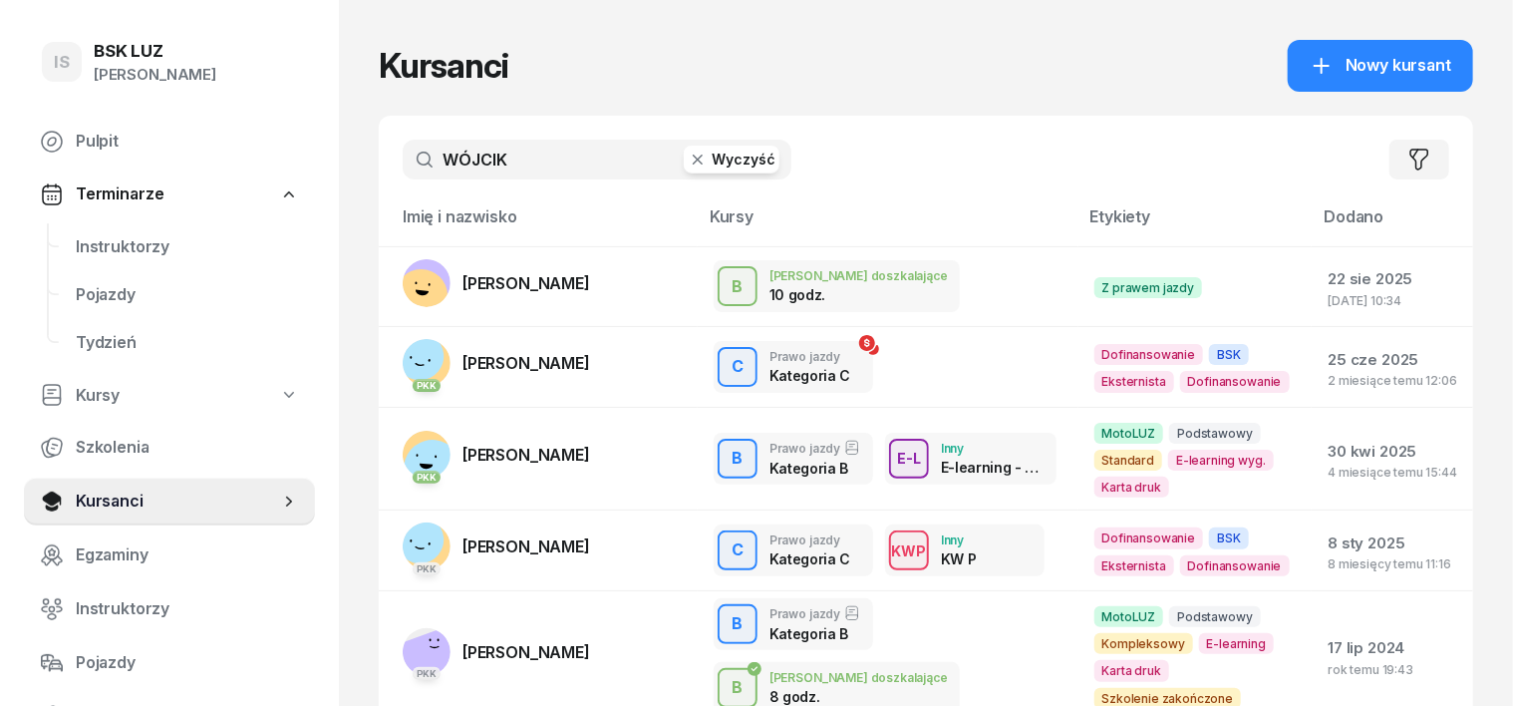
click at [688, 155] on icon "button" at bounding box center [698, 159] width 20 height 20
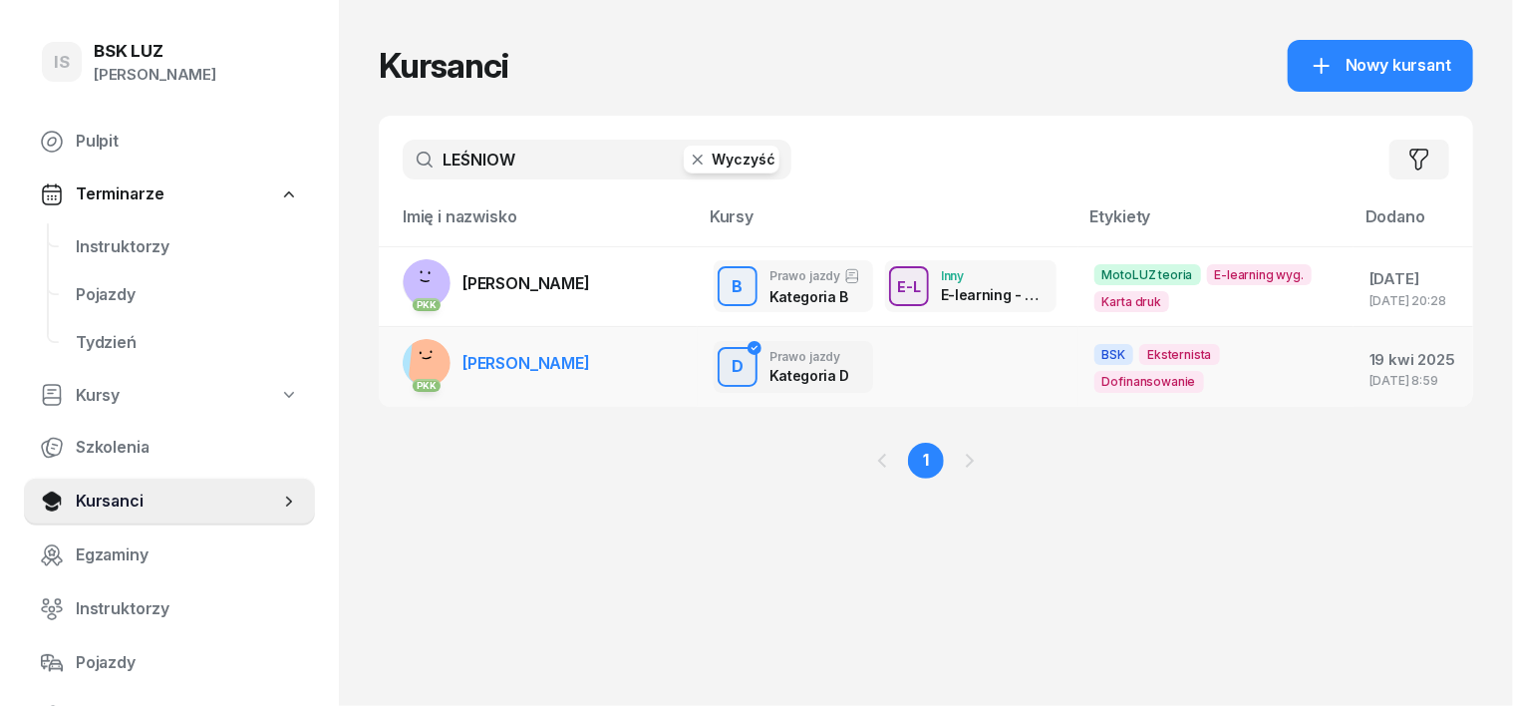
type input "LEŚNIOW"
click at [409, 350] on rect at bounding box center [435, 360] width 53 height 53
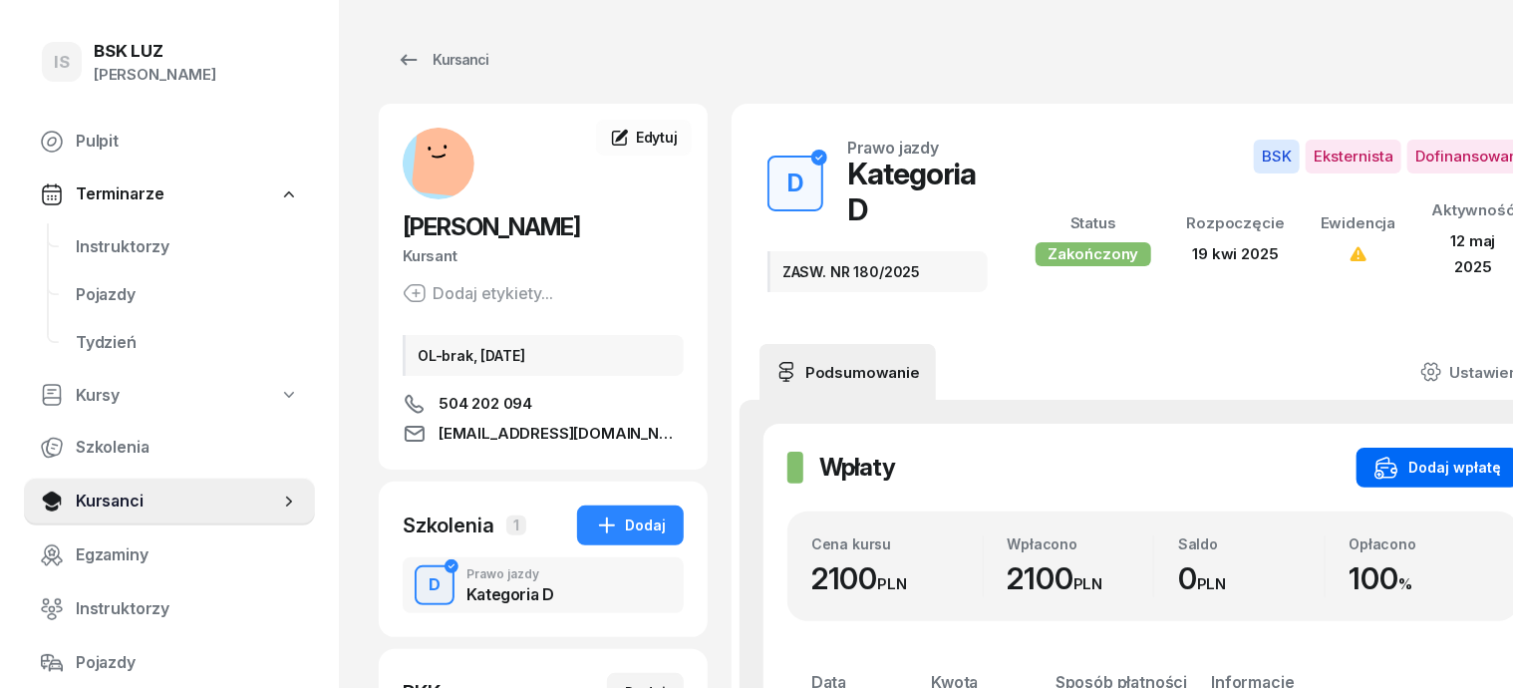
click at [1468, 455] on div "Dodaj wpłatę" at bounding box center [1437, 467] width 127 height 24
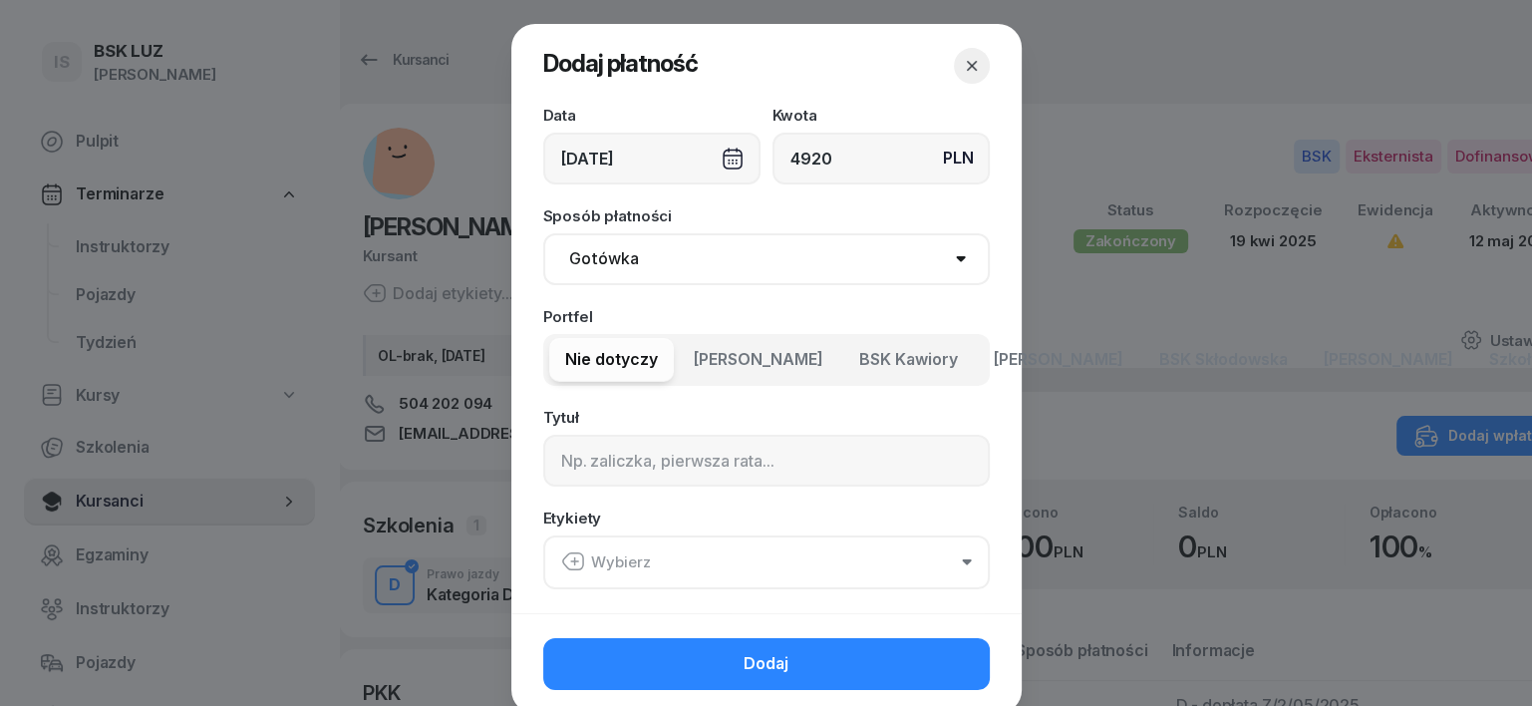
type input "4920"
click at [593, 257] on select "Gotówka Karta Przelew Płatności online BLIK" at bounding box center [766, 259] width 446 height 52
select select "transfer"
click at [543, 233] on select "Gotówka Karta Przelew Płatności online BLIK" at bounding box center [766, 259] width 446 height 52
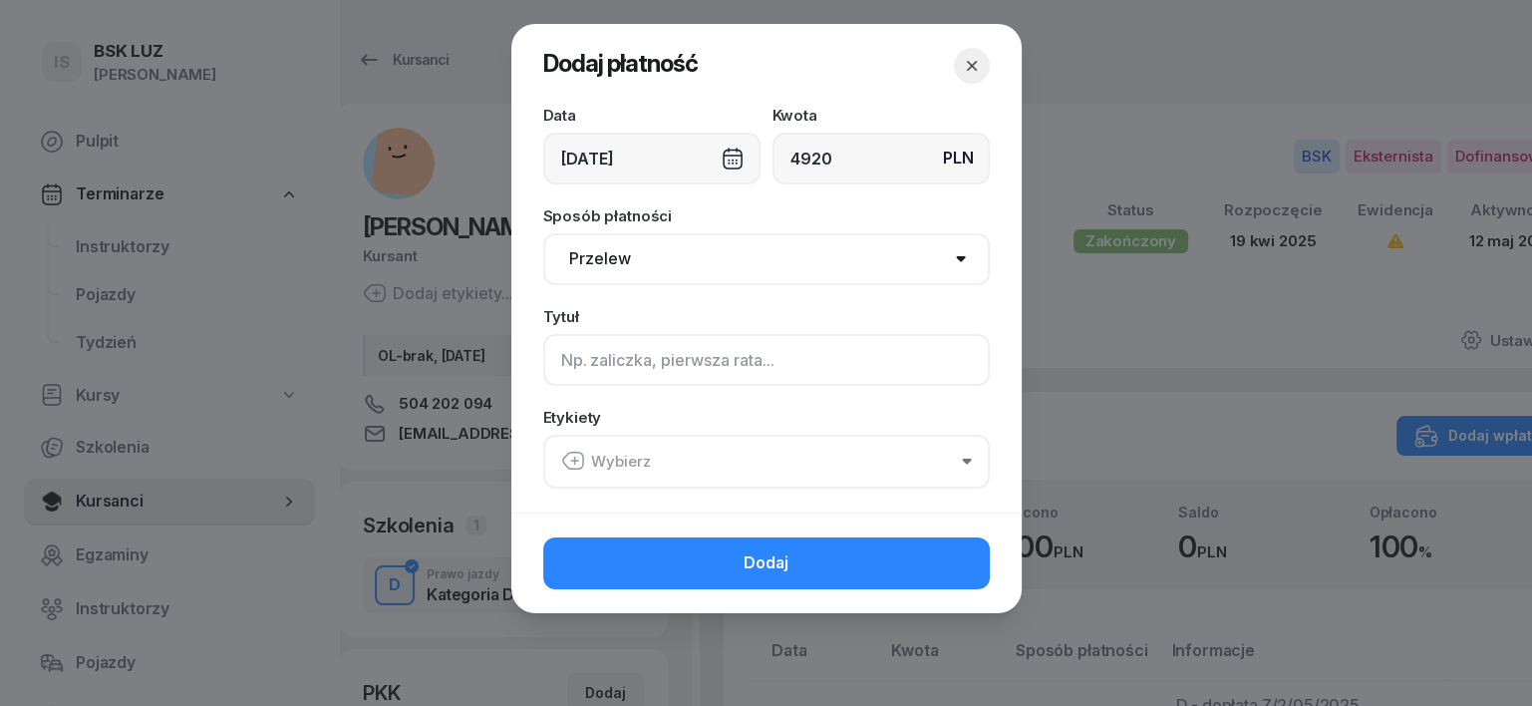
click at [568, 357] on input at bounding box center [766, 360] width 446 height 52
type input "D - PLUXEE F/11/08/2025 S"
click at [571, 460] on icon "button" at bounding box center [574, 460] width 7 height 0
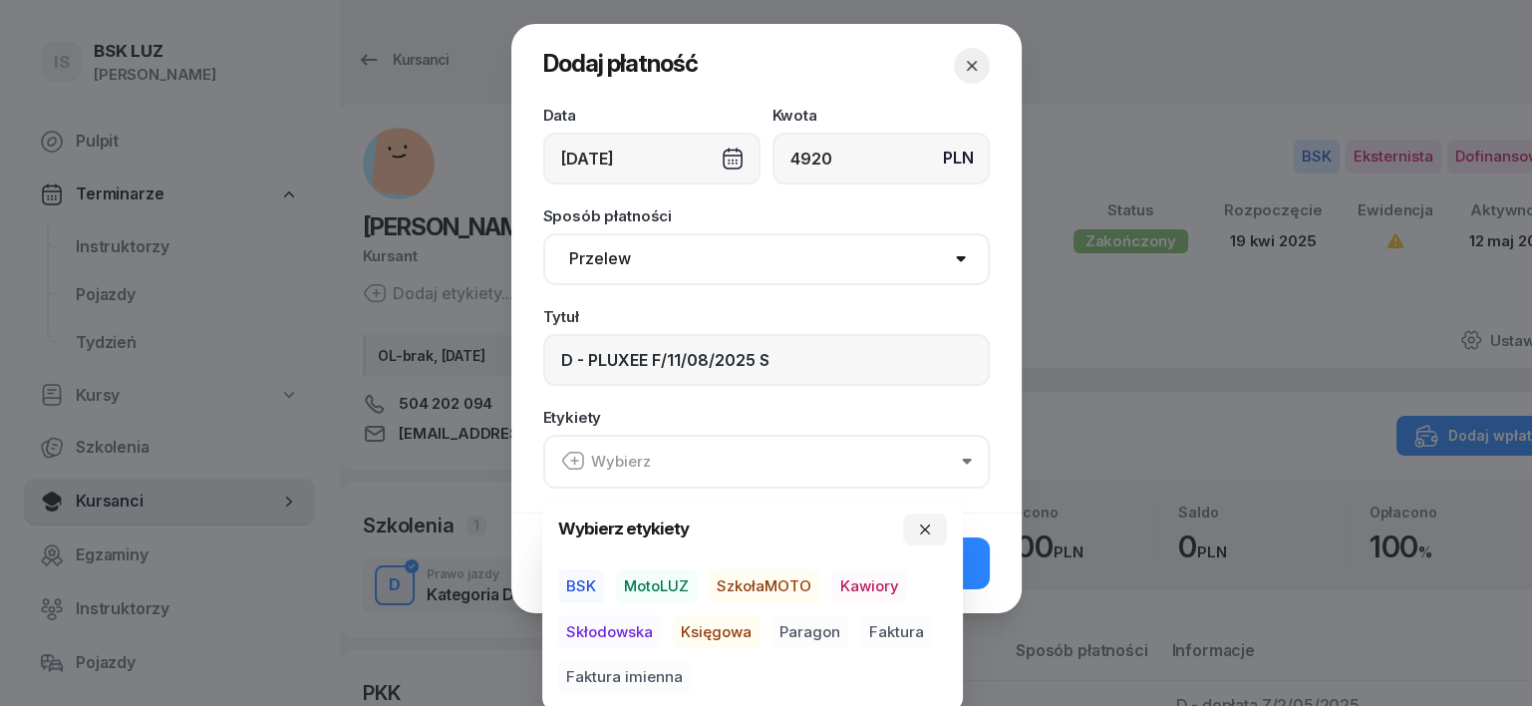
click at [583, 581] on span "BSK" at bounding box center [581, 586] width 46 height 34
click at [699, 629] on span "Księgowa" at bounding box center [716, 631] width 87 height 34
drag, startPoint x: 885, startPoint y: 625, endPoint x: 896, endPoint y: 618, distance: 13.0
click at [885, 626] on span "Faktura" at bounding box center [895, 631] width 71 height 34
click at [929, 518] on button "button" at bounding box center [925, 528] width 44 height 32
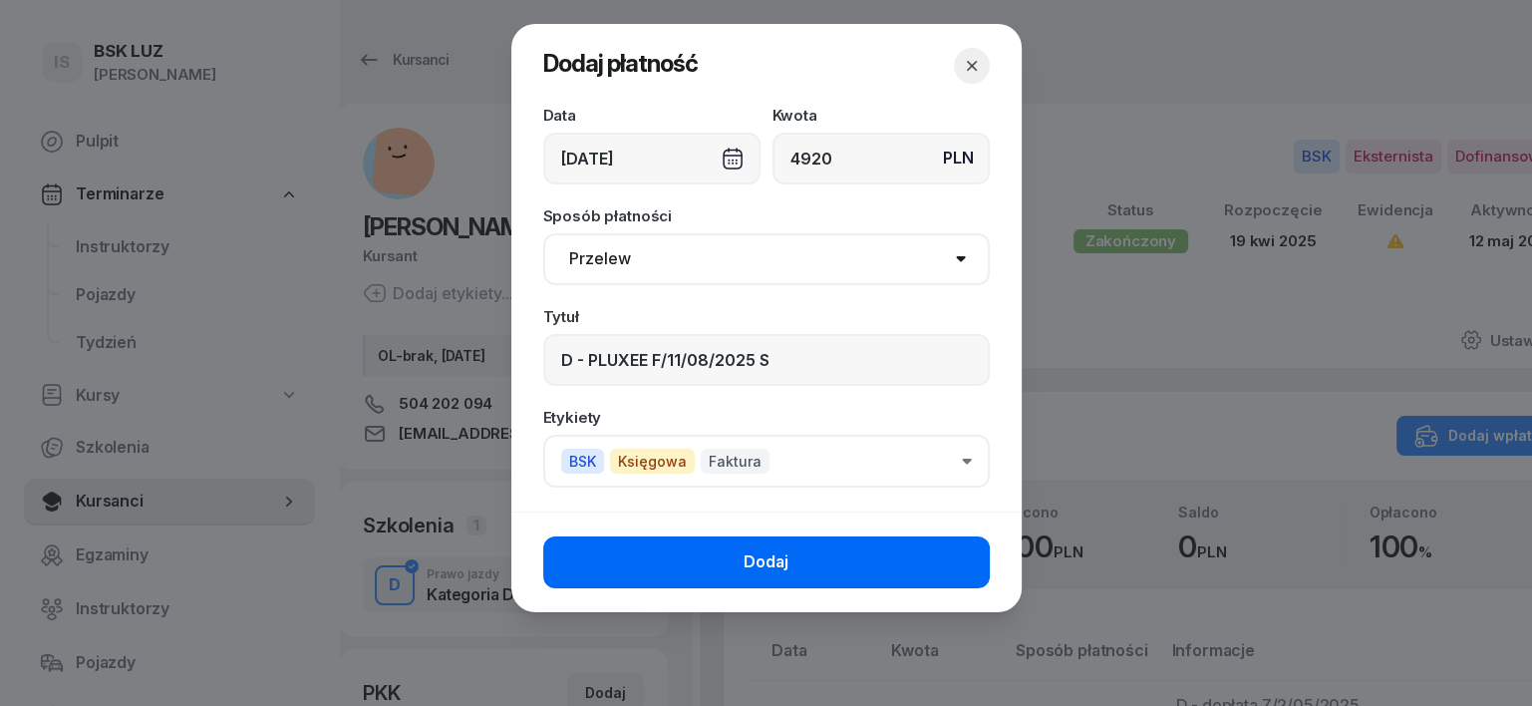
click at [948, 558] on button "Dodaj" at bounding box center [766, 562] width 446 height 52
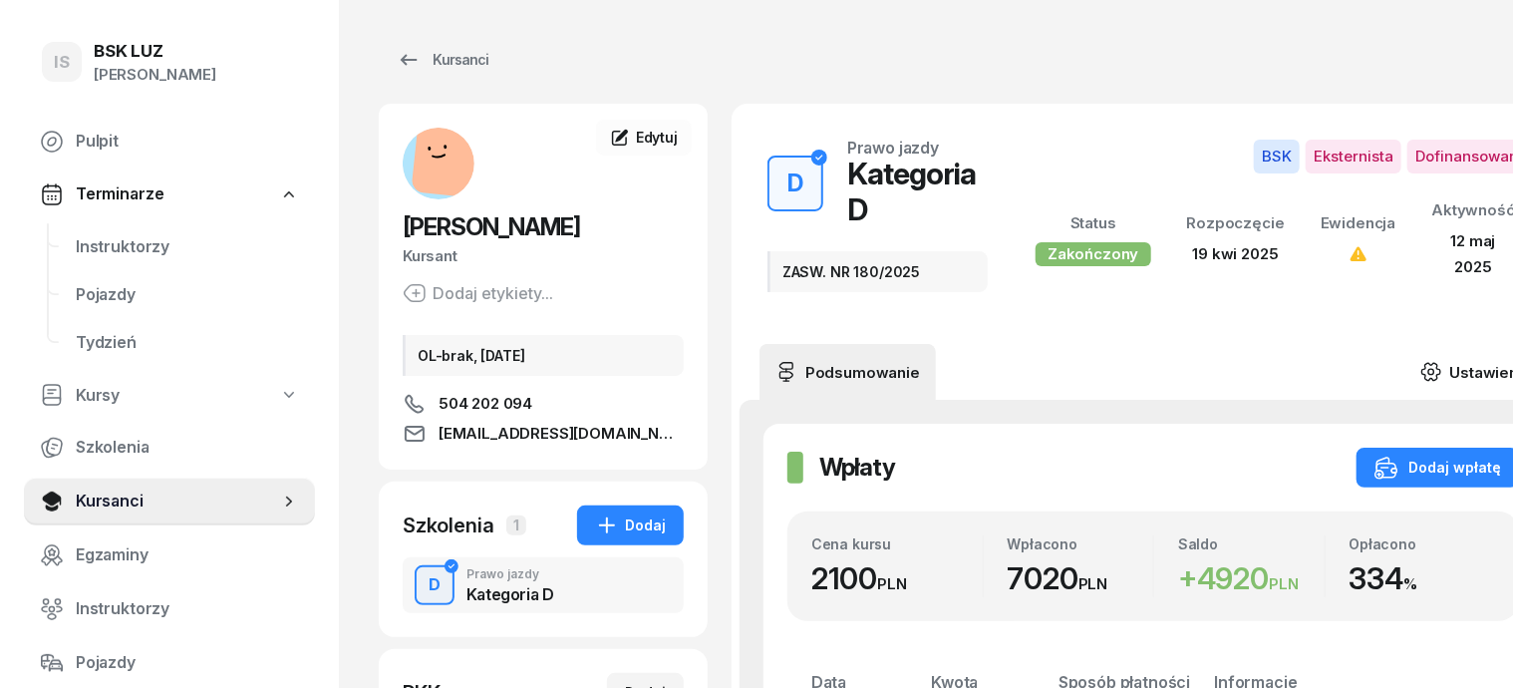
click at [1442, 361] on icon at bounding box center [1431, 372] width 22 height 22
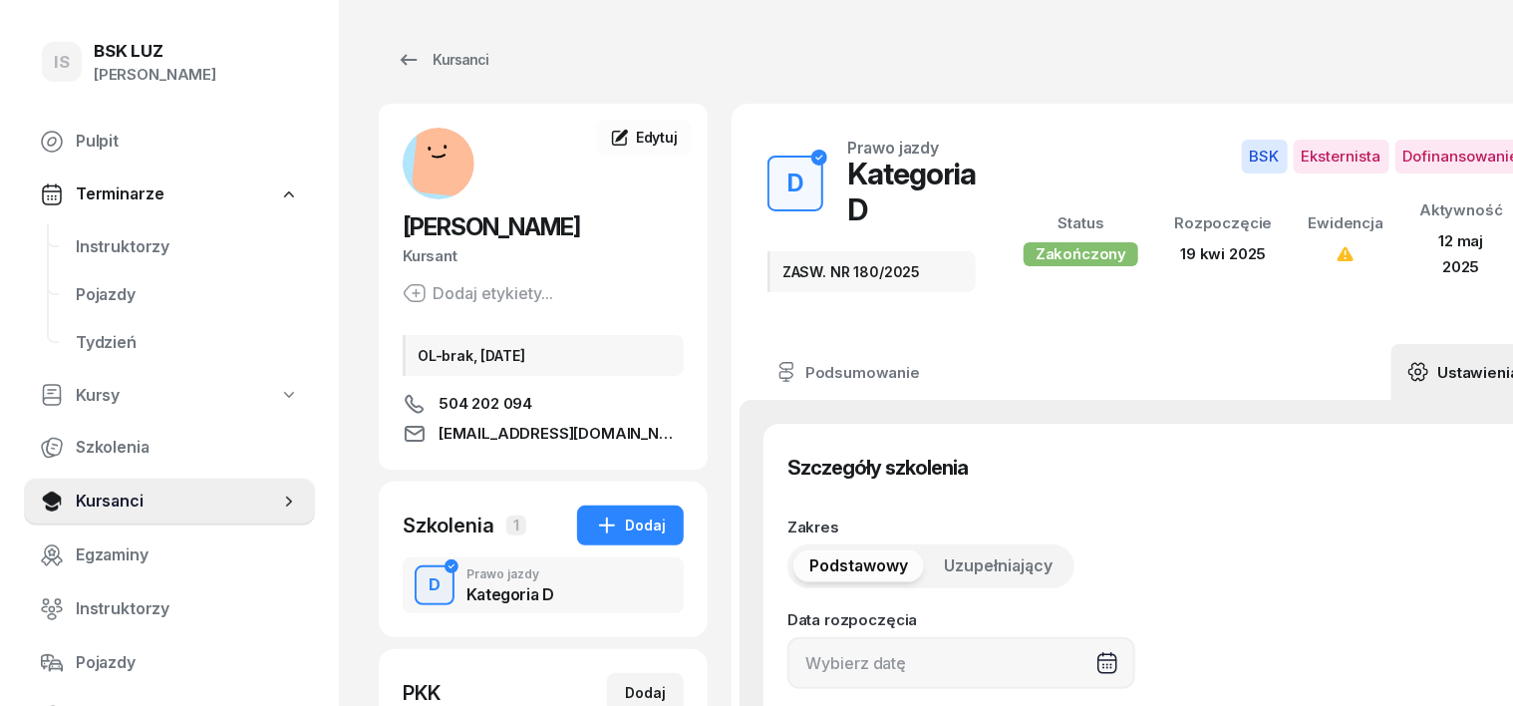
type input "[DATE]"
type input "ZASW. NR 180/2025"
type input "40"
type input "32041"
type input "12043"
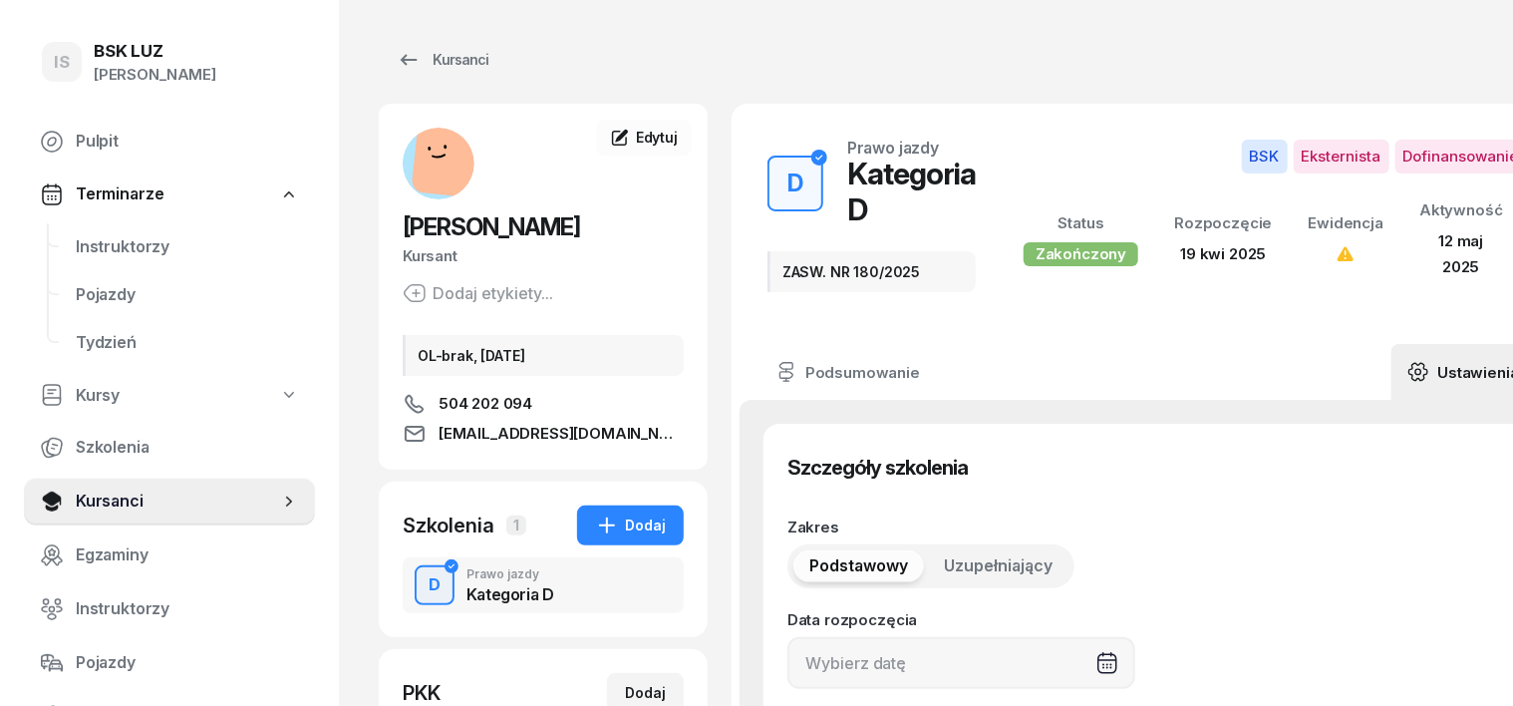
type input "68842"
type input "88142"
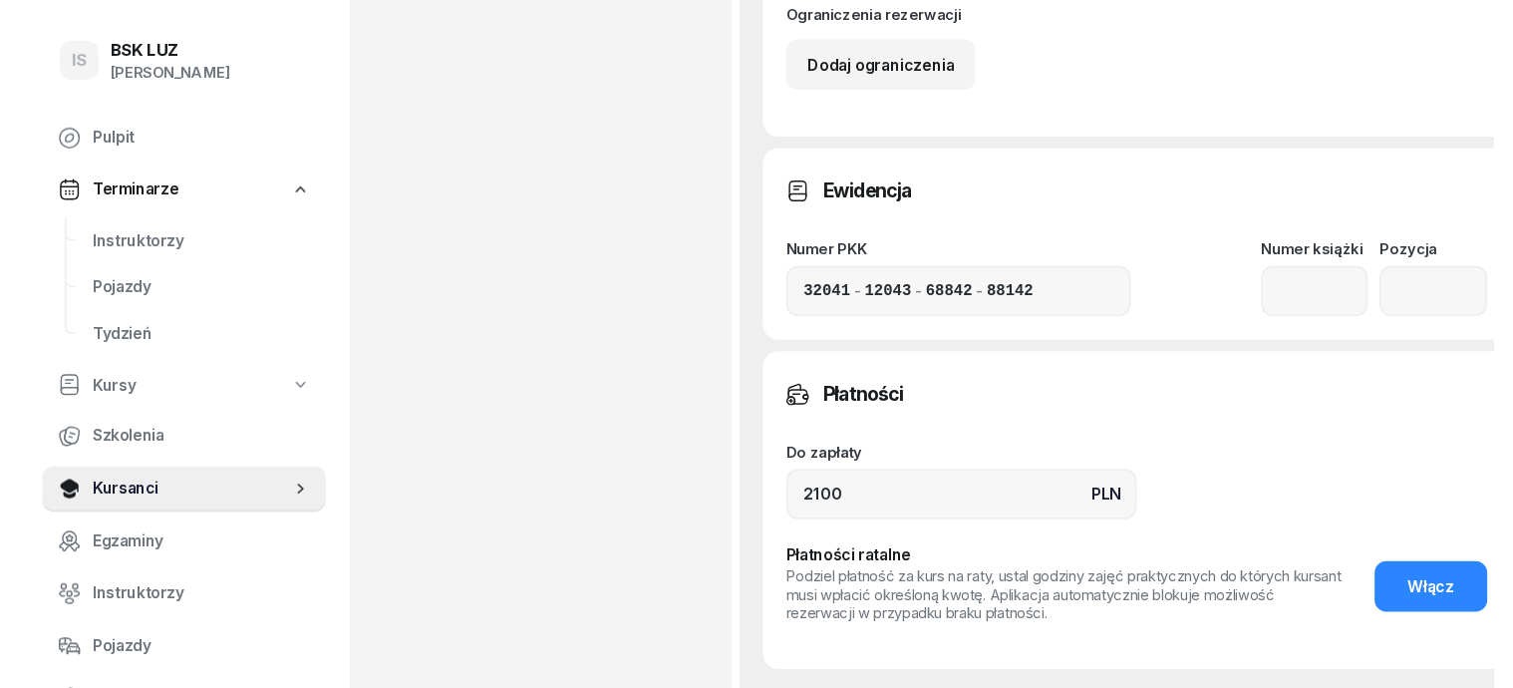
scroll to position [1246, 0]
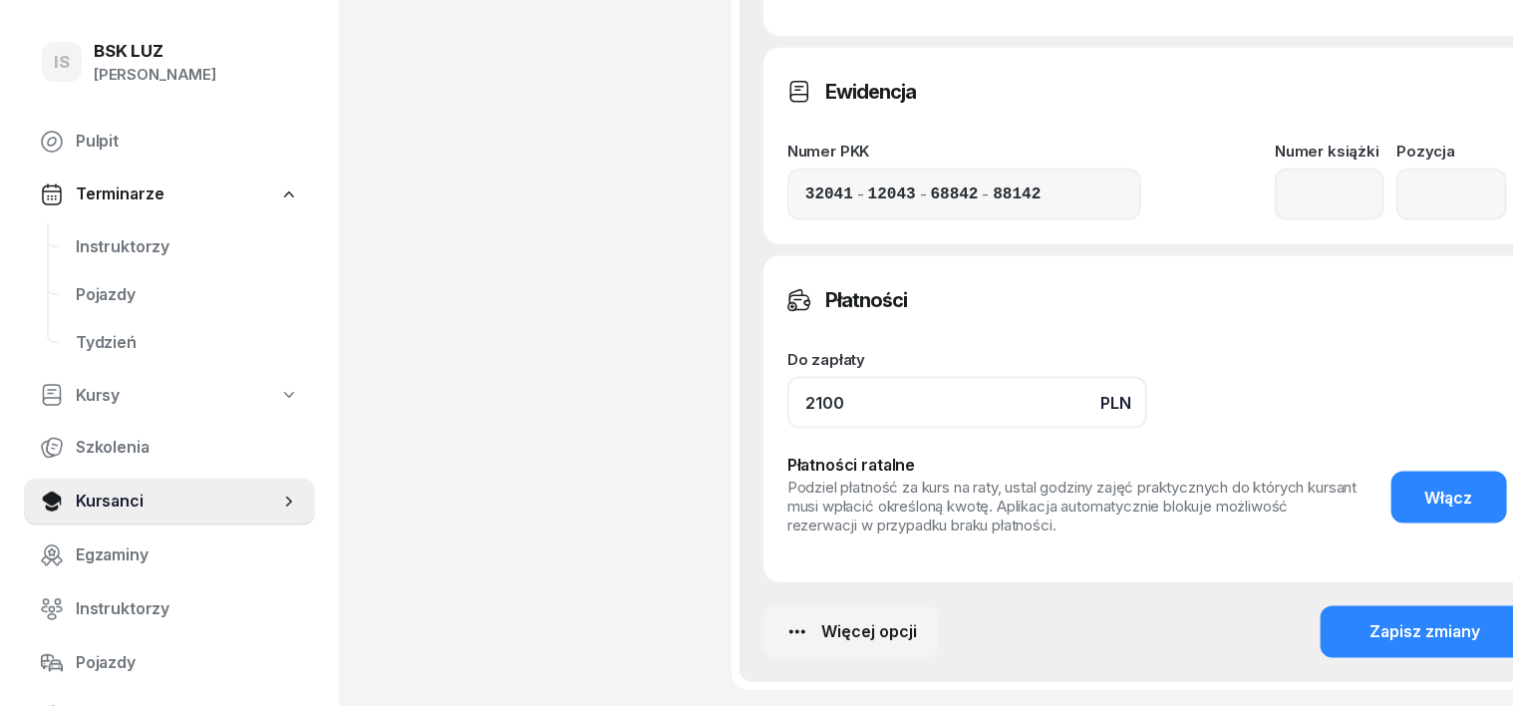
click at [787, 402] on input "2100" at bounding box center [967, 403] width 360 height 52
click at [817, 408] on input "70200" at bounding box center [967, 403] width 360 height 52
type input "7020"
click at [1370, 627] on div "Zapisz zmiany" at bounding box center [1425, 632] width 111 height 26
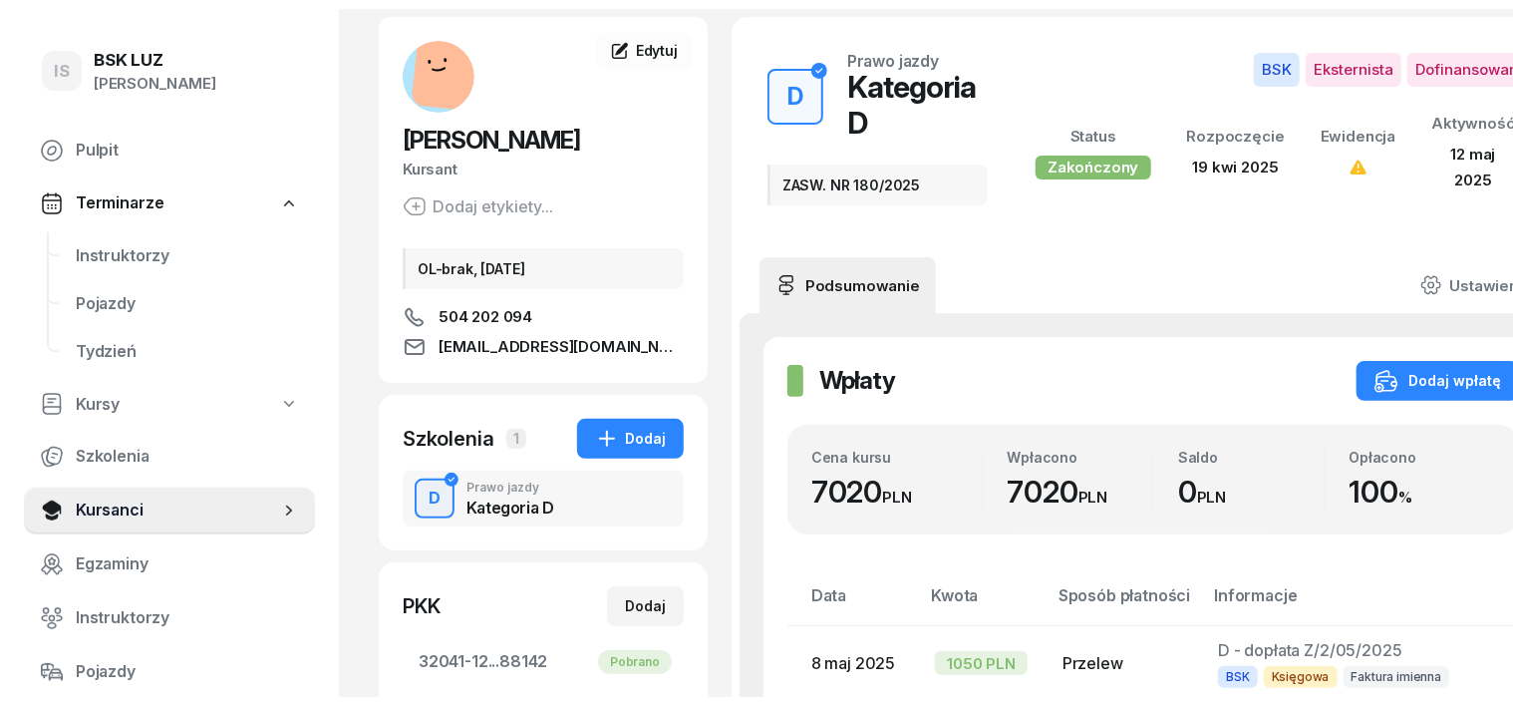
scroll to position [0, 0]
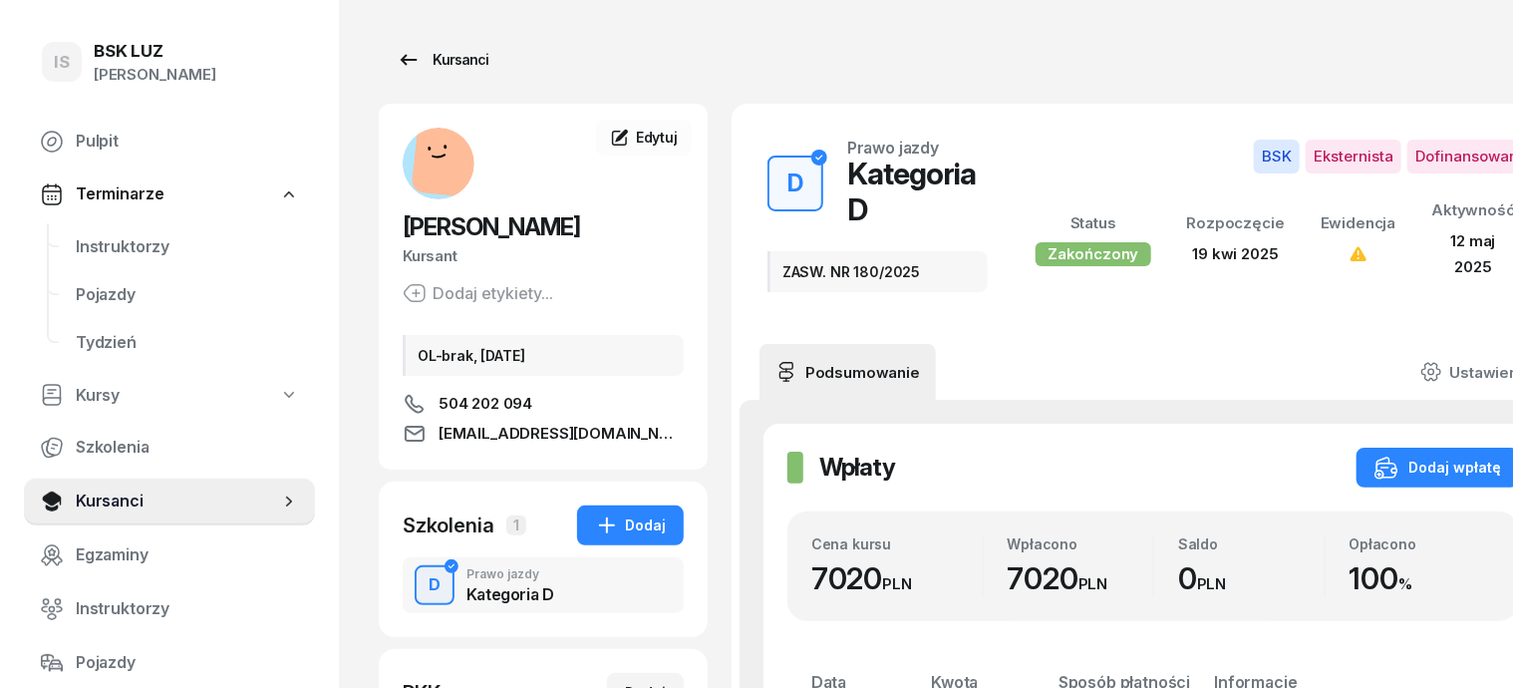
click at [415, 59] on div "Kursanci" at bounding box center [443, 60] width 92 height 24
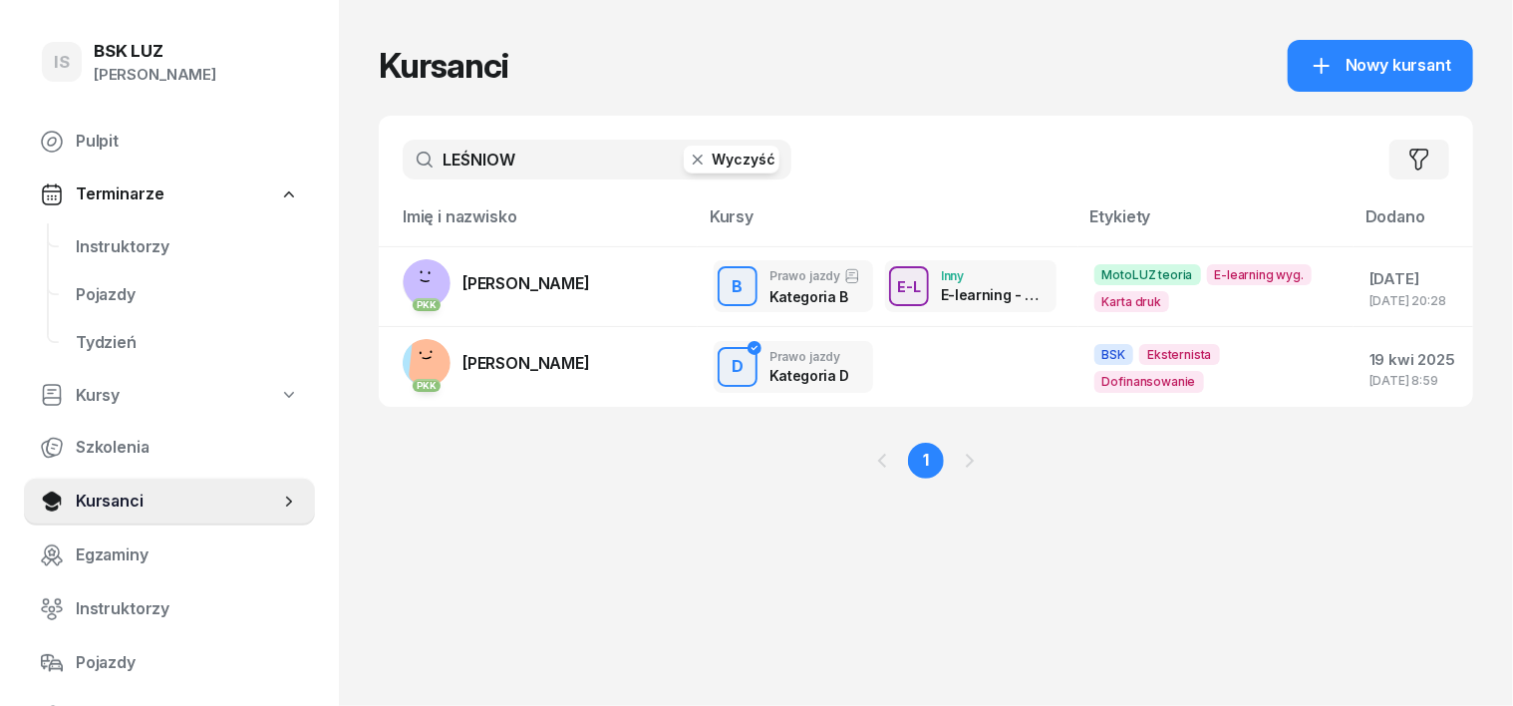
click at [688, 162] on icon "button" at bounding box center [698, 159] width 20 height 20
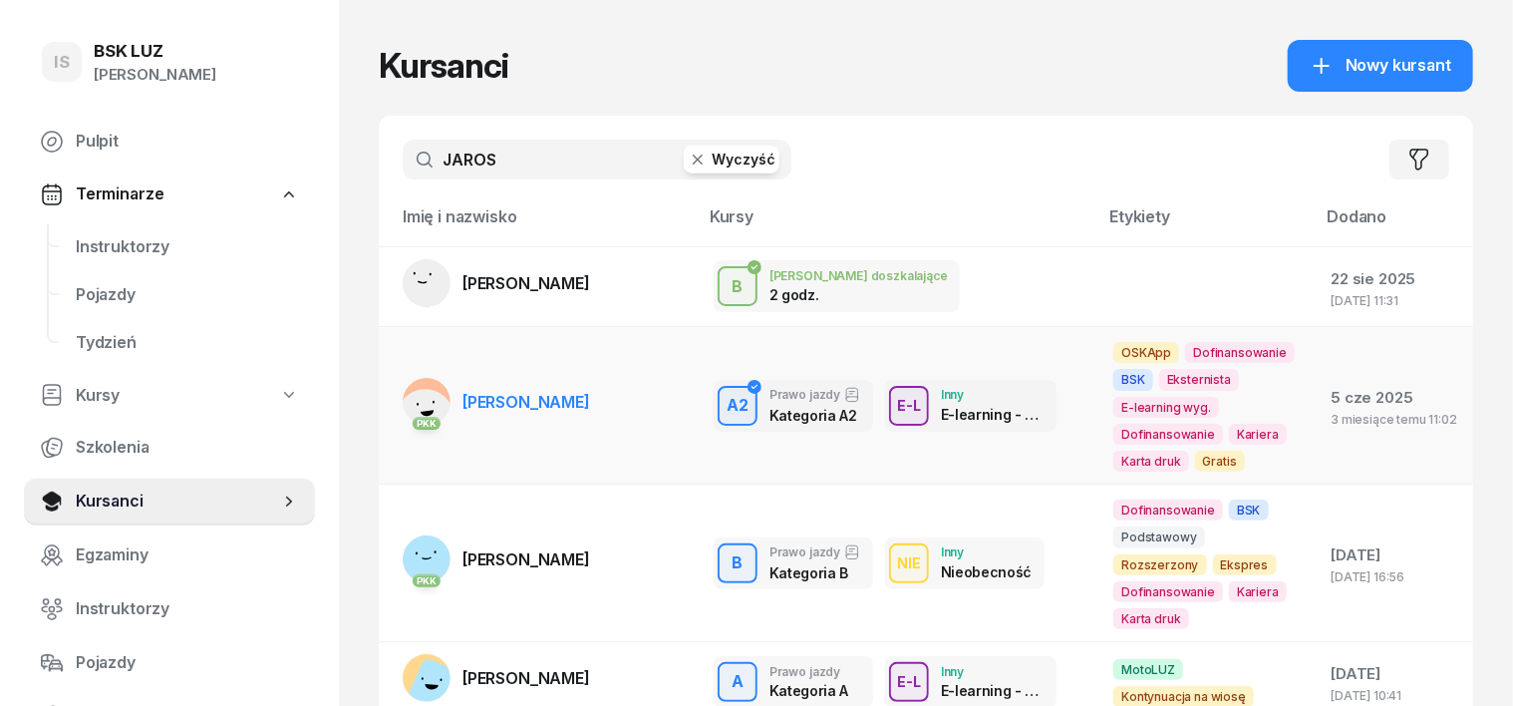
type input "JAROS"
click at [393, 407] on rect at bounding box center [425, 417] width 65 height 65
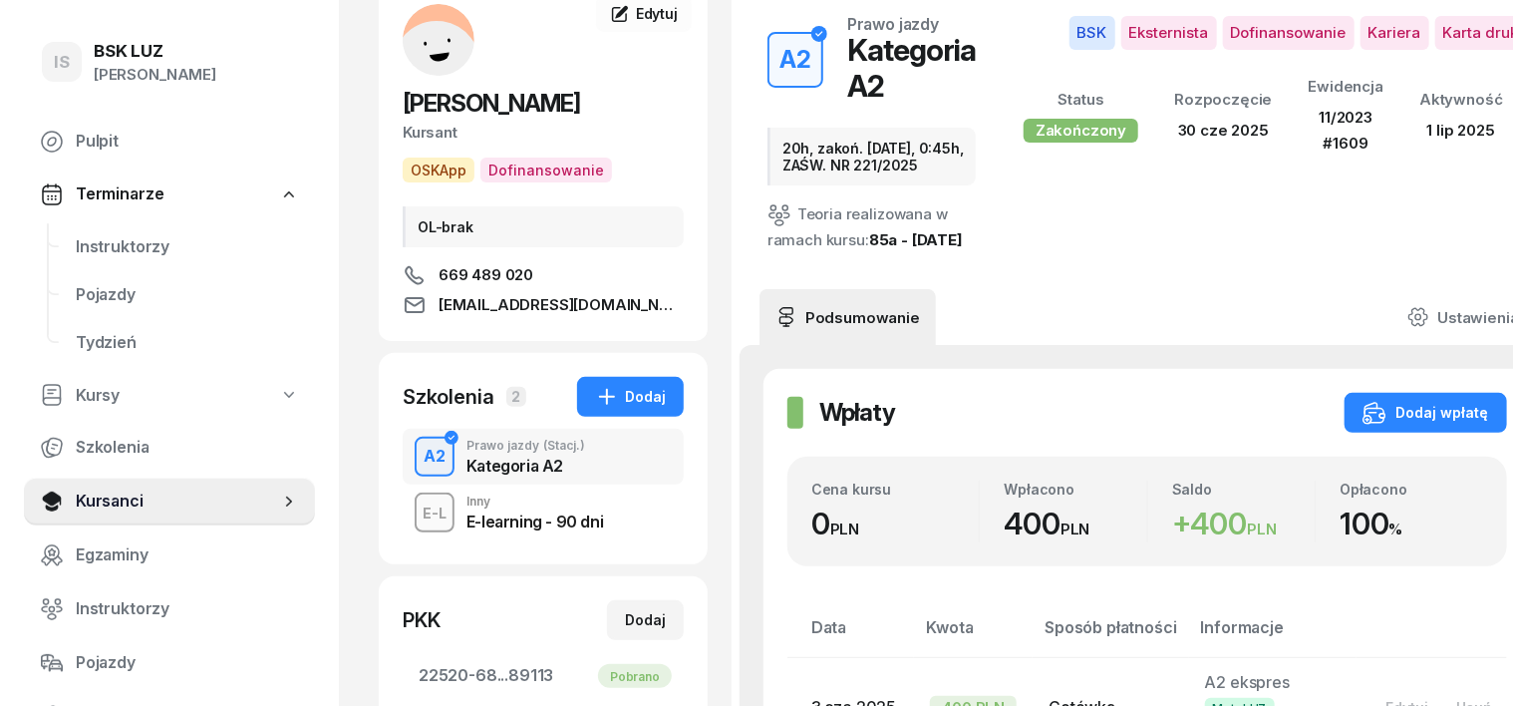
scroll to position [249, 0]
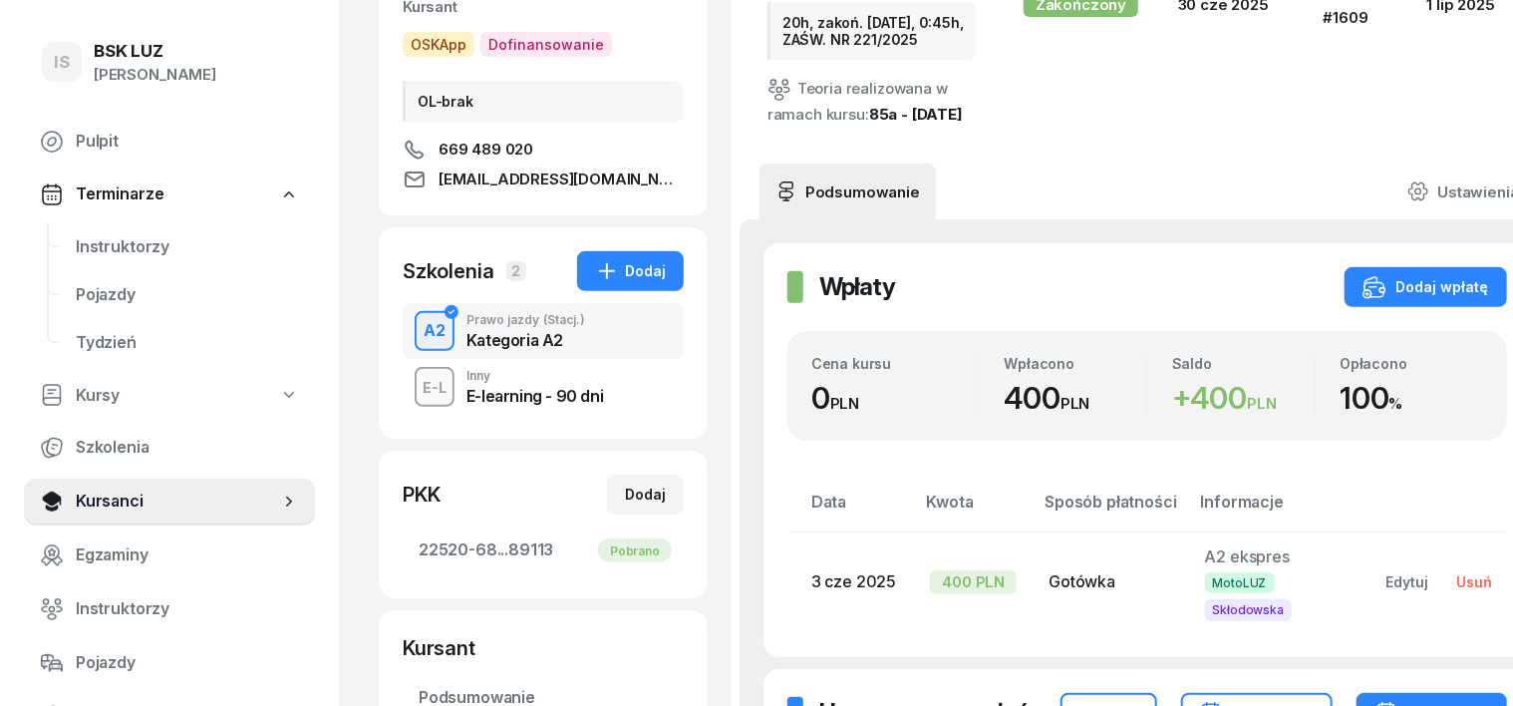
click at [1457, 590] on div "Usuń" at bounding box center [1475, 581] width 36 height 17
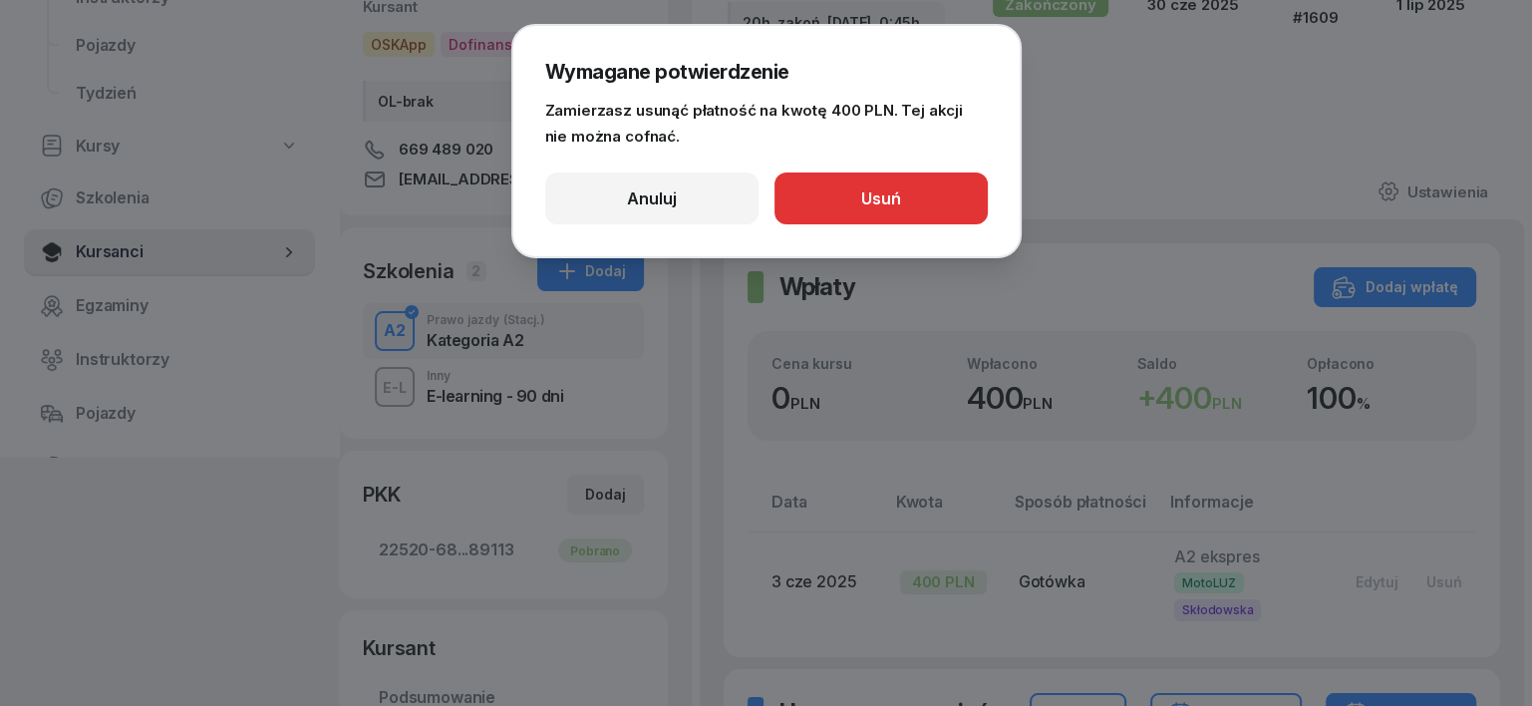
click at [890, 216] on button "Usuń" at bounding box center [880, 198] width 213 height 52
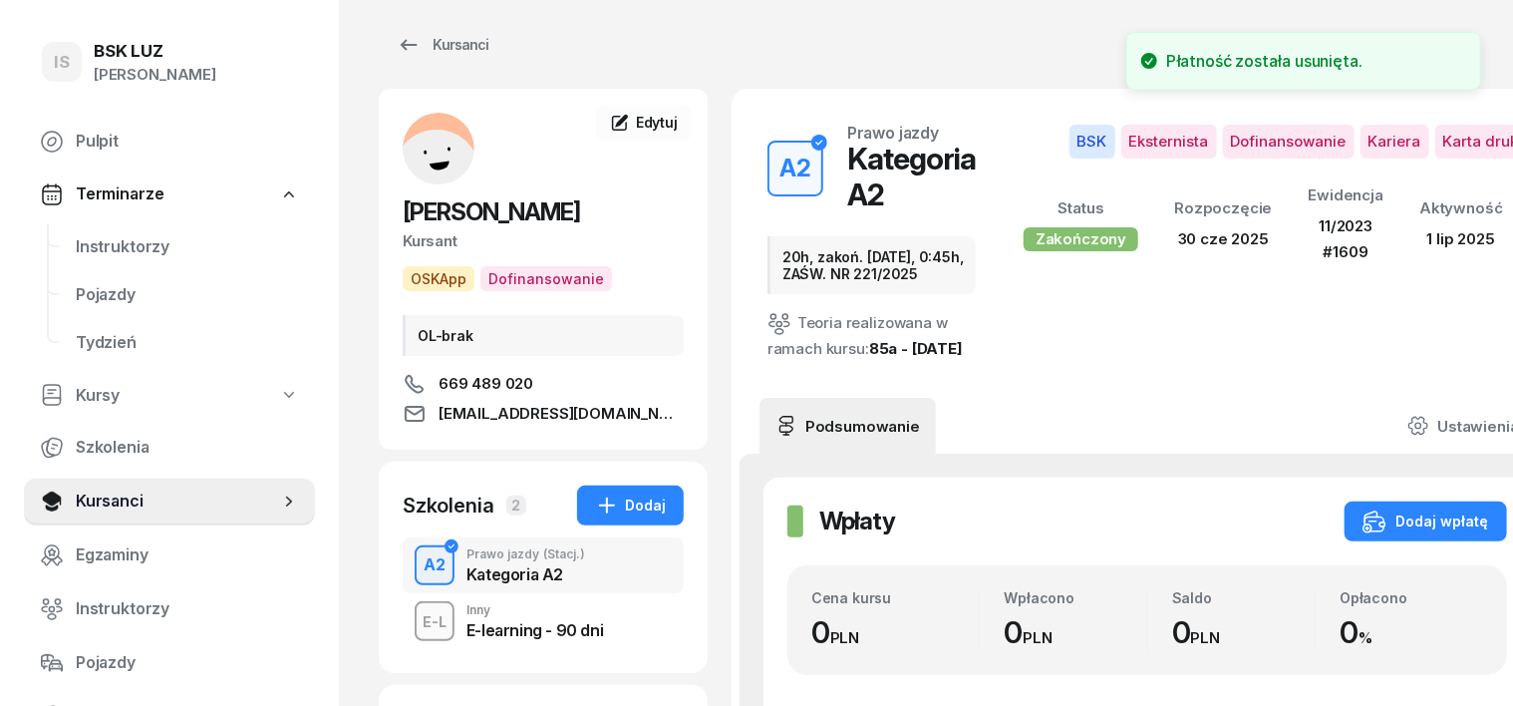
scroll to position [0, 0]
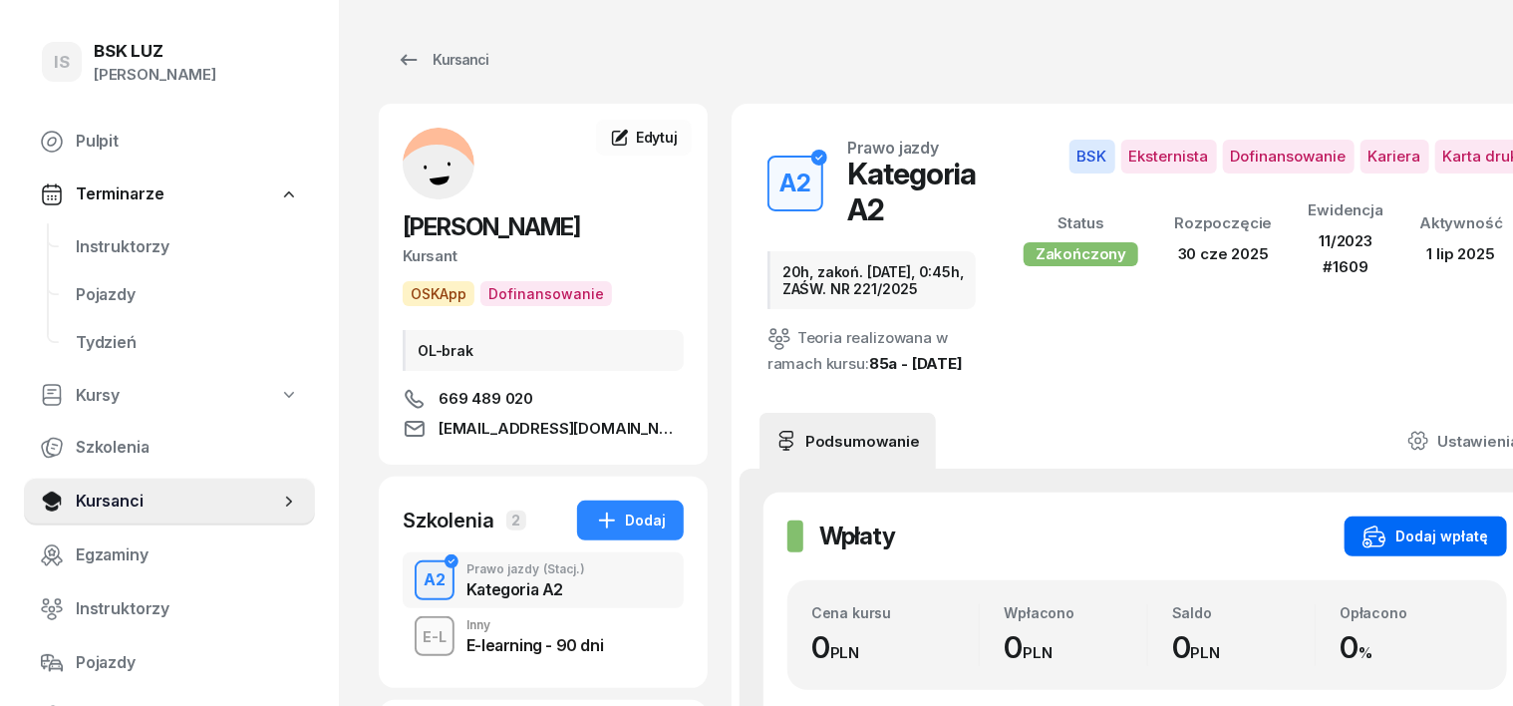
click at [1424, 548] on div "Dodaj wpłatę" at bounding box center [1425, 536] width 127 height 24
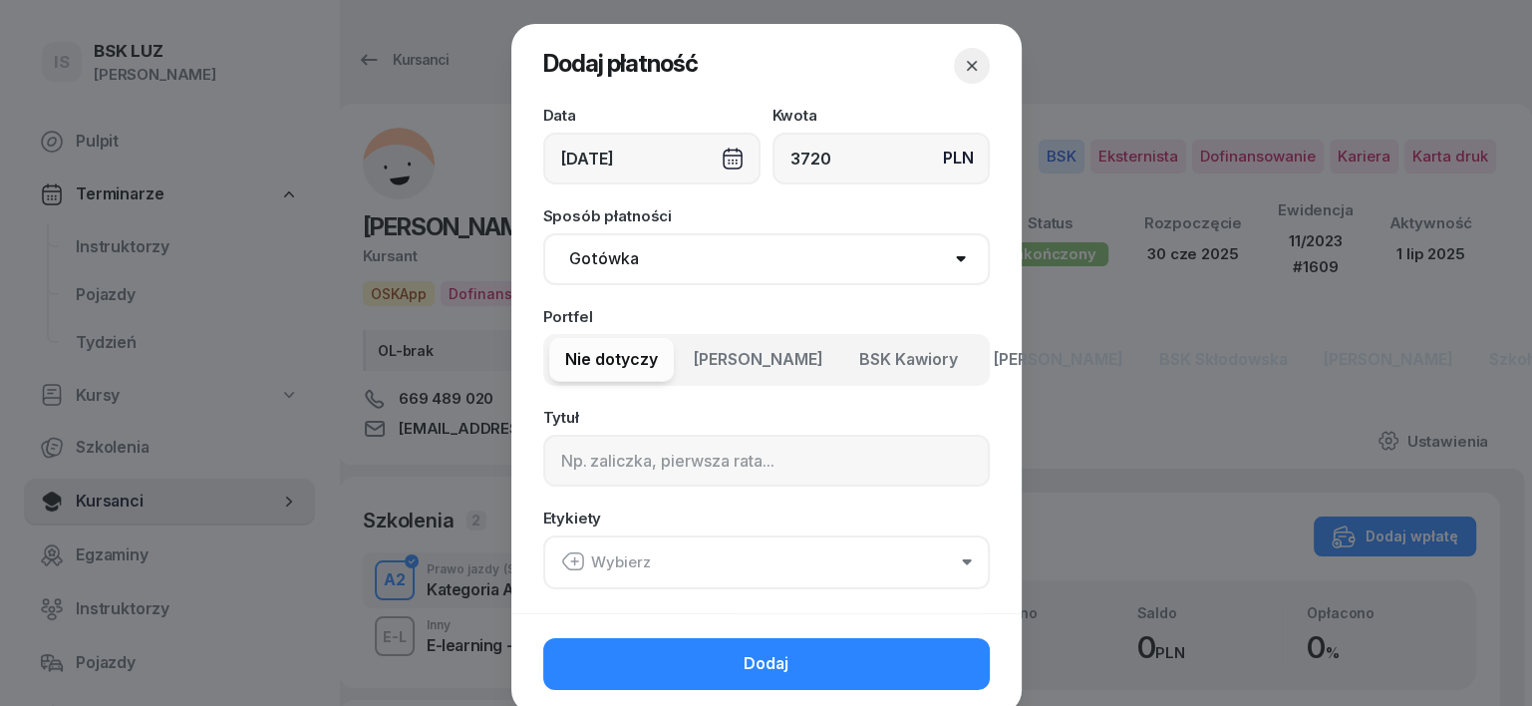
type input "3720"
click at [585, 264] on select "Gotówka Karta Przelew Płatności online BLIK" at bounding box center [766, 259] width 446 height 52
select select "transfer"
click at [543, 233] on select "Gotówka Karta Przelew Płatności online BLIK" at bounding box center [766, 259] width 446 height 52
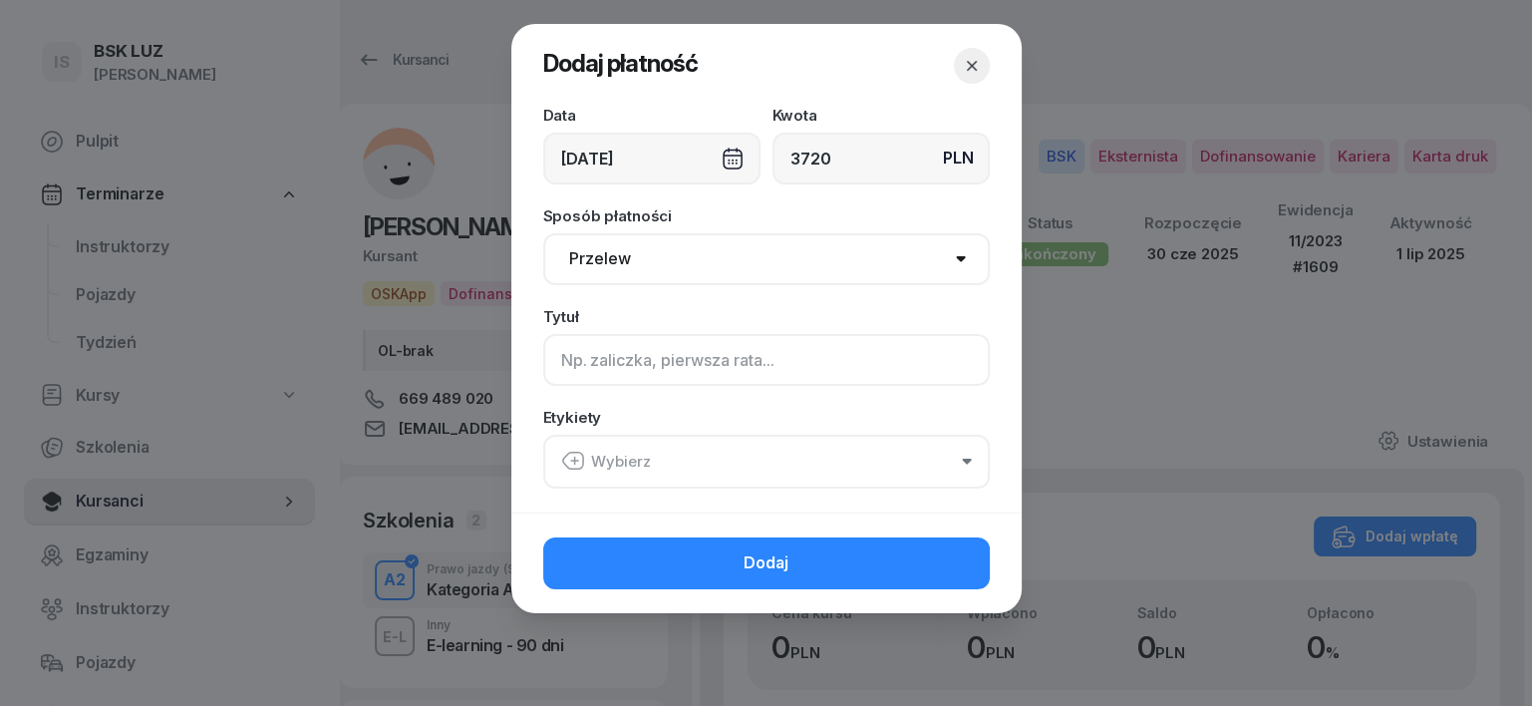
click at [564, 355] on input at bounding box center [766, 360] width 446 height 52
type input "A2 - PLUXEE F/12/08/2025 S"
click at [574, 460] on icon "button" at bounding box center [573, 460] width 24 height 24
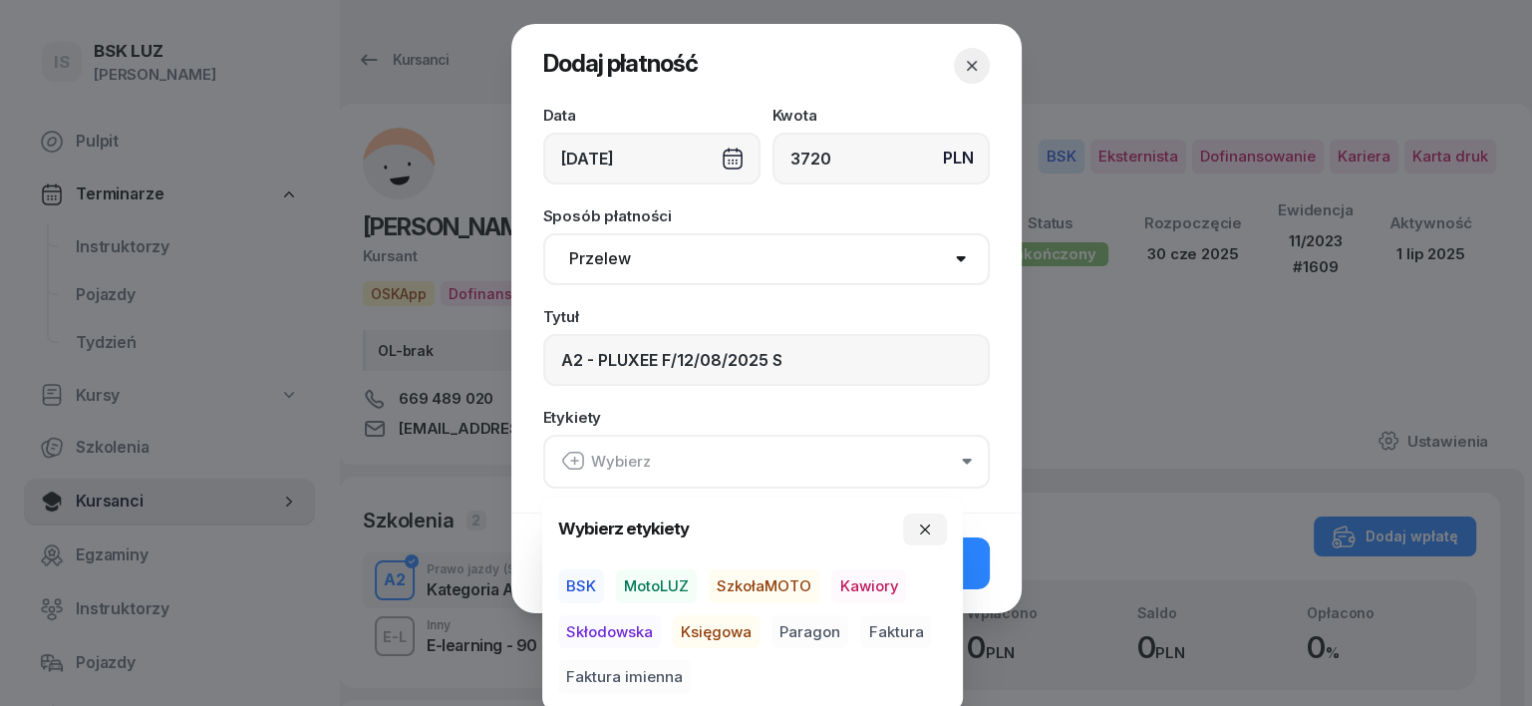
click at [578, 578] on span "BSK" at bounding box center [581, 586] width 46 height 34
click at [734, 631] on span "Księgowa" at bounding box center [716, 631] width 87 height 34
click at [798, 626] on span "Paragon" at bounding box center [809, 631] width 77 height 34
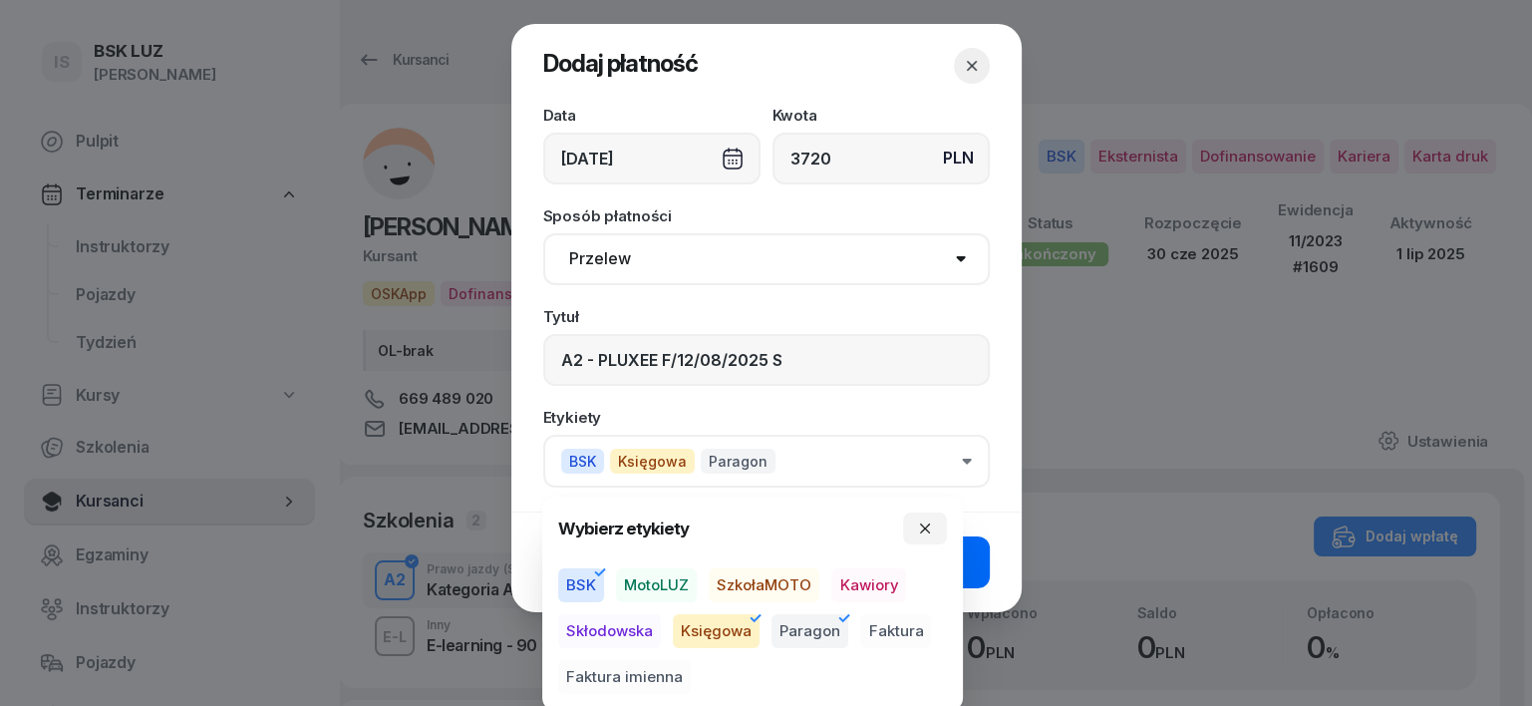
click at [973, 546] on button "Dodaj" at bounding box center [766, 562] width 446 height 52
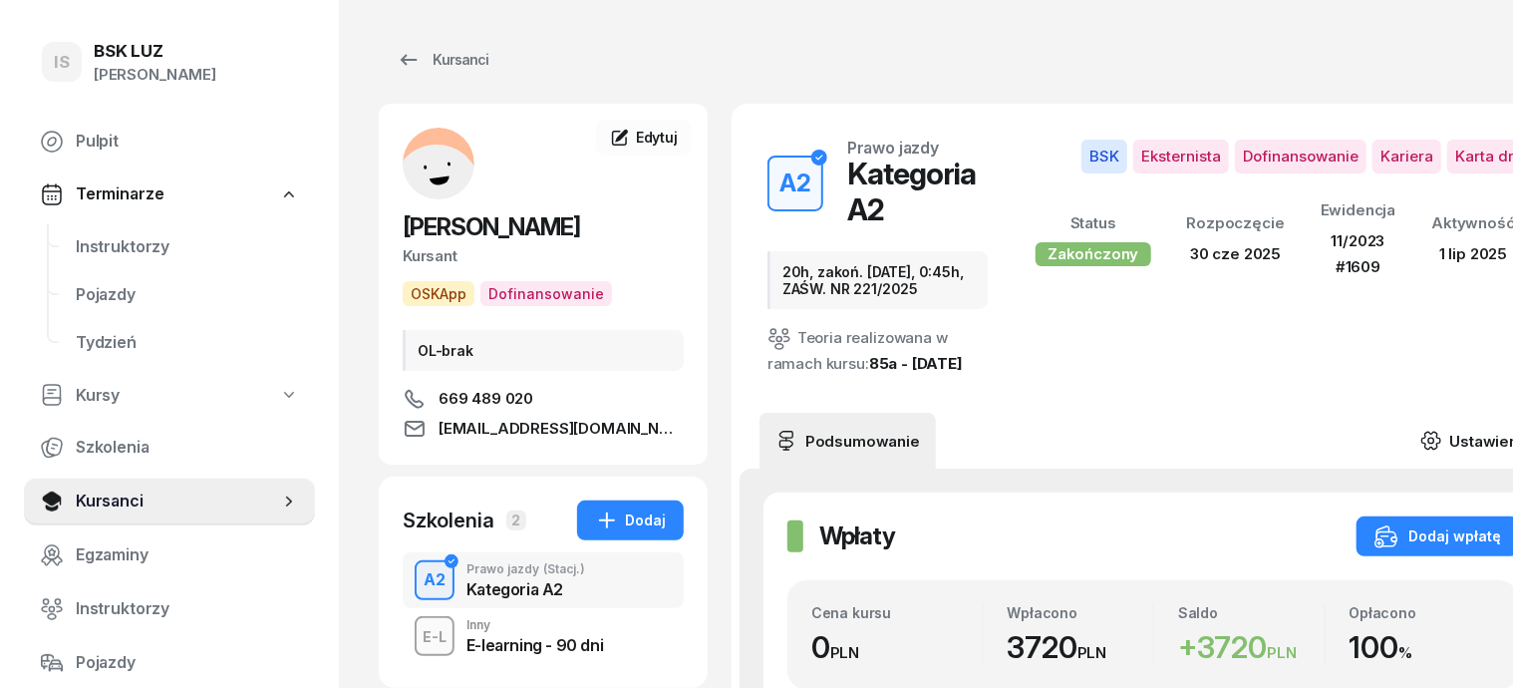
click at [1442, 430] on icon at bounding box center [1431, 441] width 22 height 22
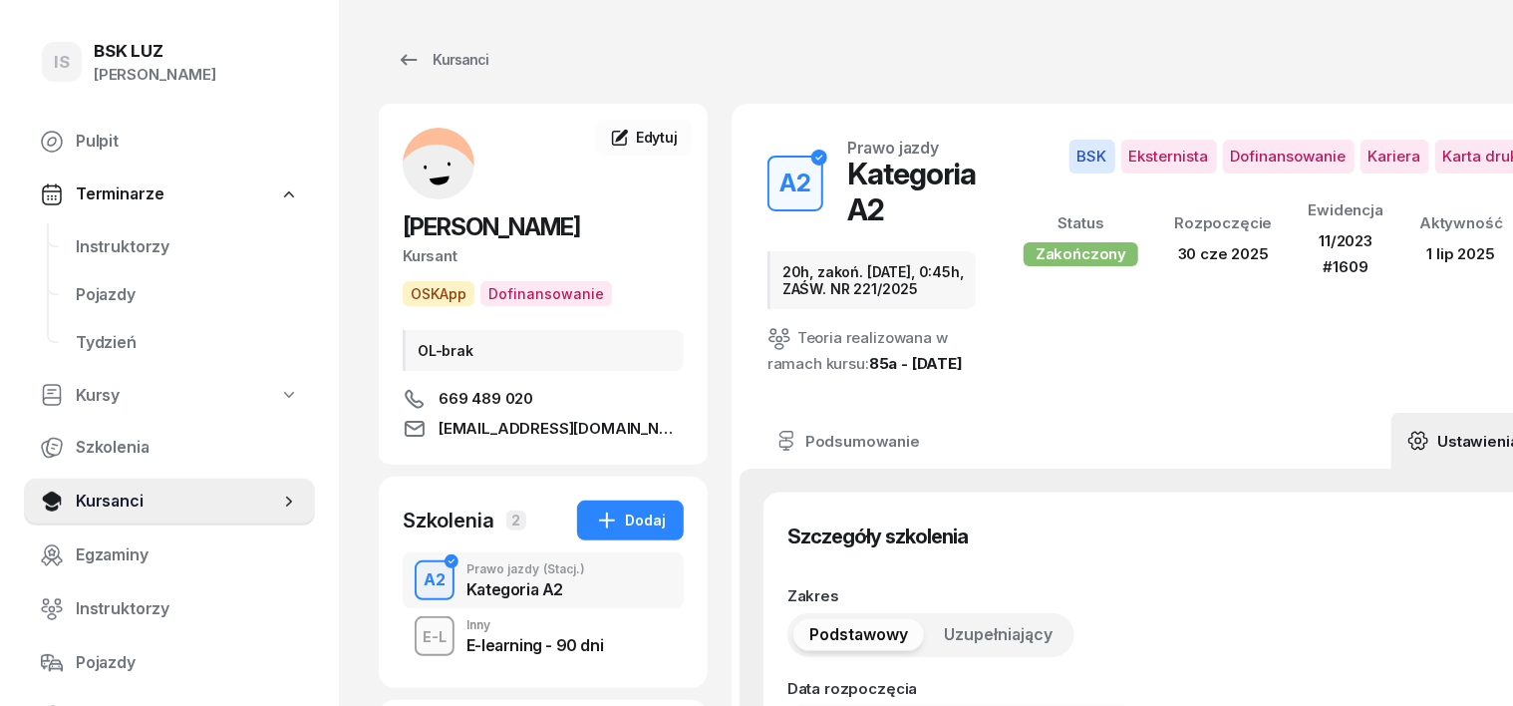
type input "[DATE]"
type input "20h, zakoń. [DATE], 0:45h, ZAŚW. NR 221/2025"
type input "20"
type input "22520"
type input "68048"
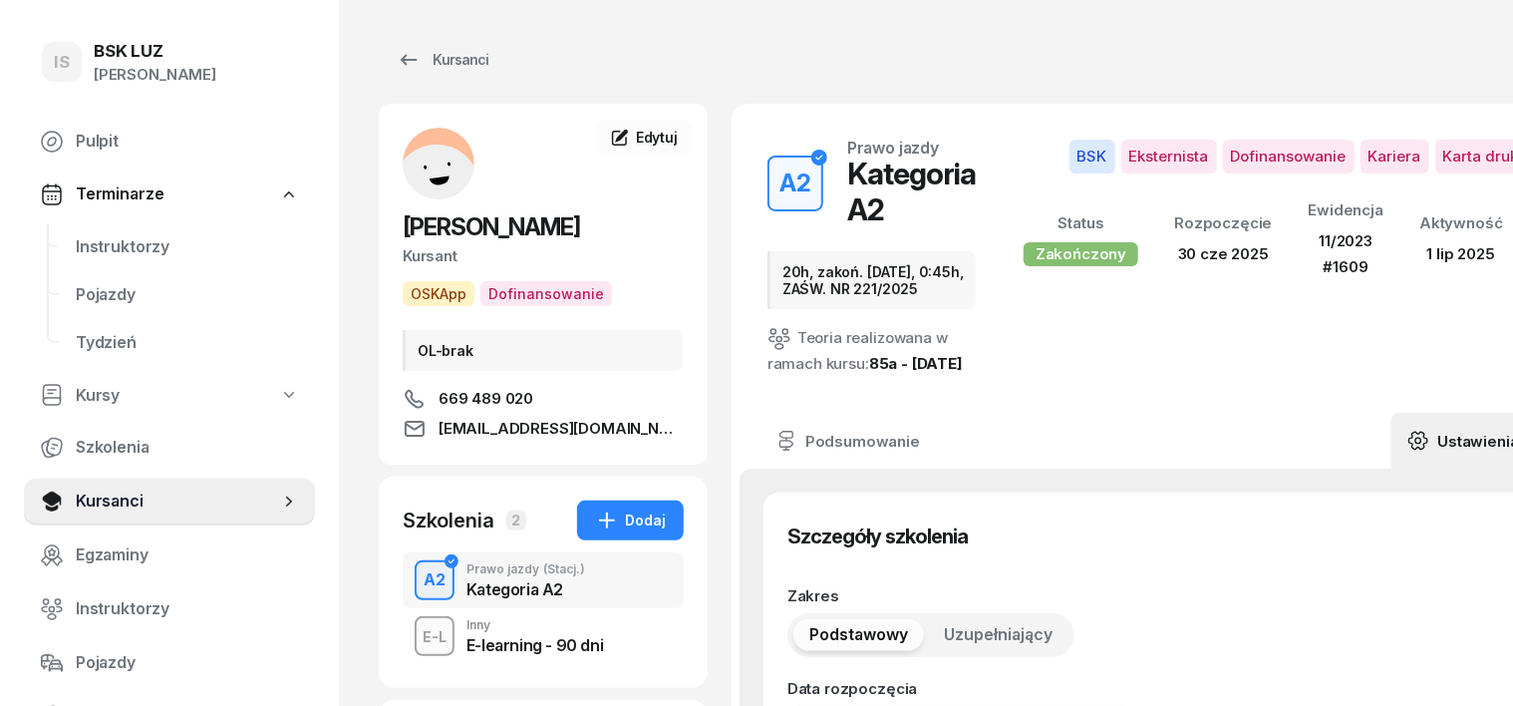
type input "33553"
type input "89113"
type input "11/2023"
type input "1609"
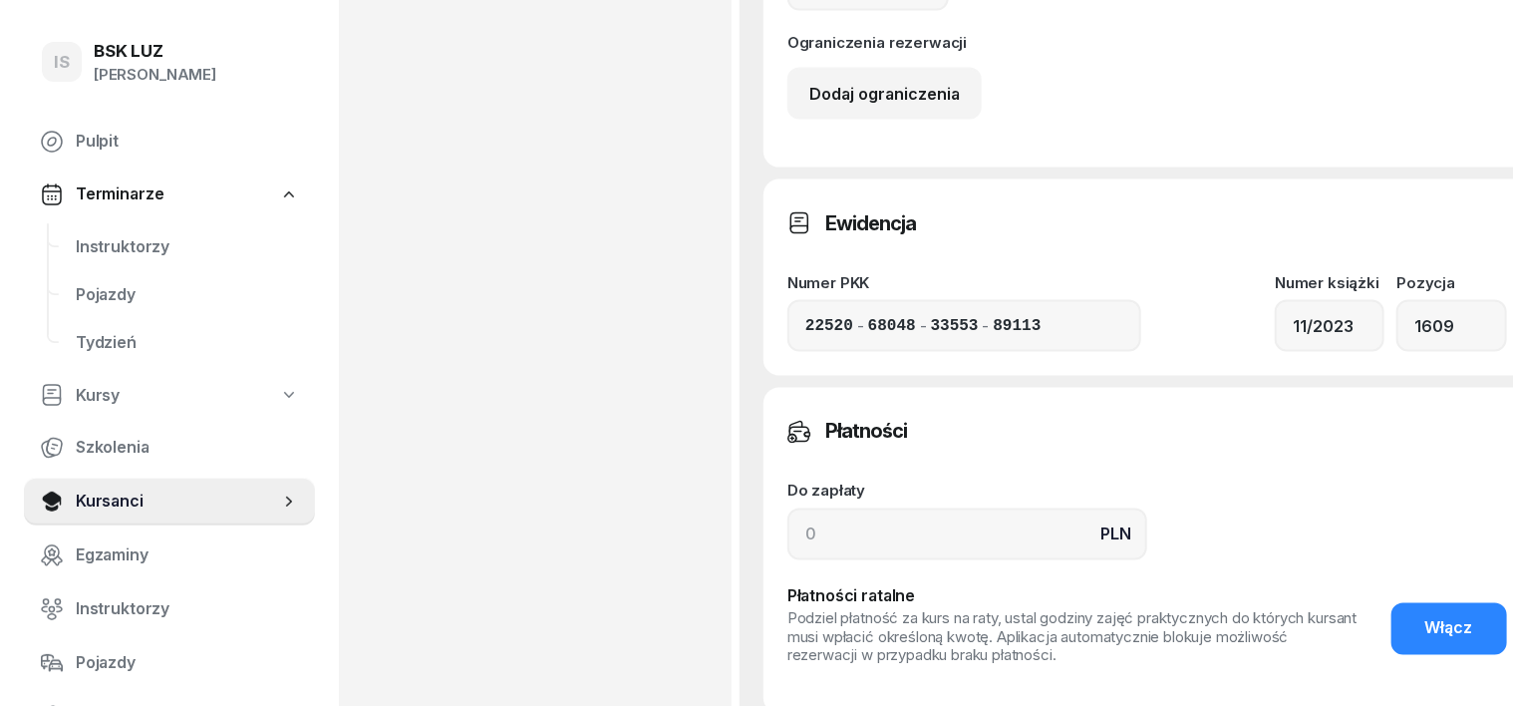
scroll to position [1619, 0]
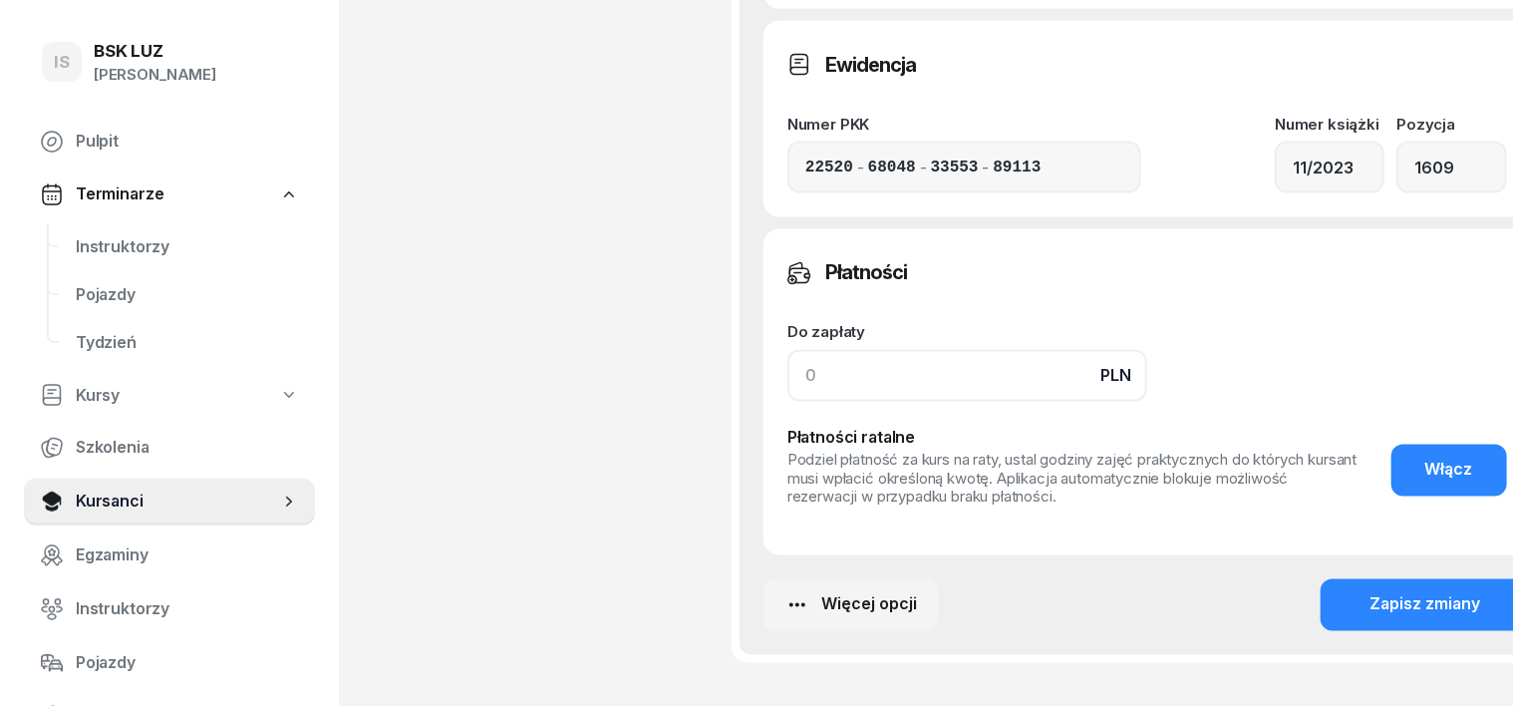
drag, startPoint x: 784, startPoint y: 403, endPoint x: 779, endPoint y: 416, distance: 13.9
click at [787, 402] on input at bounding box center [967, 376] width 360 height 52
type input "3720"
click at [1370, 618] on div "Zapisz zmiany" at bounding box center [1425, 605] width 111 height 26
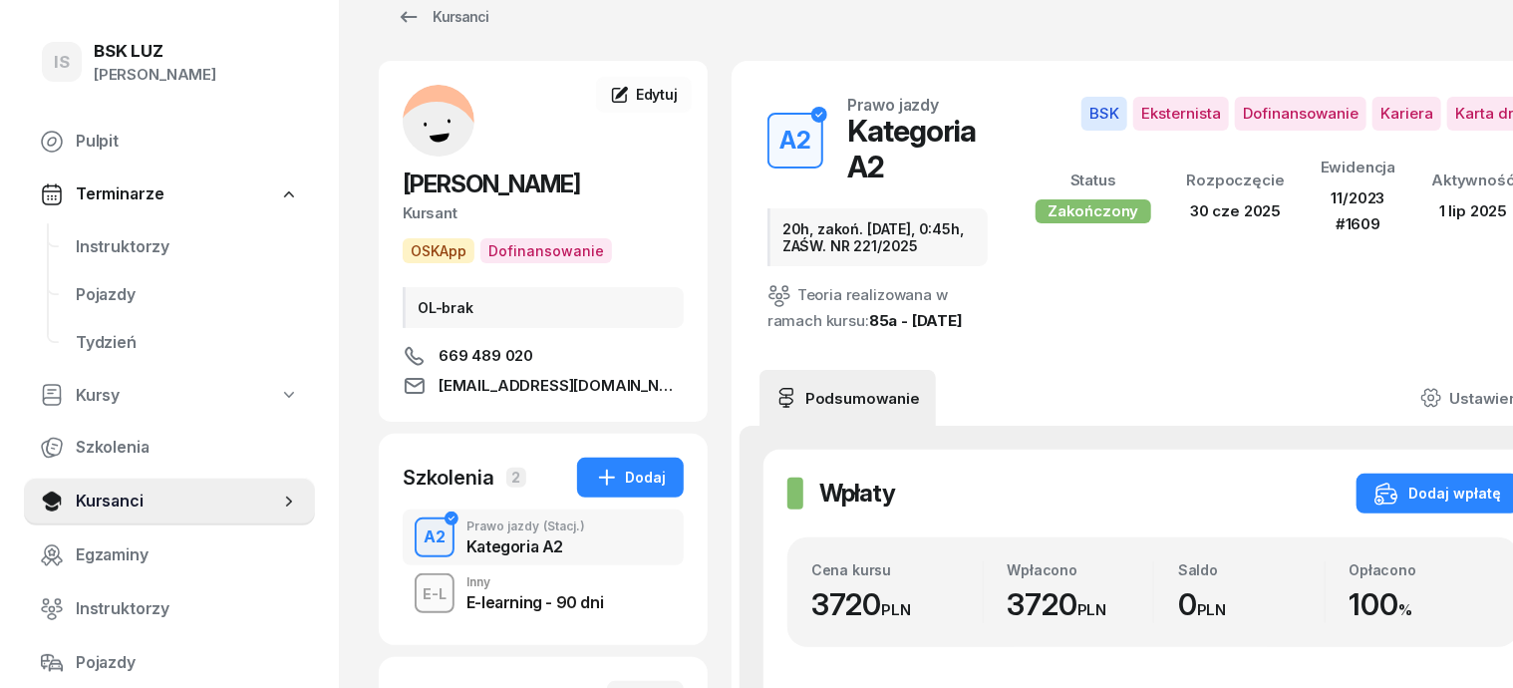
scroll to position [0, 0]
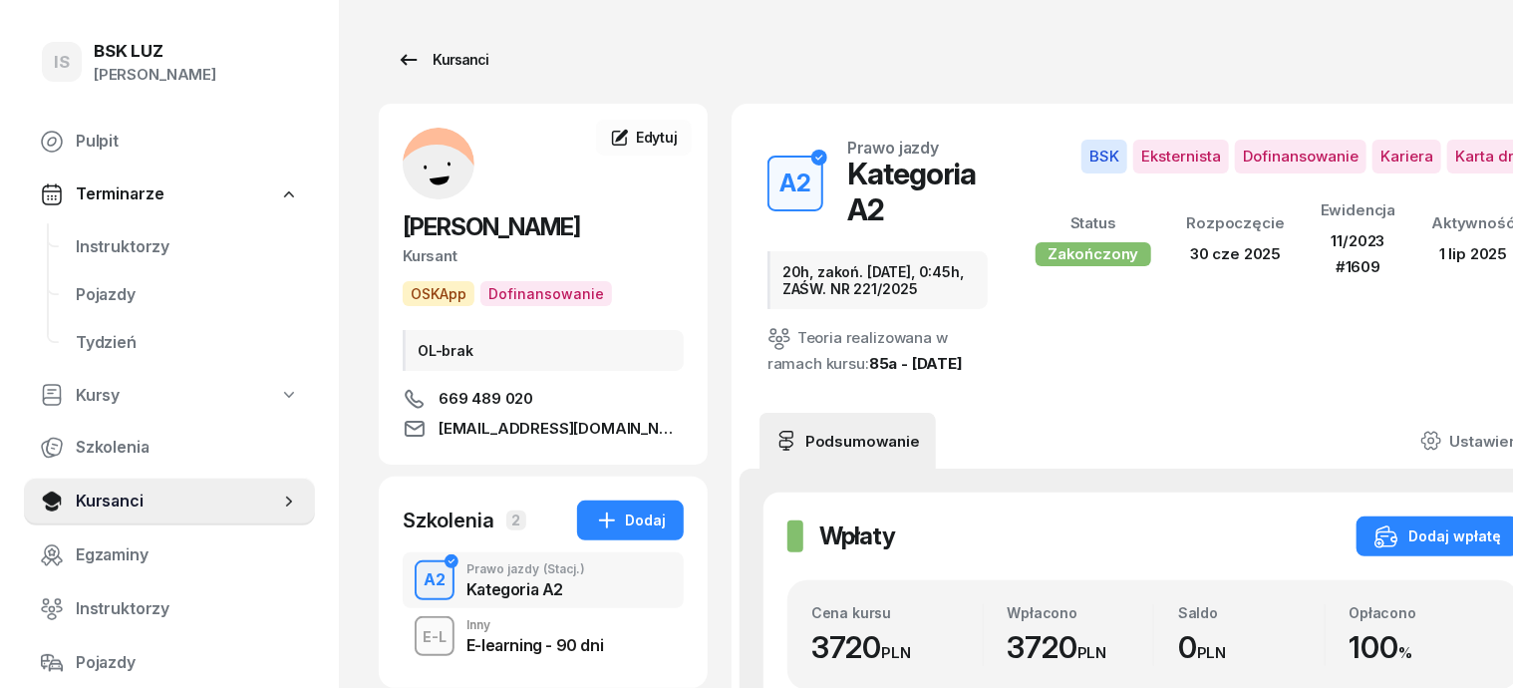
click at [417, 55] on div "Kursanci" at bounding box center [443, 60] width 92 height 24
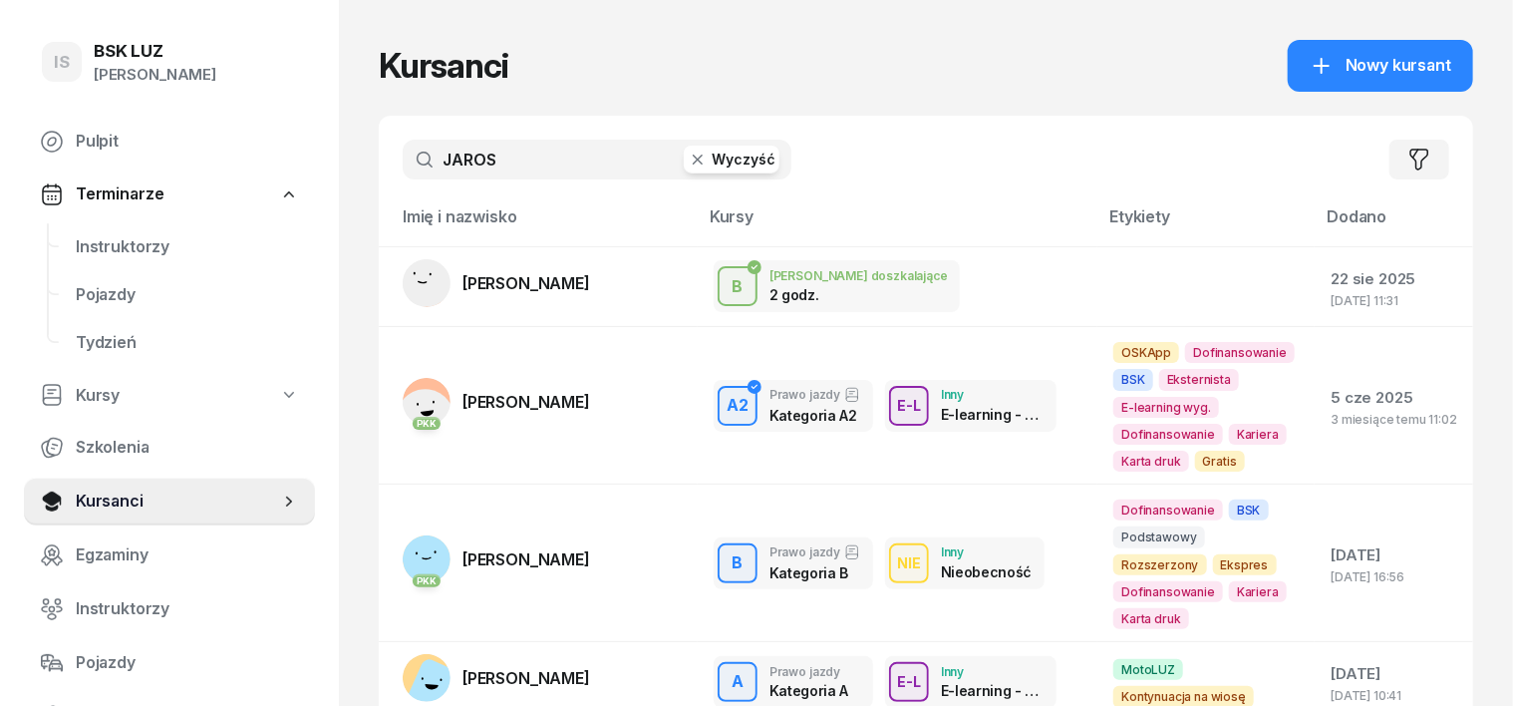
click at [688, 155] on icon "button" at bounding box center [698, 159] width 20 height 20
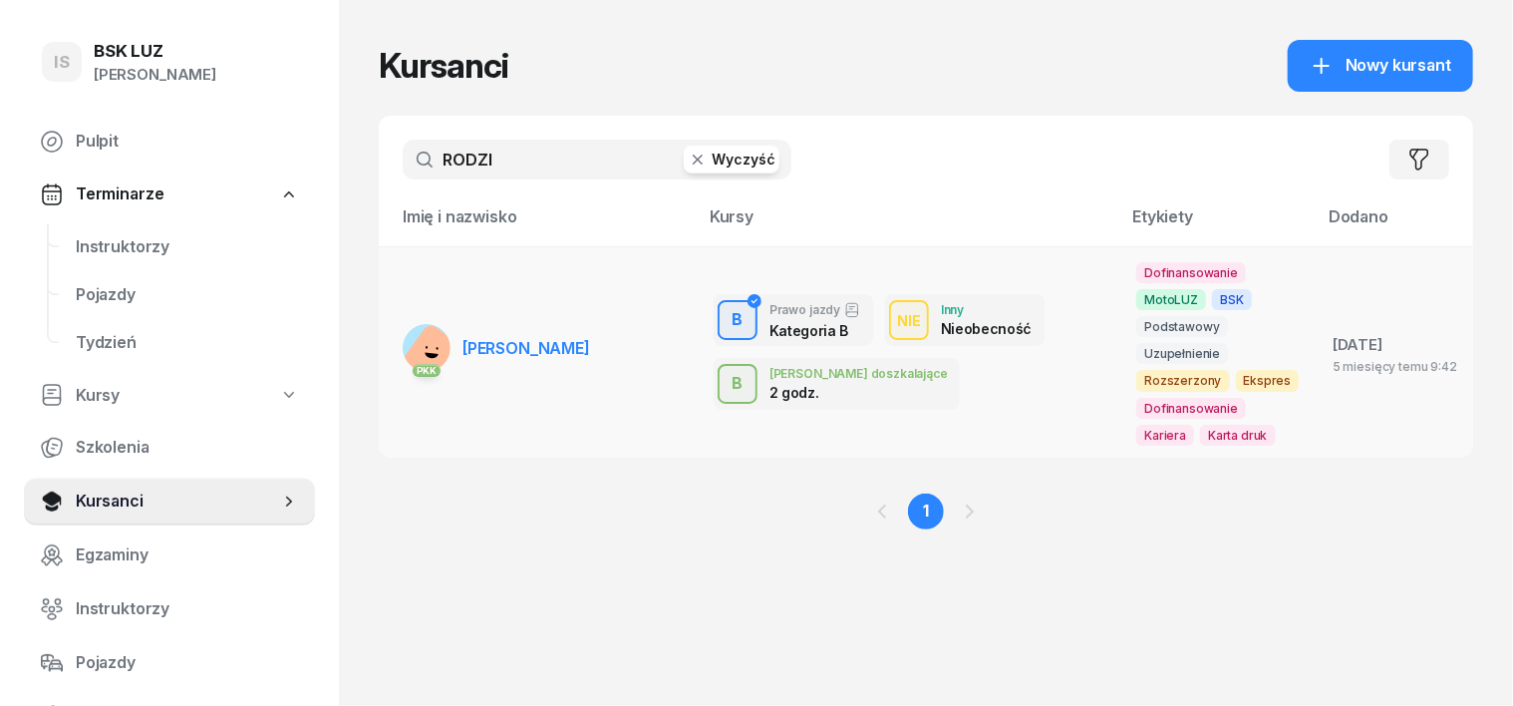
type input "RODZI"
click at [401, 323] on rect at bounding box center [434, 356] width 67 height 67
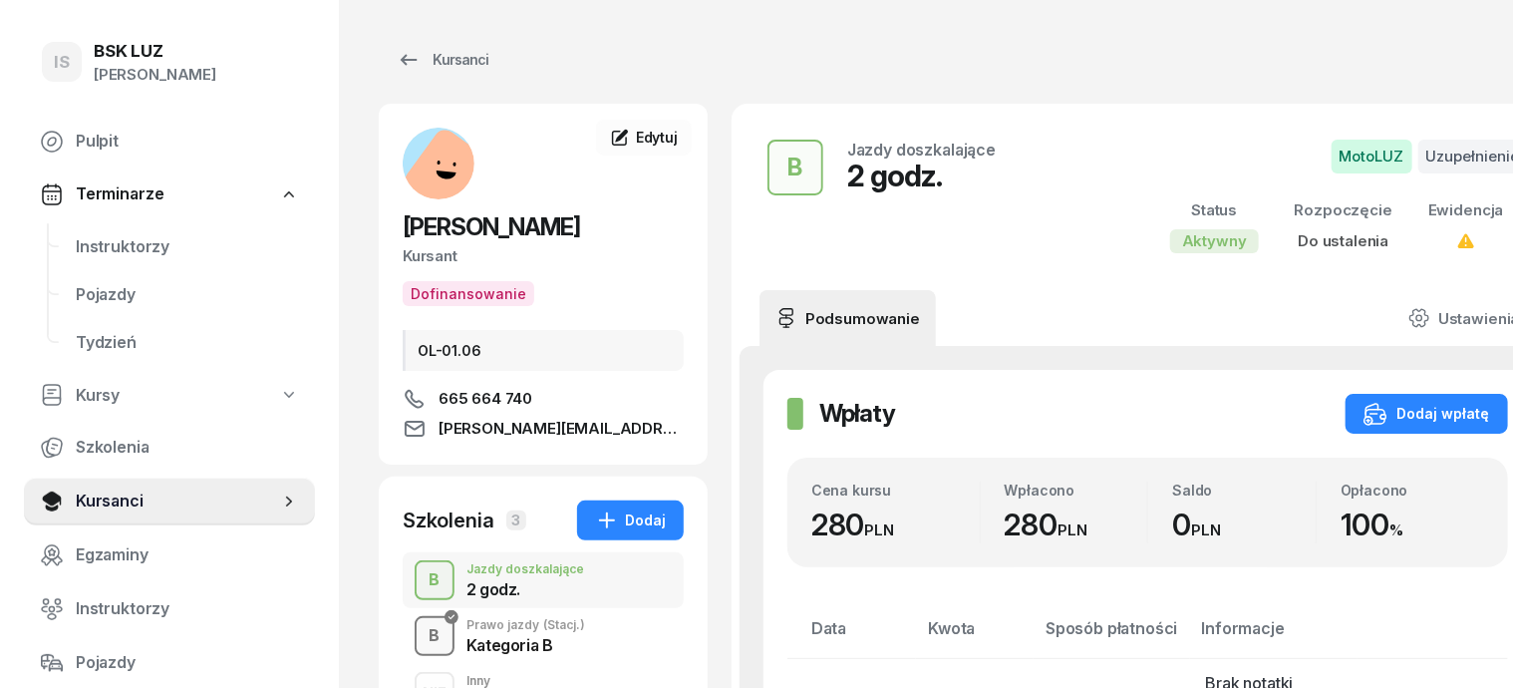
click at [422, 632] on div "B" at bounding box center [435, 636] width 27 height 34
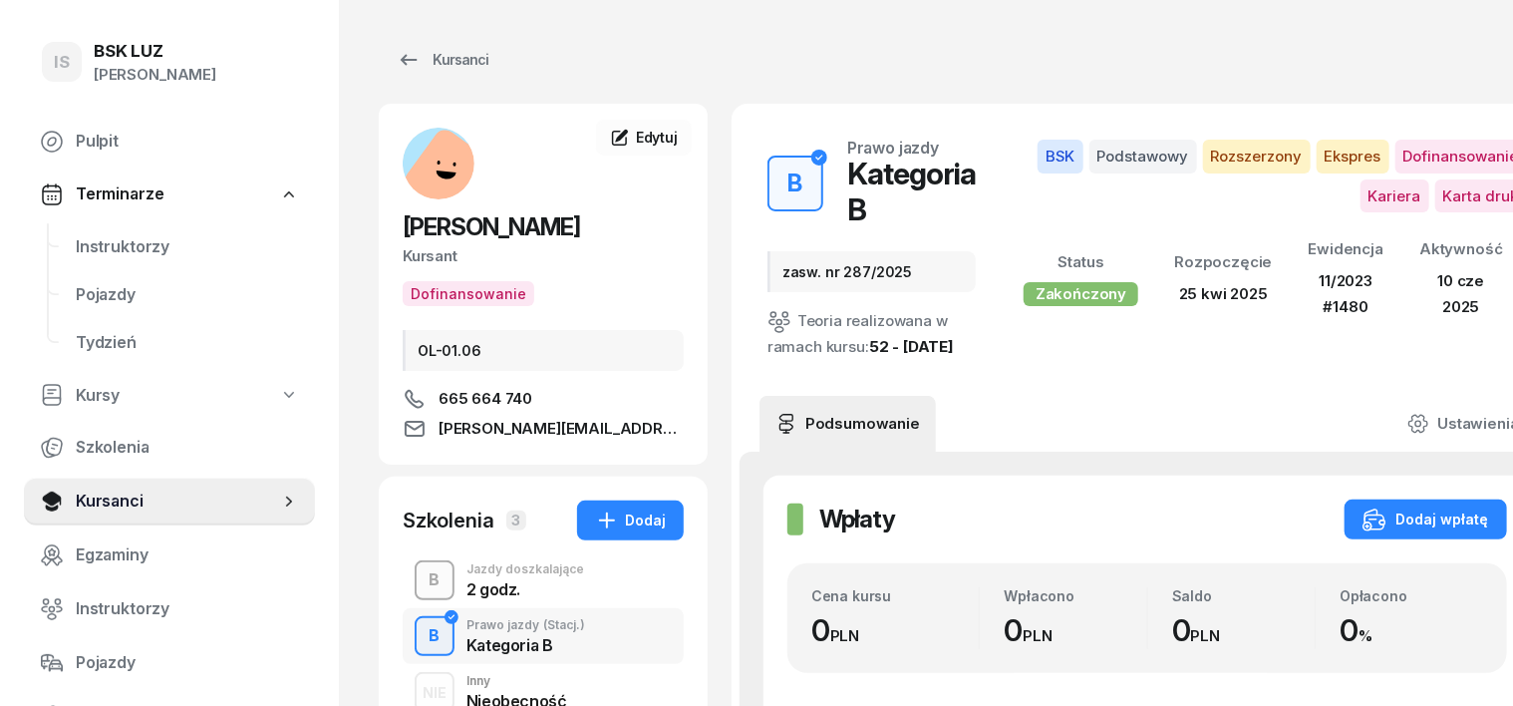
click at [422, 578] on div "B" at bounding box center [435, 580] width 27 height 34
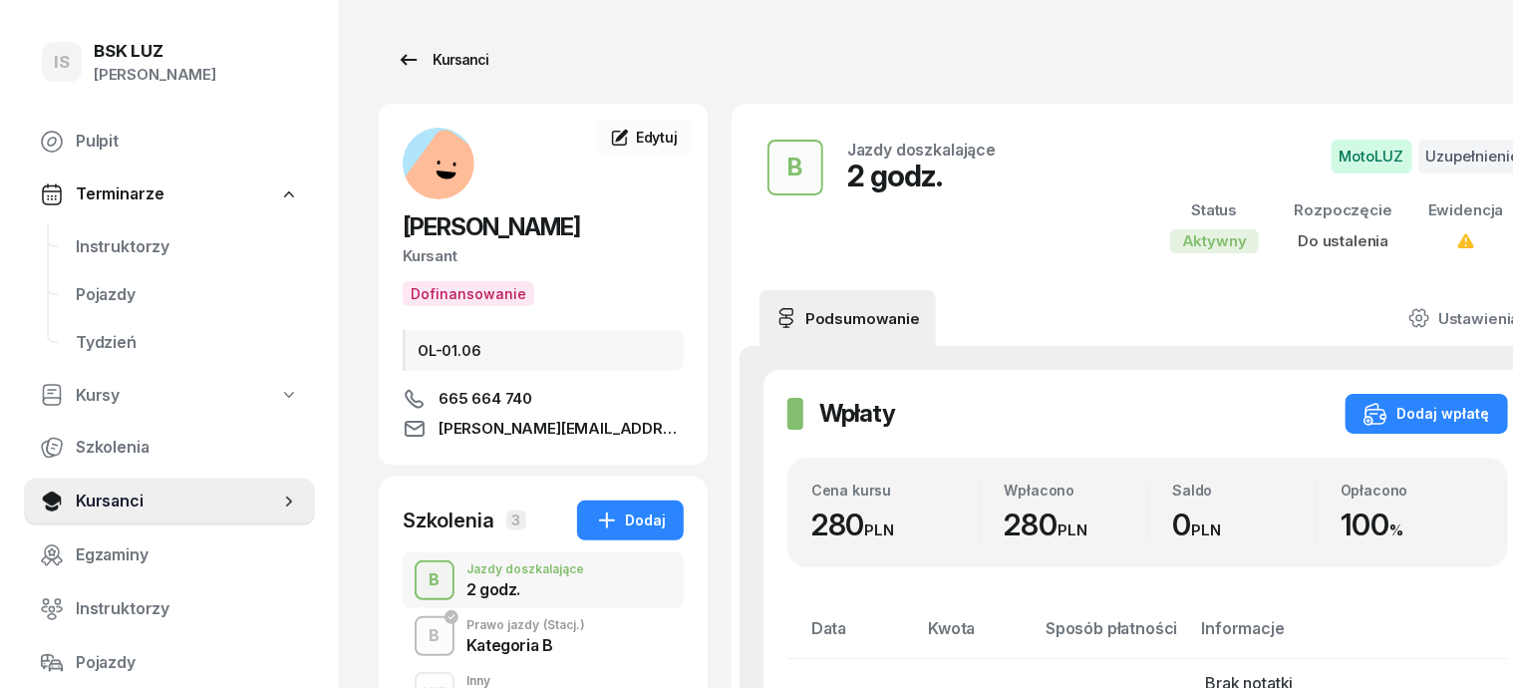
click at [421, 64] on div "Kursanci" at bounding box center [443, 60] width 92 height 24
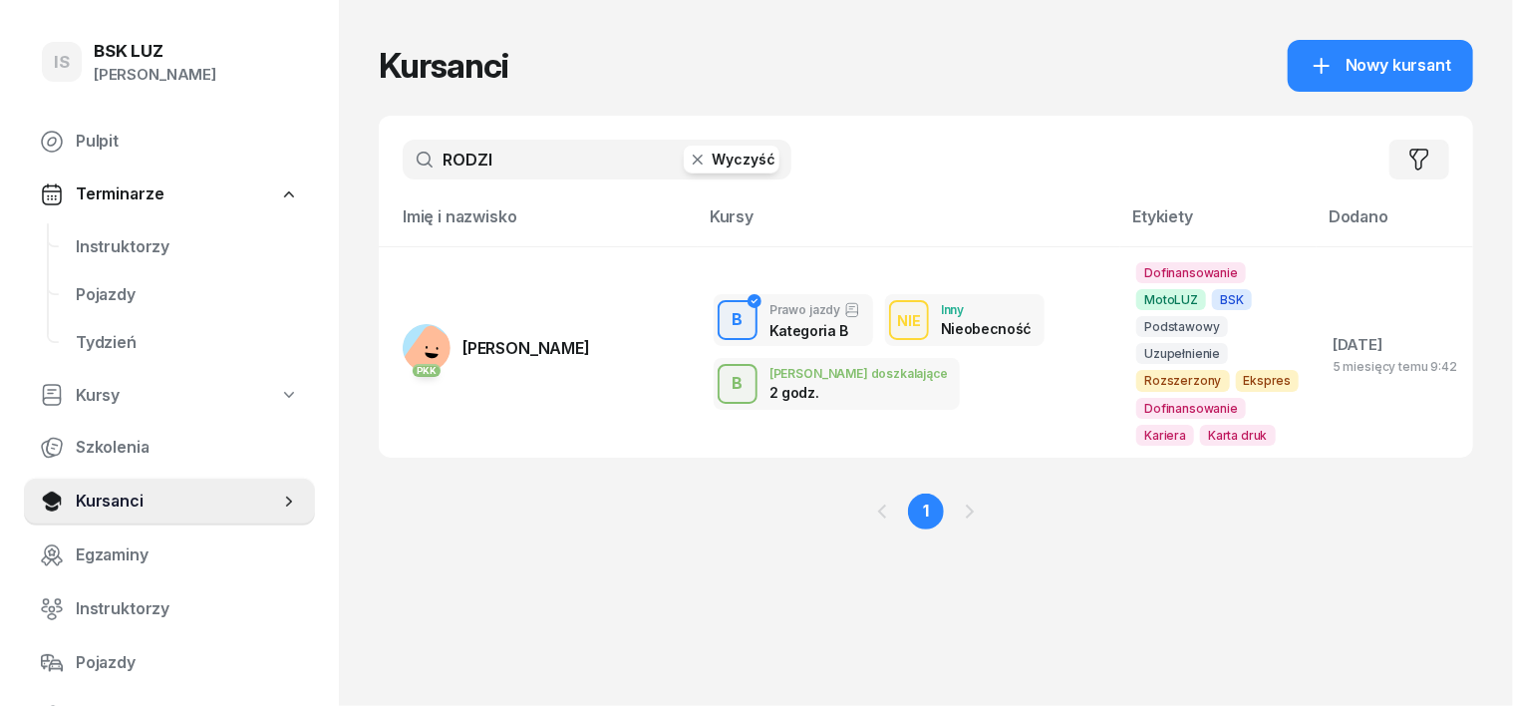
click at [688, 154] on icon "button" at bounding box center [698, 159] width 20 height 20
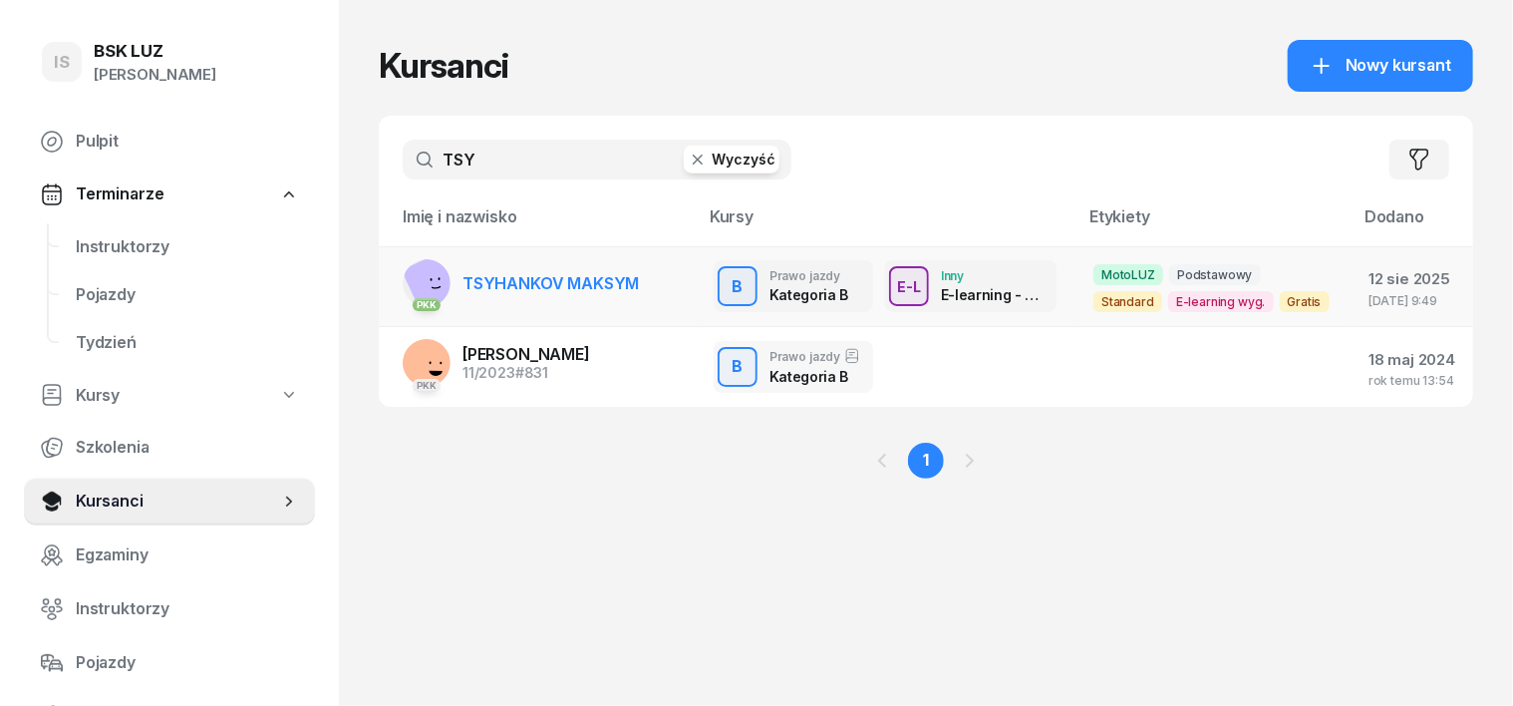
type input "TSY"
click at [402, 279] on rect at bounding box center [440, 283] width 77 height 77
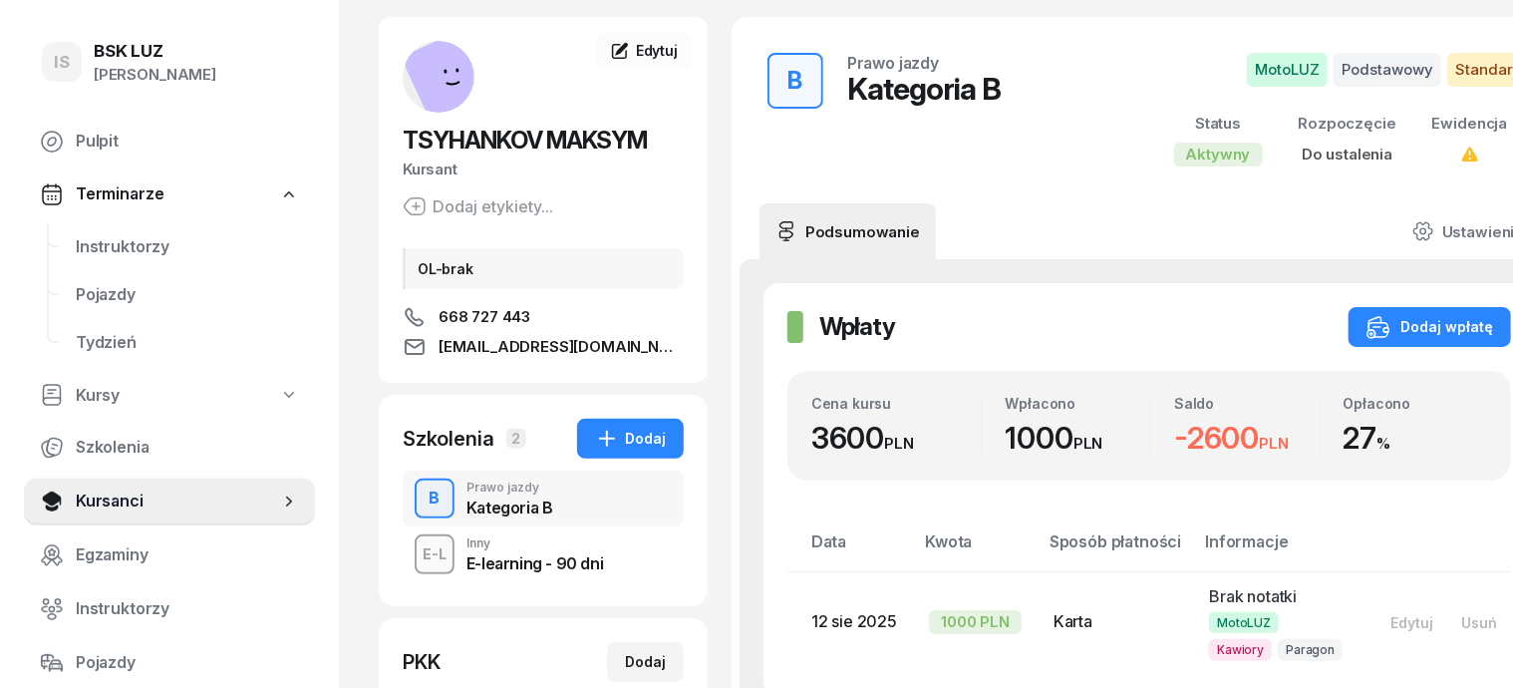
scroll to position [124, 0]
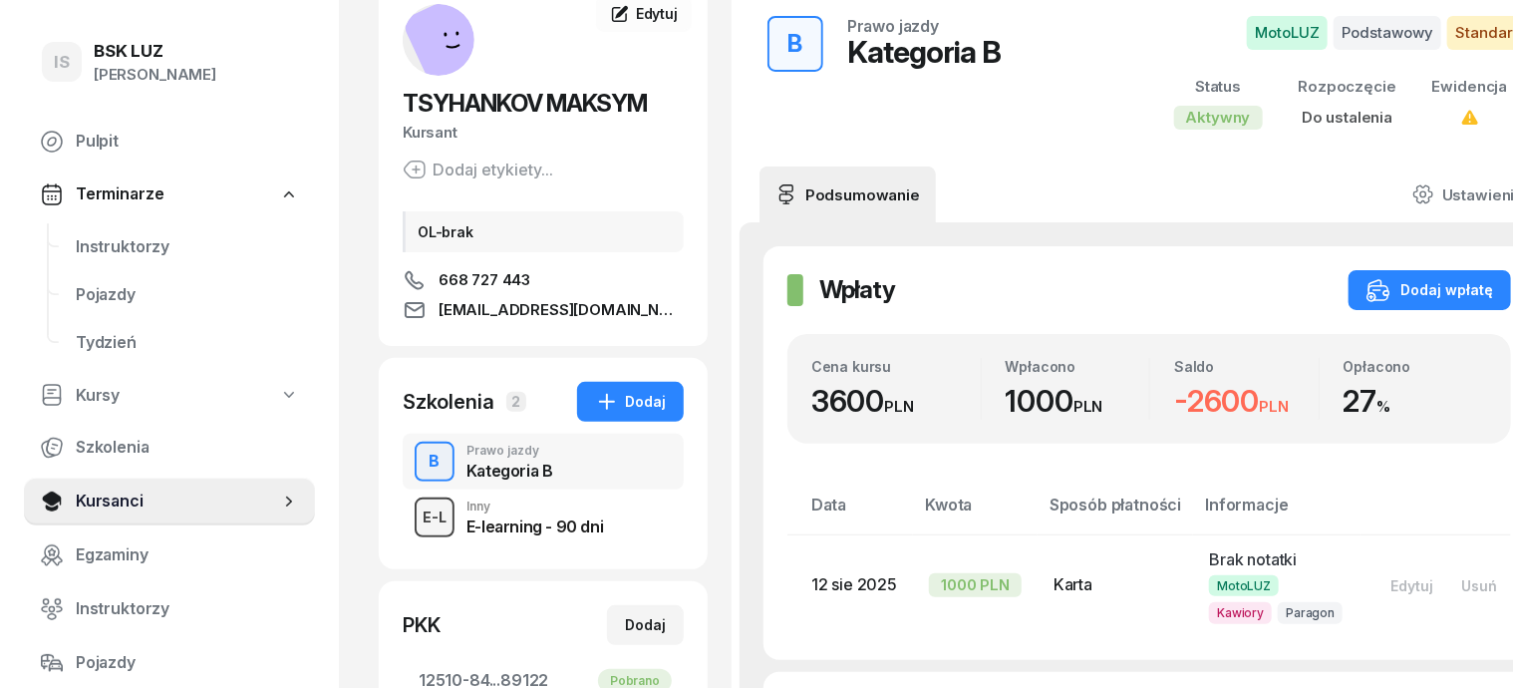
click at [415, 509] on div "E-L" at bounding box center [435, 516] width 40 height 25
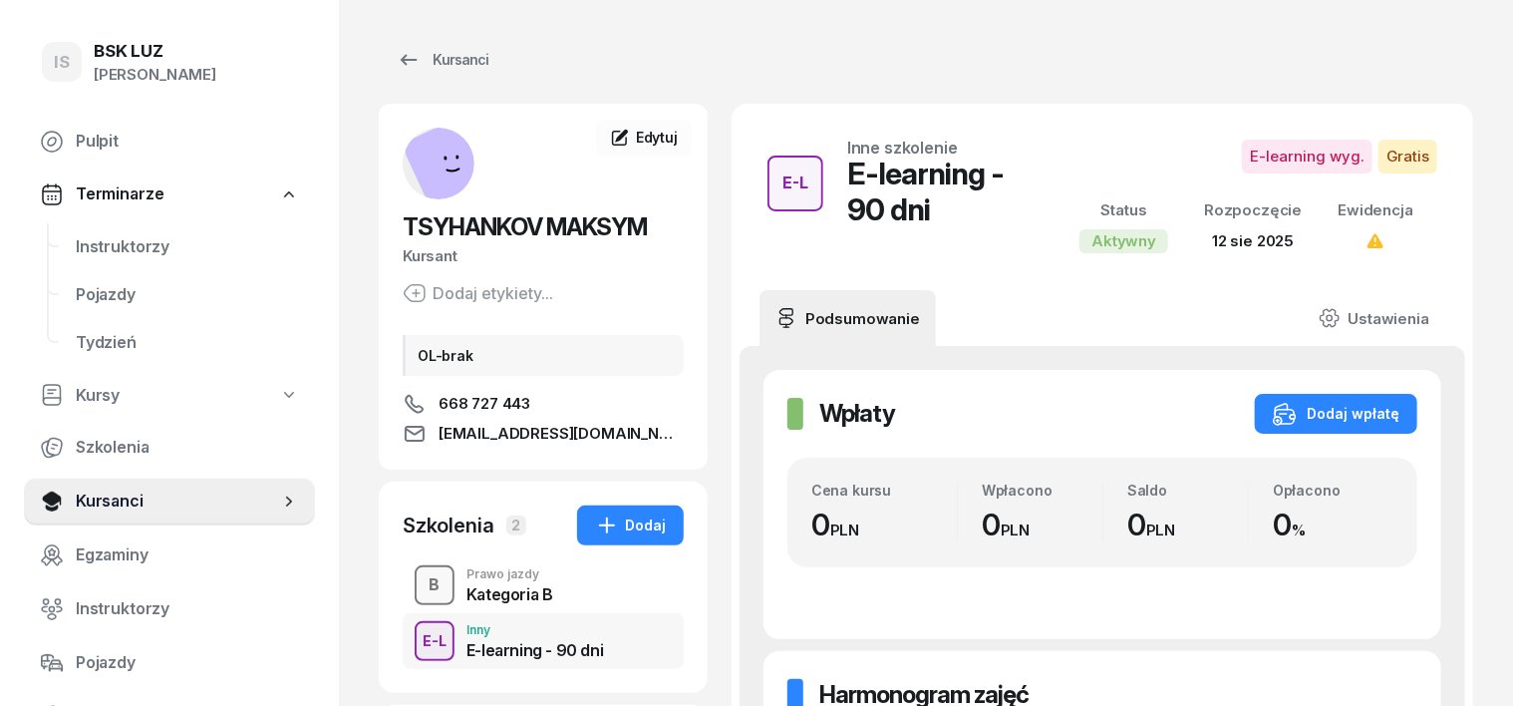
click at [422, 581] on div "B" at bounding box center [435, 585] width 27 height 34
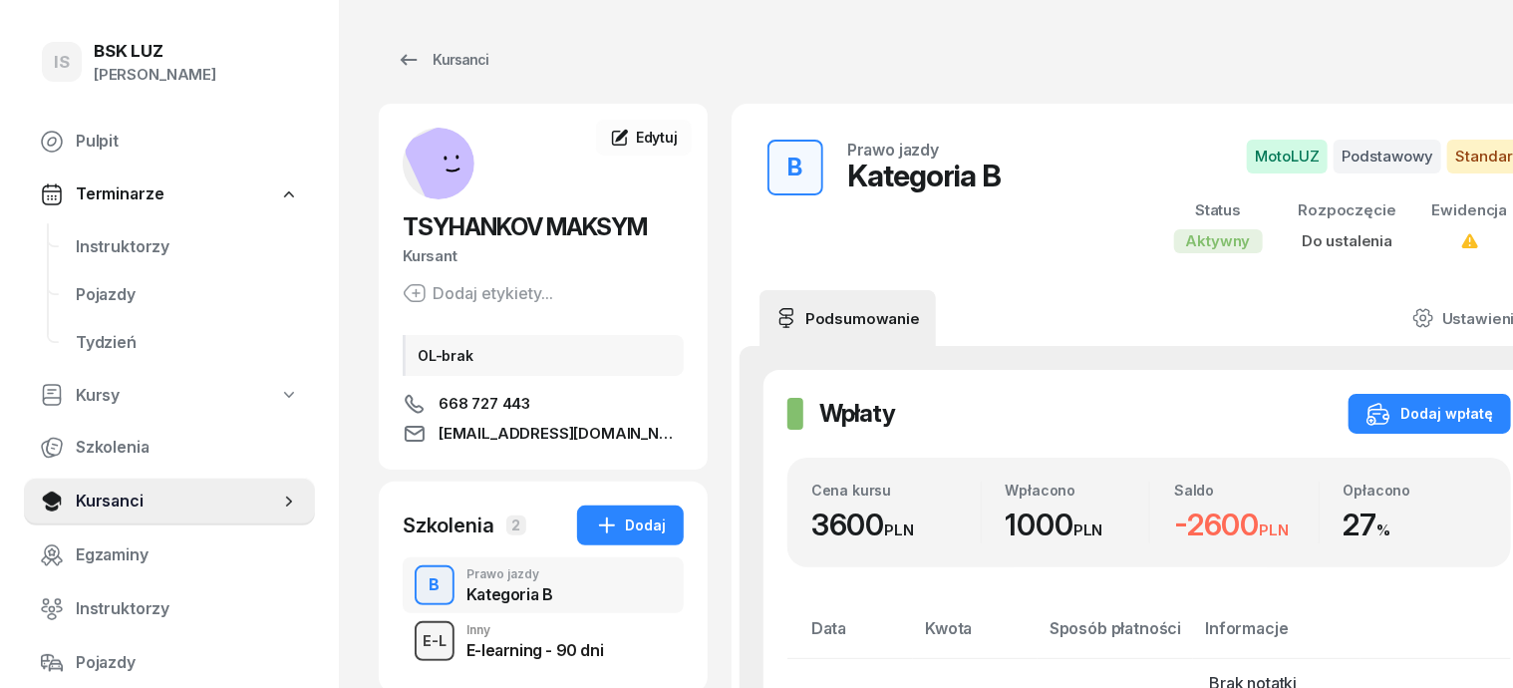
click at [415, 647] on div "E-L" at bounding box center [435, 640] width 40 height 25
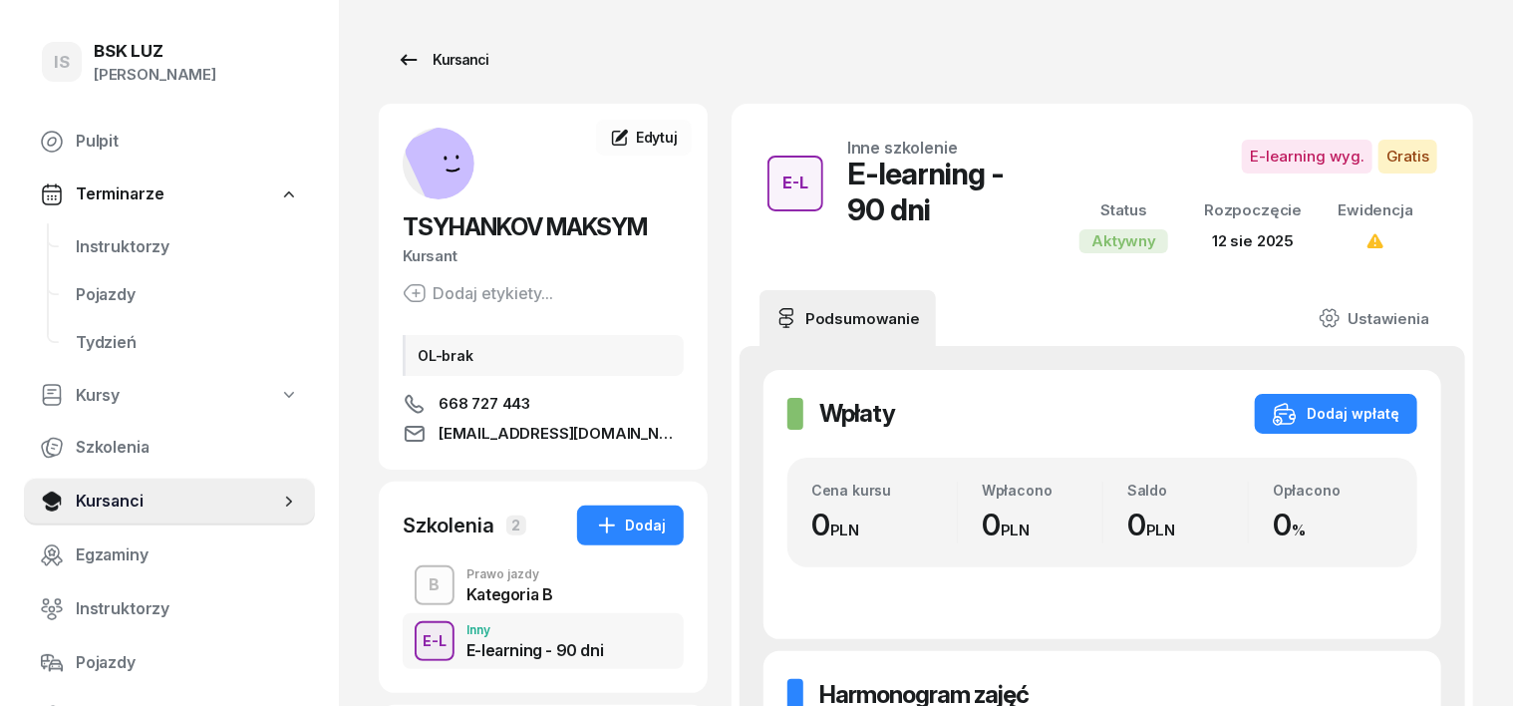
click at [439, 59] on div "Kursanci" at bounding box center [443, 60] width 92 height 24
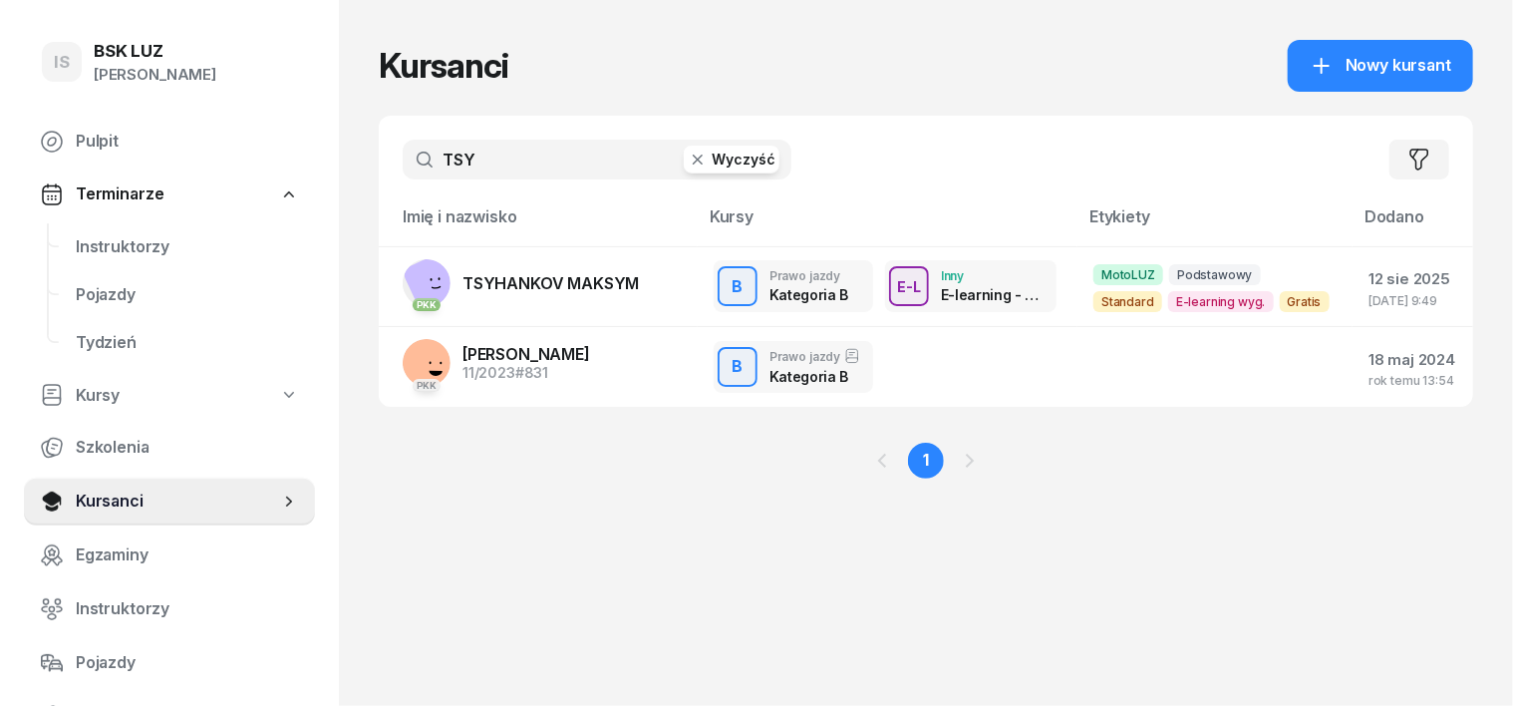
click at [688, 159] on icon "button" at bounding box center [698, 159] width 20 height 20
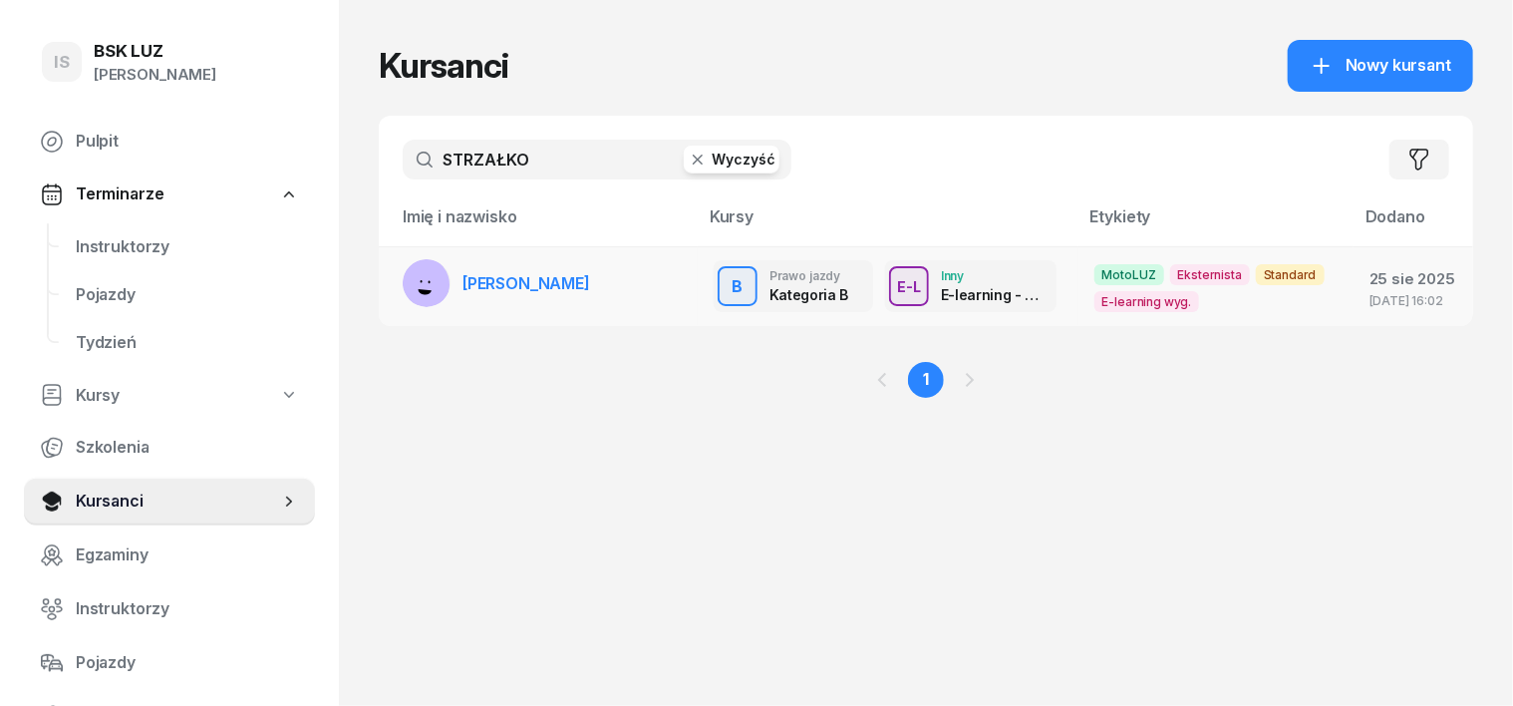
type input "STRZAŁKO"
click at [390, 275] on rect at bounding box center [421, 284] width 62 height 62
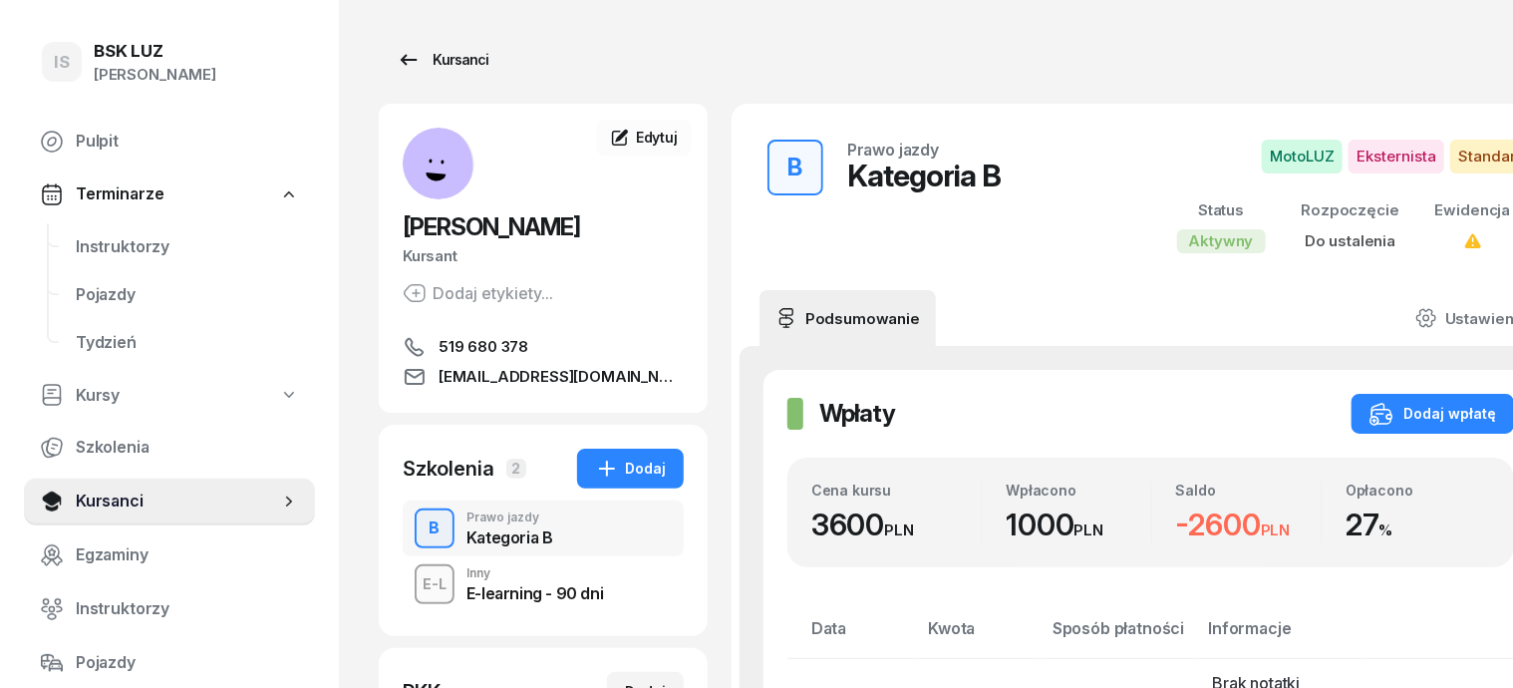
click at [440, 64] on div "Kursanci" at bounding box center [443, 60] width 92 height 24
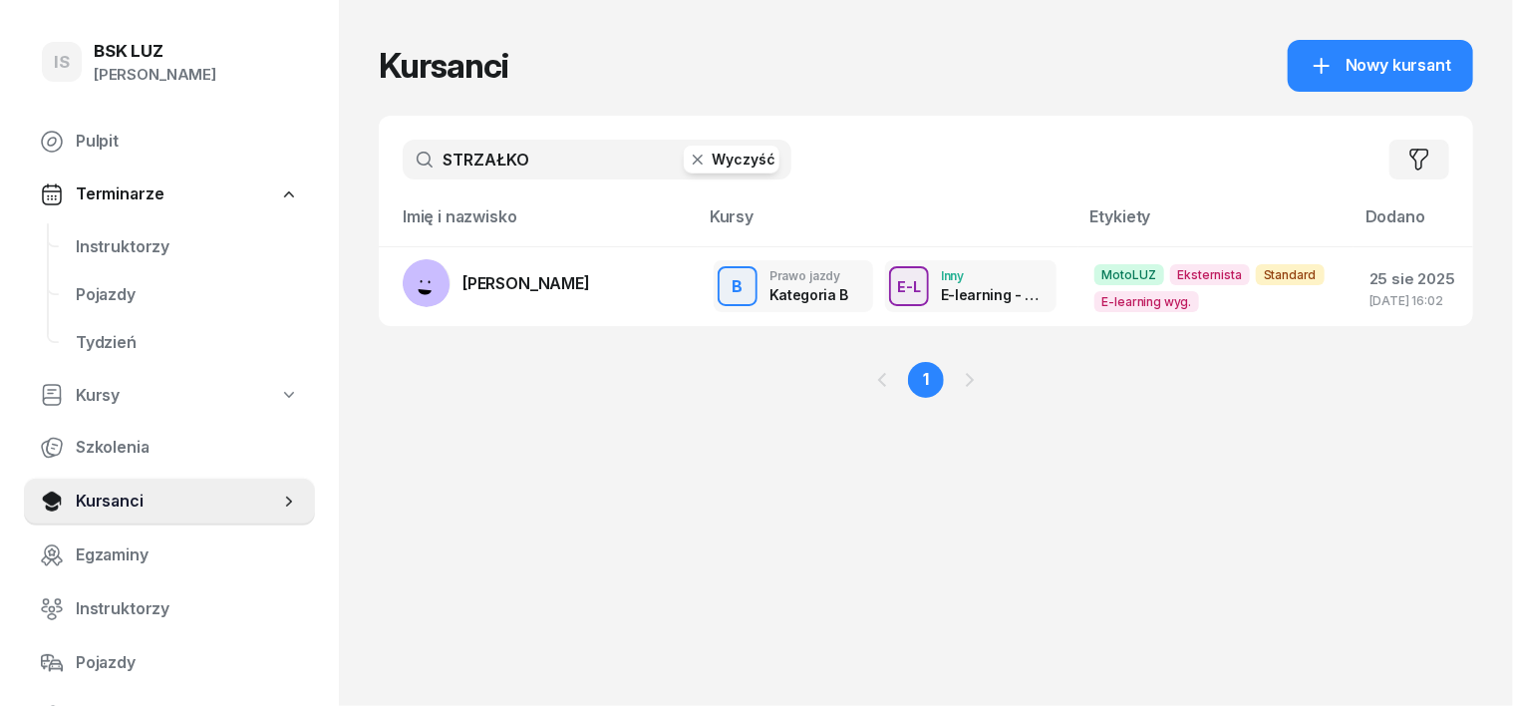
click at [693, 162] on icon "button" at bounding box center [698, 159] width 10 height 10
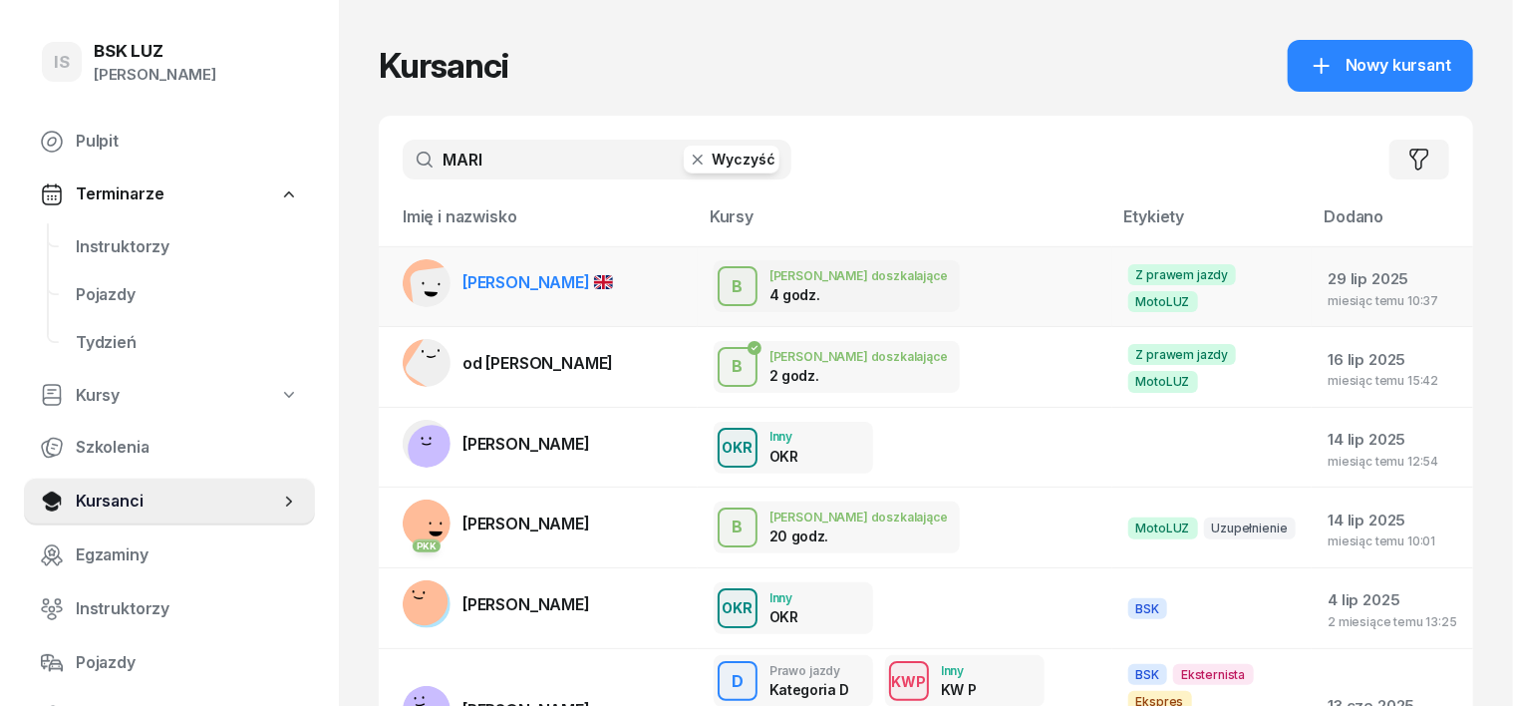
type input "MARI"
click at [410, 286] on rect at bounding box center [442, 296] width 64 height 64
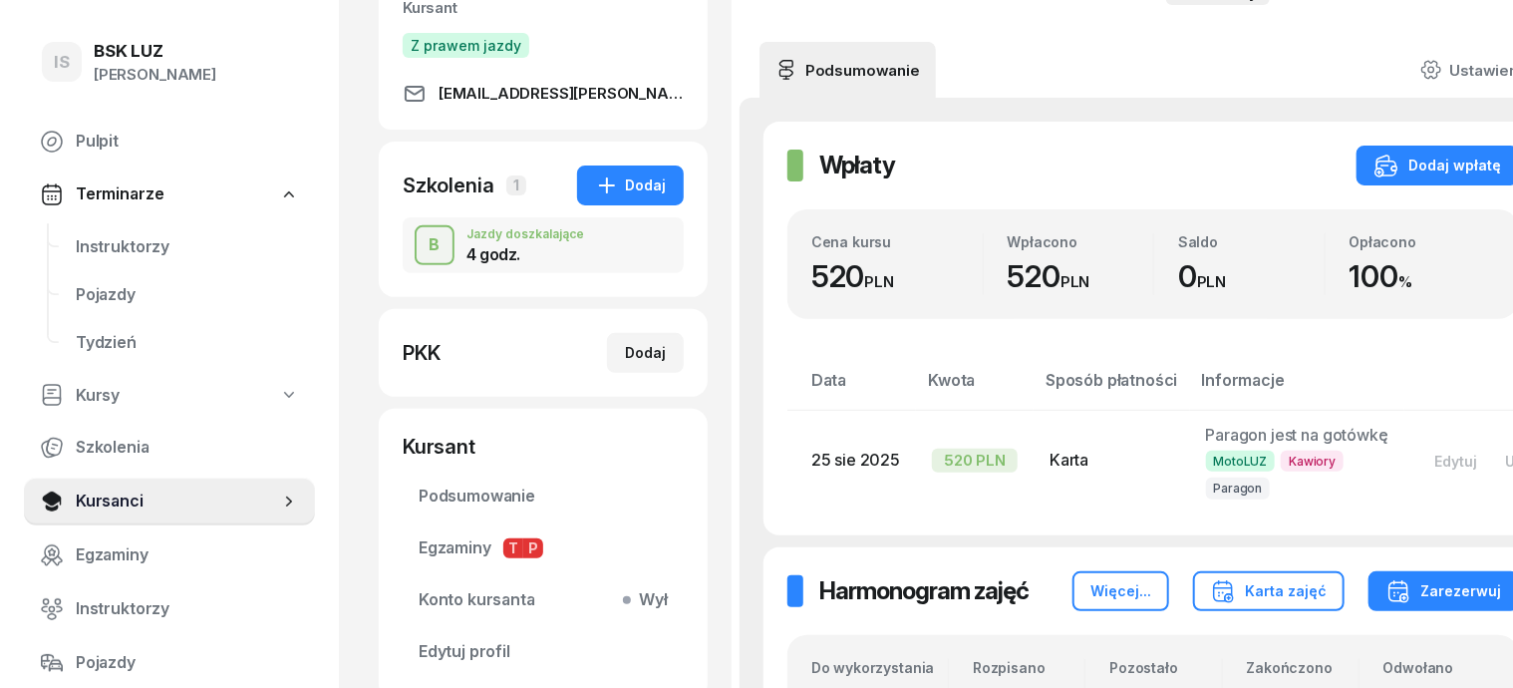
scroll to position [249, 0]
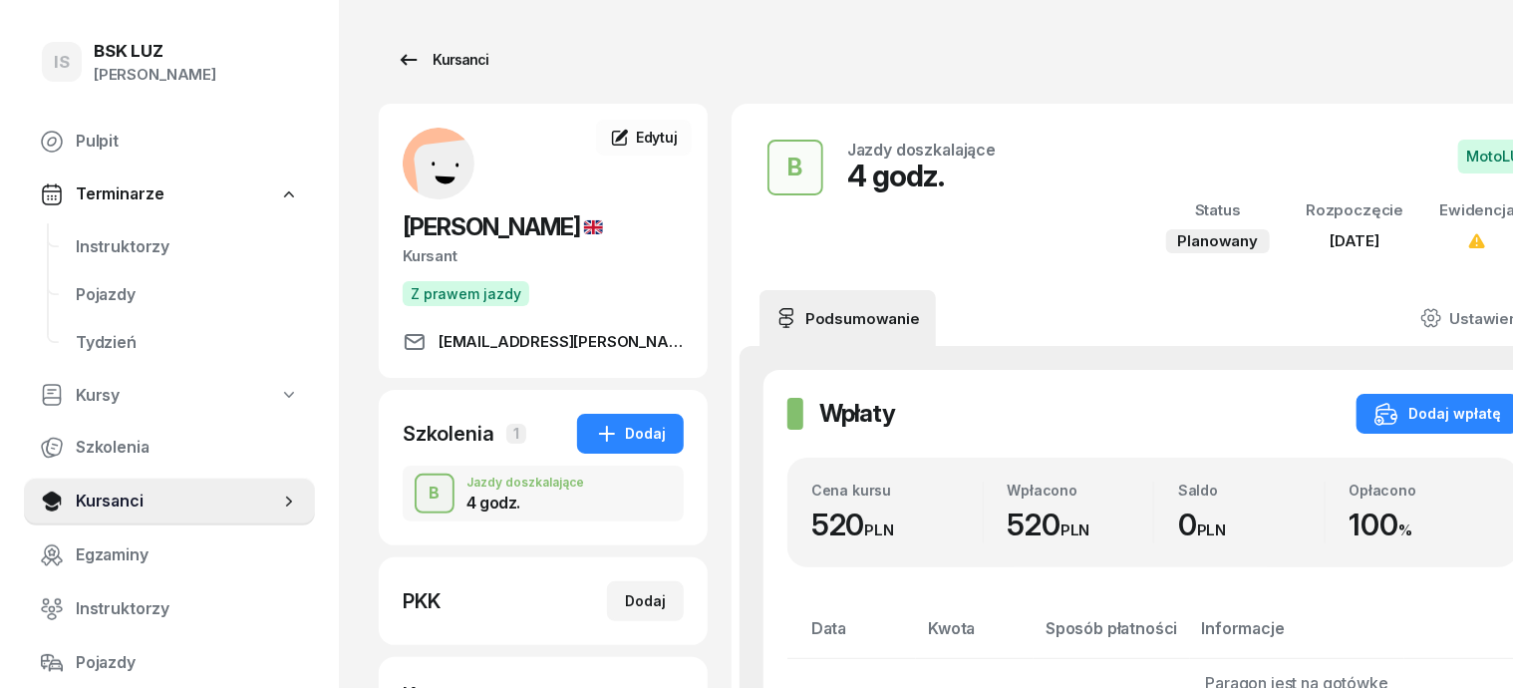
click at [404, 58] on div "Kursanci" at bounding box center [443, 60] width 92 height 24
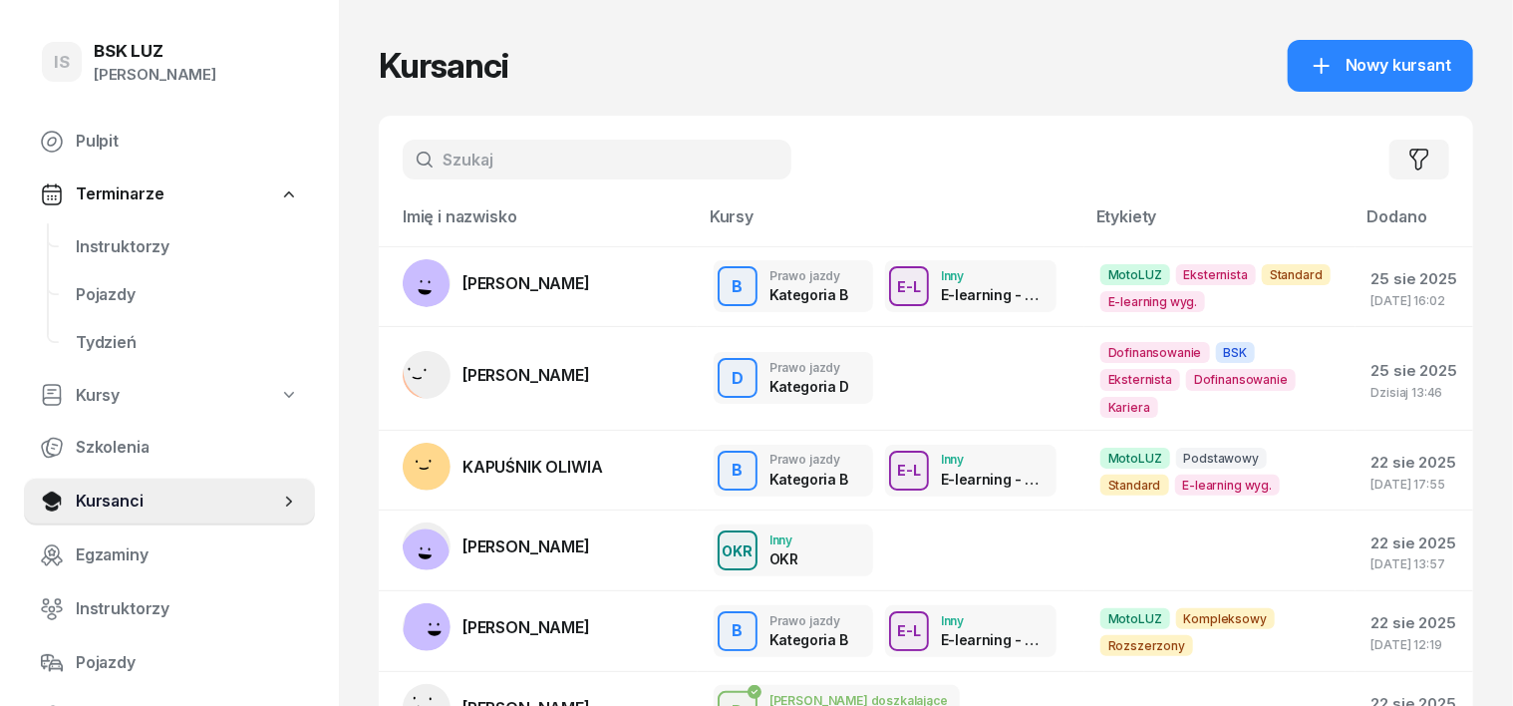
click at [403, 168] on input "text" at bounding box center [597, 160] width 389 height 40
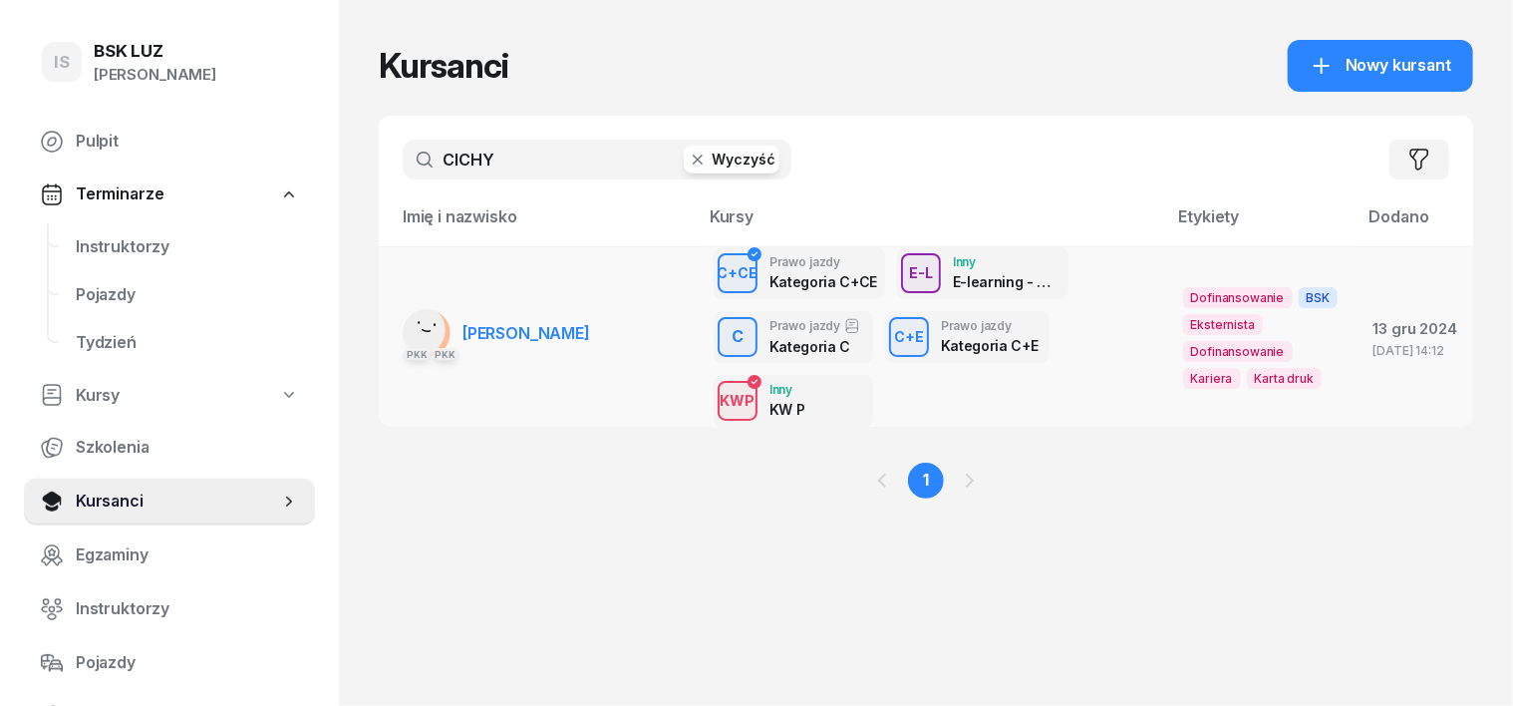
type input "CICHY"
click at [392, 337] on rect at bounding box center [419, 330] width 55 height 55
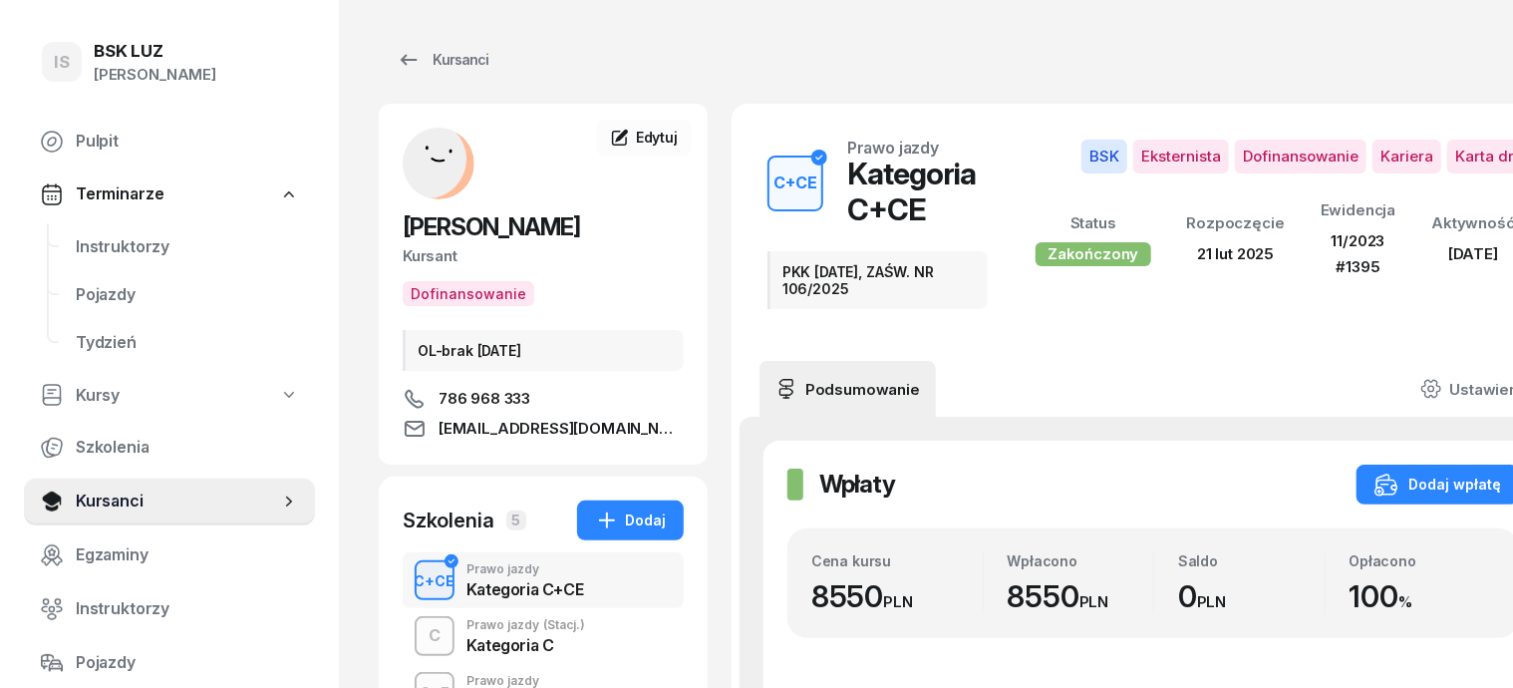
click at [407, 582] on div "C+CE" at bounding box center [435, 580] width 57 height 25
click at [407, 571] on div "C+CE" at bounding box center [435, 580] width 57 height 25
click at [413, 62] on div "Kursanci" at bounding box center [443, 60] width 92 height 24
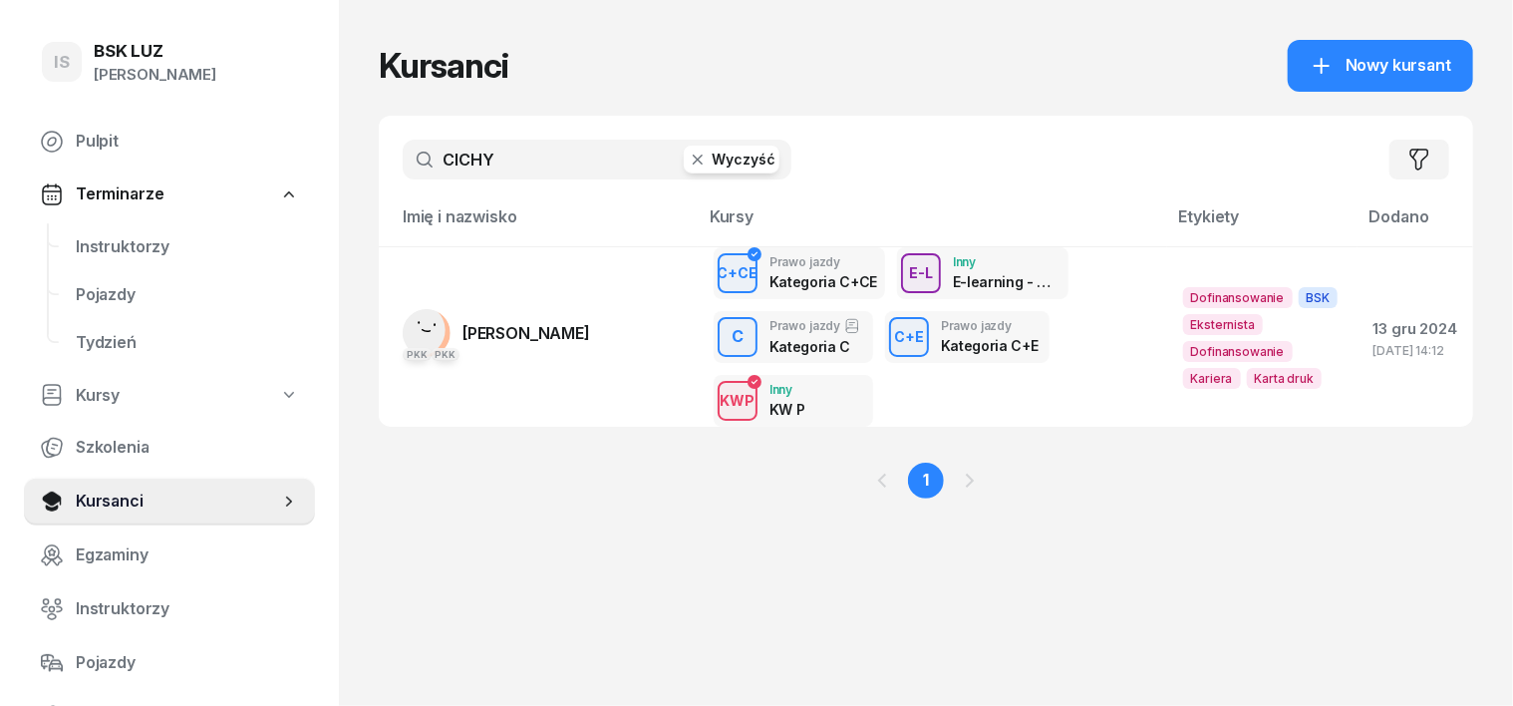
click at [693, 158] on icon "button" at bounding box center [698, 159] width 10 height 10
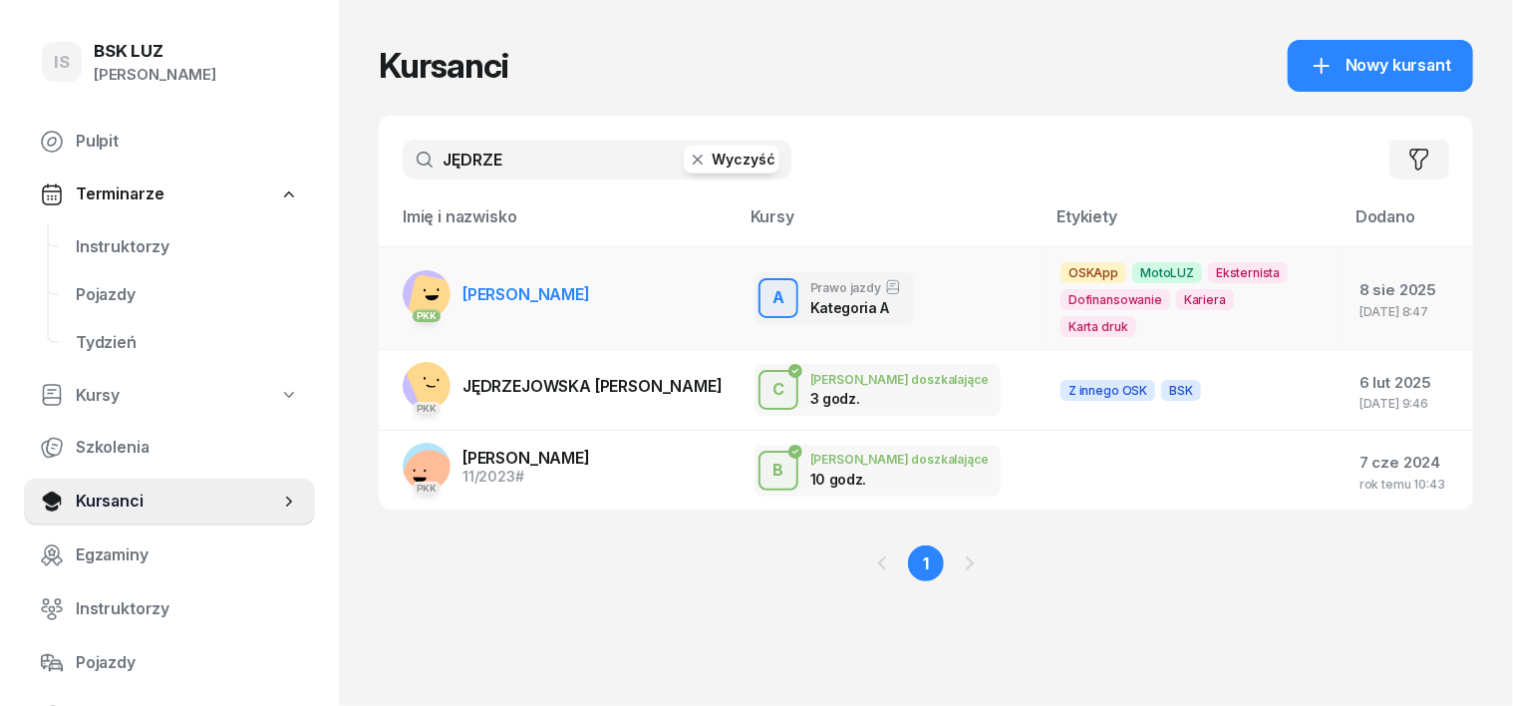
type input "JĘDRZE"
click at [407, 295] on rect at bounding box center [435, 302] width 57 height 57
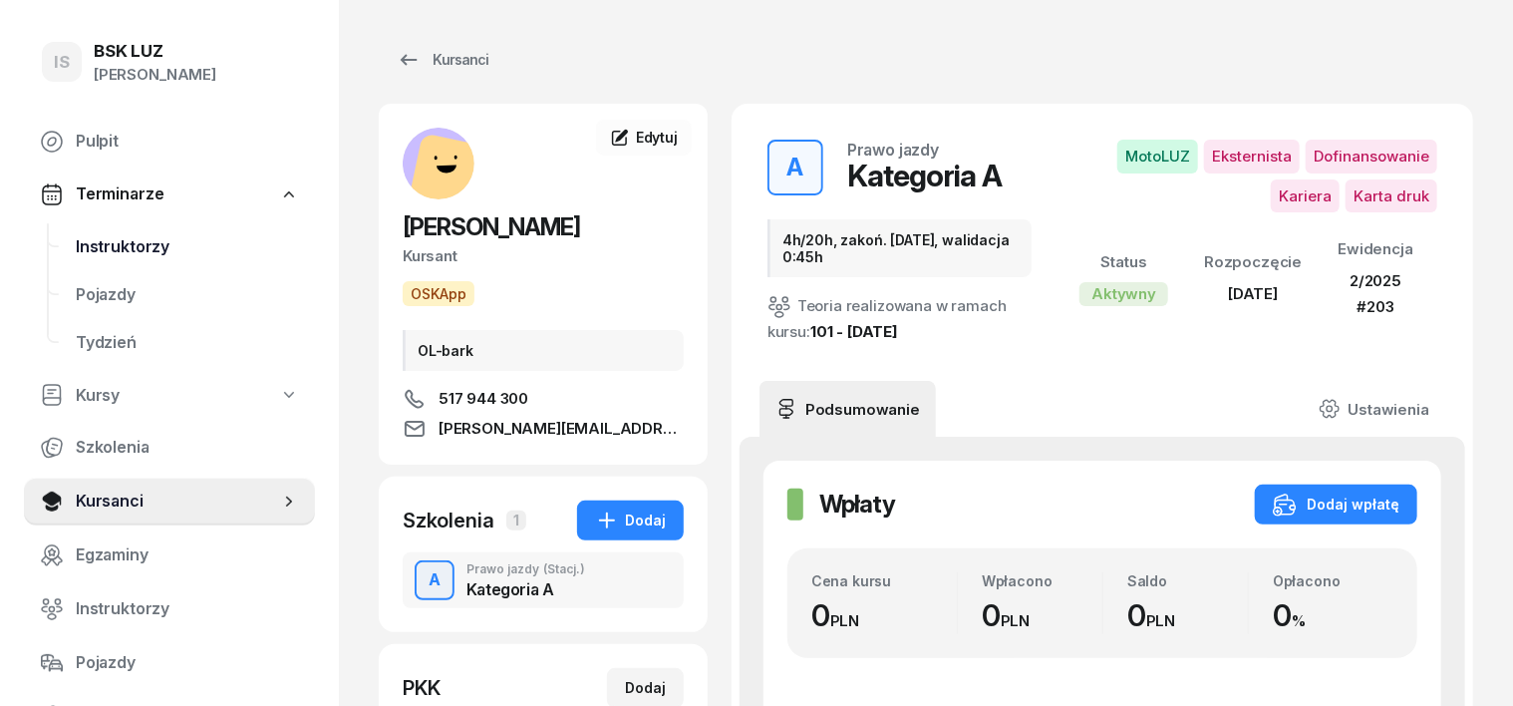
click at [124, 252] on span "Instruktorzy" at bounding box center [187, 247] width 223 height 26
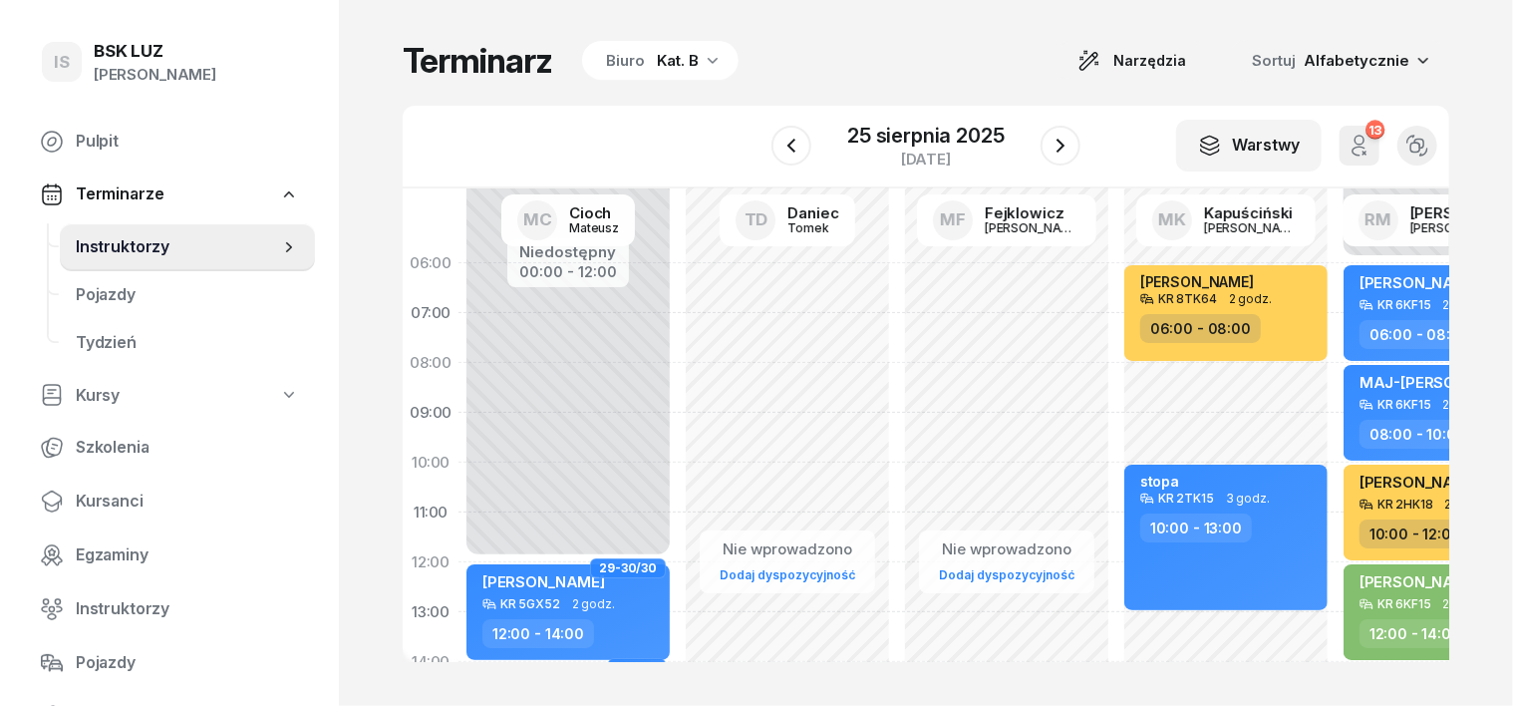
click at [703, 50] on icon "button" at bounding box center [713, 60] width 20 height 20
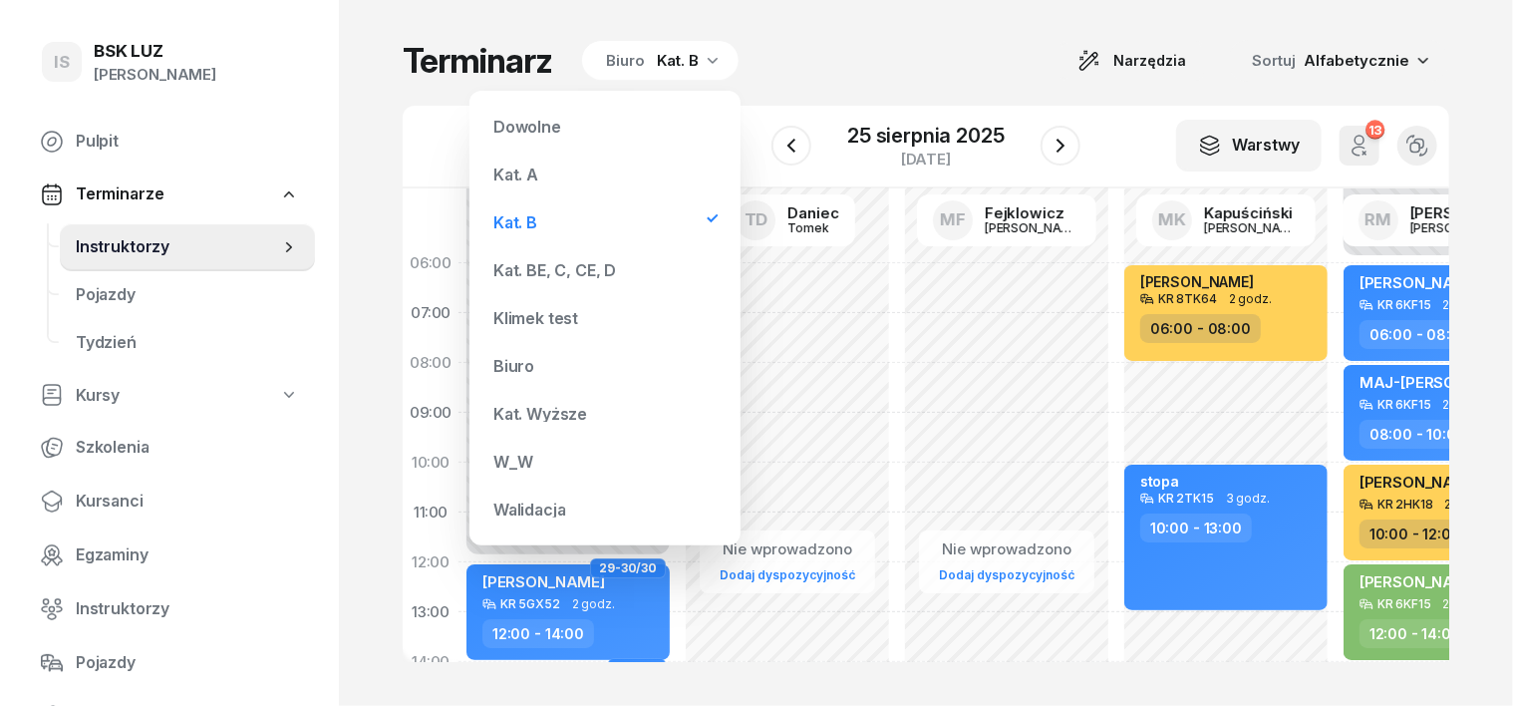
click at [538, 180] on div "Kat. A" at bounding box center [604, 174] width 239 height 40
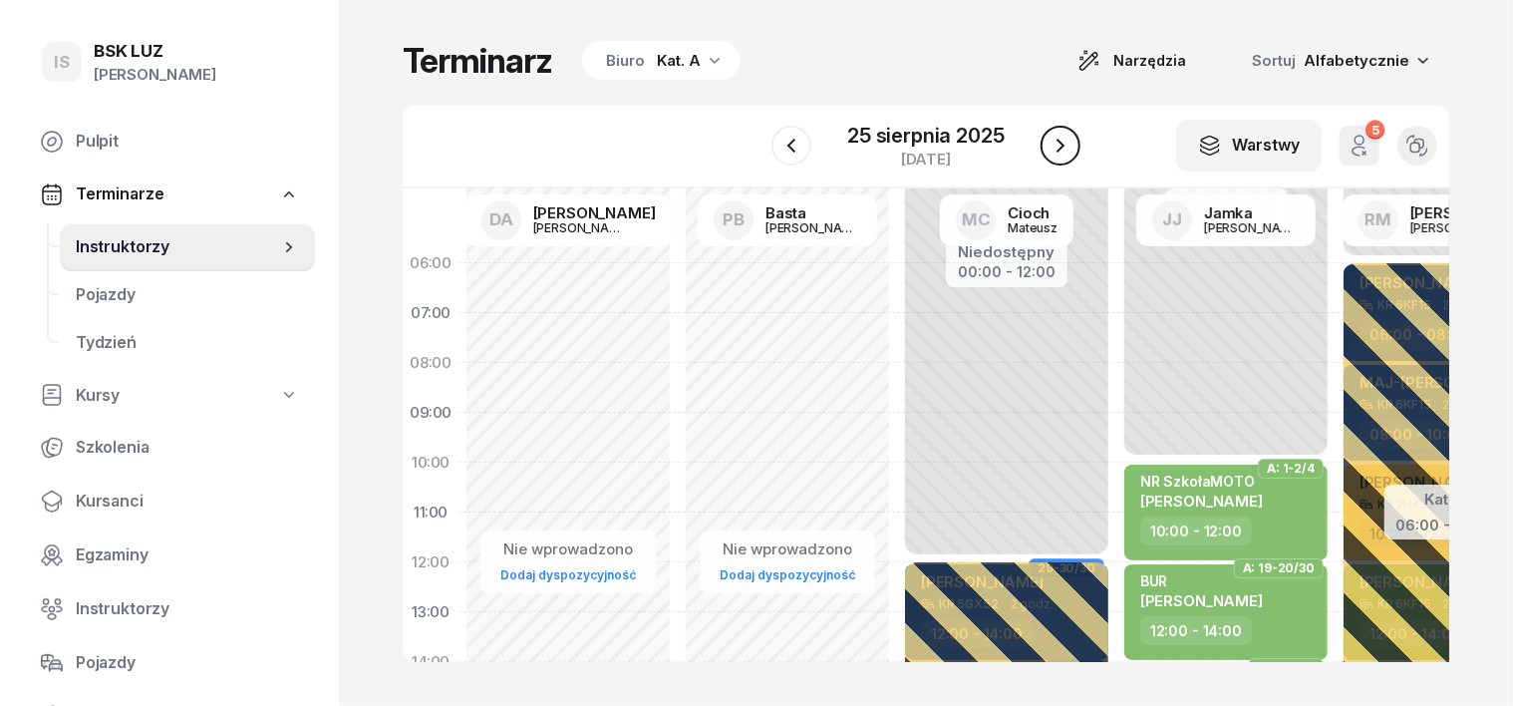
click at [1052, 135] on icon "button" at bounding box center [1060, 146] width 24 height 24
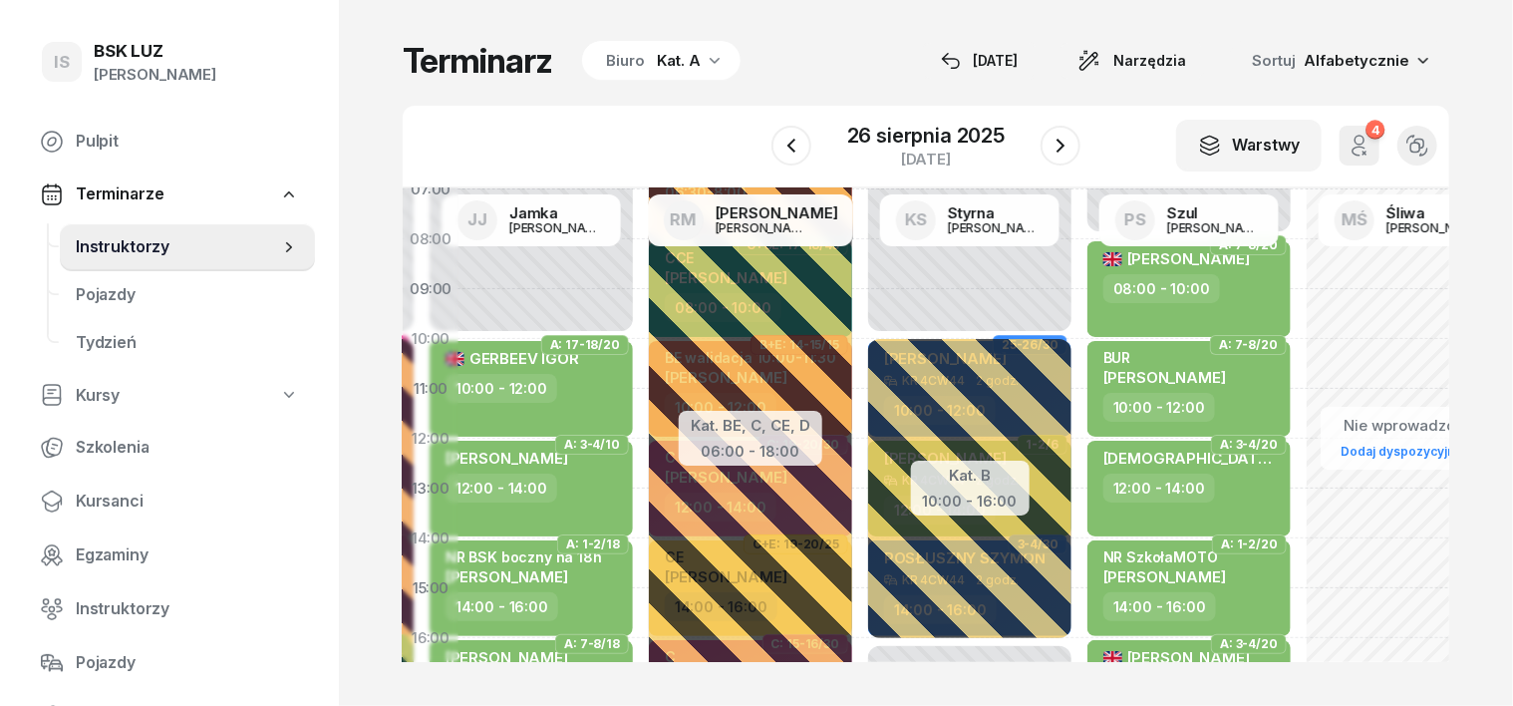
scroll to position [0, 695]
